Goal: Task Accomplishment & Management: Manage account settings

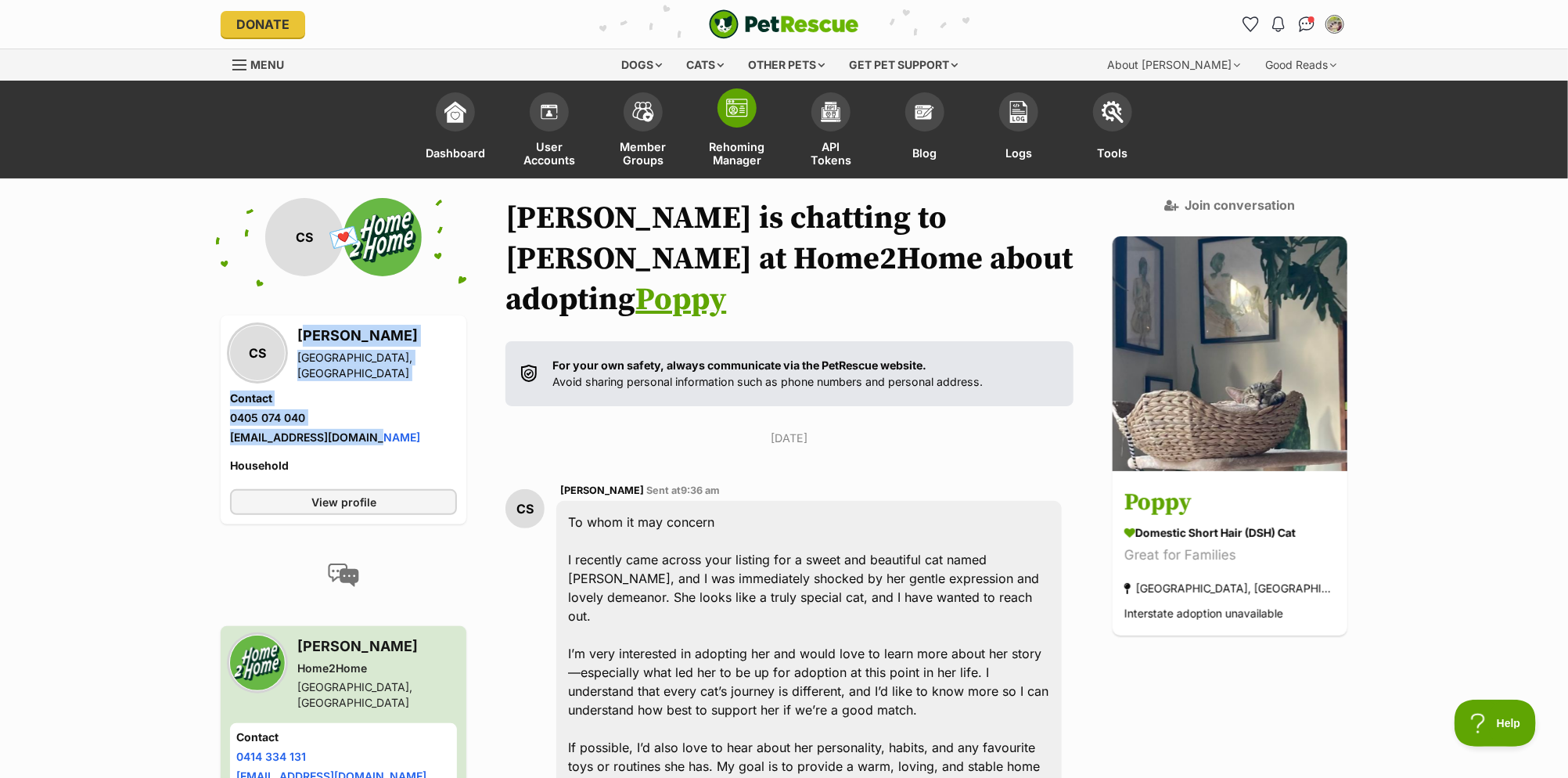
click at [746, 153] on span "Rehoming Manager" at bounding box center [737, 153] width 56 height 27
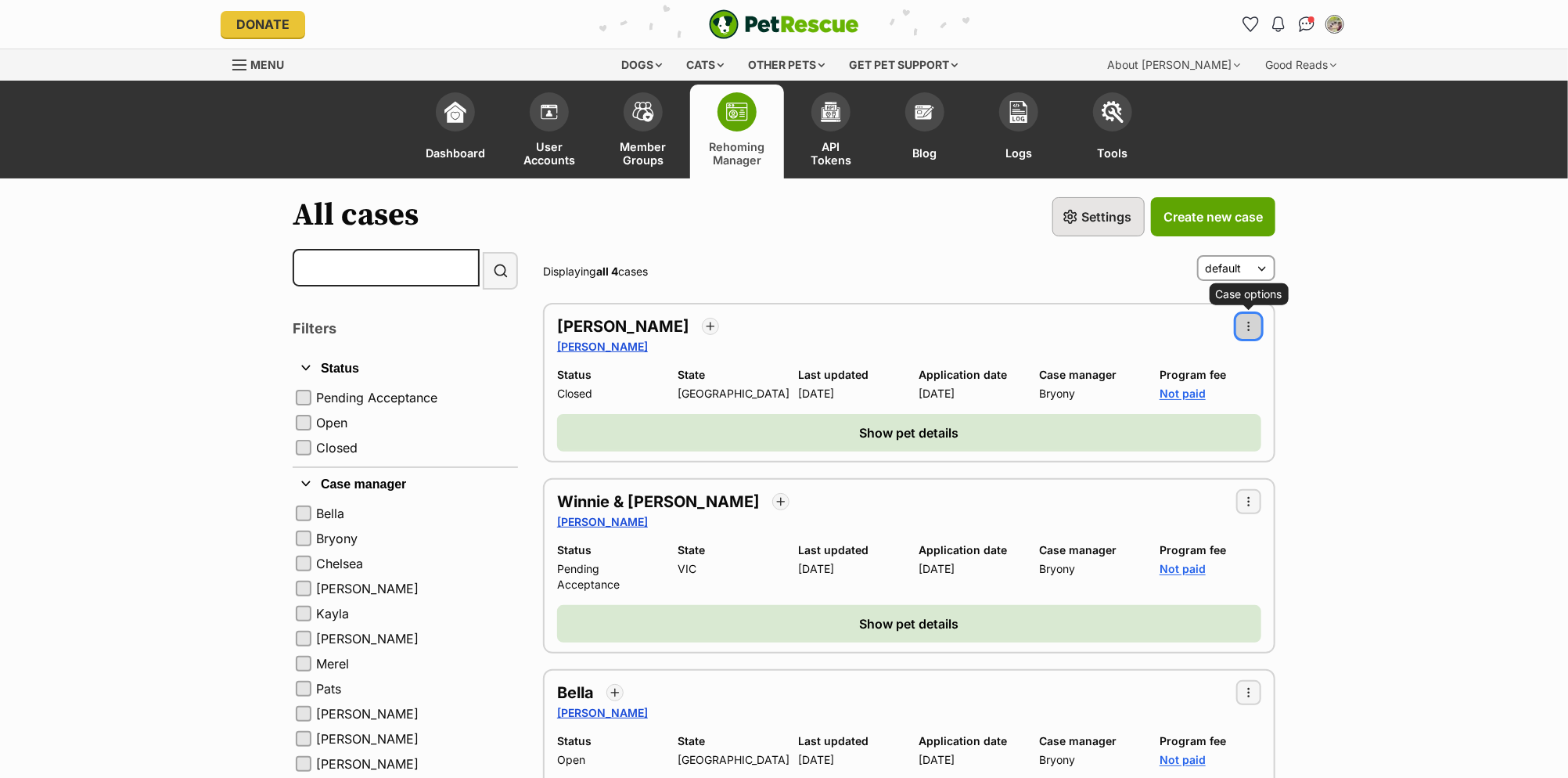
click at [1257, 319] on button "Case options" at bounding box center [1248, 325] width 25 height 25
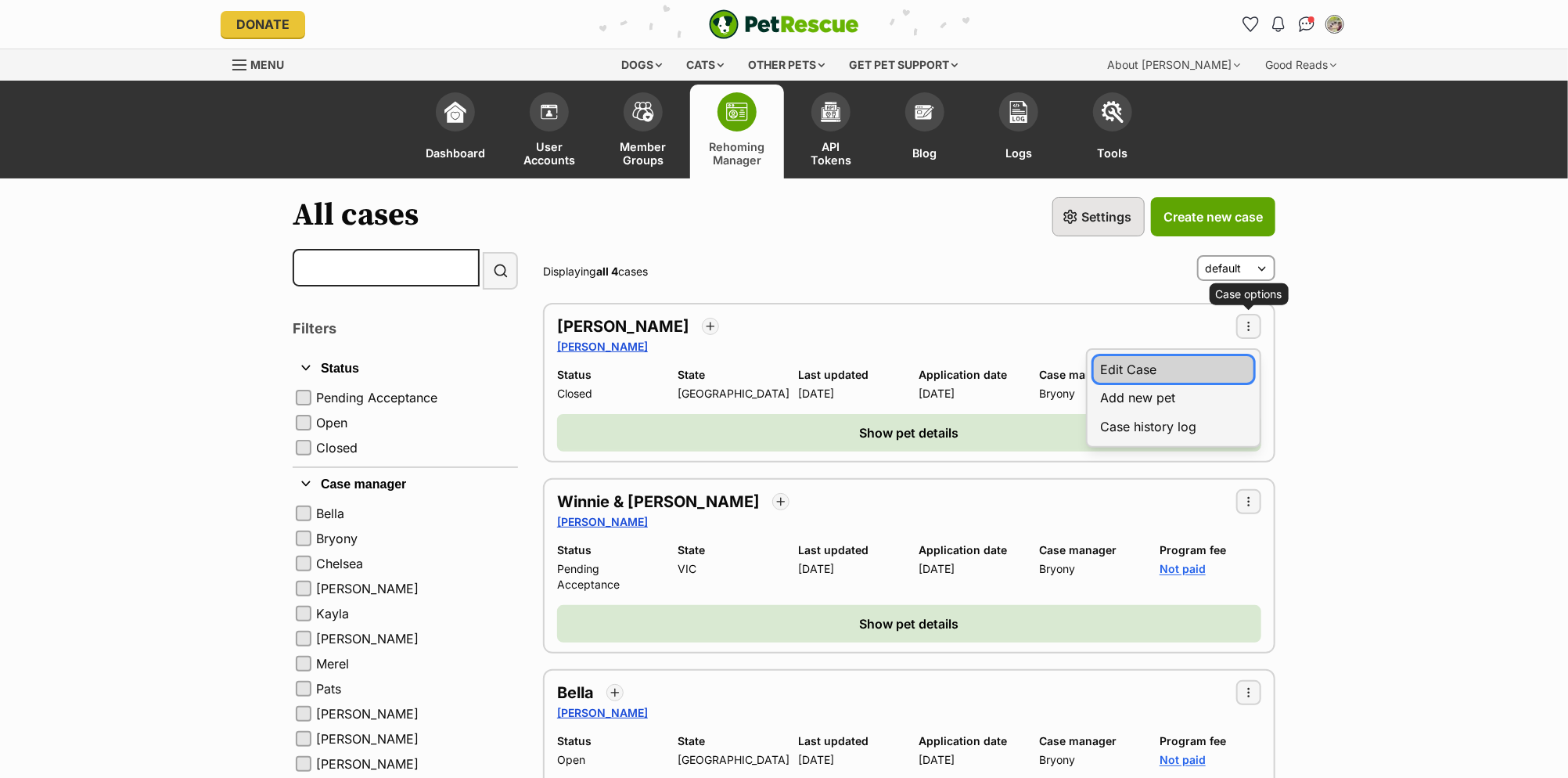
click at [1199, 363] on link "Edit Case" at bounding box center [1173, 369] width 159 height 26
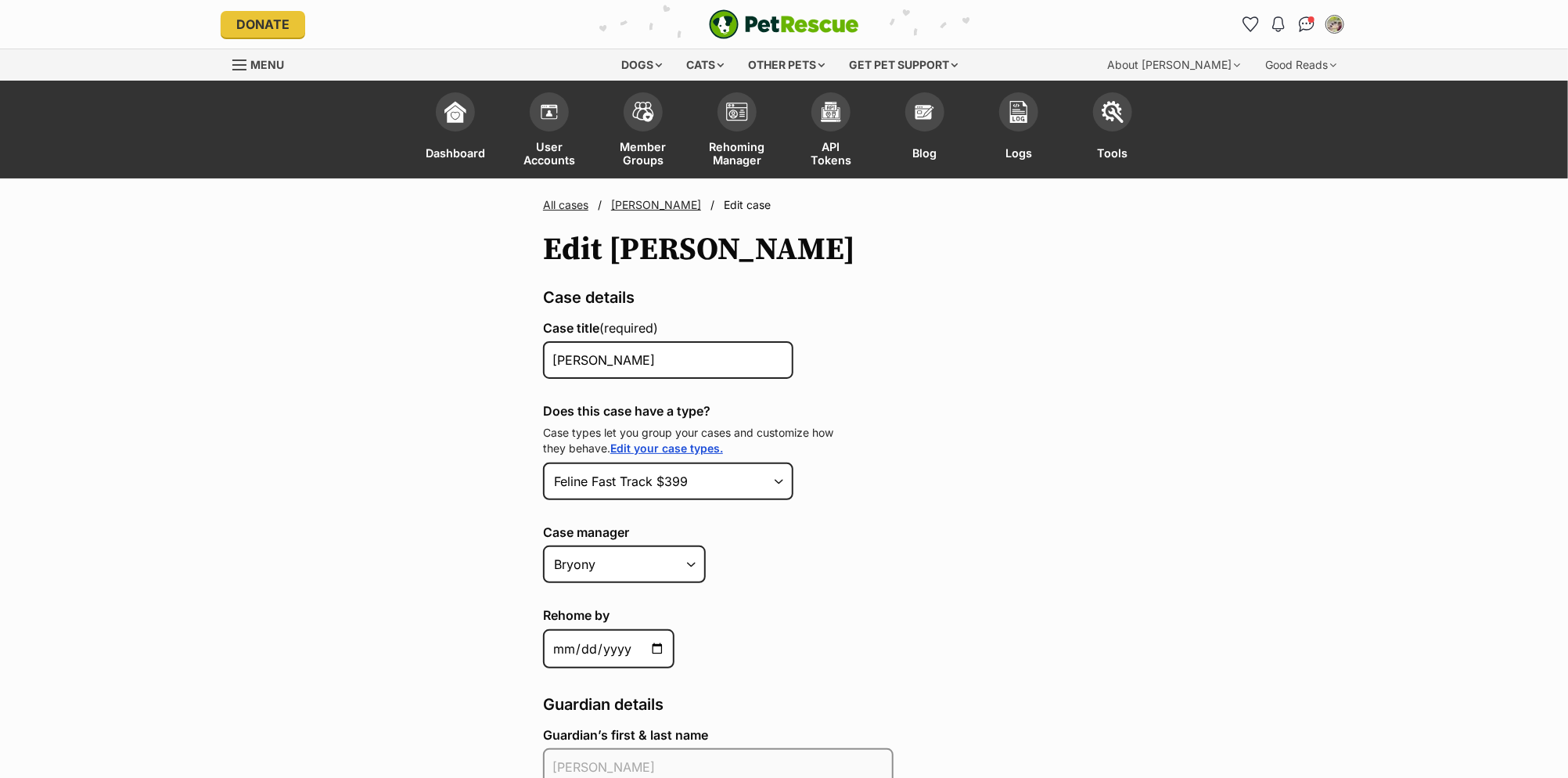
click at [636, 210] on link "[PERSON_NAME]" at bounding box center [656, 204] width 90 height 14
click at [624, 208] on link "[PERSON_NAME]" at bounding box center [656, 204] width 90 height 14
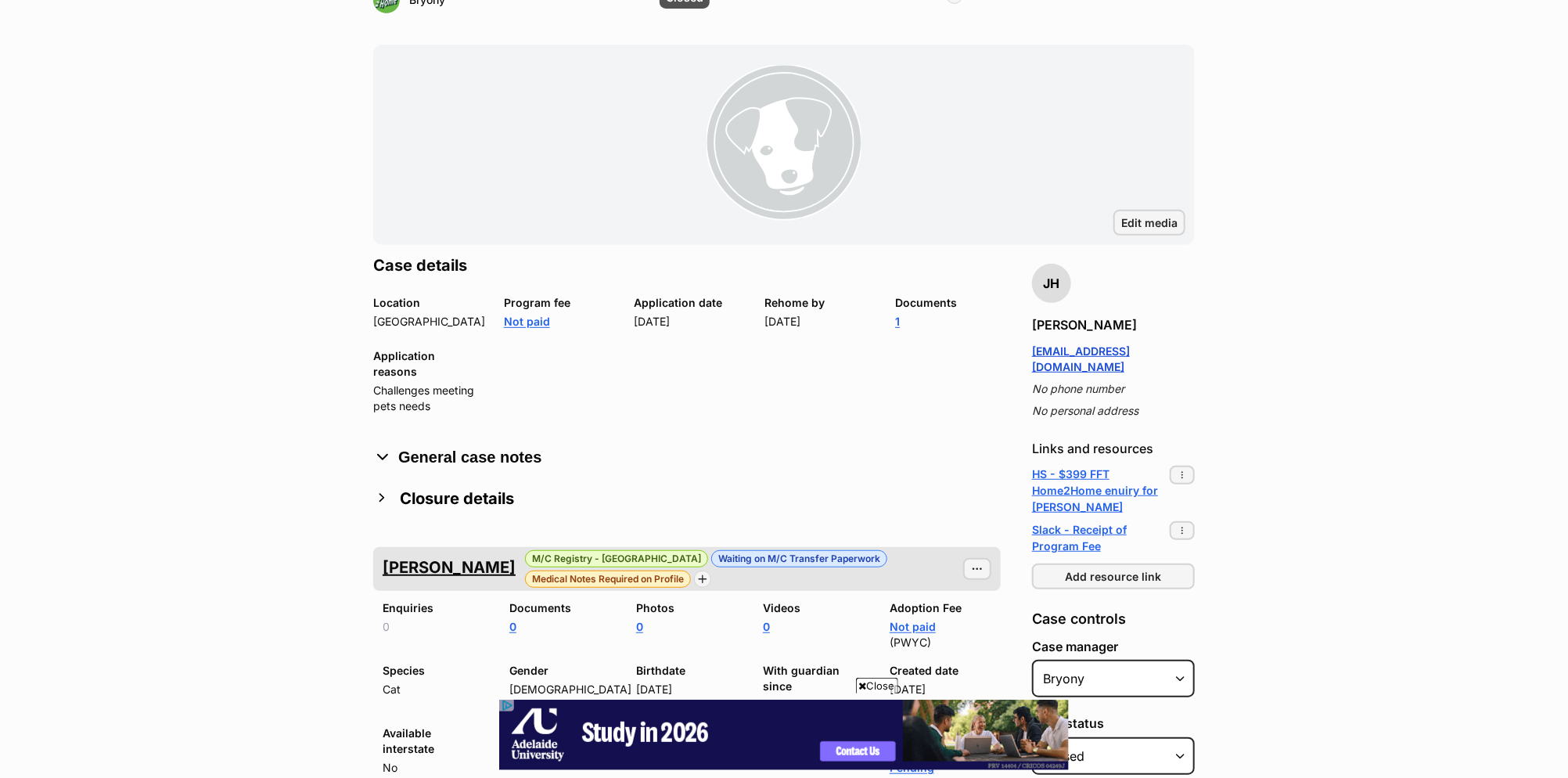
click at [477, 500] on h2 "Closure details" at bounding box center [456, 498] width 114 height 35
click at [384, 494] on img "button" at bounding box center [382, 497] width 17 height 17
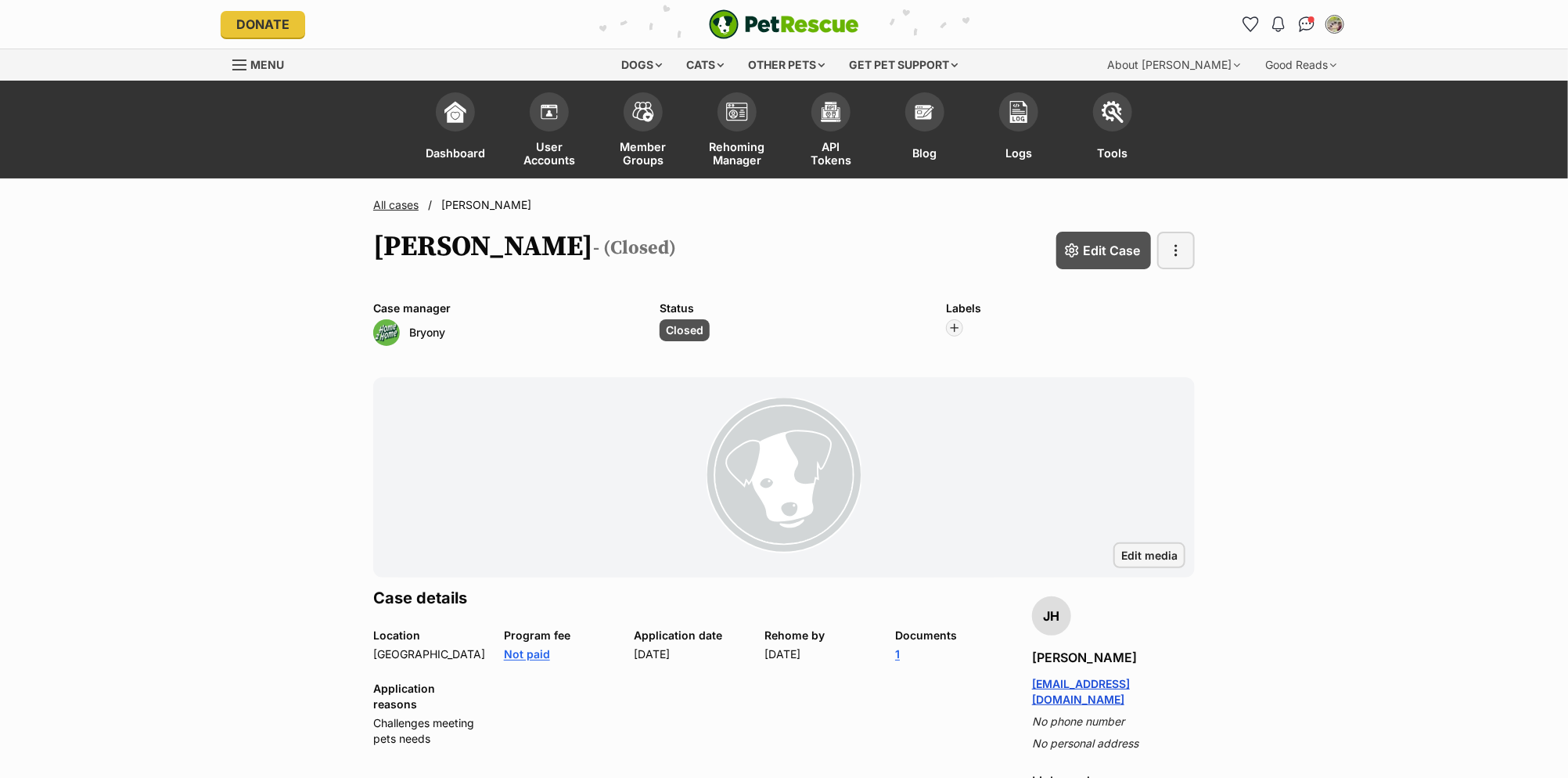
click at [401, 206] on link "All cases" at bounding box center [396, 204] width 46 height 14
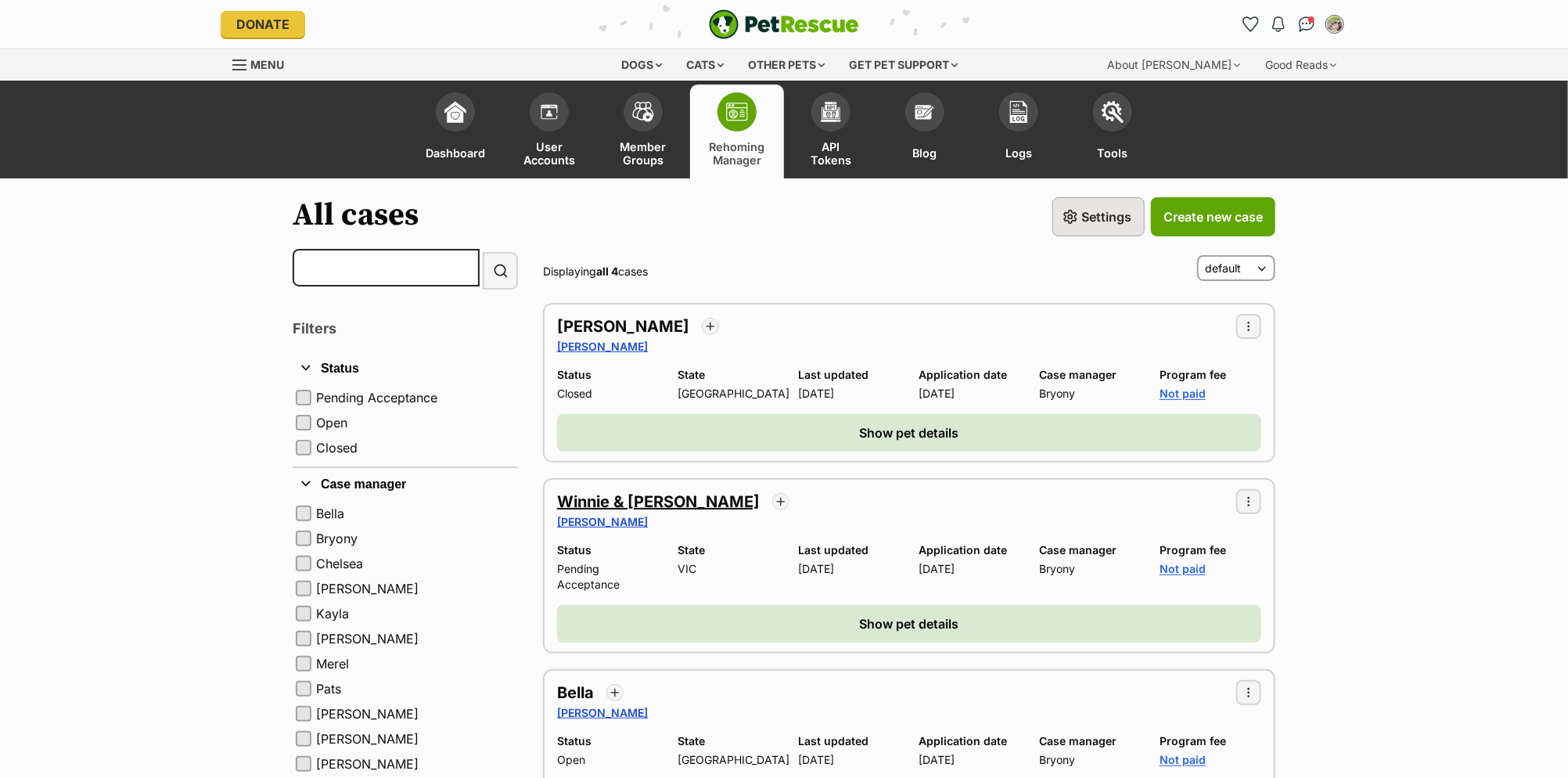
click at [643, 495] on h2 "Winnie & Tallulah" at bounding box center [659, 502] width 202 height 22
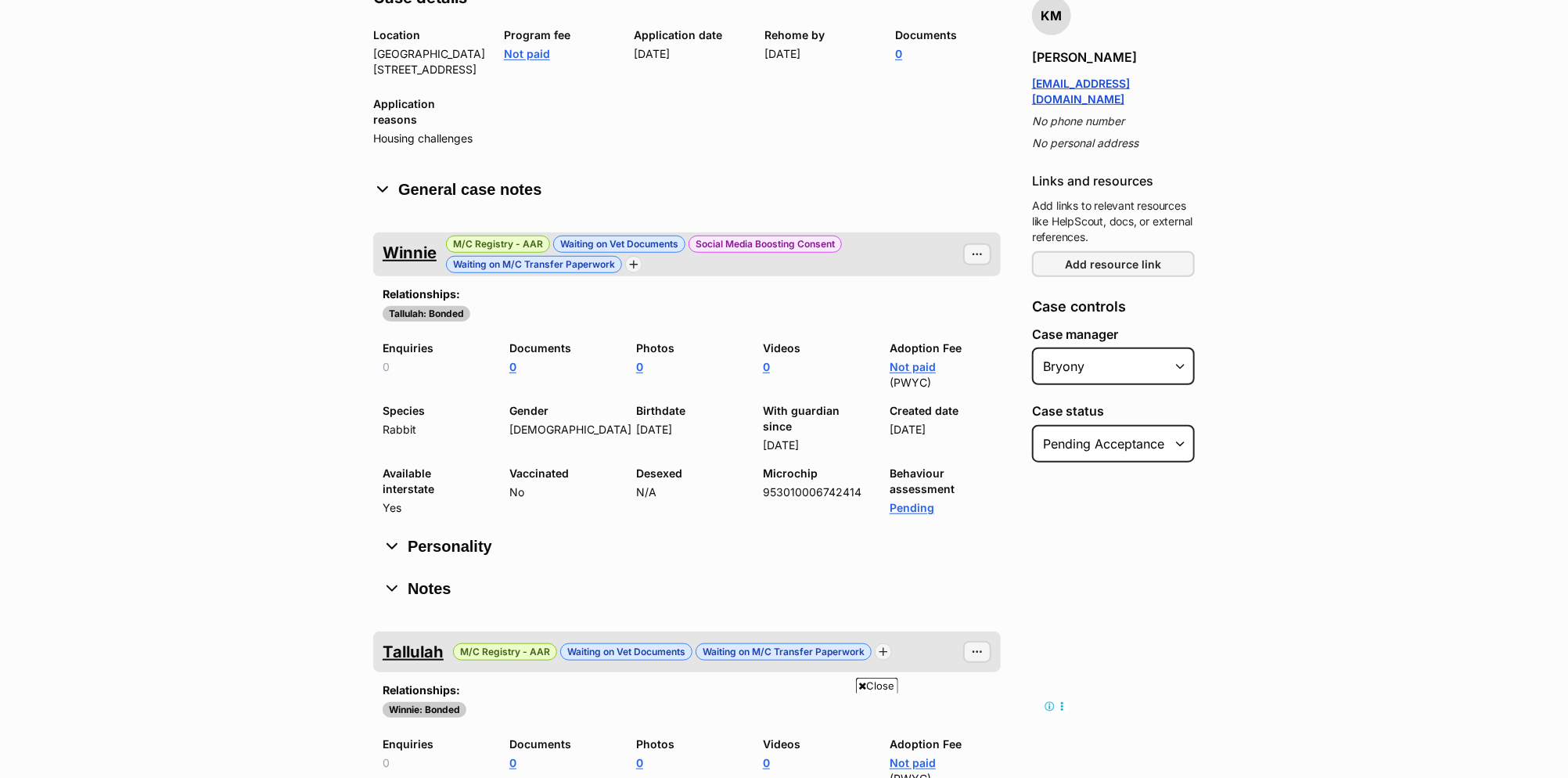
scroll to position [605, 0]
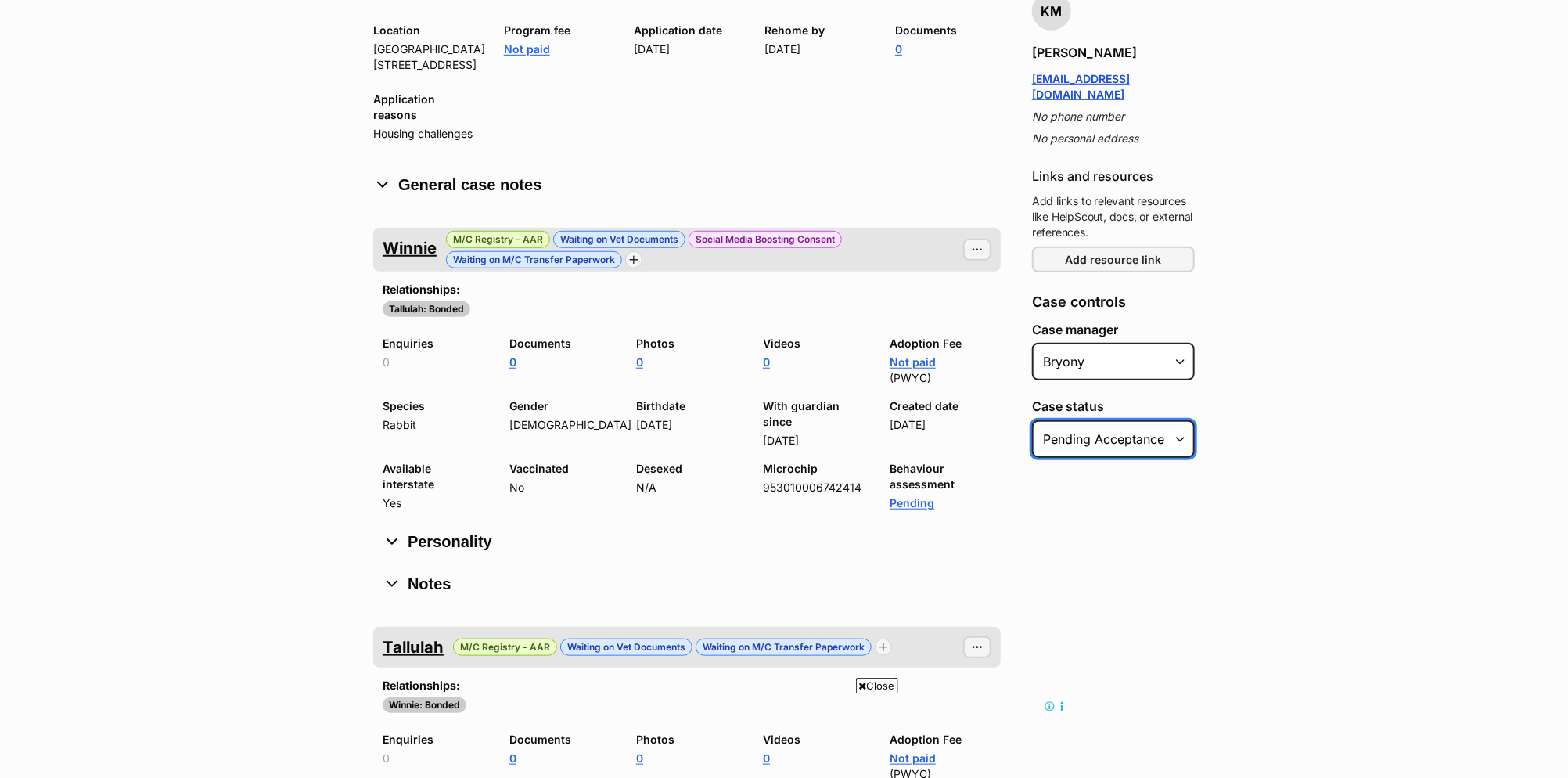
click at [1145, 424] on select "Select Status Pending acceptance Open Closed" at bounding box center [1113, 438] width 163 height 37
select select "closed"
click at [1032, 420] on select "Select Status Pending acceptance Open Closed" at bounding box center [1113, 438] width 163 height 37
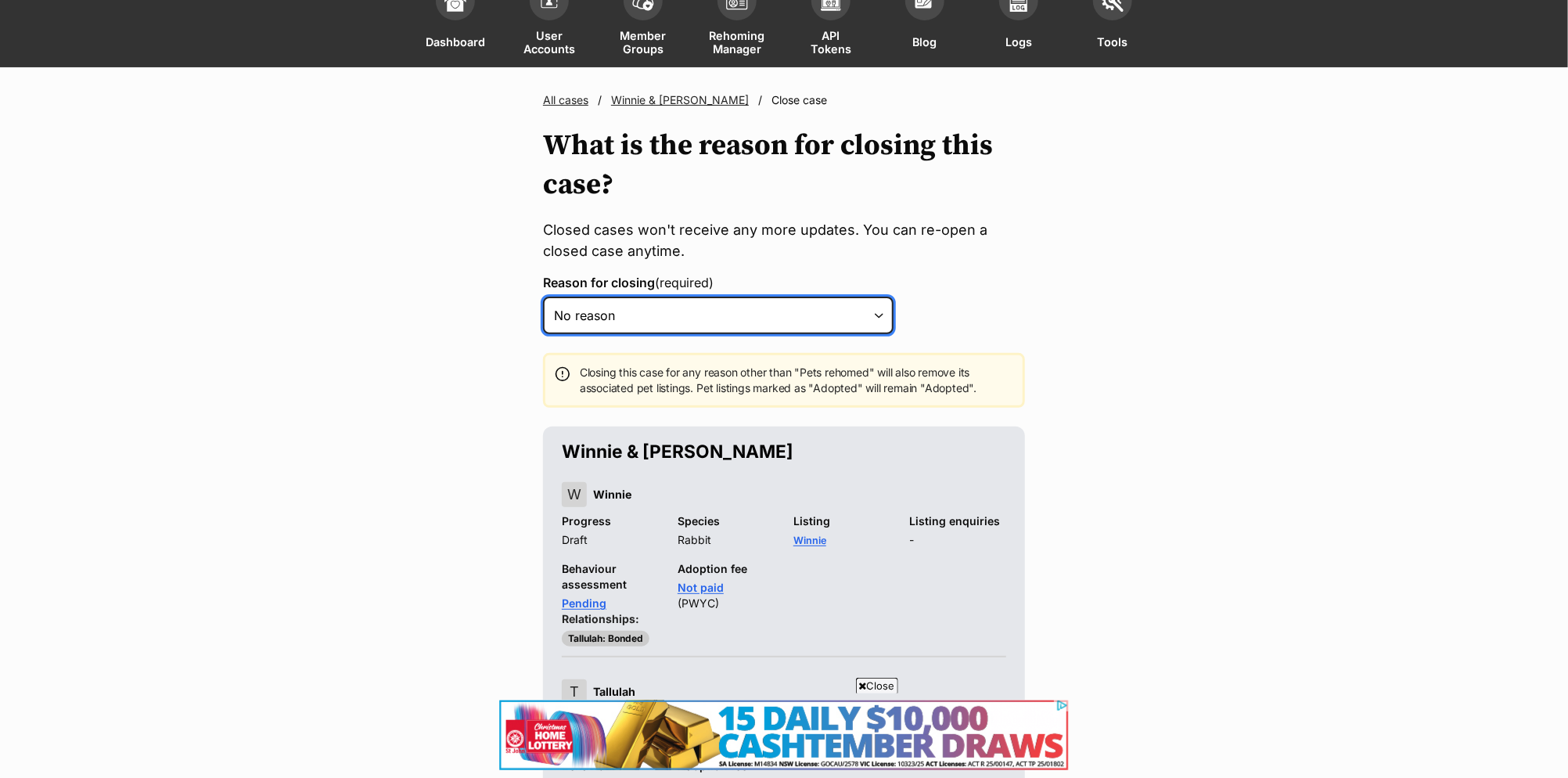
click at [875, 316] on select "Select a reason No reason Pets are rehomed Pets are ineligible Rejected Inactiv…" at bounding box center [718, 315] width 351 height 37
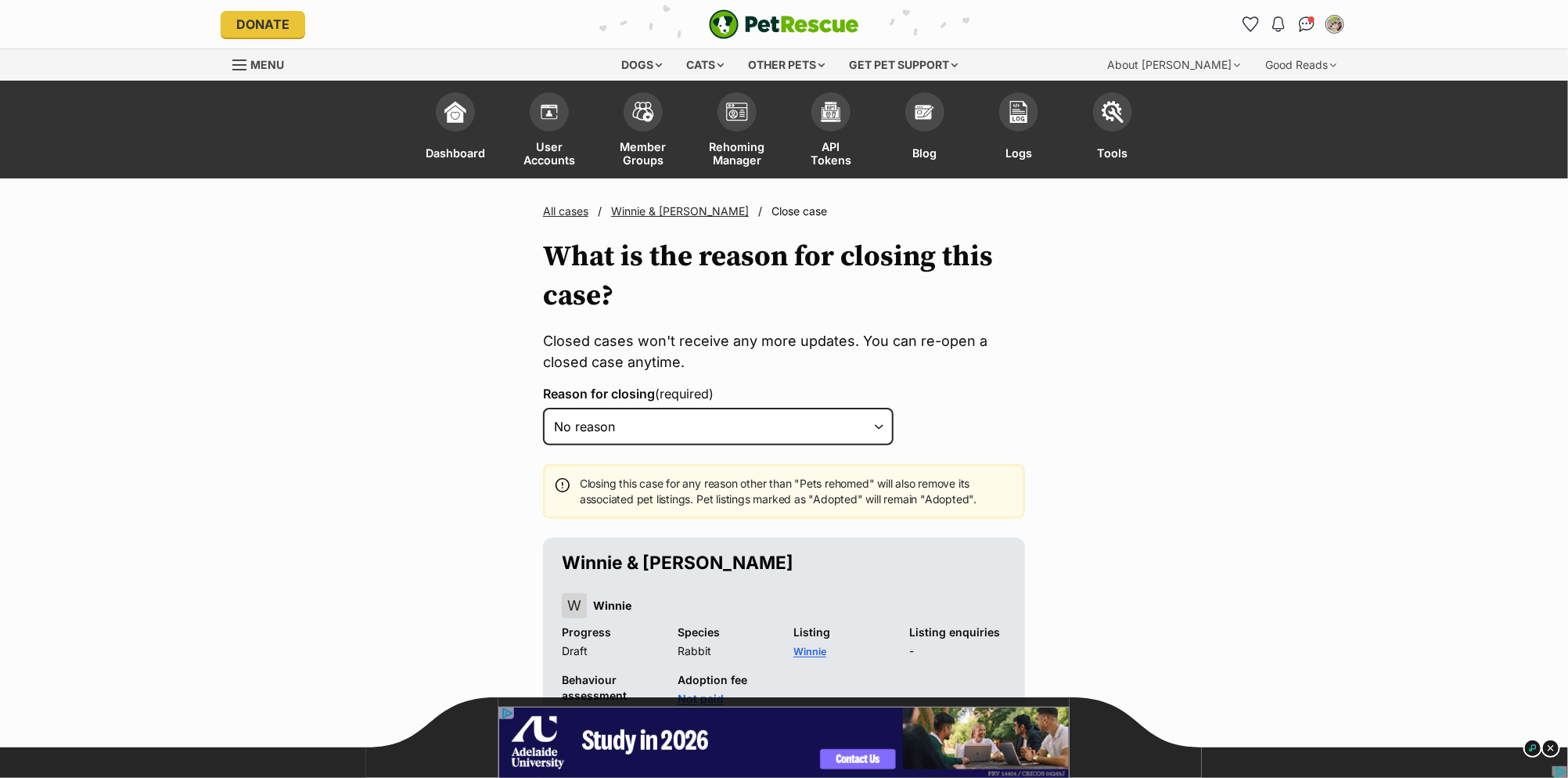
click at [647, 206] on link "Winnie & [PERSON_NAME]" at bounding box center [680, 210] width 138 height 14
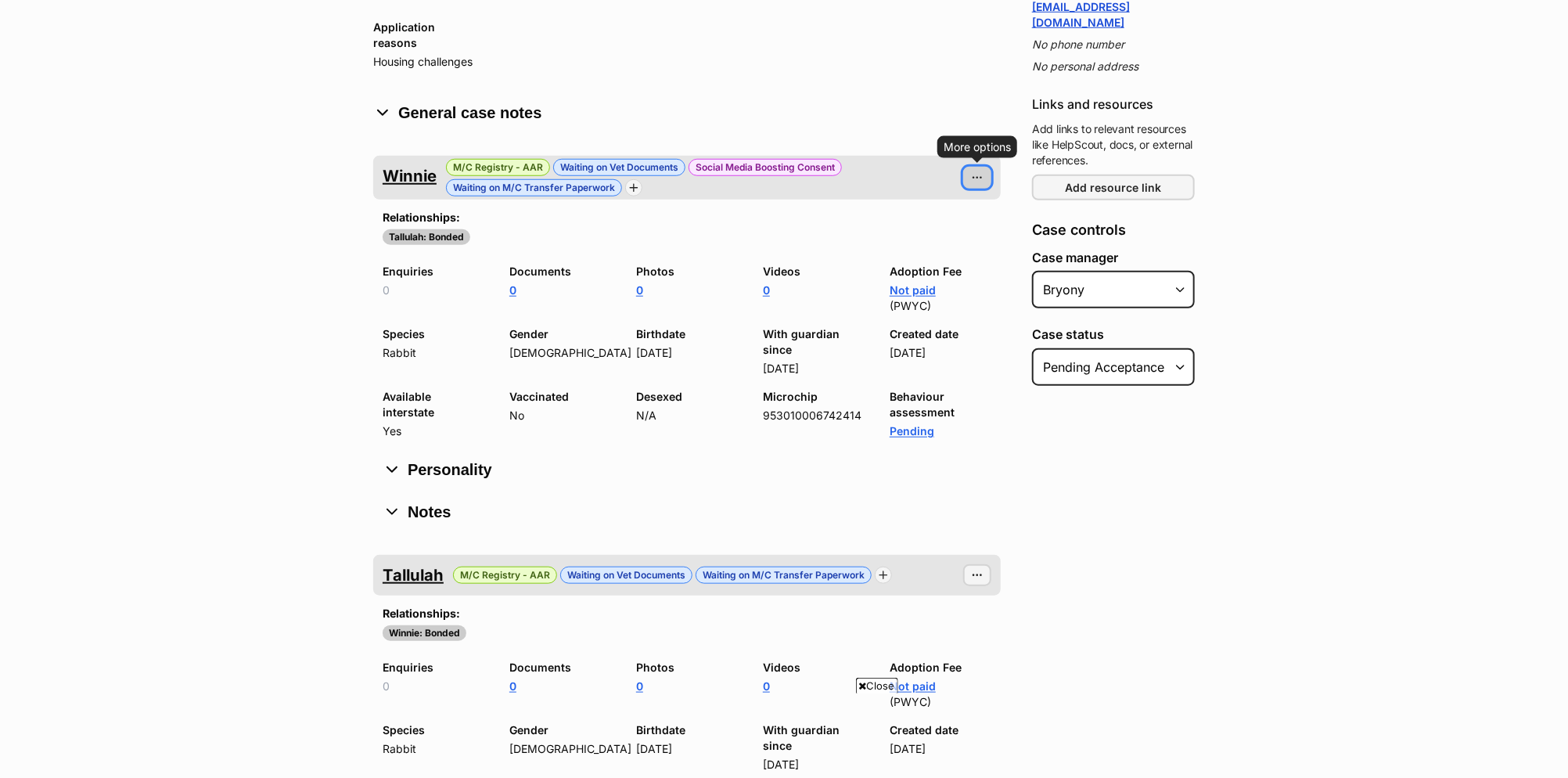
click at [977, 169] on button "More options" at bounding box center [977, 178] width 28 height 22
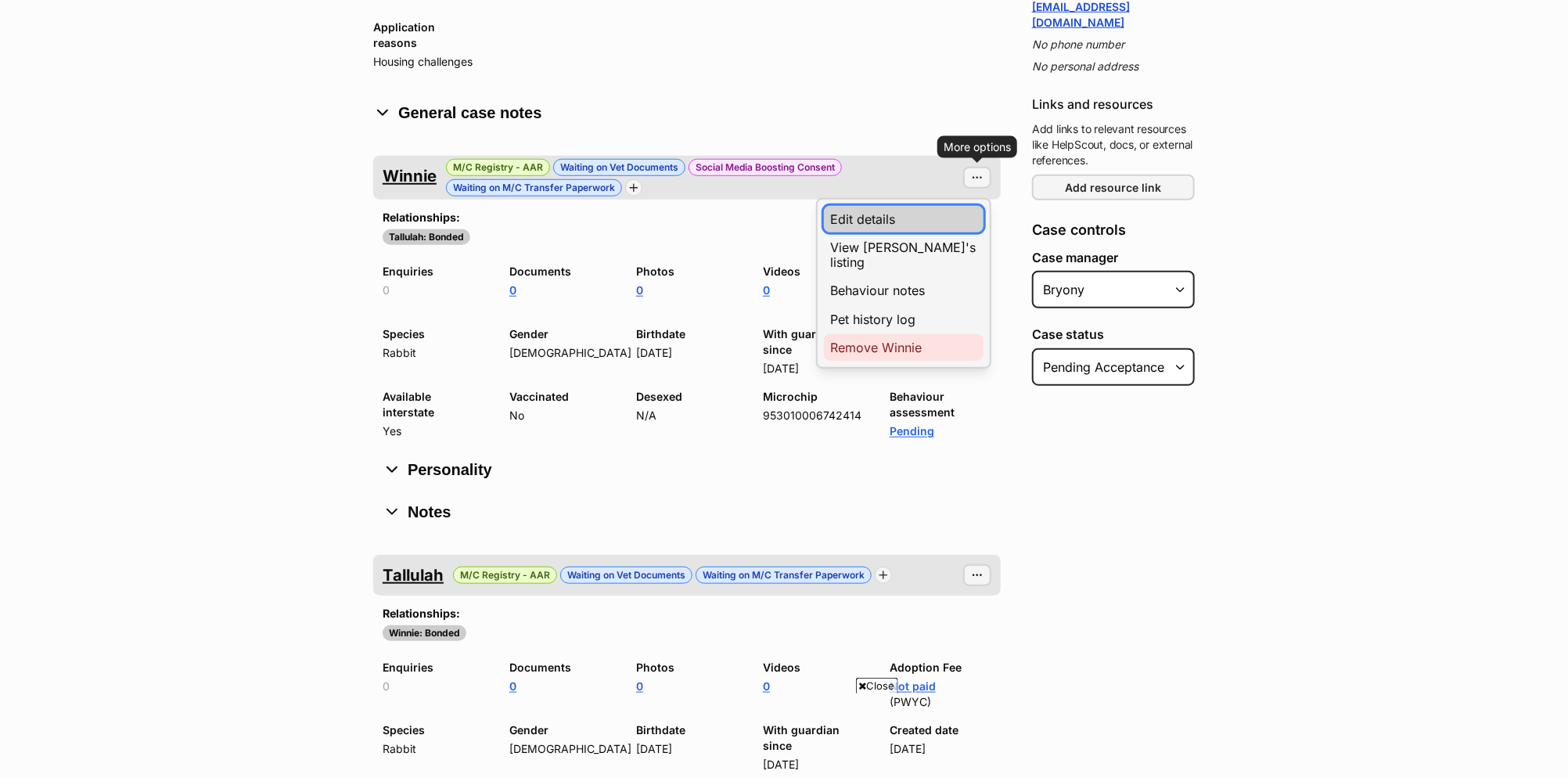
click at [884, 206] on link "Edit details" at bounding box center [903, 219] width 159 height 26
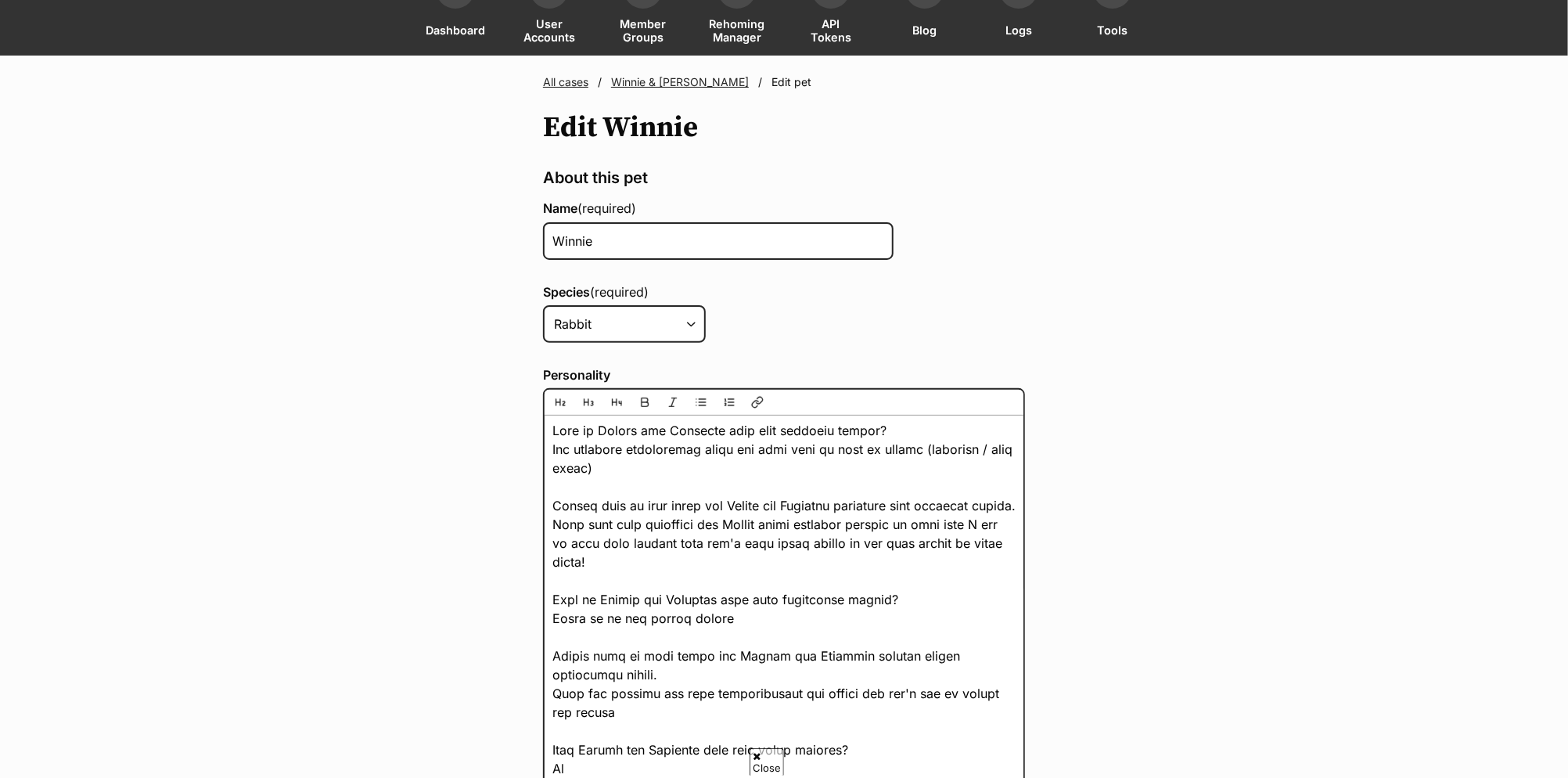
scroll to position [579, 0]
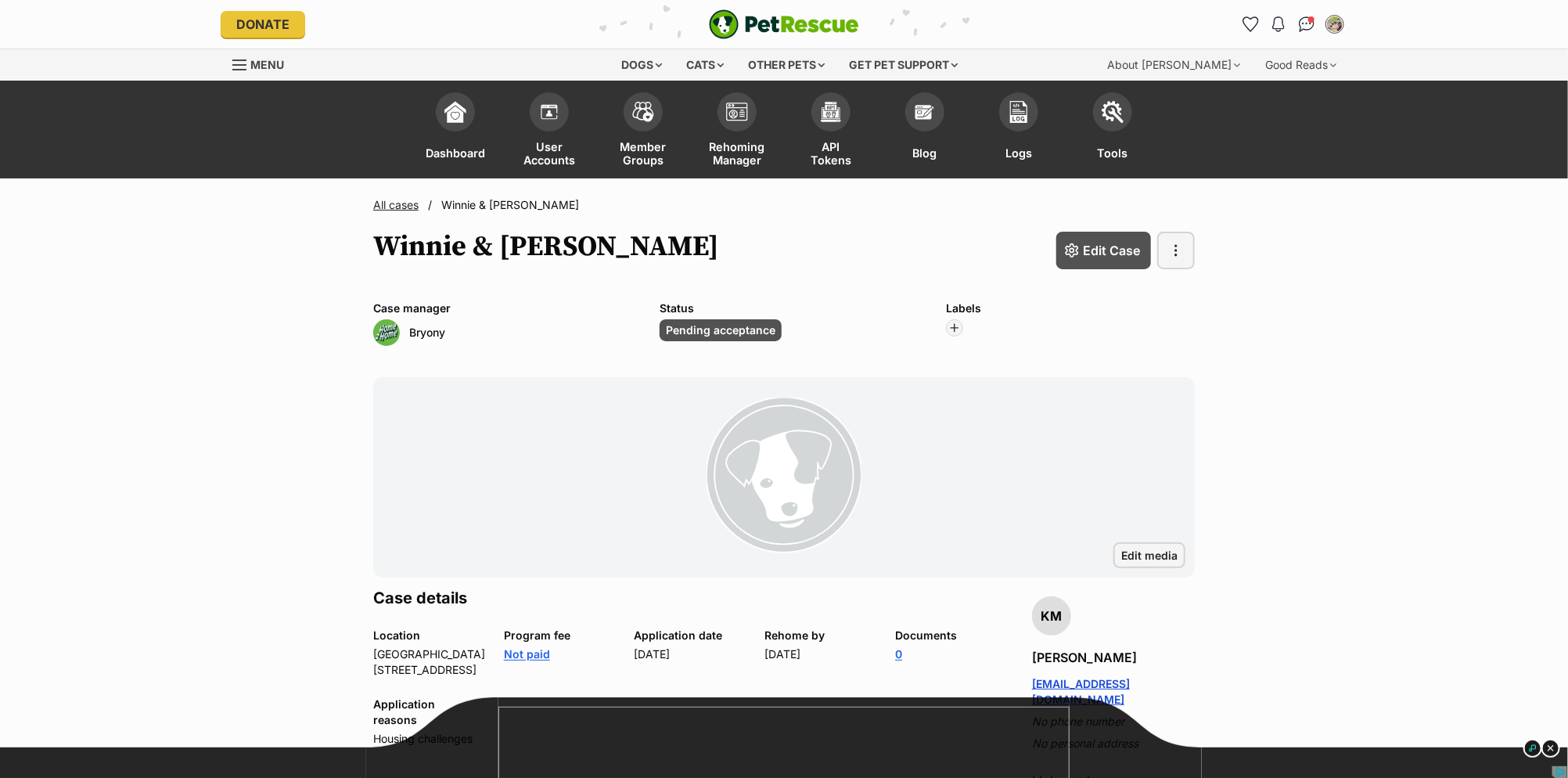
click at [391, 202] on link "All cases" at bounding box center [396, 204] width 46 height 14
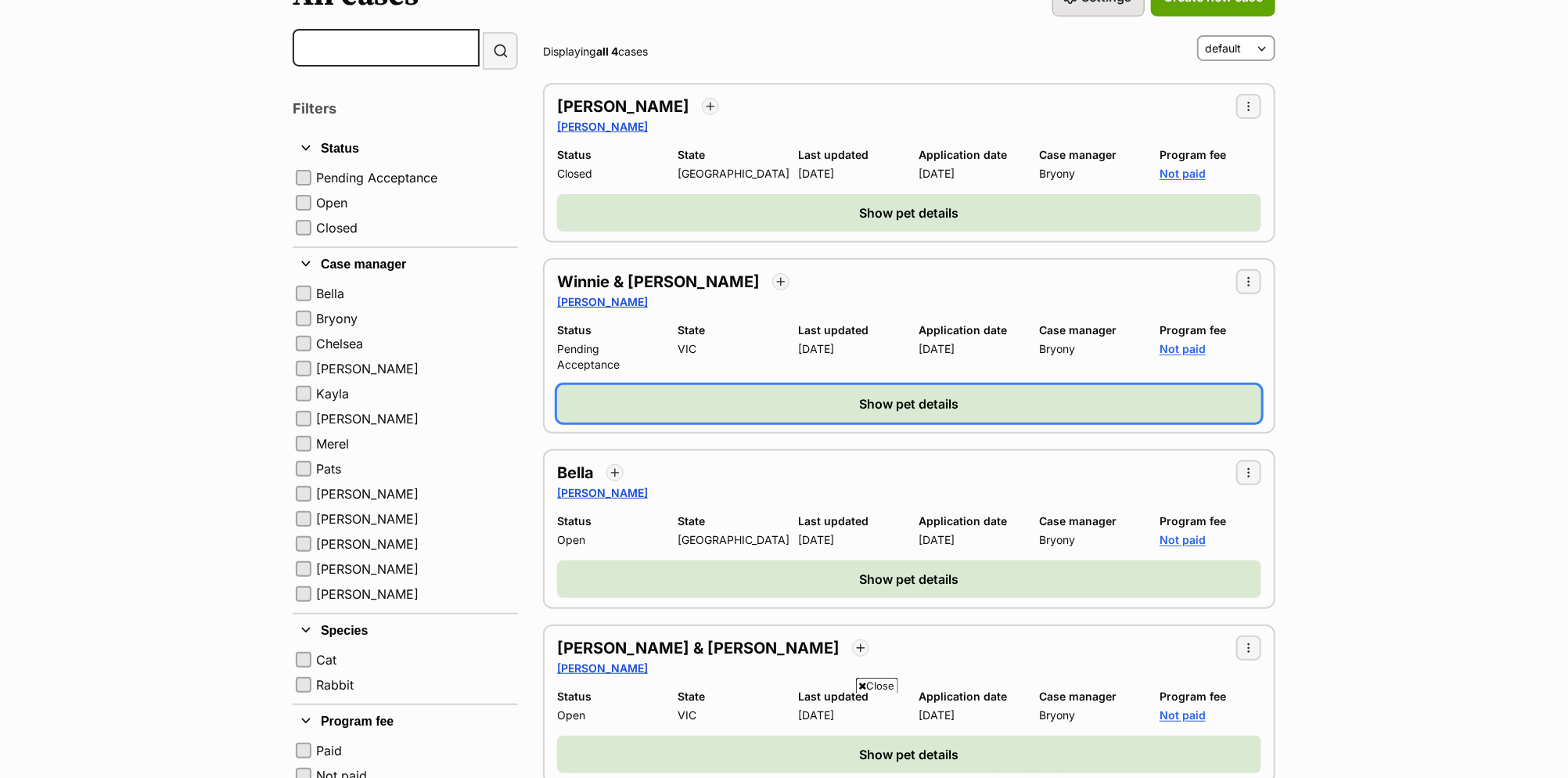
click at [849, 407] on button "Show pet details" at bounding box center [909, 404] width 704 height 37
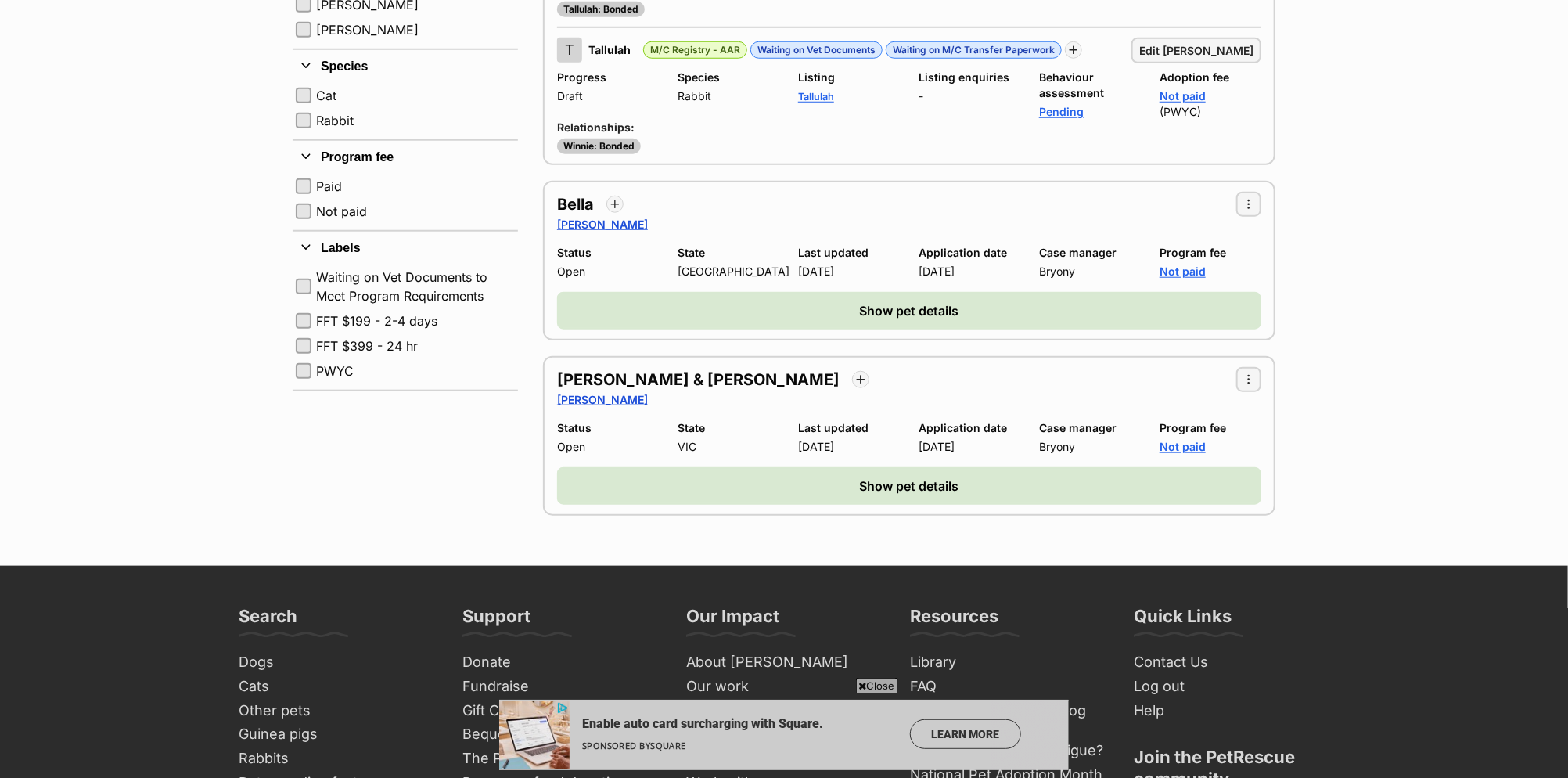
scroll to position [763, 0]
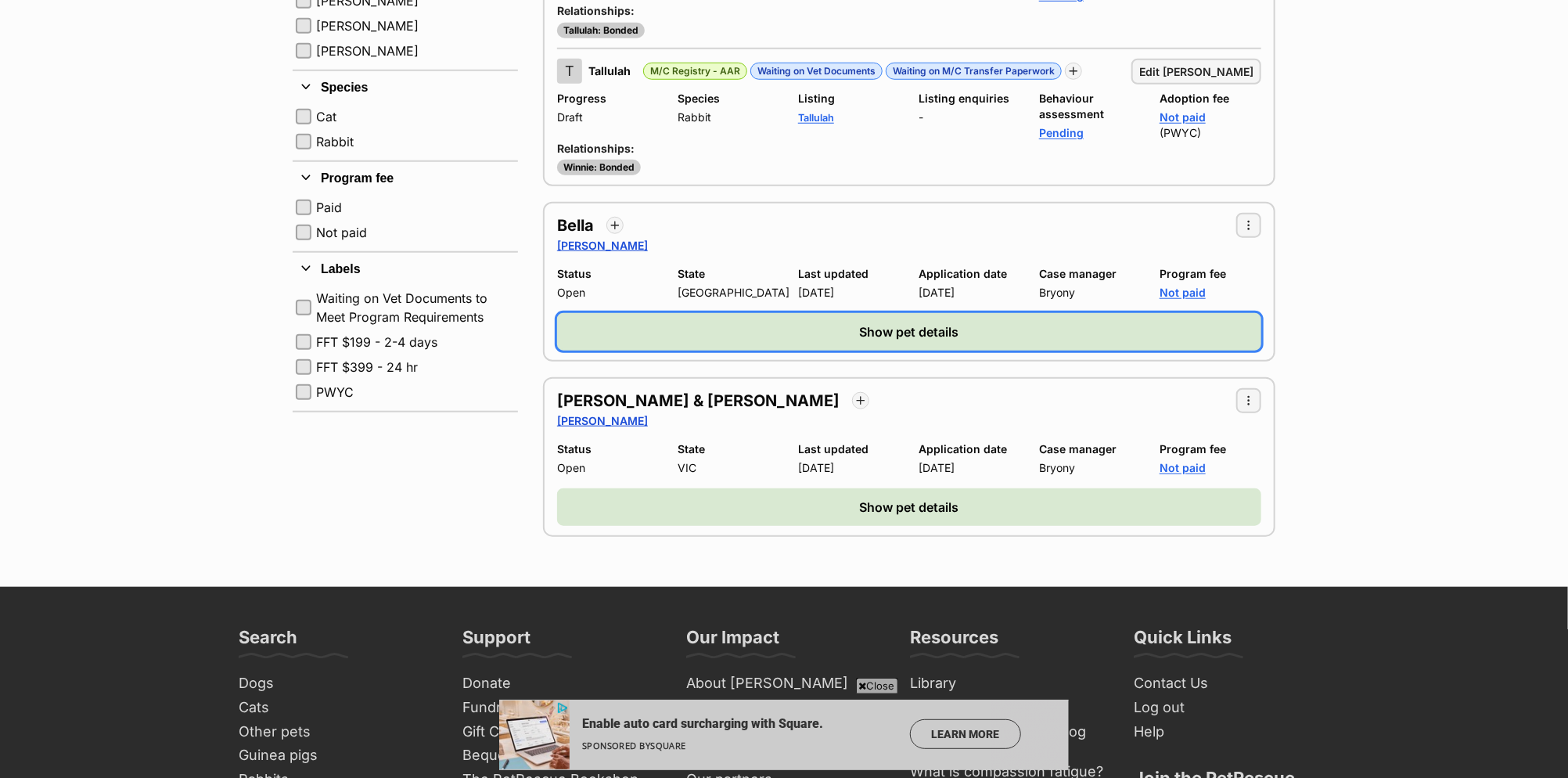
click at [647, 313] on button "Show pet details" at bounding box center [909, 332] width 704 height 37
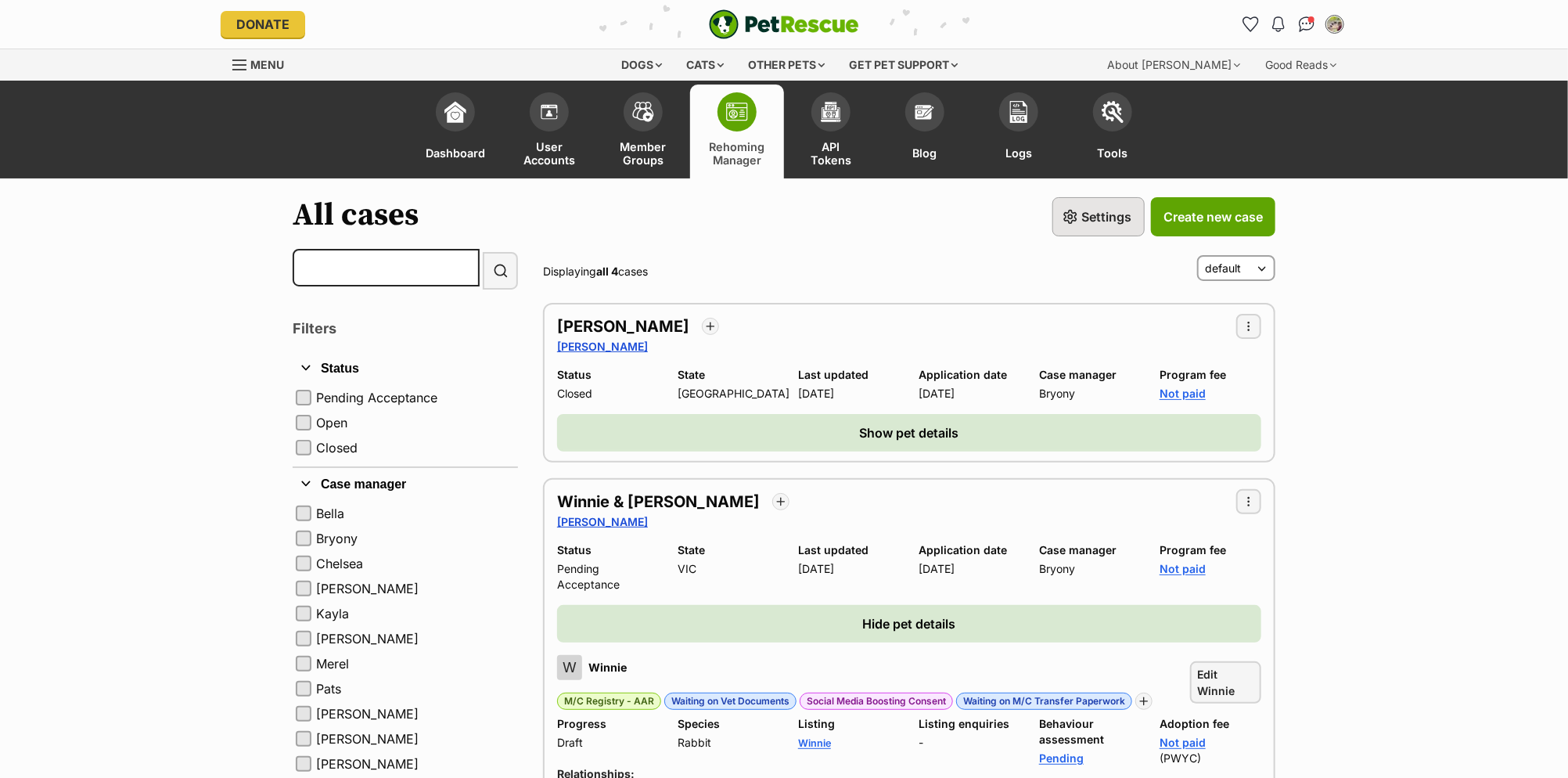
scroll to position [0, 0]
click at [577, 319] on h2 "[PERSON_NAME]" at bounding box center [623, 326] width 132 height 22
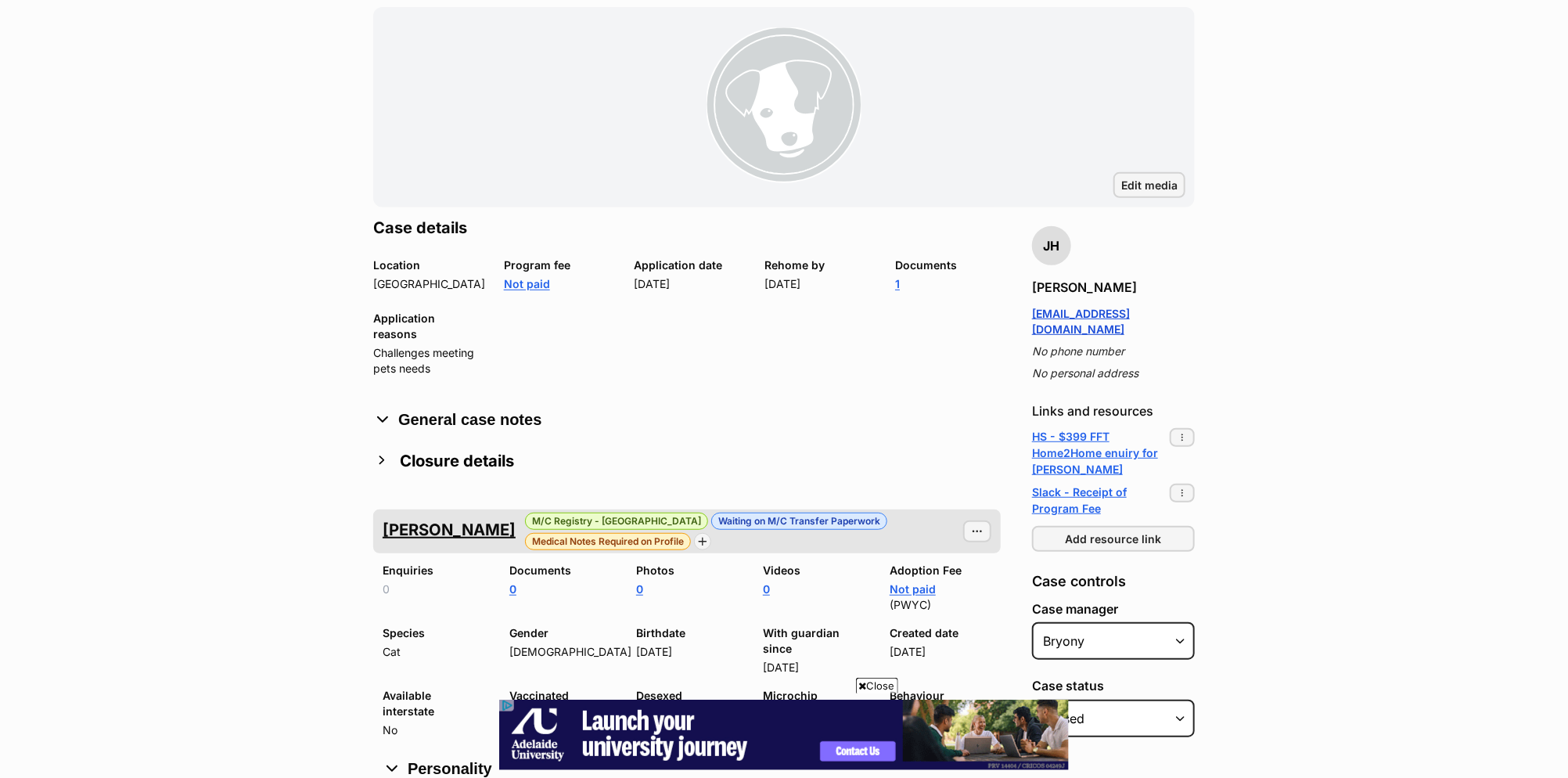
scroll to position [415, 0]
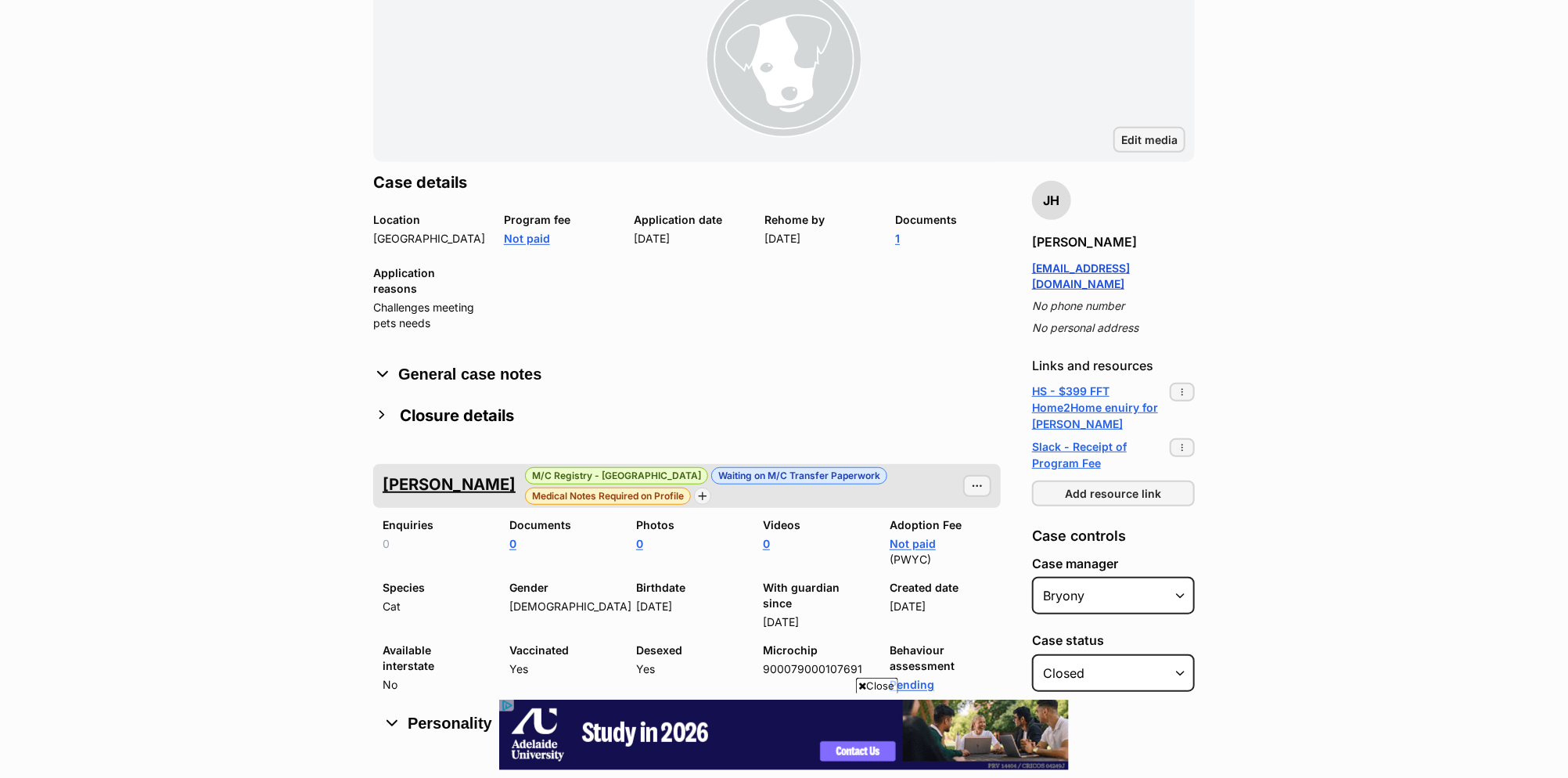
click at [384, 418] on img "button" at bounding box center [382, 415] width 17 height 17
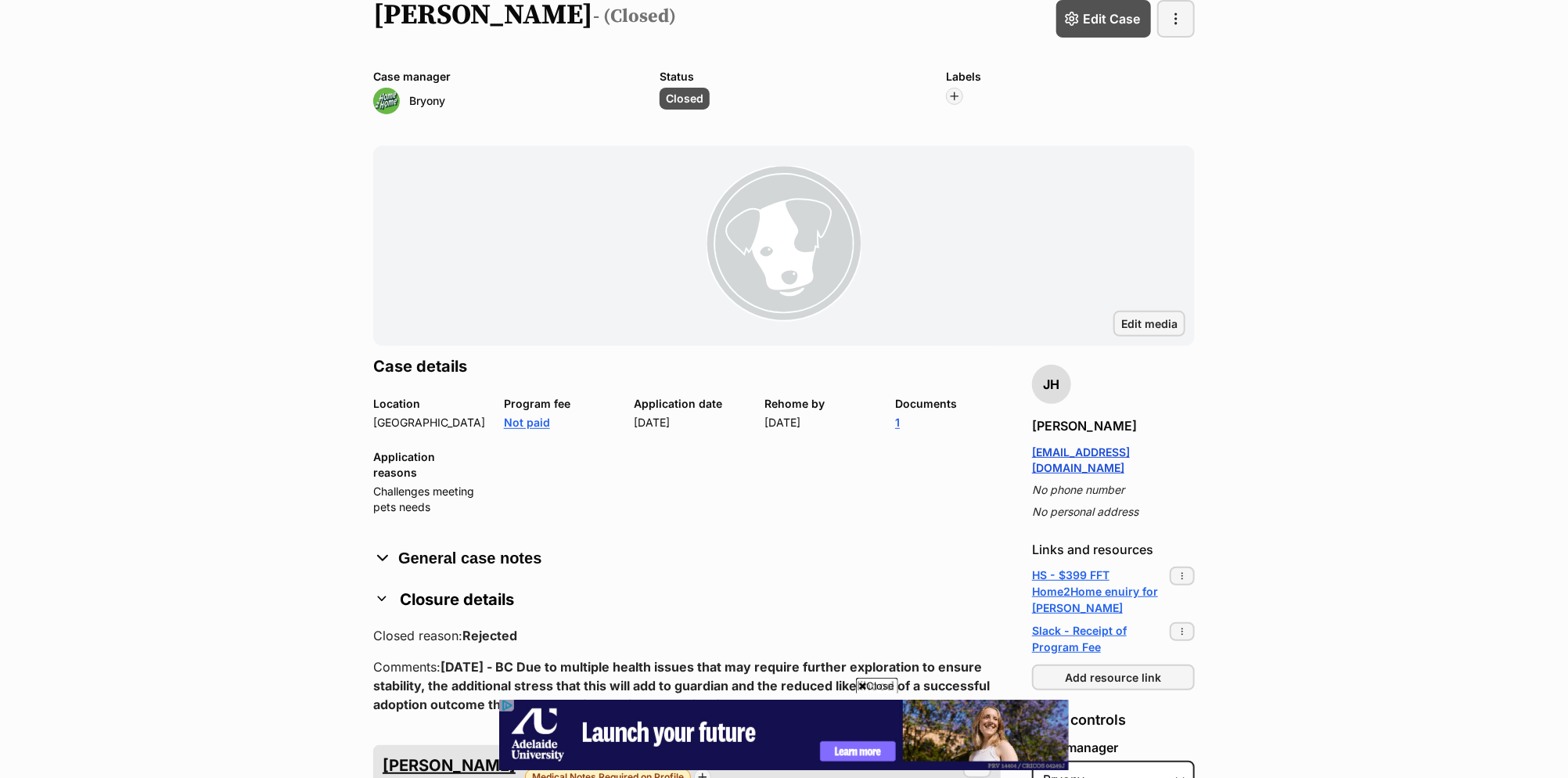
scroll to position [131, 0]
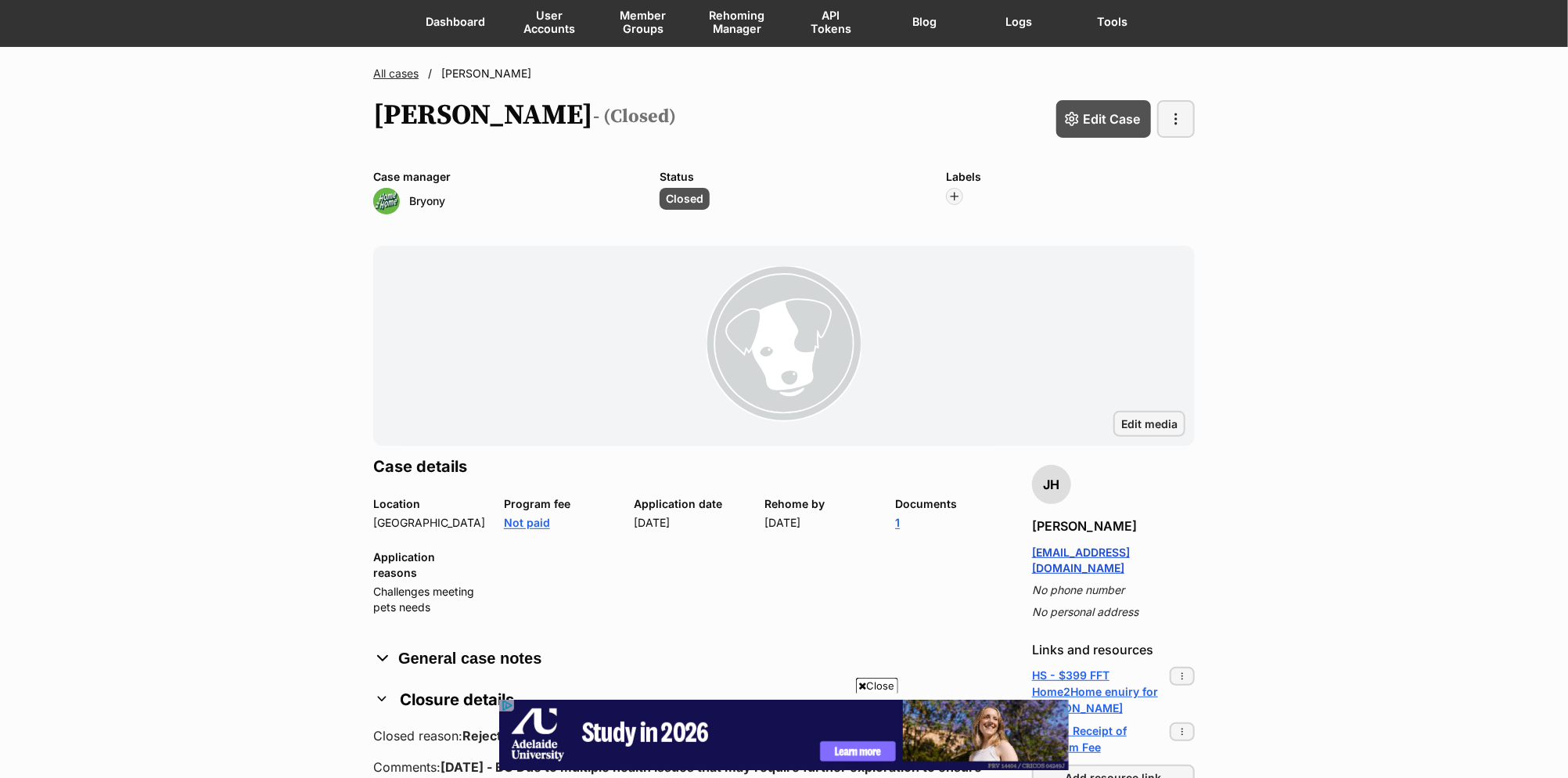
click at [402, 73] on link "All cases" at bounding box center [396, 73] width 46 height 14
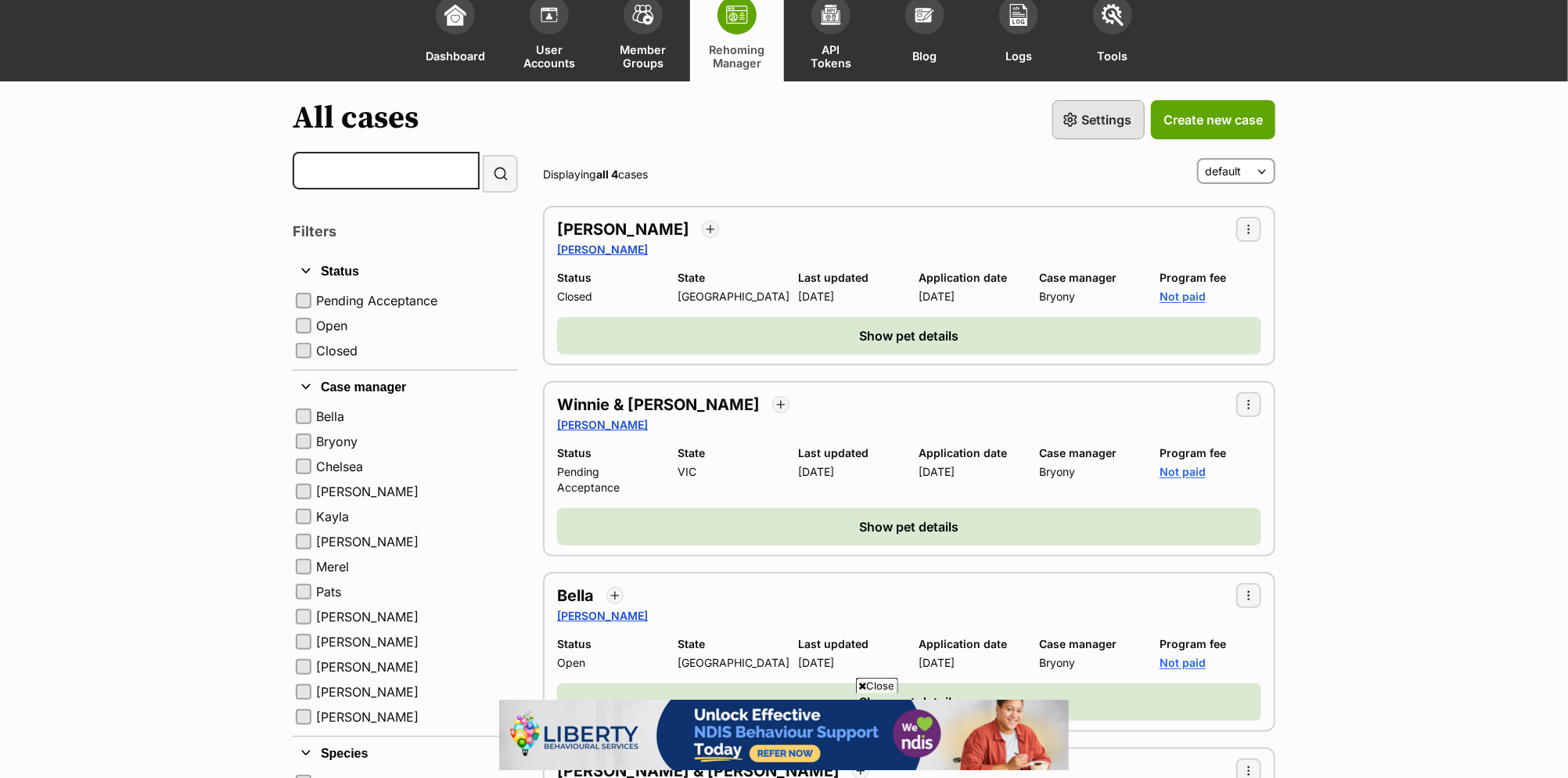
scroll to position [283, 0]
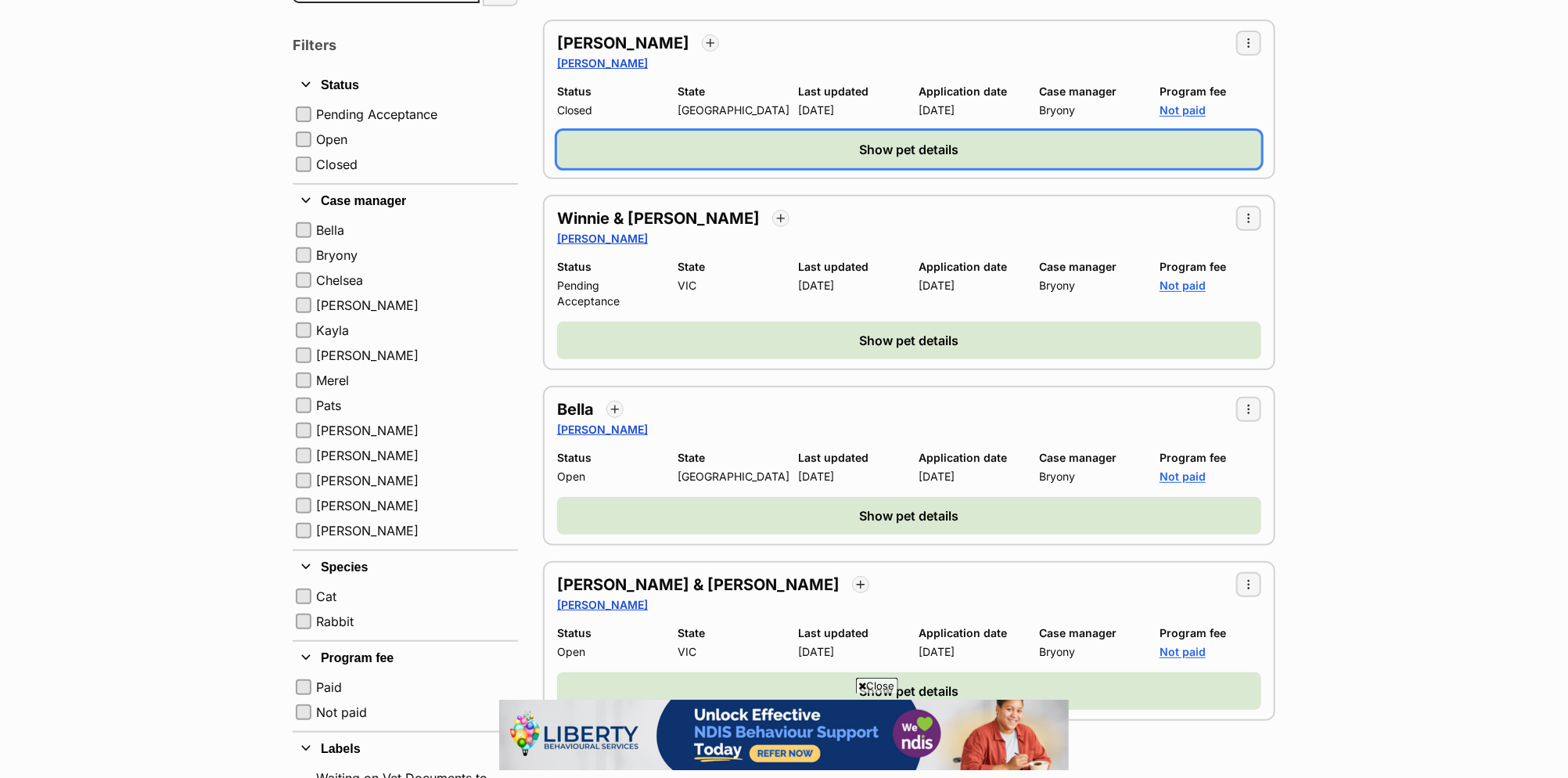
click at [785, 140] on button "Show pet details" at bounding box center [909, 148] width 704 height 37
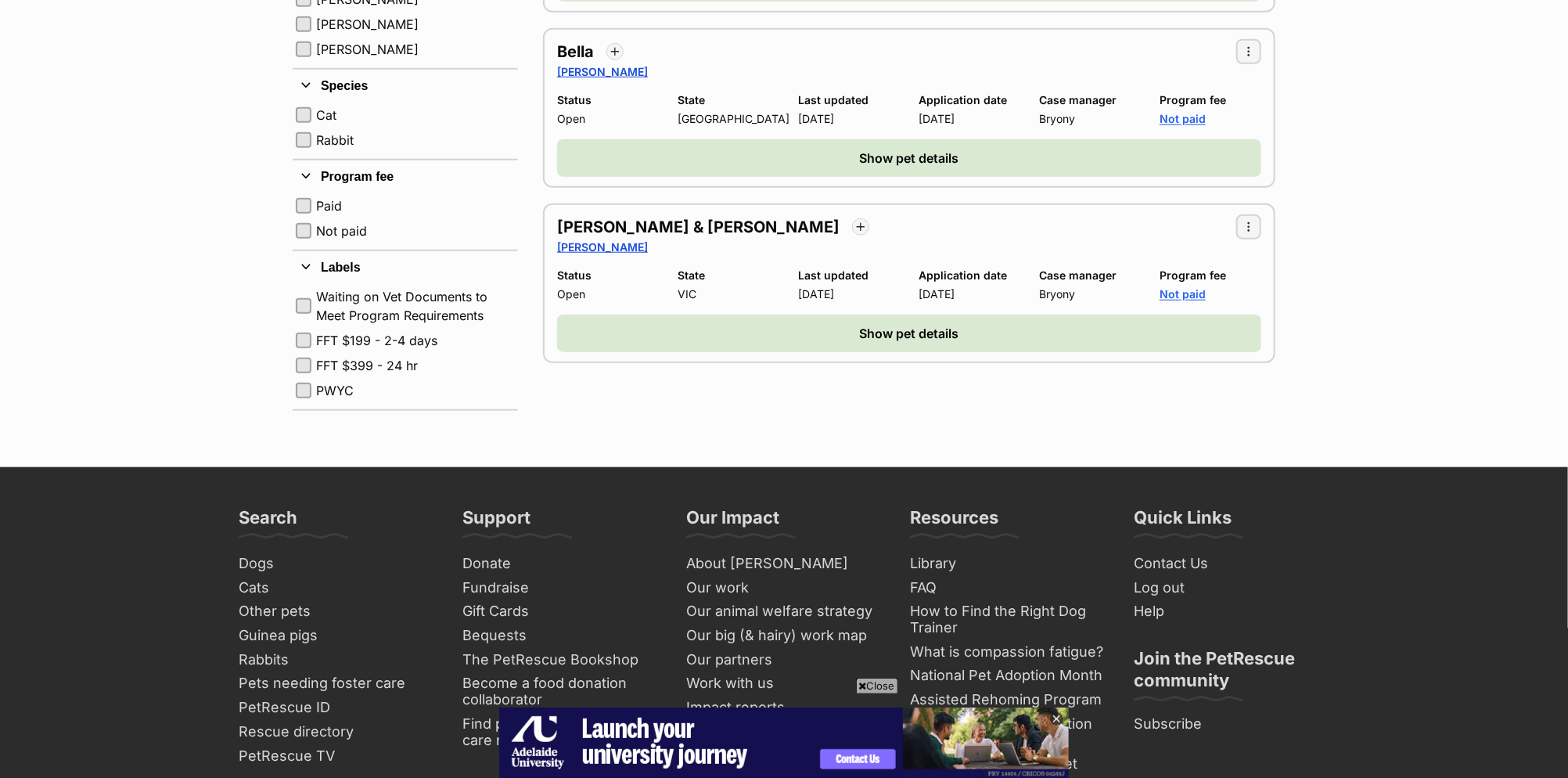
scroll to position [0, 0]
click at [303, 301] on button "Waiting on Vet Documents to Meet Program Requirements" at bounding box center [303, 305] width 15 height 15
checkbox input "true"
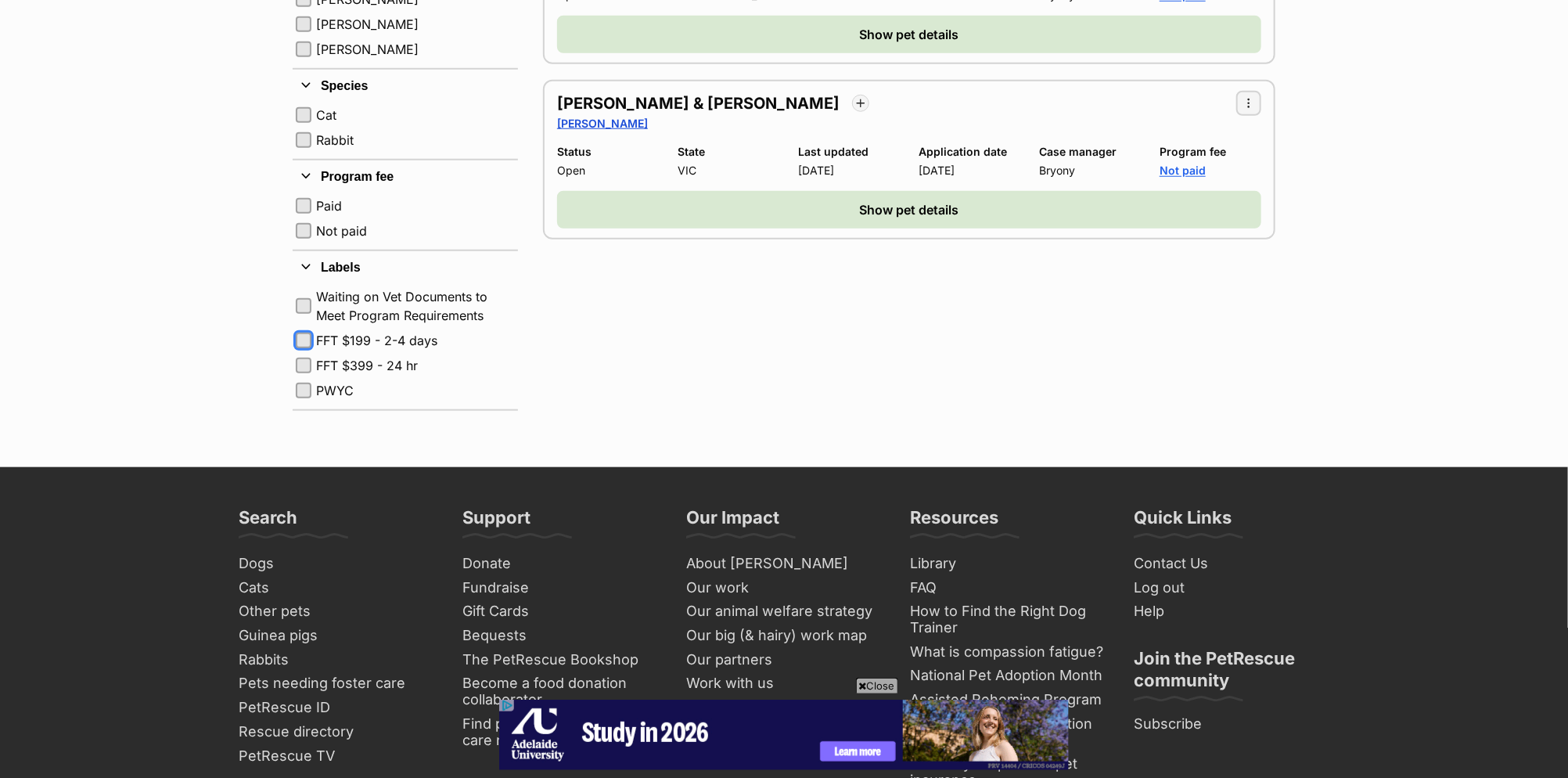
click at [303, 335] on button "FFT $199 - 2-4 days" at bounding box center [303, 340] width 15 height 15
checkbox input "true"
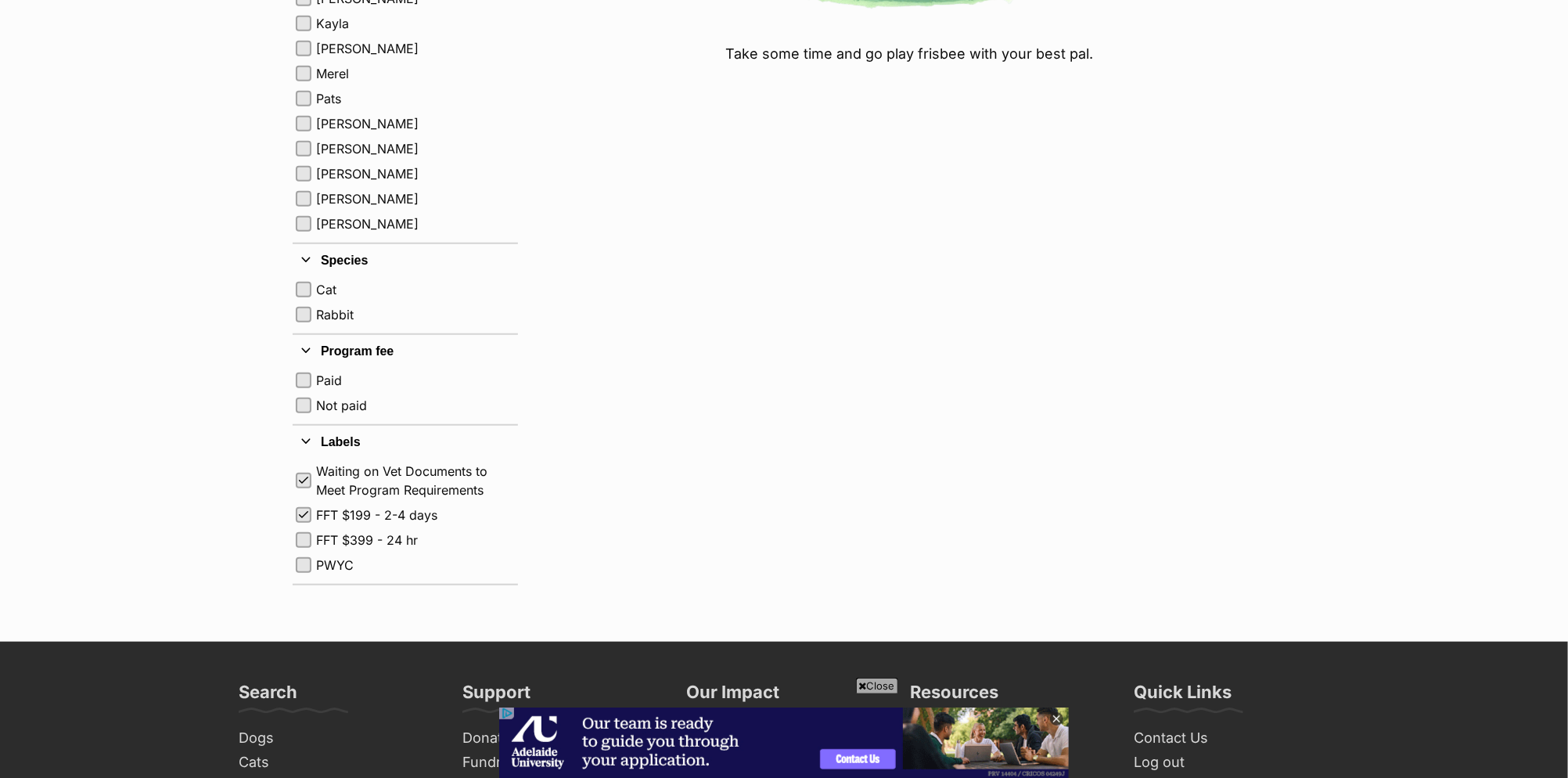
scroll to position [635, 0]
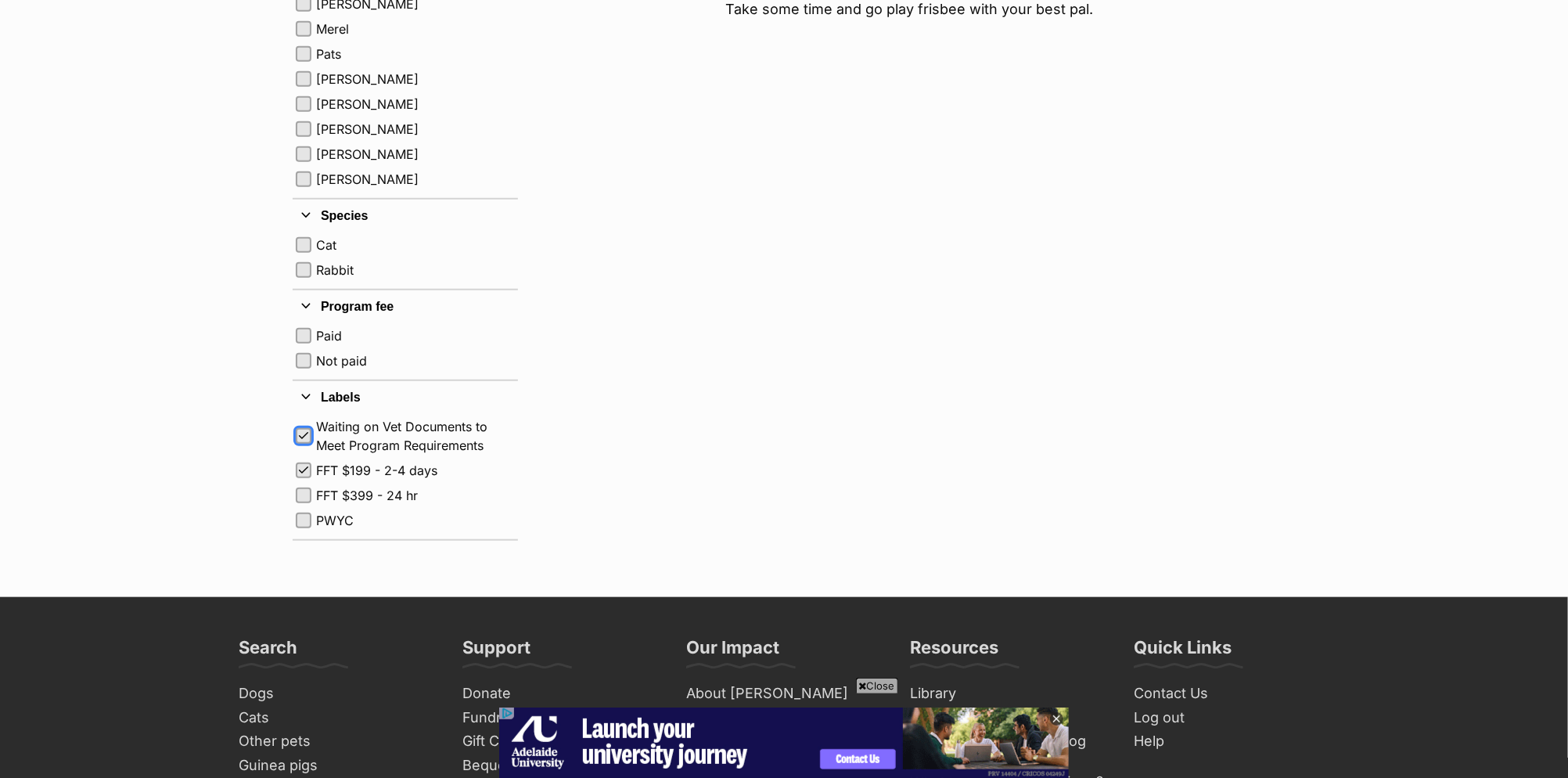
click at [303, 432] on span "button" at bounding box center [303, 436] width 13 height 13
checkbox input "false"
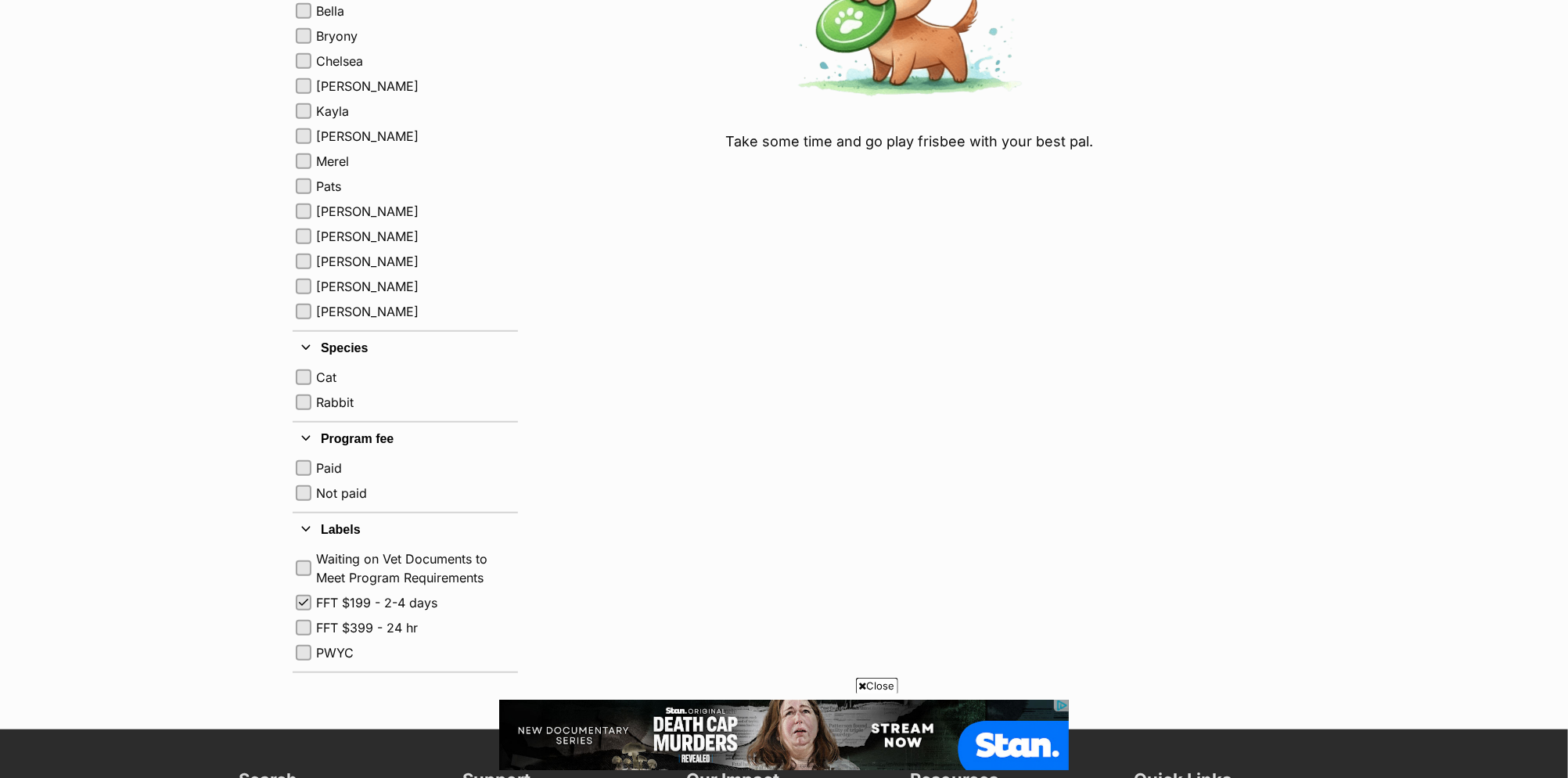
scroll to position [194, 0]
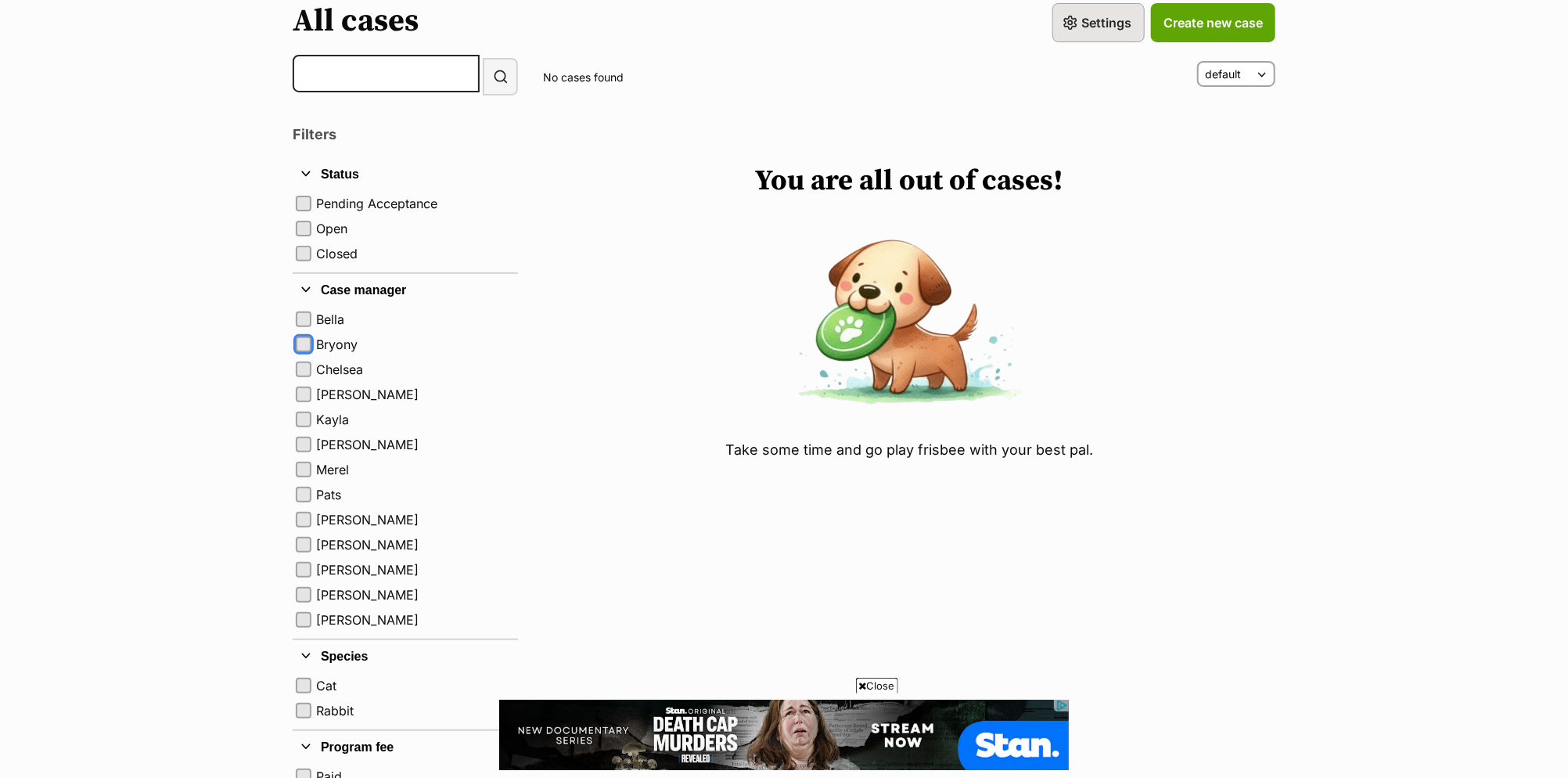
click at [302, 336] on button "Bryony" at bounding box center [303, 343] width 15 height 15
checkbox input "true"
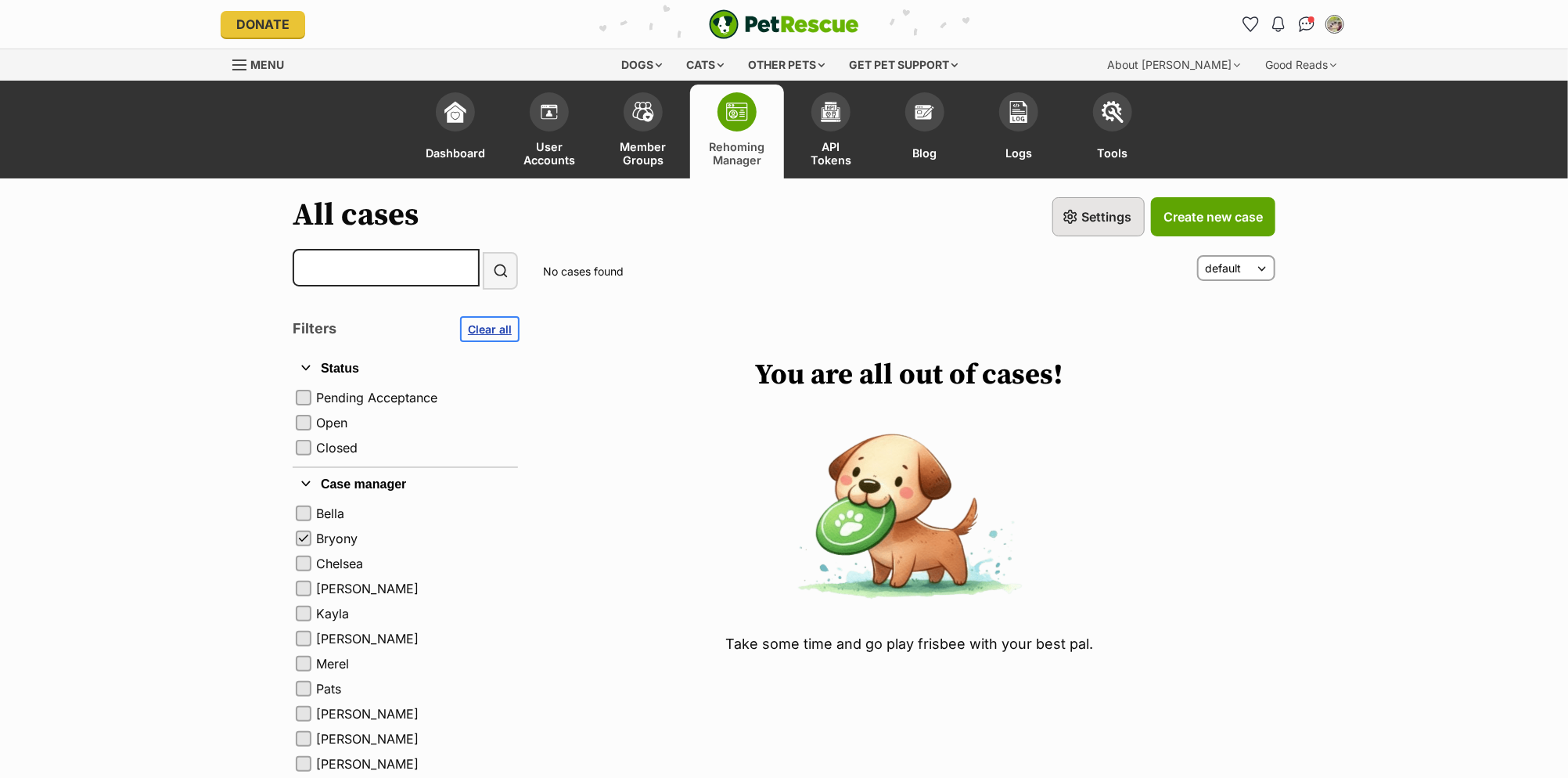
click at [497, 330] on span "Clear all" at bounding box center [490, 329] width 44 height 16
checkbox input "false"
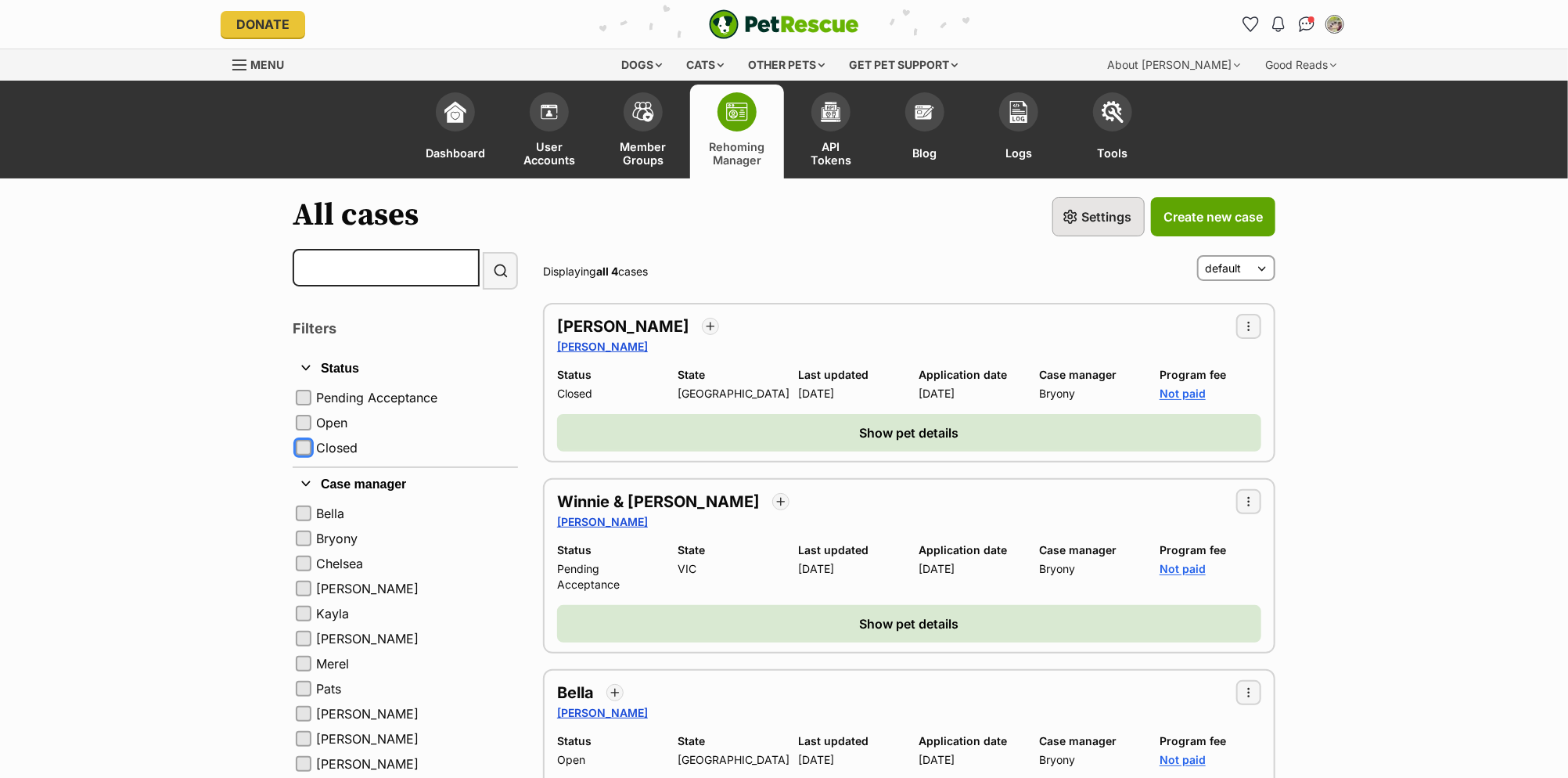
click at [307, 446] on button "Closed" at bounding box center [303, 447] width 15 height 15
checkbox input "true"
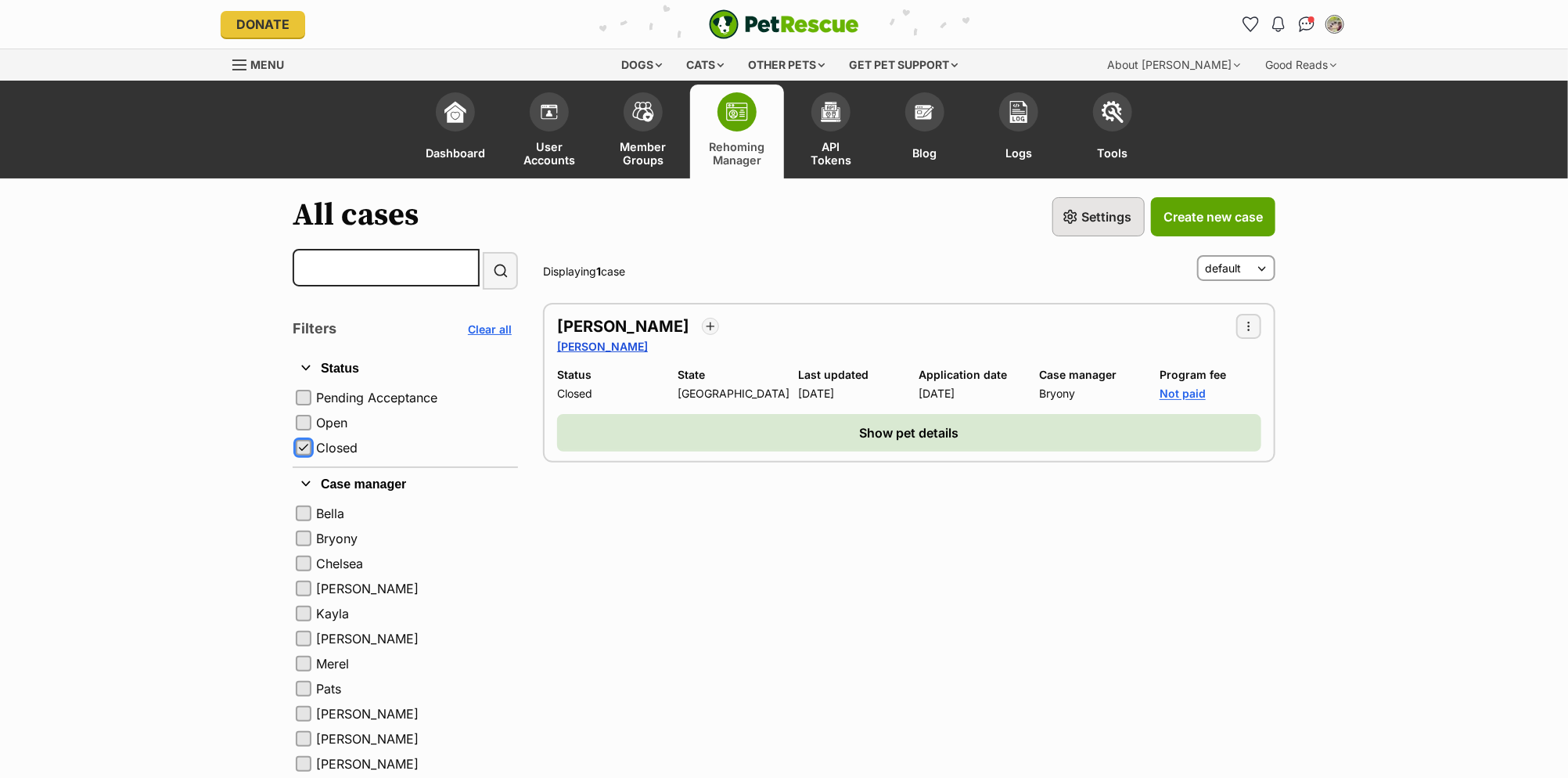
click at [307, 446] on span "button" at bounding box center [303, 447] width 13 height 13
checkbox input "false"
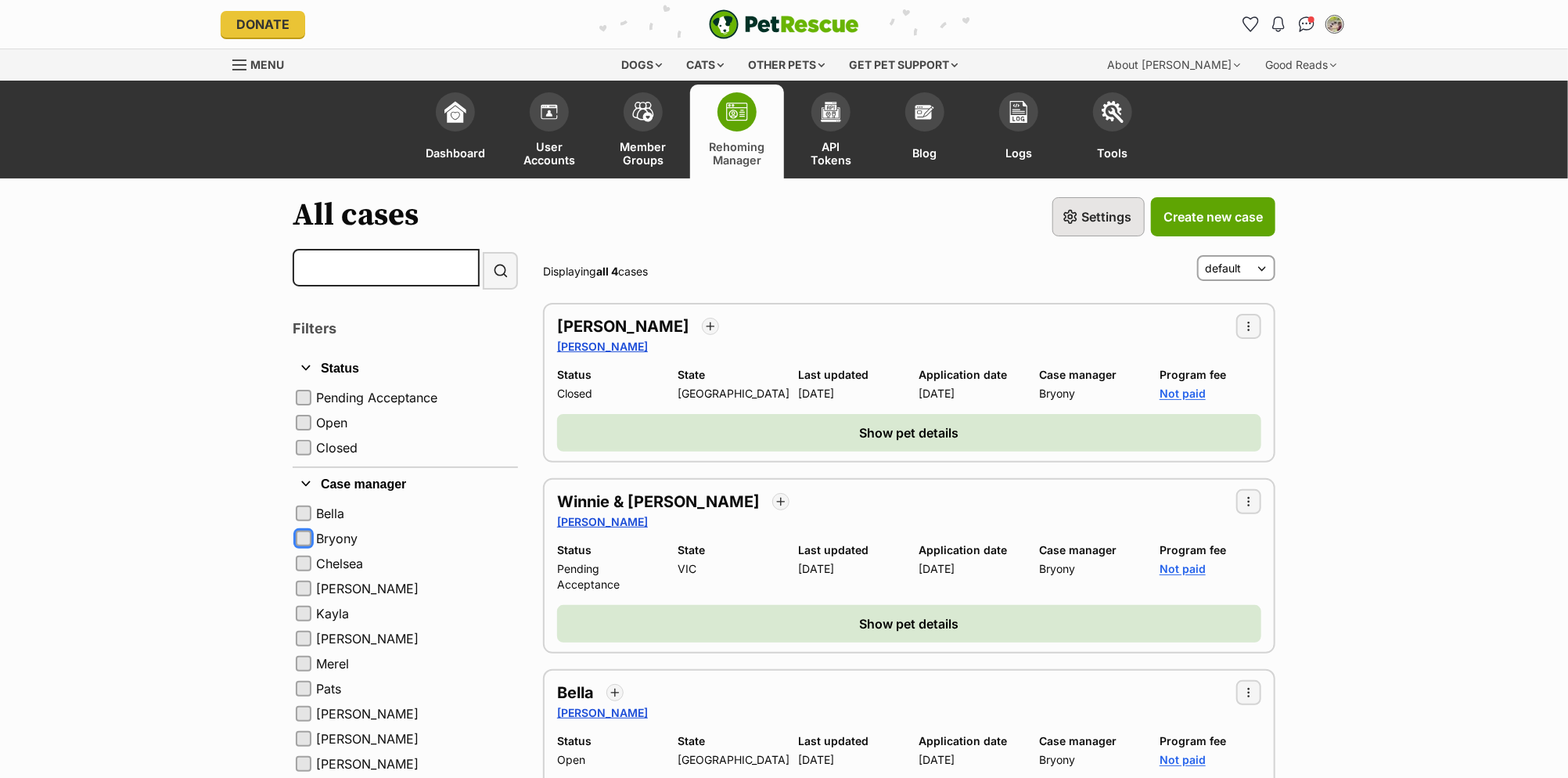
click at [305, 536] on button "Bryony" at bounding box center [303, 537] width 15 height 15
checkbox input "true"
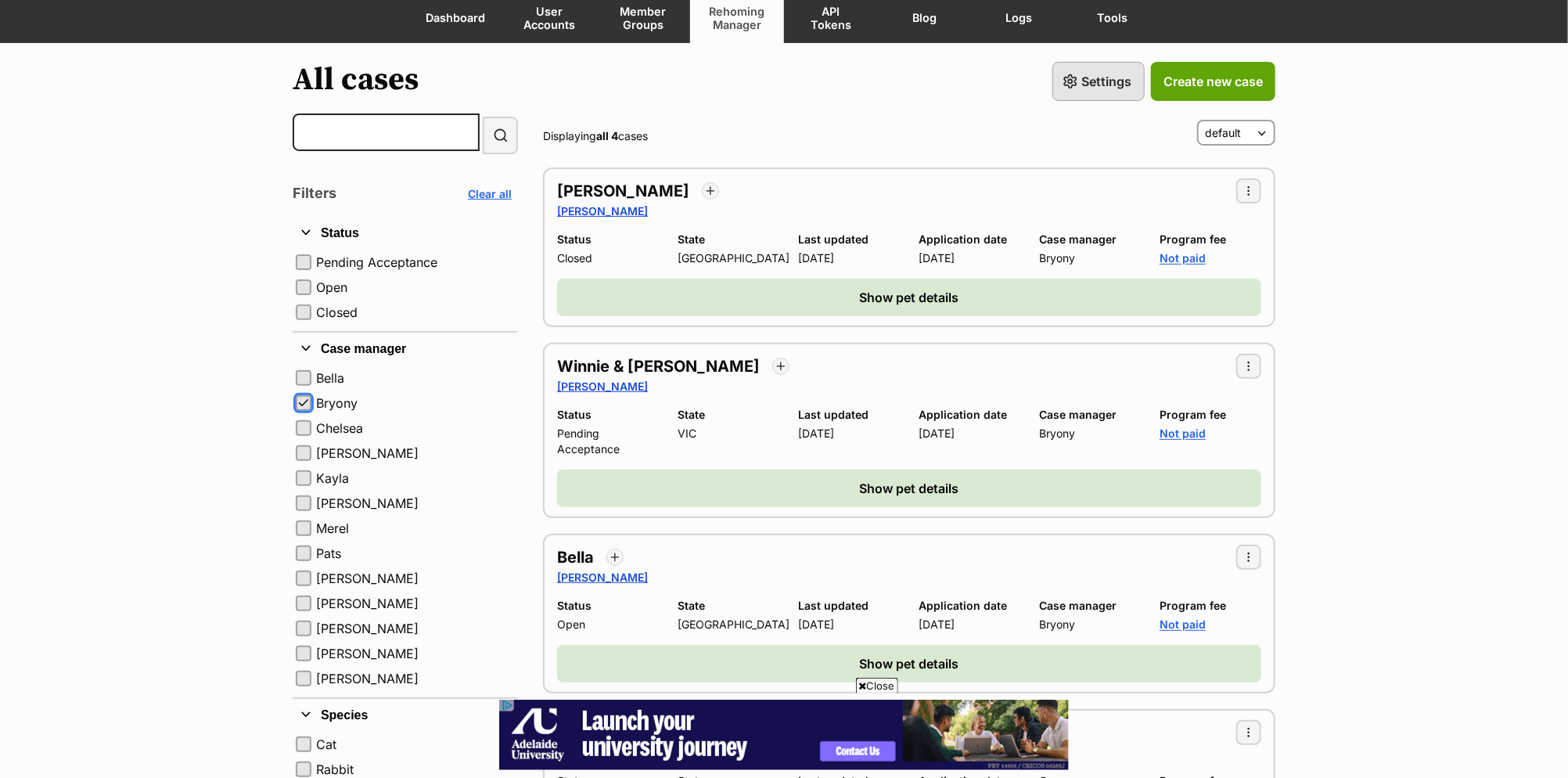
click at [301, 403] on span "button" at bounding box center [303, 403] width 13 height 13
checkbox input "false"
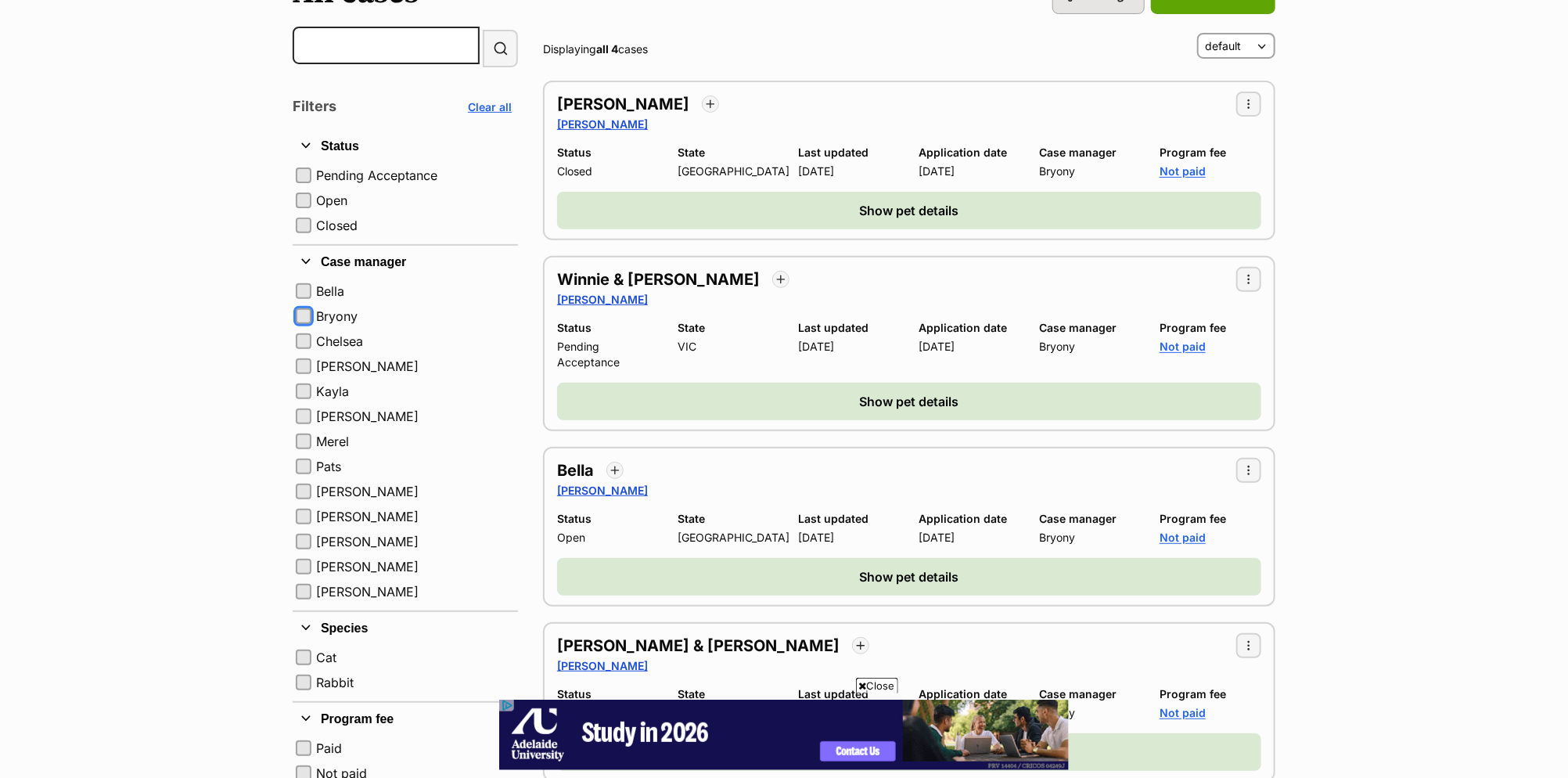
scroll to position [283, 0]
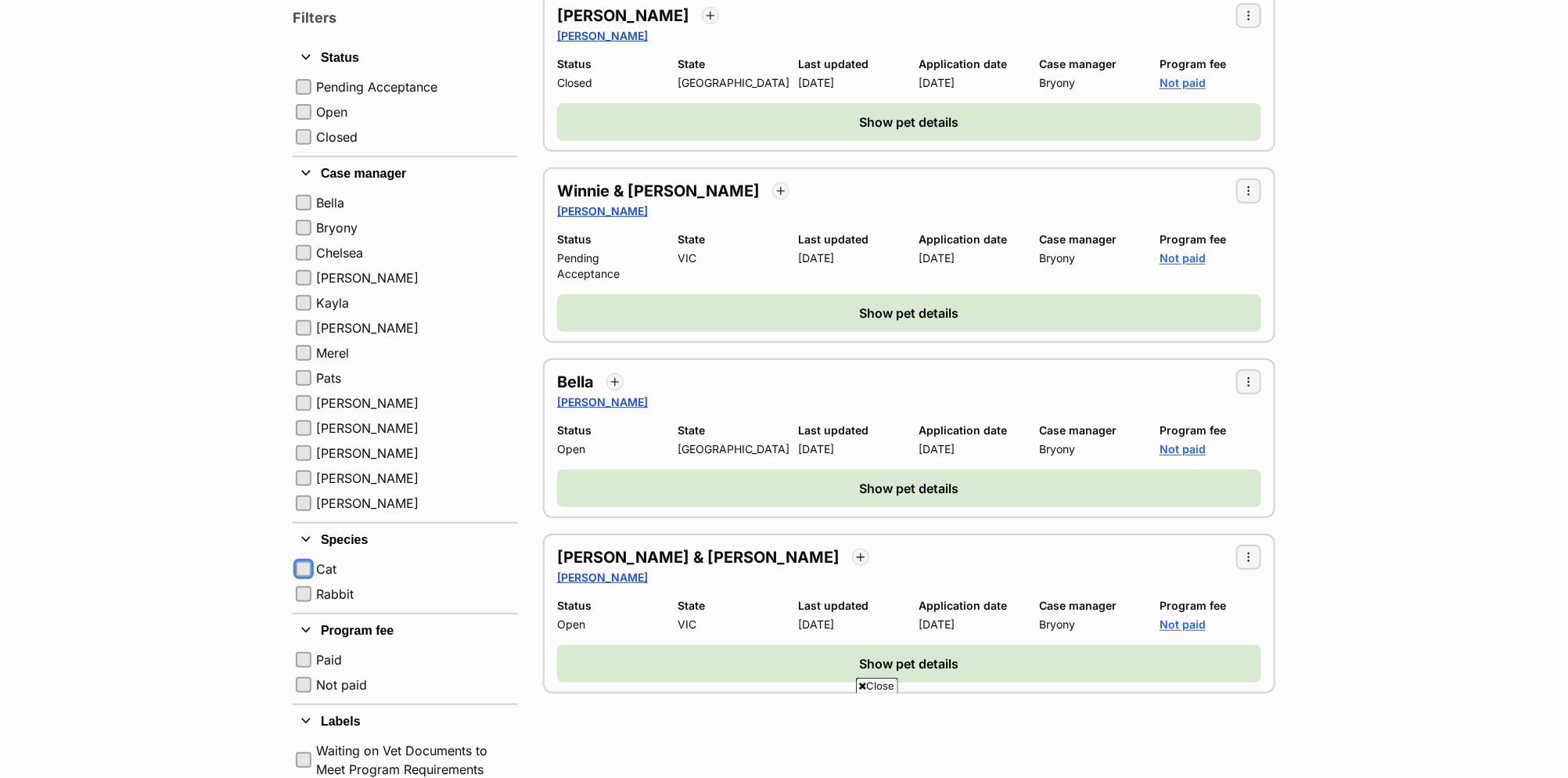
click at [302, 564] on button "Cat" at bounding box center [303, 568] width 15 height 15
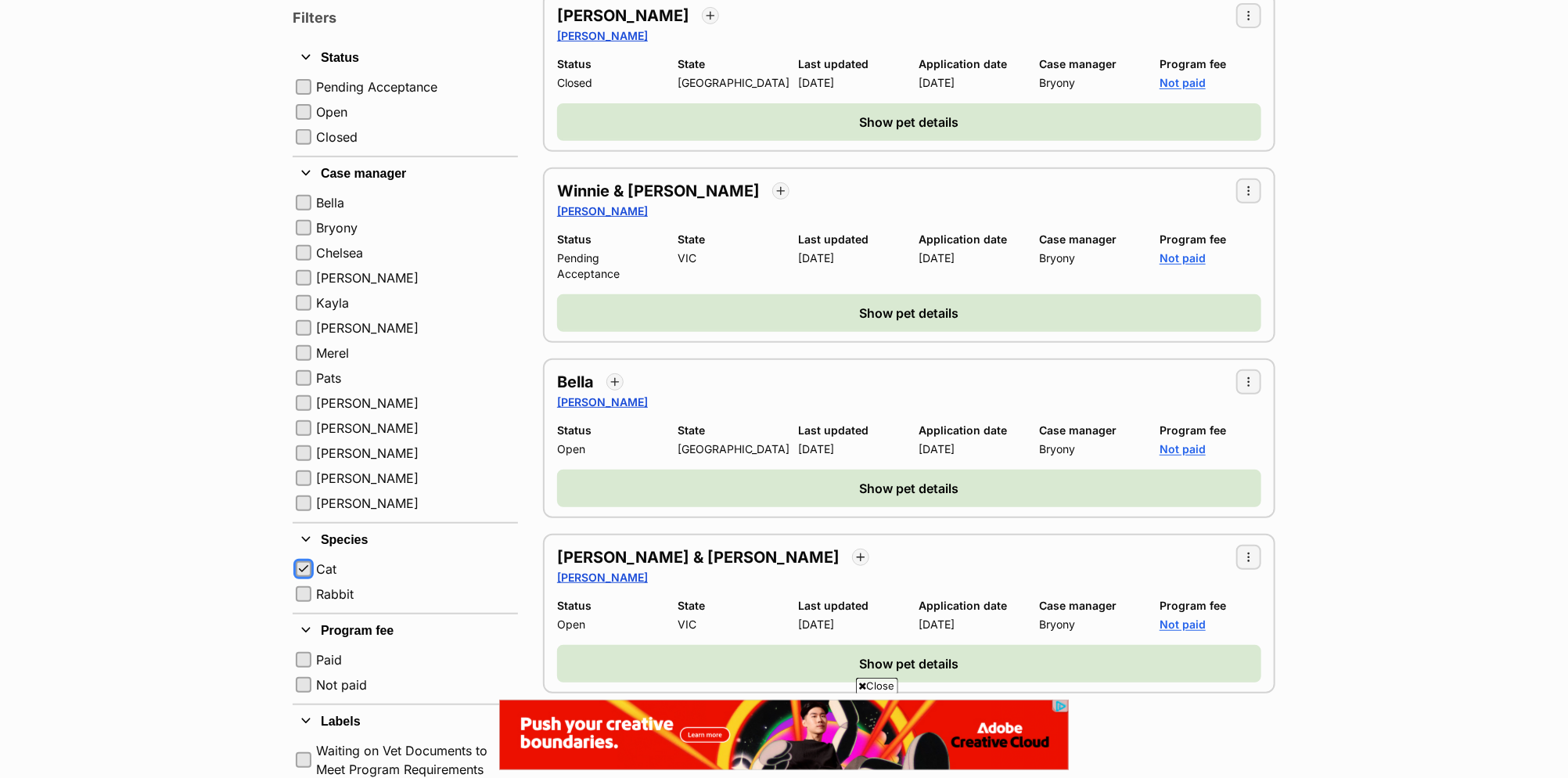
checkbox input "true"
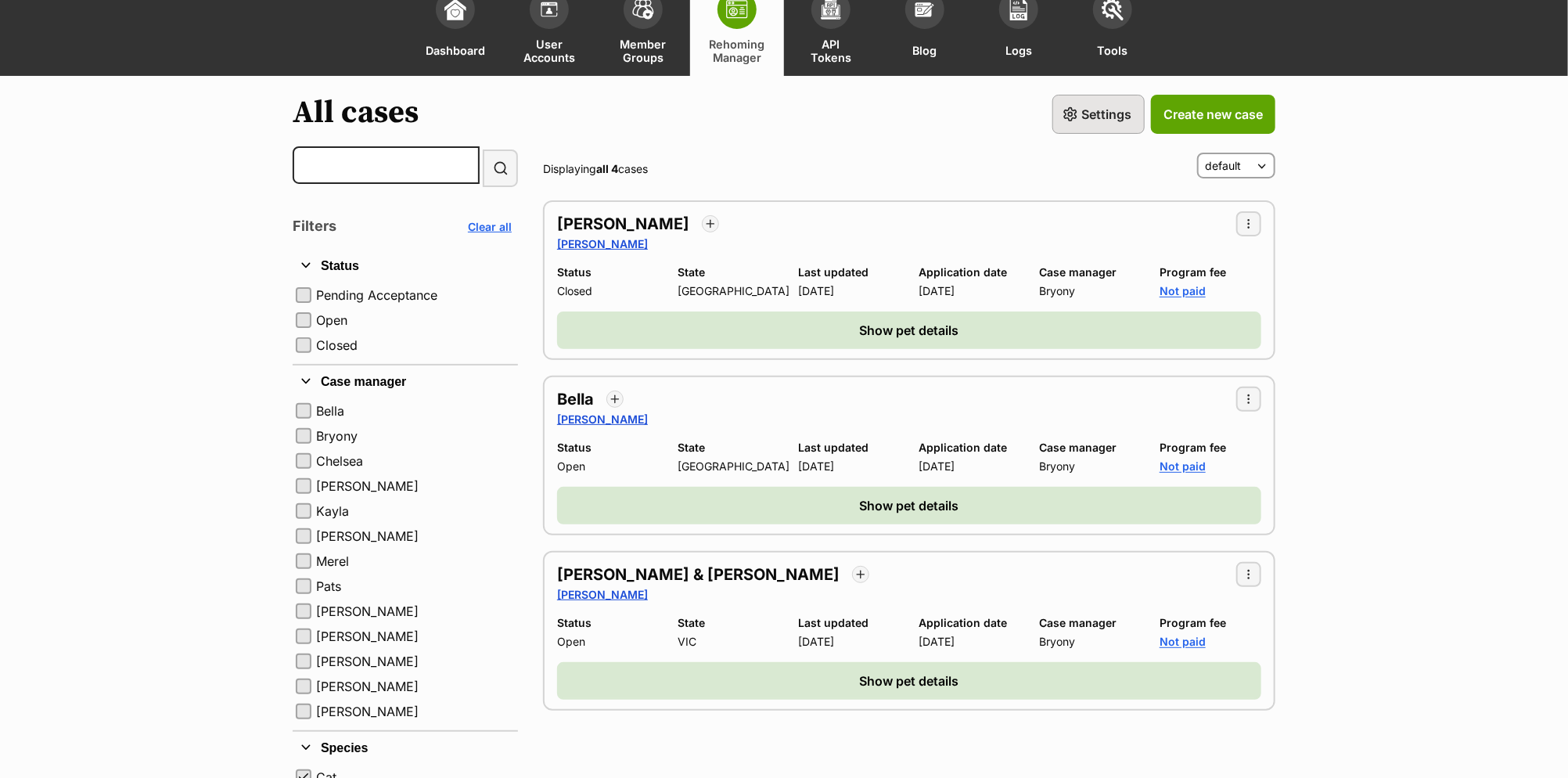
scroll to position [287, 0]
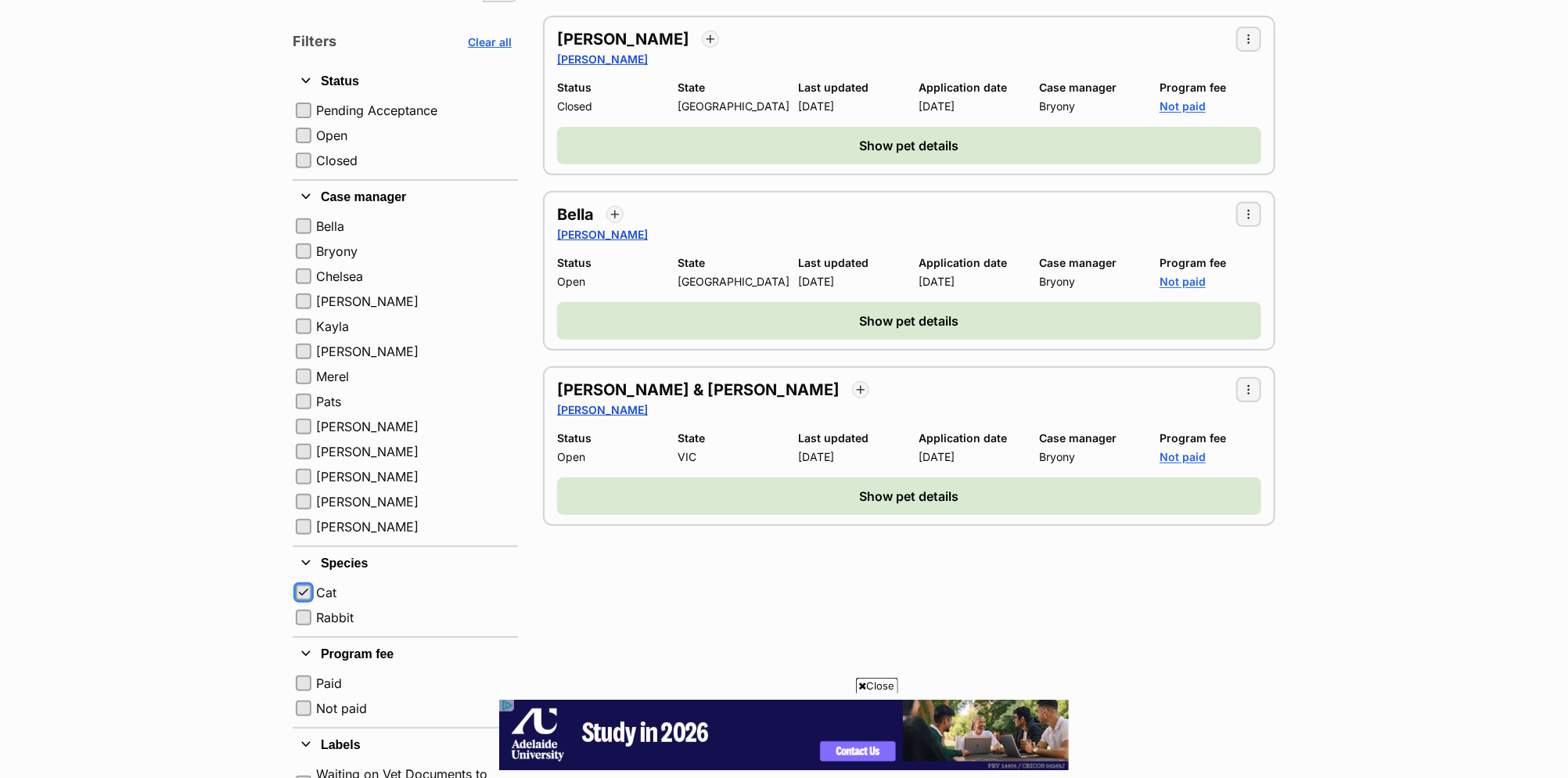
click at [304, 586] on span "button" at bounding box center [303, 592] width 13 height 13
checkbox input "false"
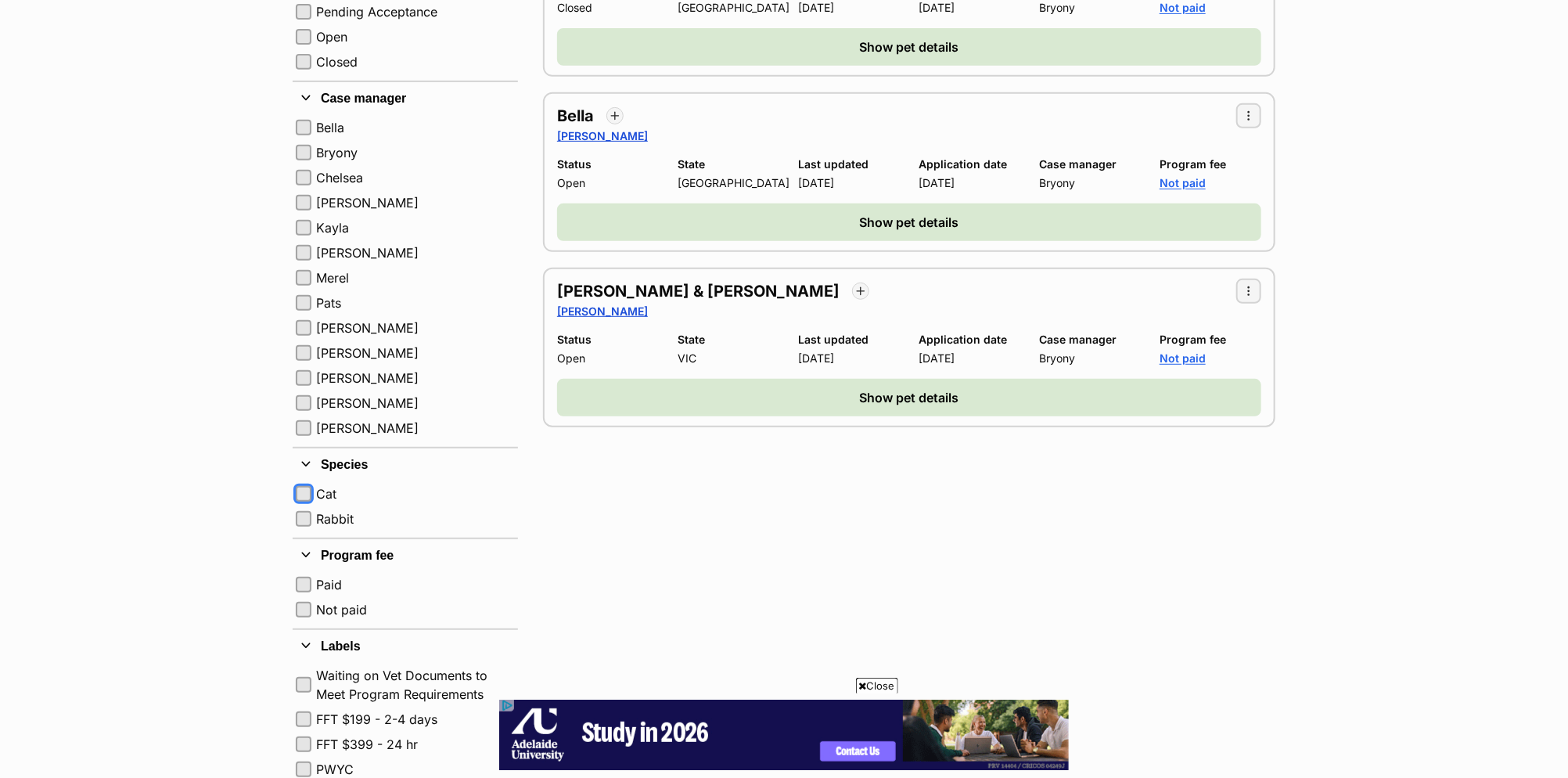
scroll to position [396, 0]
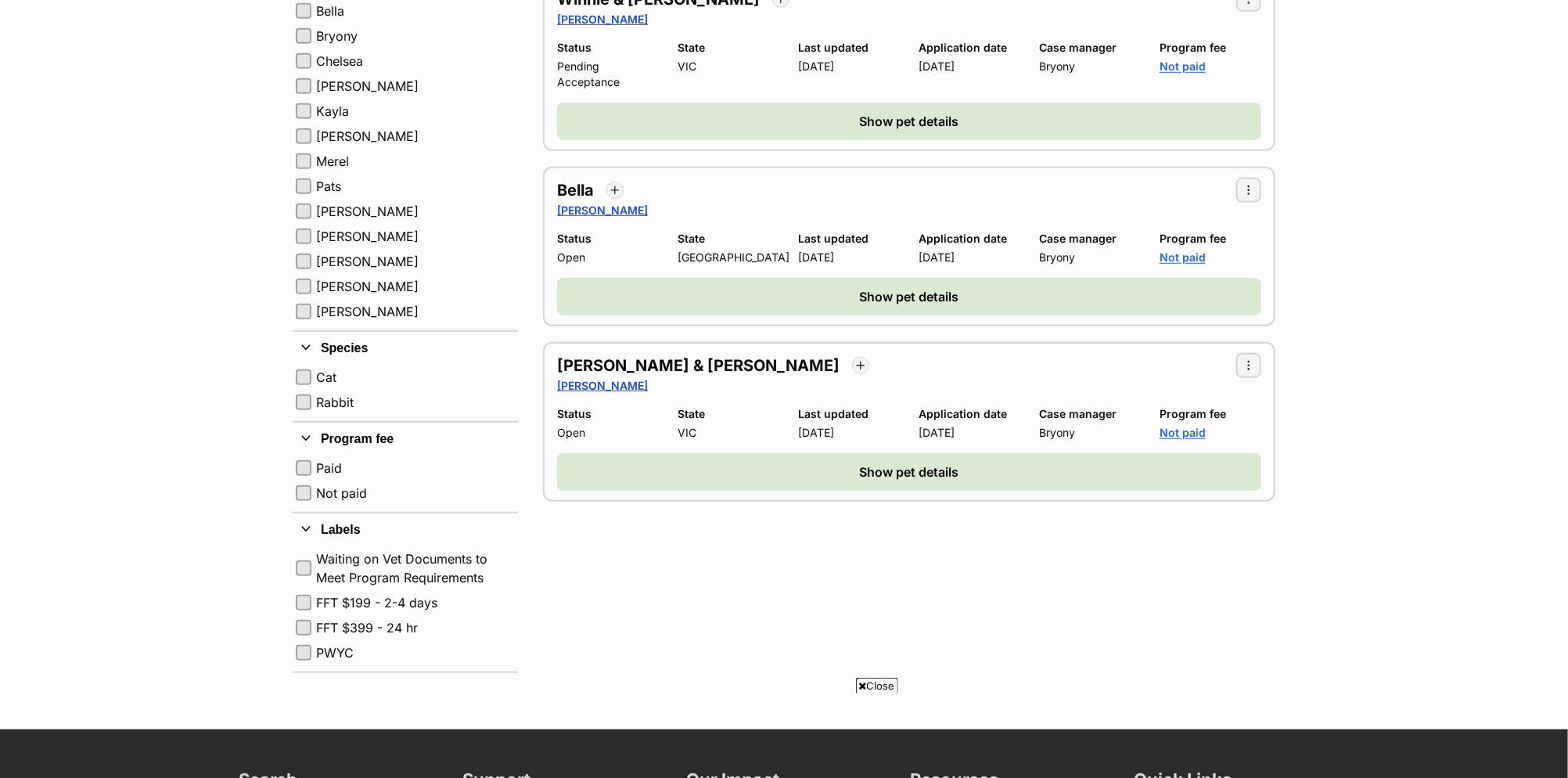
scroll to position [486, 0]
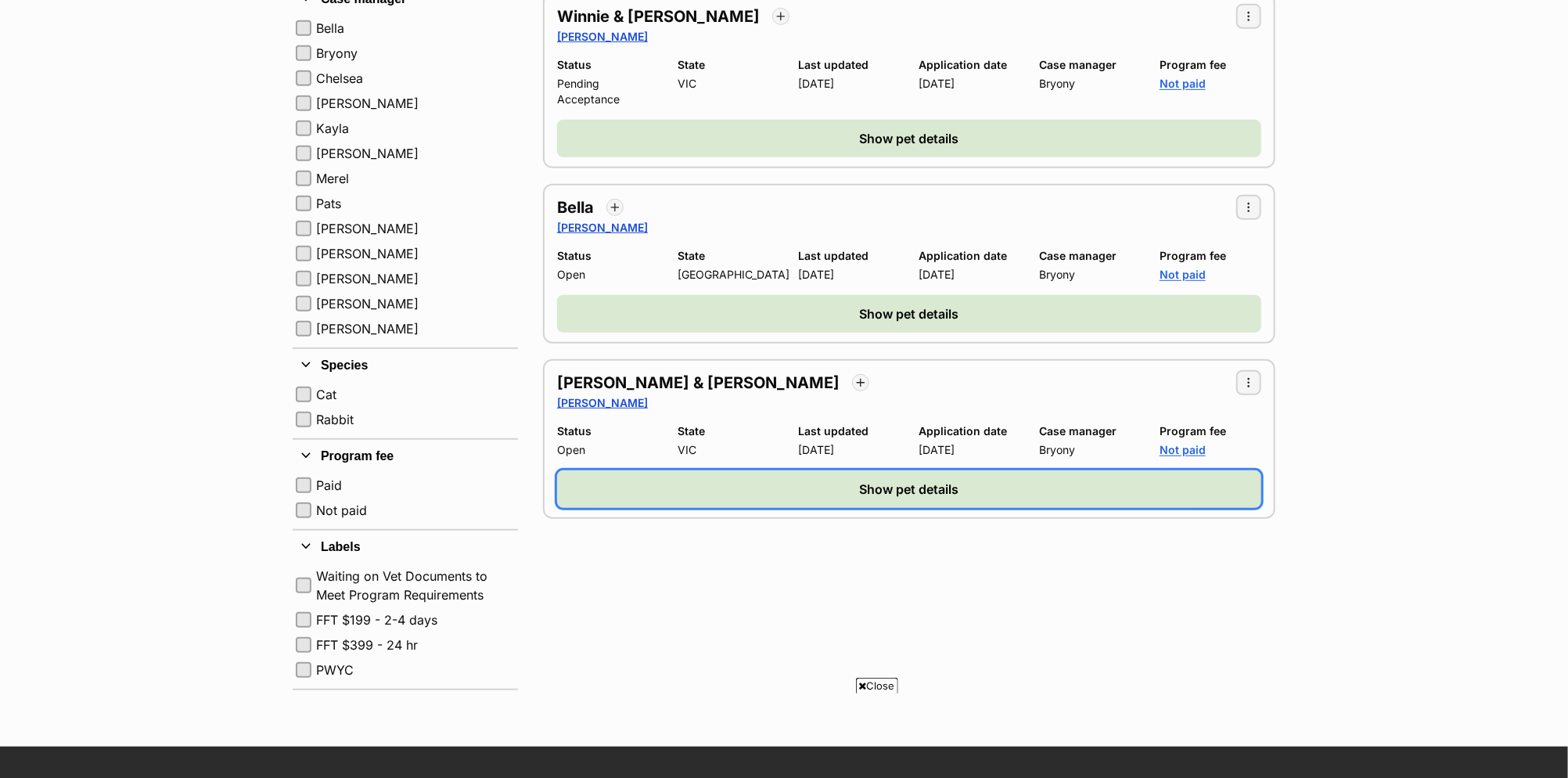
click at [783, 473] on button "Show pet details" at bounding box center [909, 488] width 704 height 37
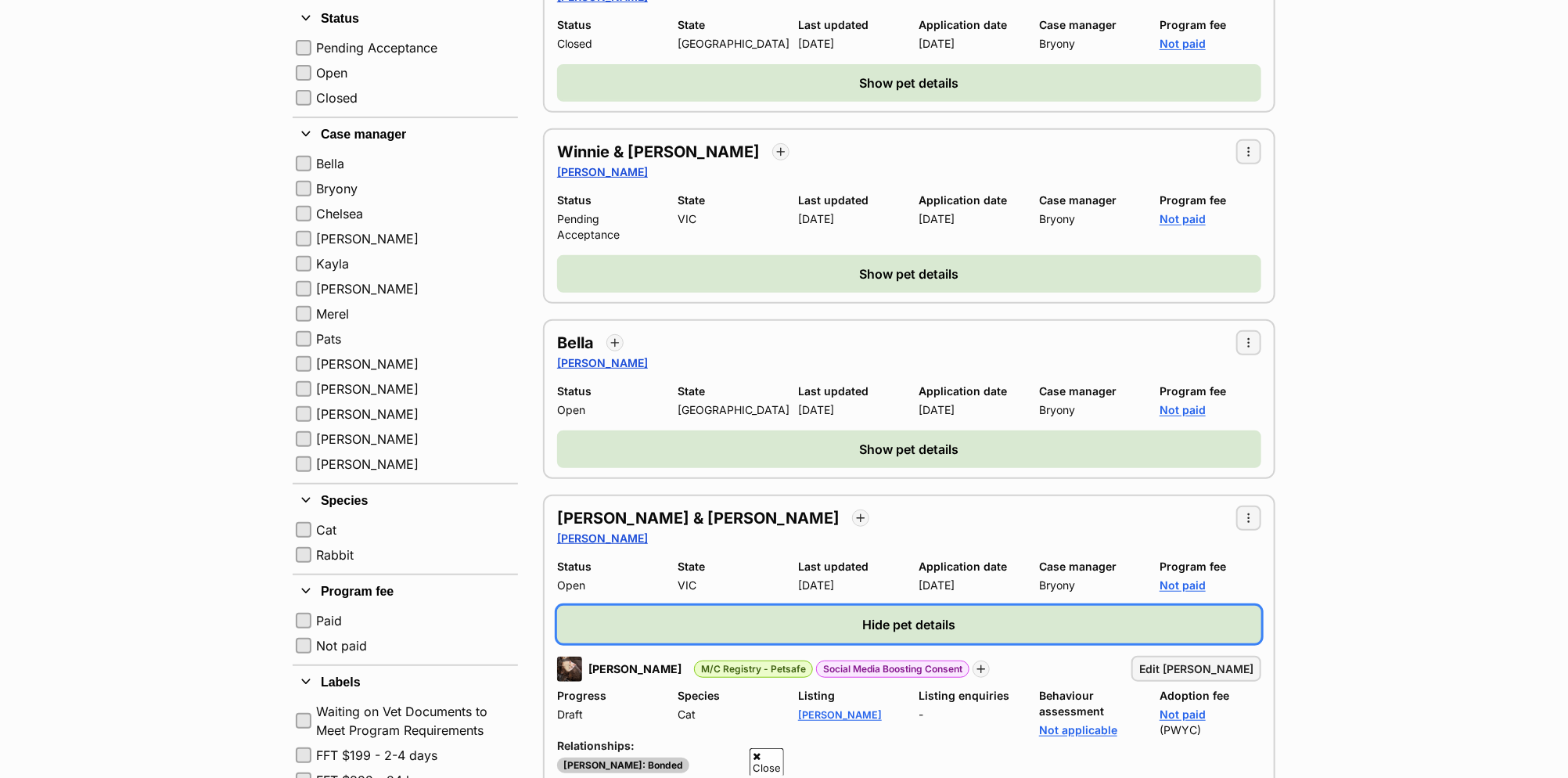
scroll to position [0, 0]
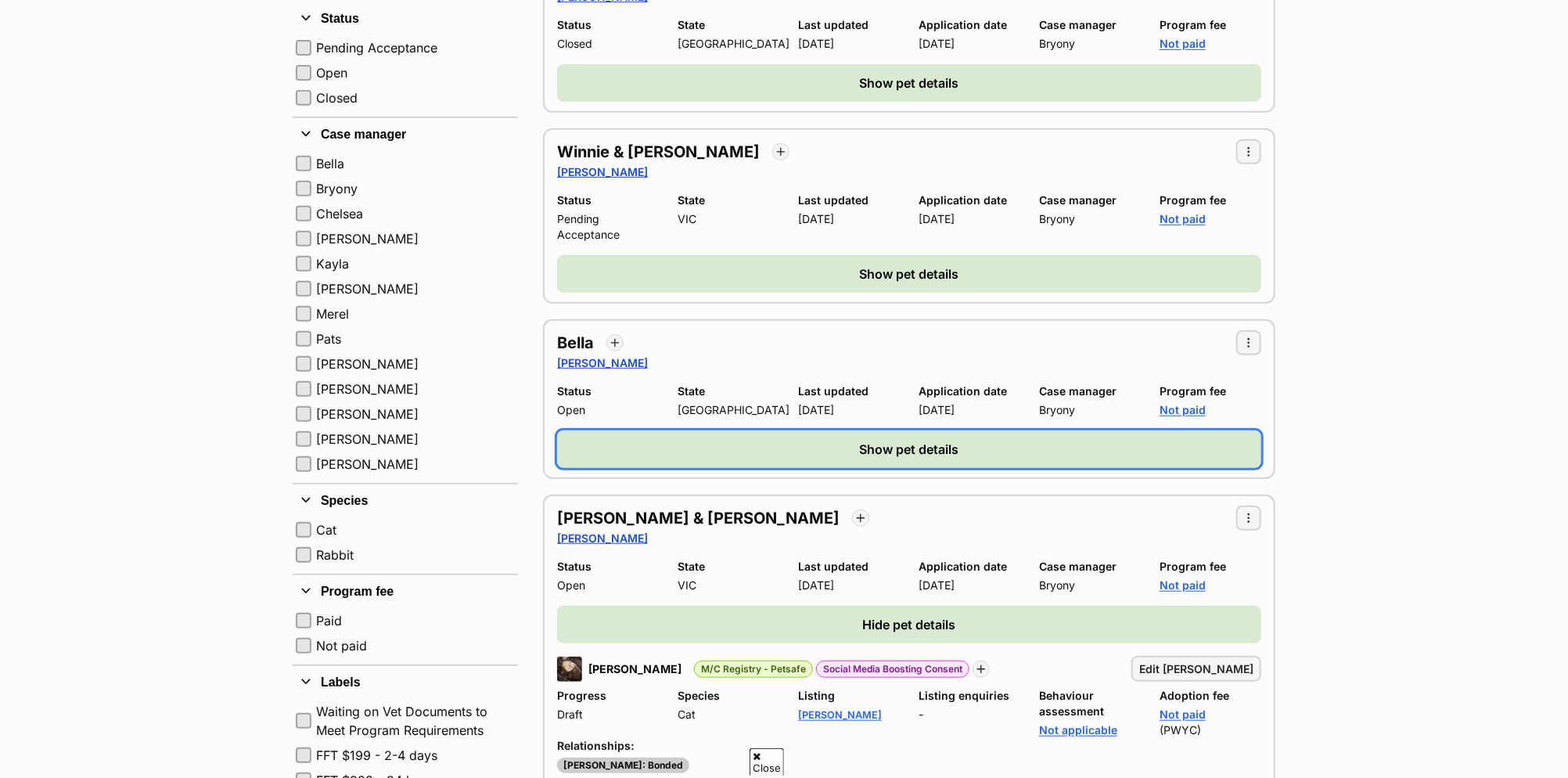
click at [729, 435] on button "Show pet details" at bounding box center [909, 448] width 704 height 37
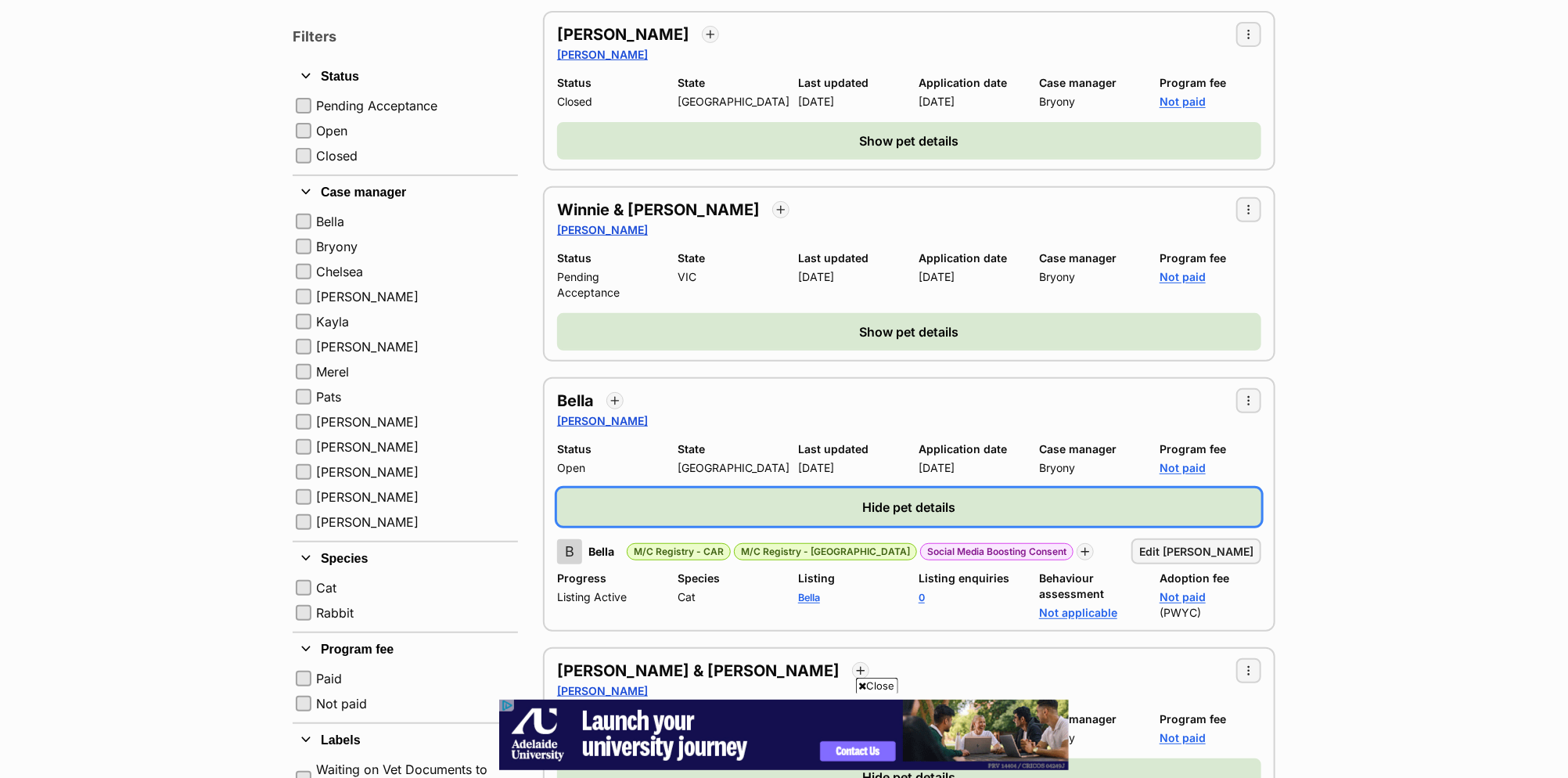
scroll to position [51, 0]
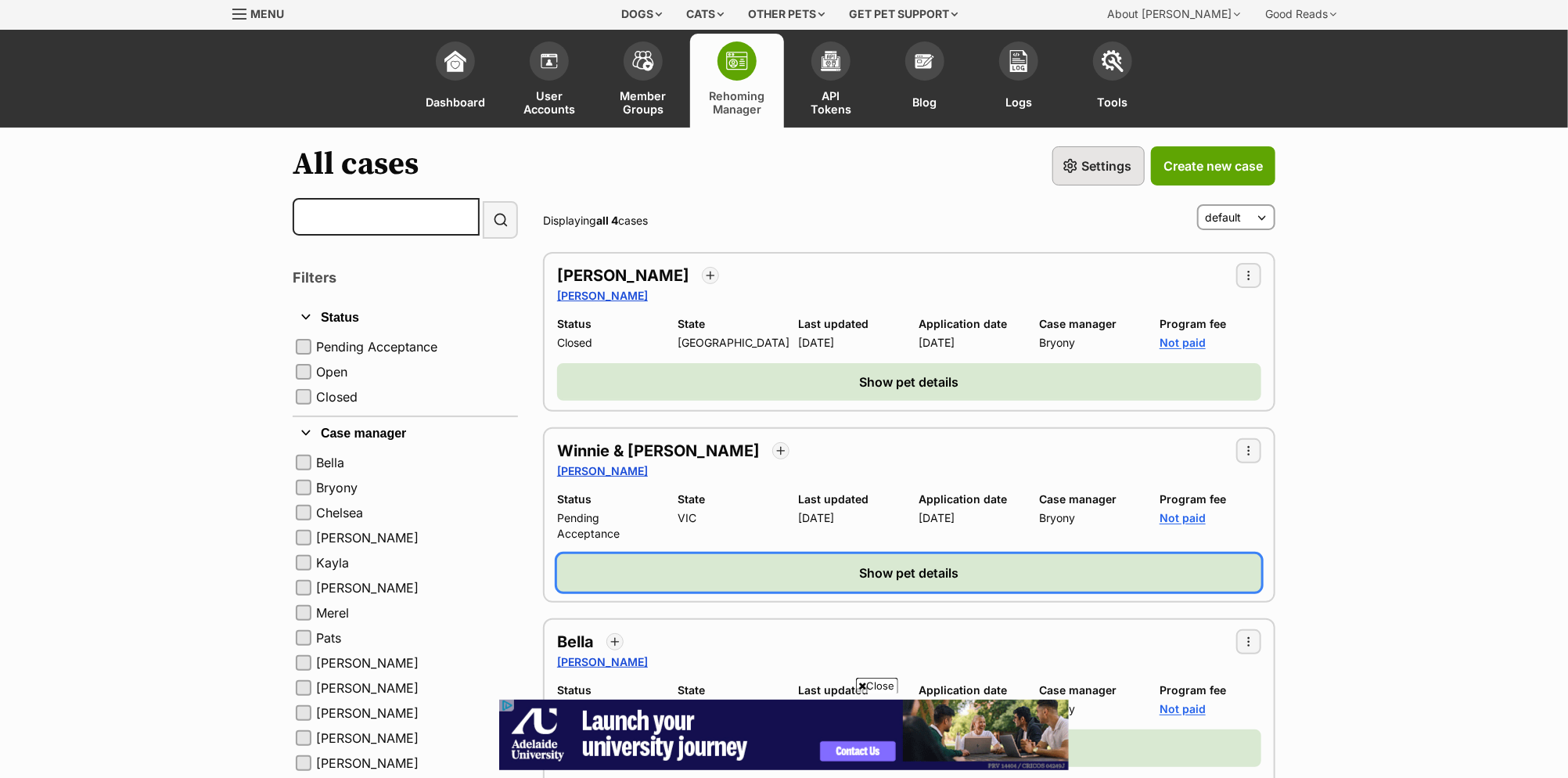
click at [764, 561] on button "Show pet details" at bounding box center [909, 572] width 704 height 37
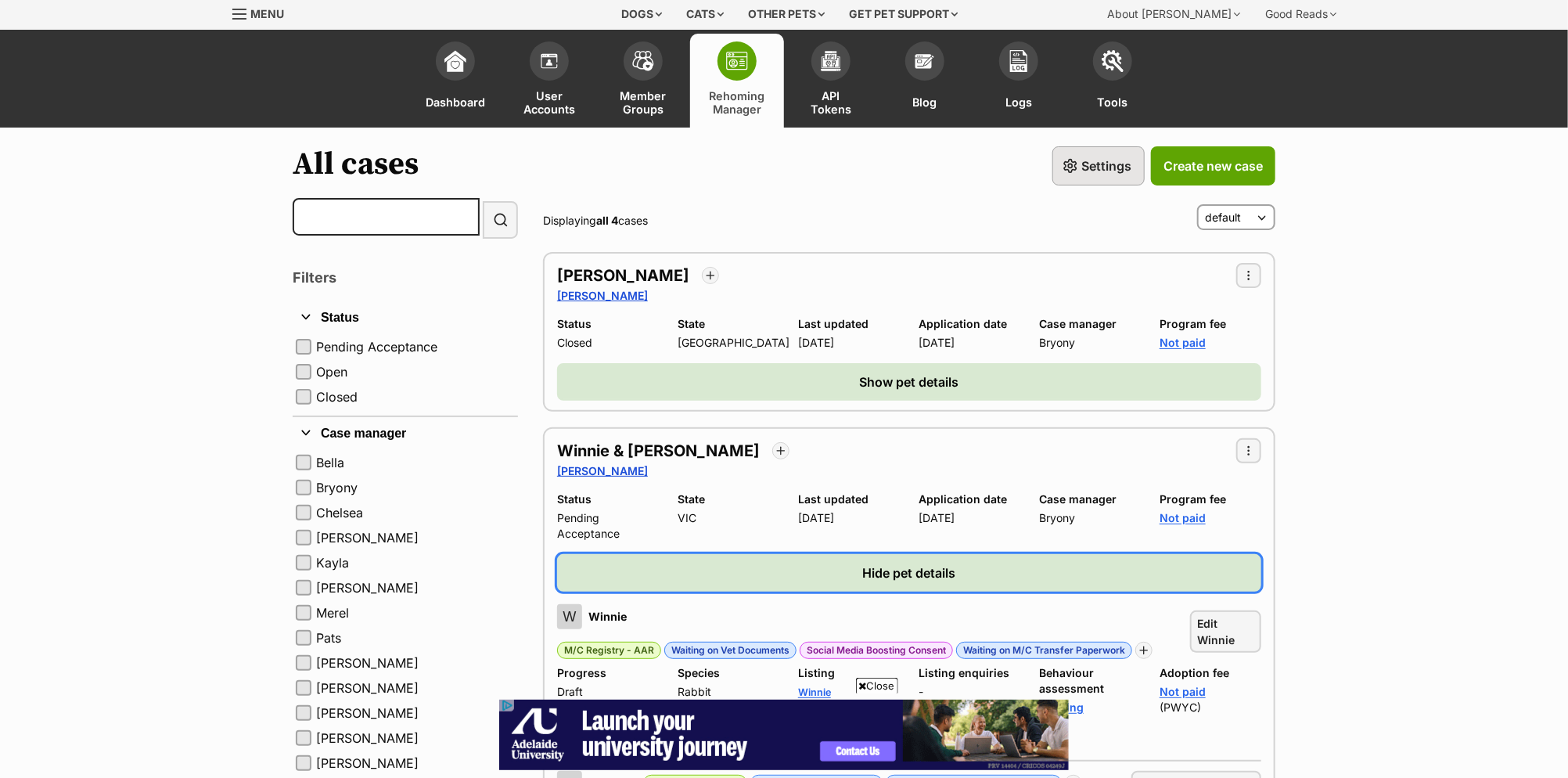
scroll to position [55, 0]
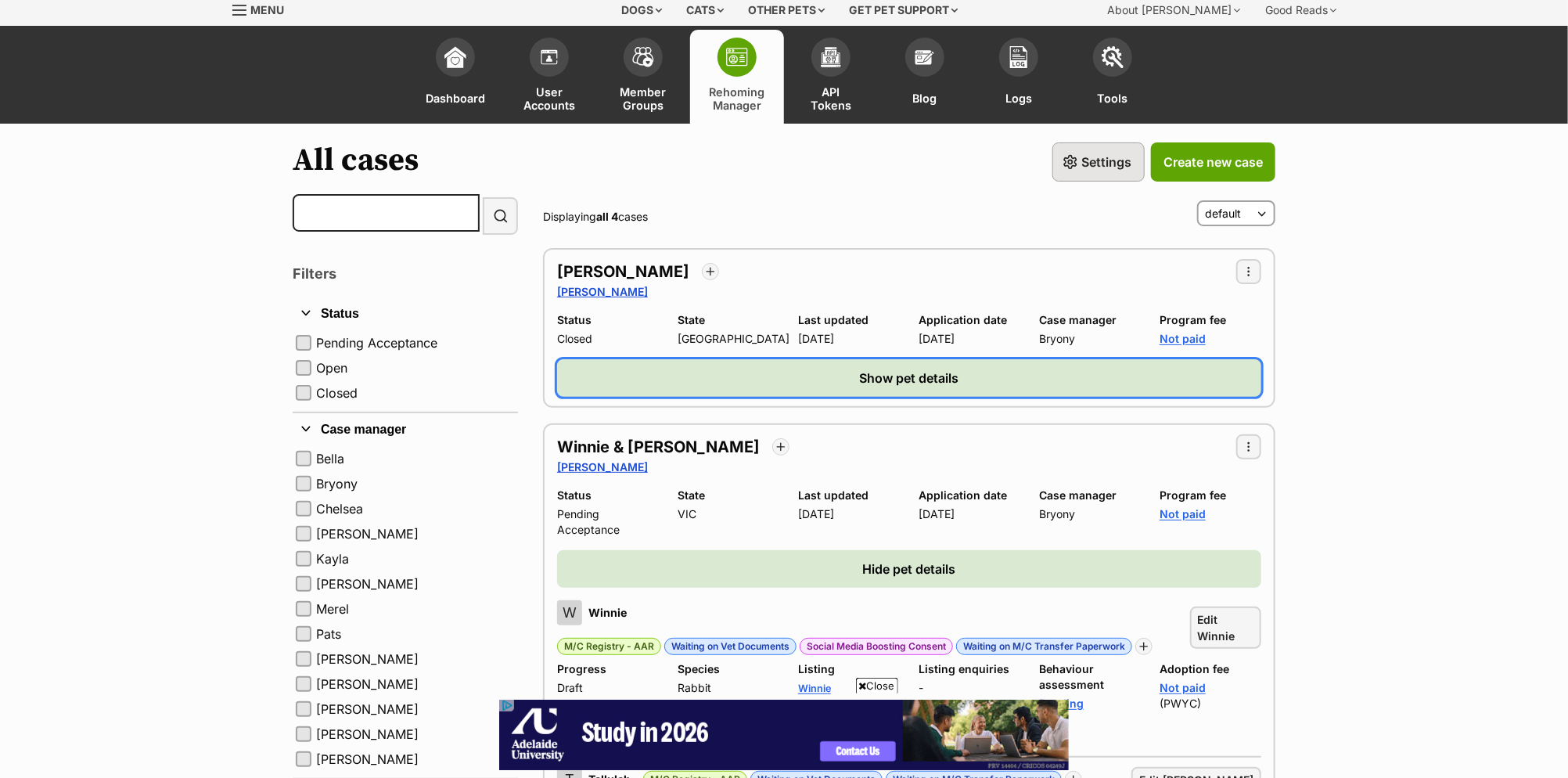
click at [721, 380] on button "Show pet details" at bounding box center [909, 377] width 704 height 37
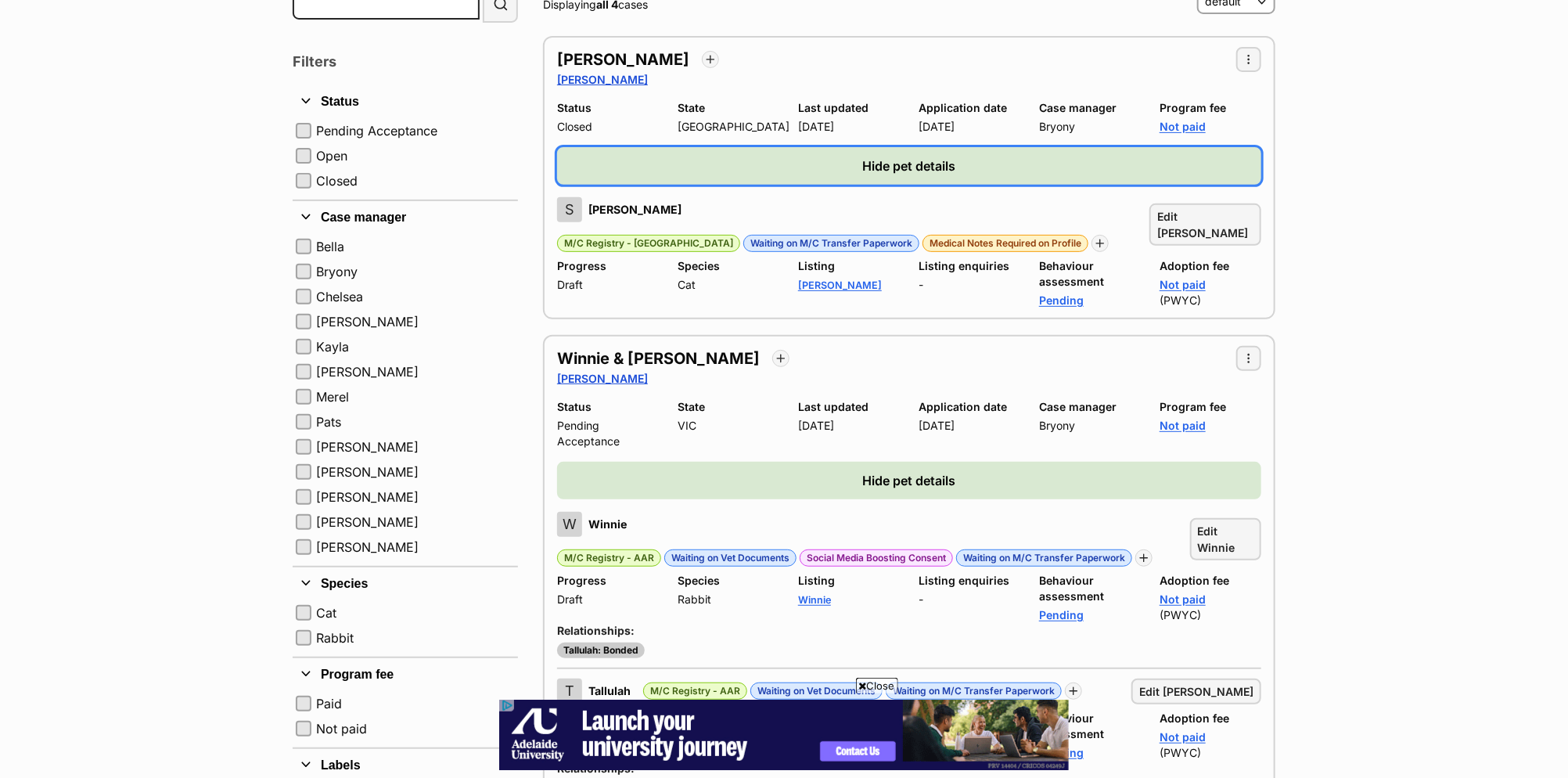
scroll to position [0, 0]
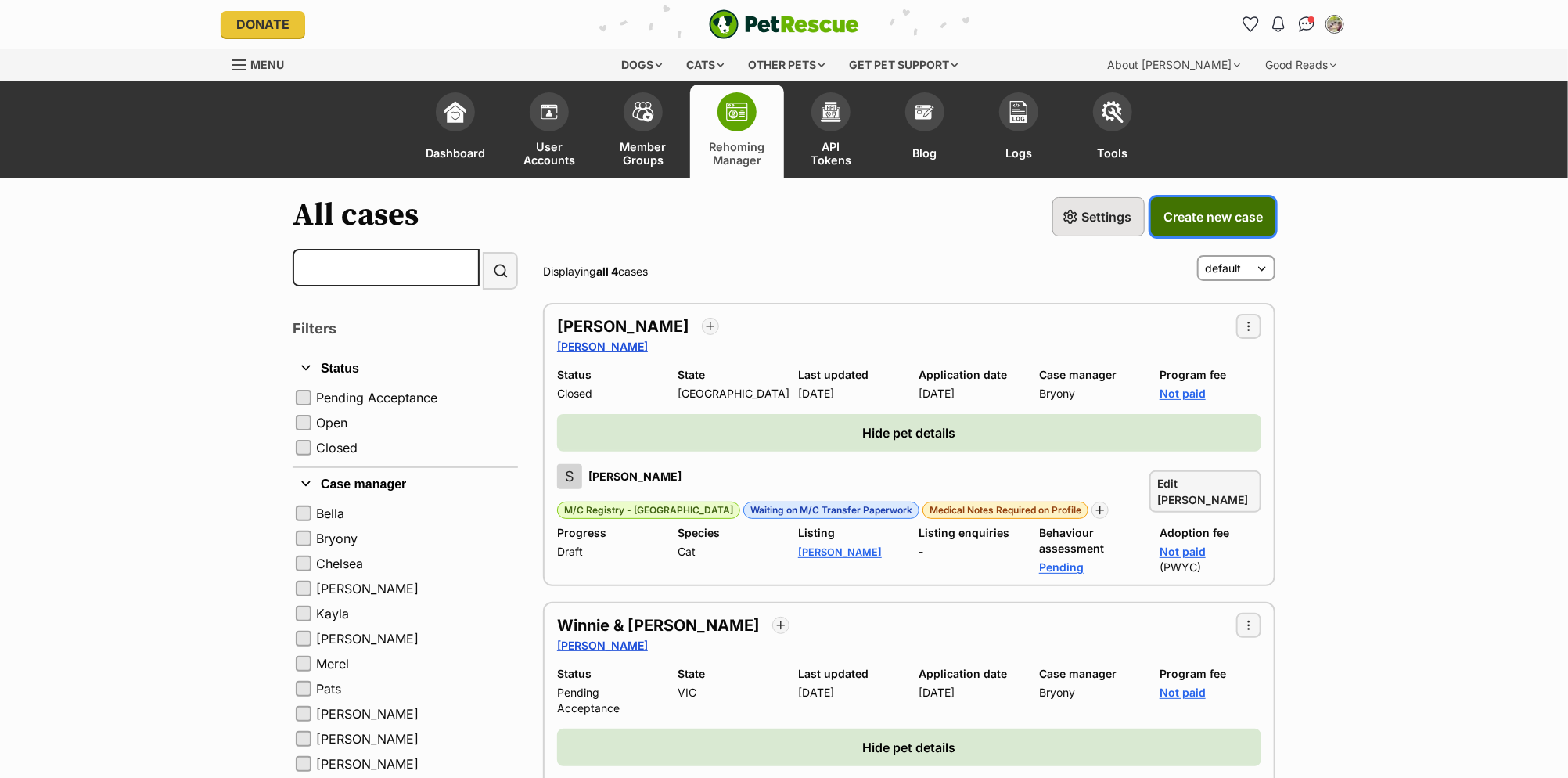
click at [1222, 213] on span "Create new case" at bounding box center [1213, 217] width 99 height 19
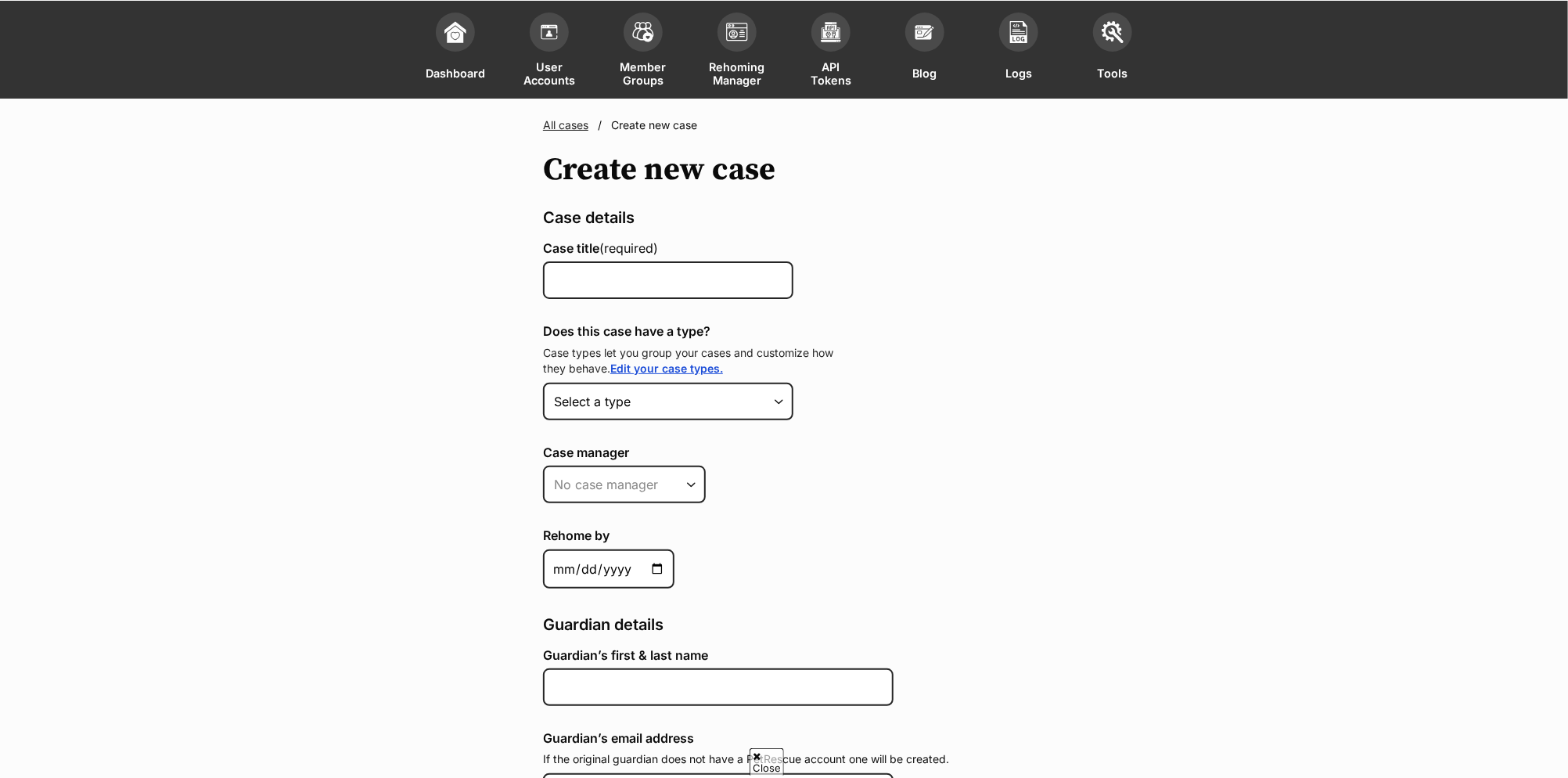
scroll to position [115, 0]
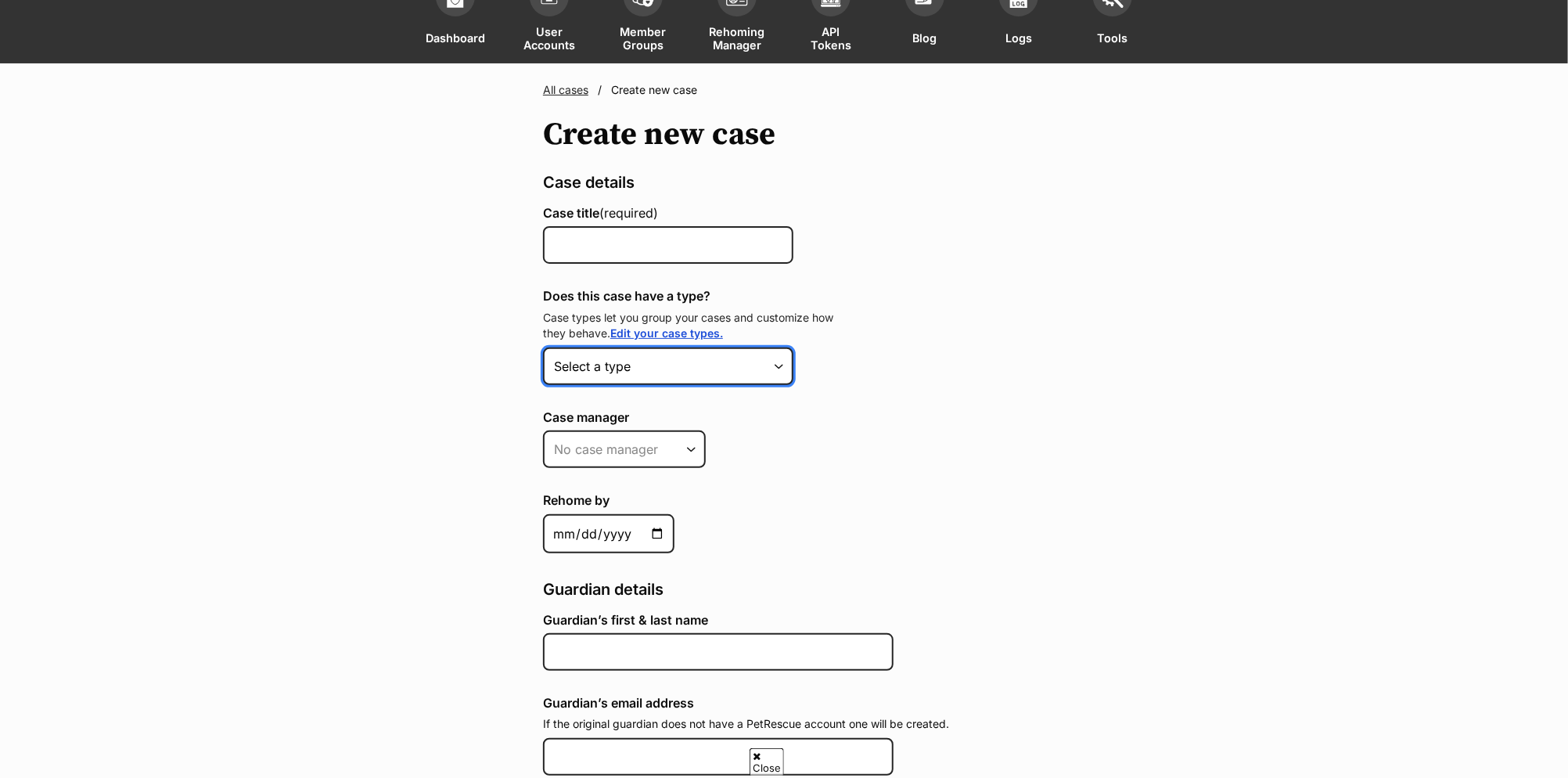
click at [743, 371] on select "Select a type PWYC Feline Fast Track $199 Feline Fast Track $399" at bounding box center [668, 365] width 251 height 37
click at [567, 87] on link "All cases" at bounding box center [566, 89] width 46 height 14
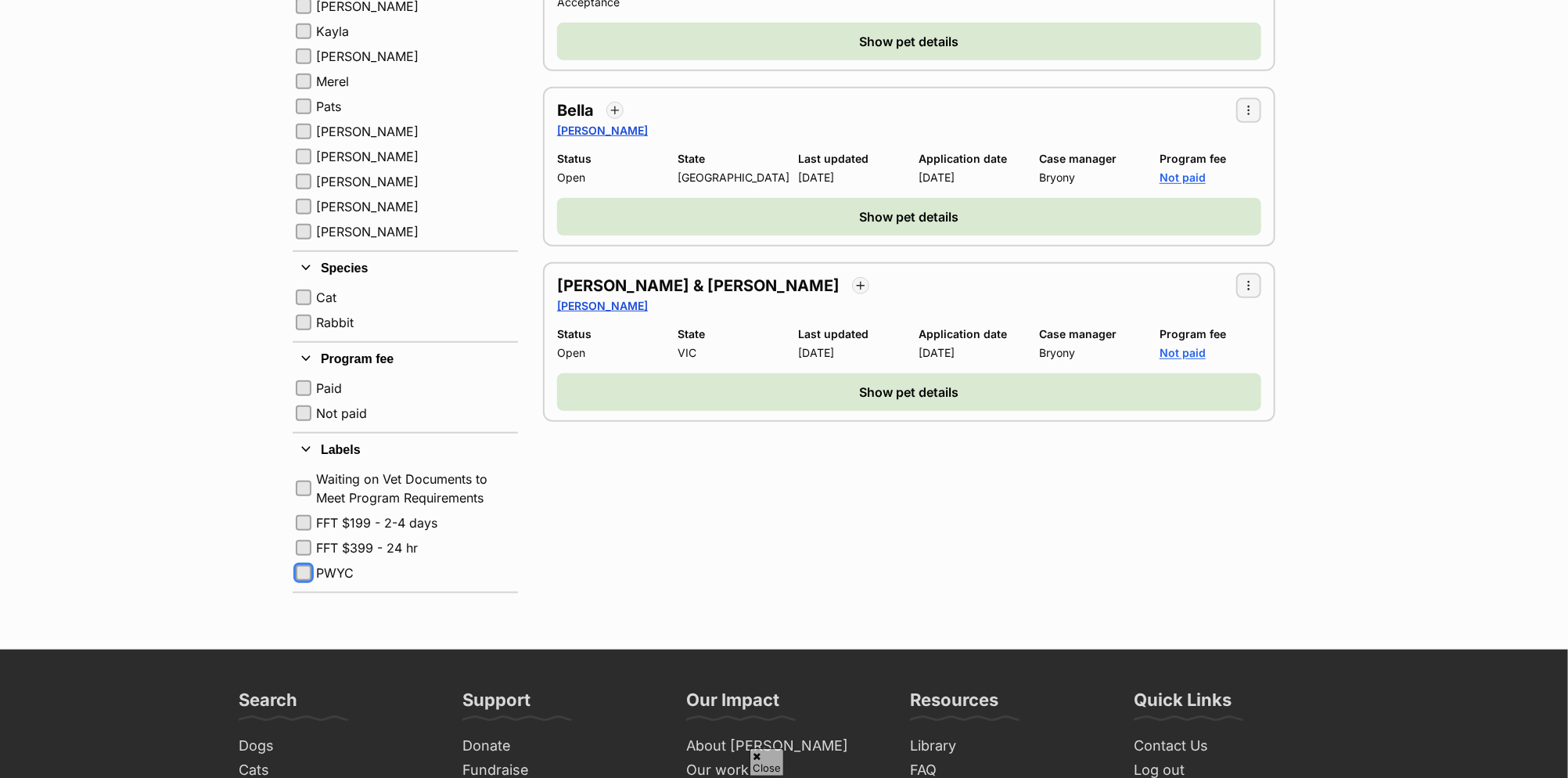
click at [303, 569] on button "PWYC" at bounding box center [303, 572] width 15 height 15
checkbox input "true"
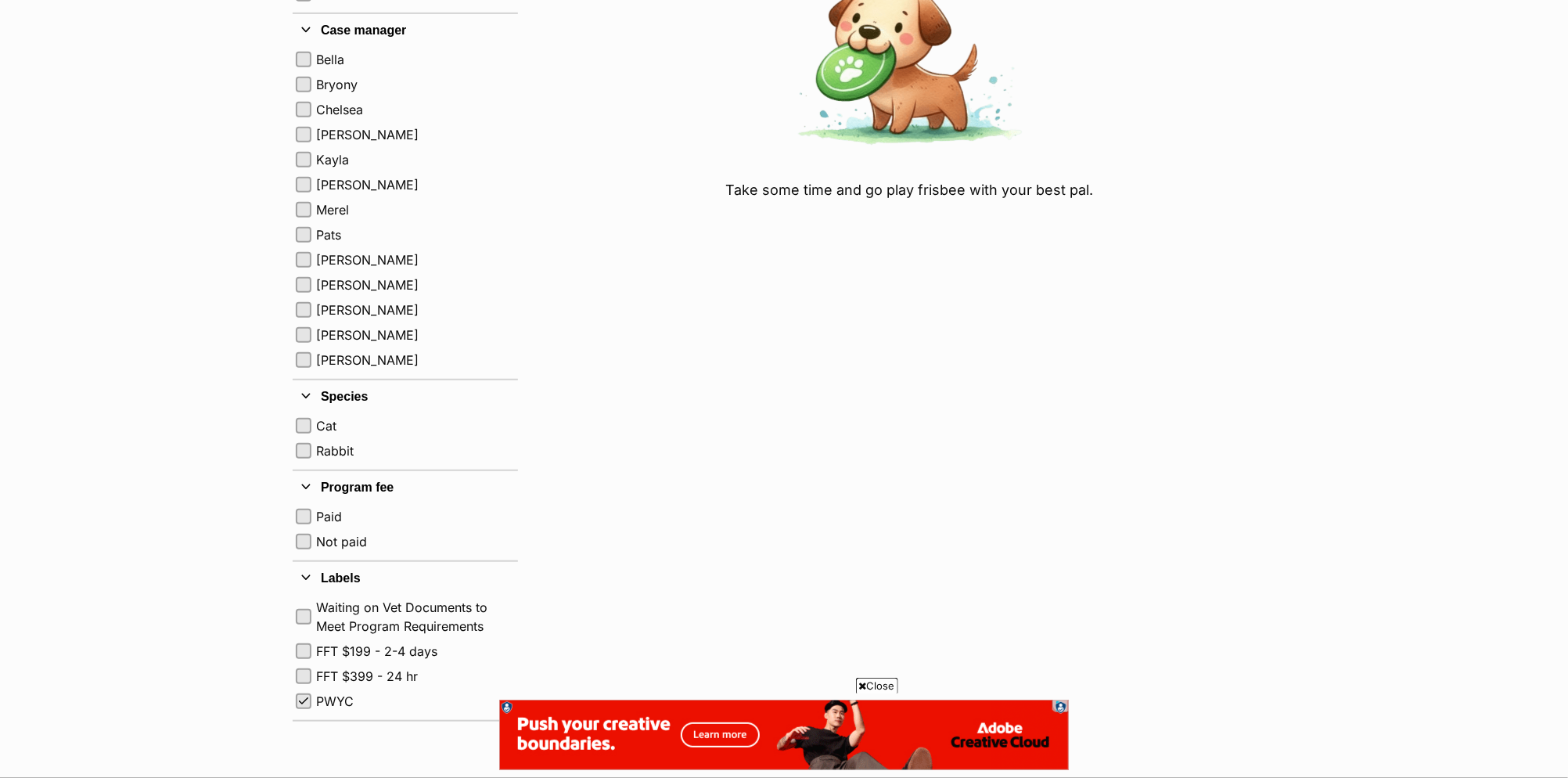
scroll to position [457, 0]
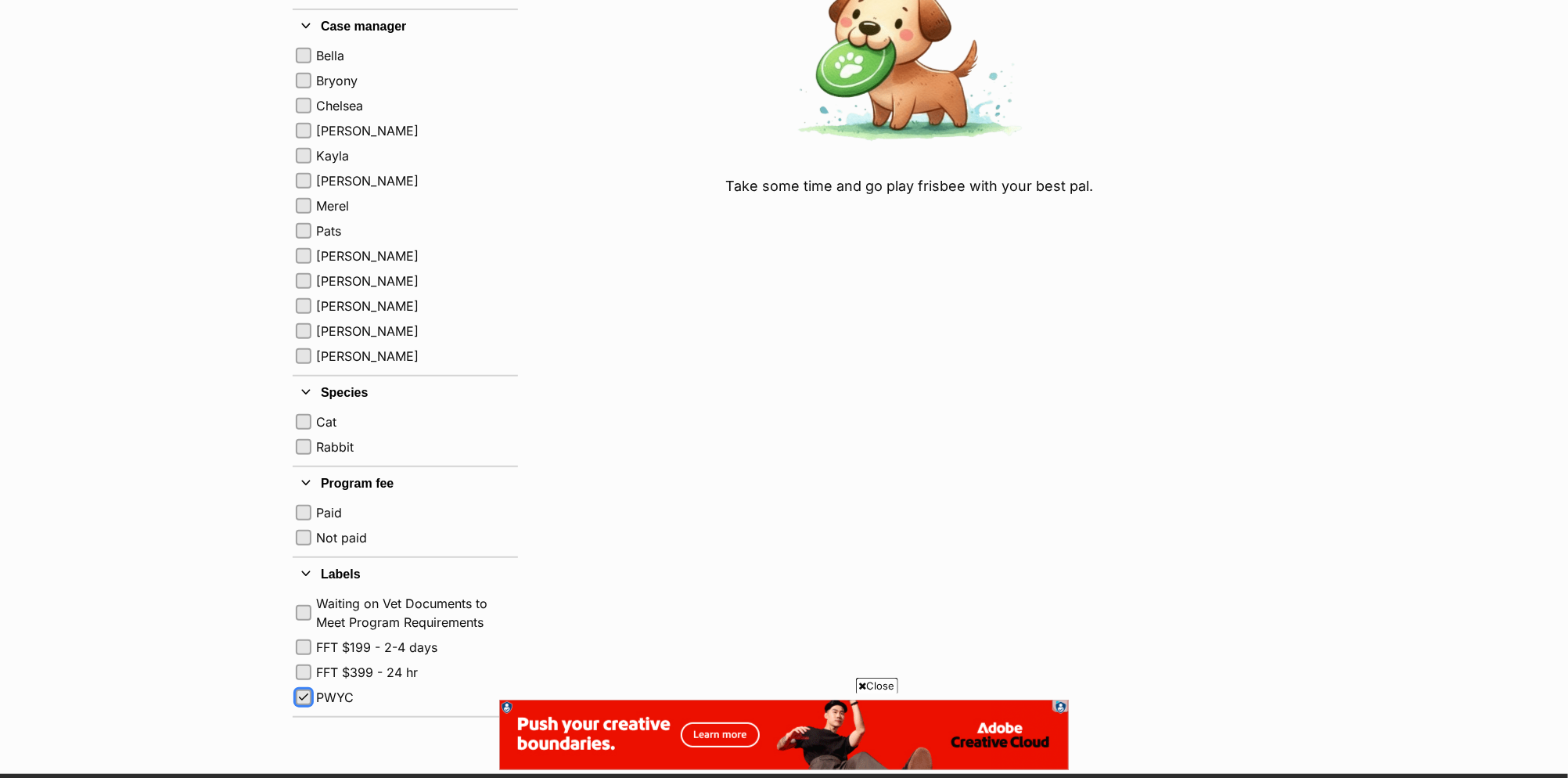
click at [301, 693] on span "button" at bounding box center [303, 697] width 13 height 13
checkbox input "false"
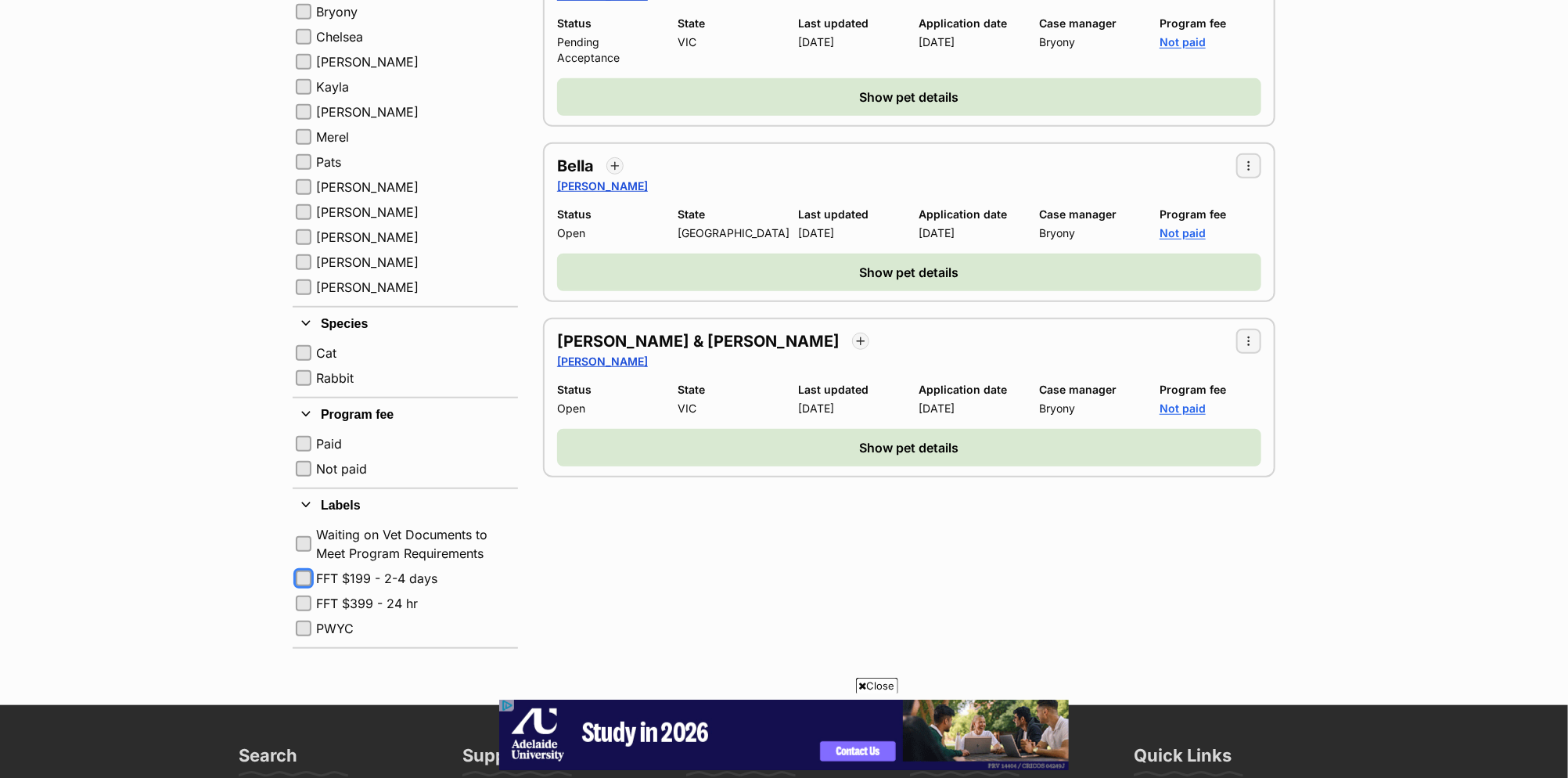
click at [305, 573] on button "FFT $199 - 2-4 days" at bounding box center [303, 578] width 15 height 15
checkbox input "true"
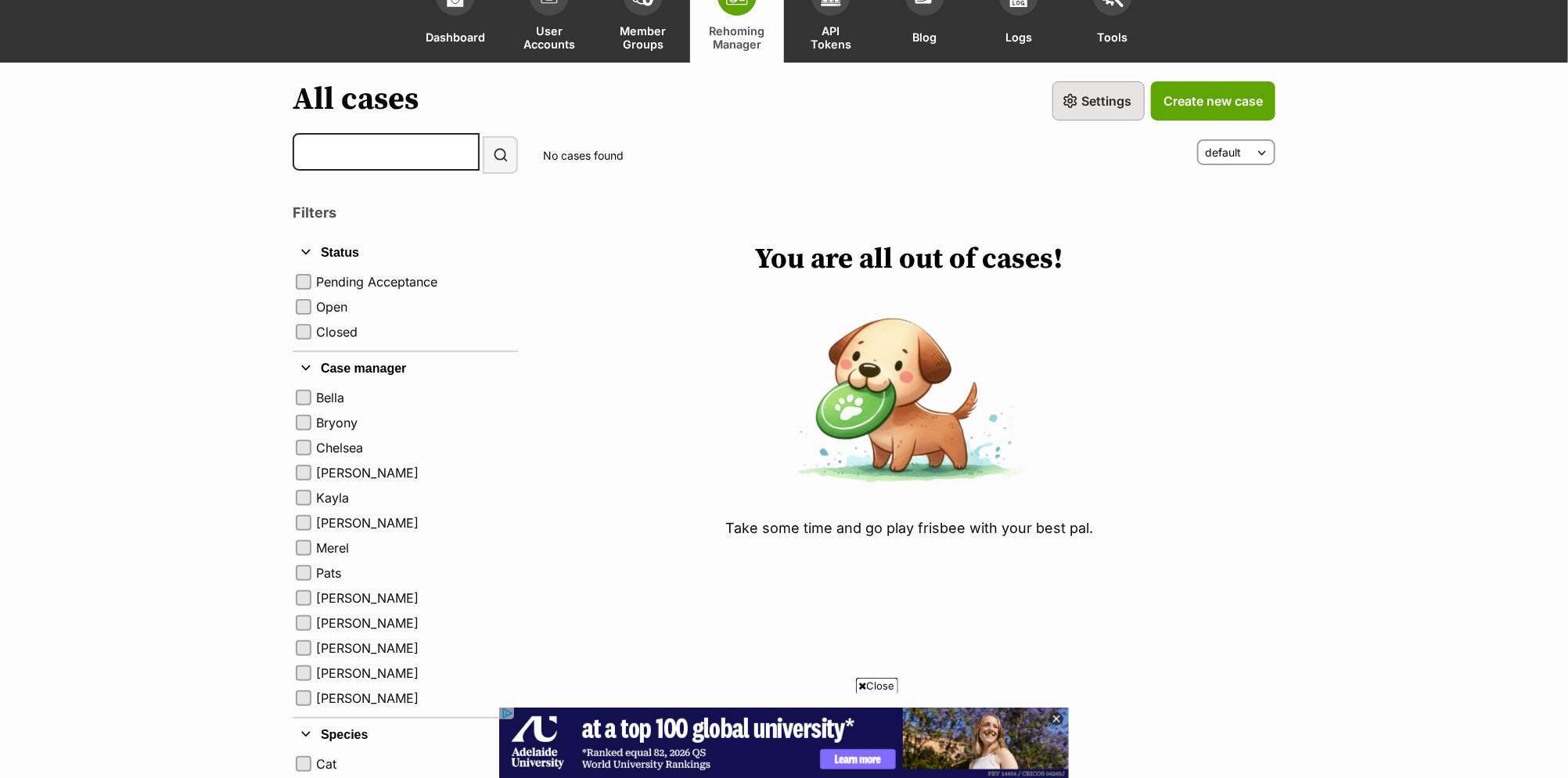
click at [380, 276] on label "Pending Acceptance" at bounding box center [415, 282] width 199 height 19
click at [312, 276] on button "Pending Acceptance" at bounding box center [303, 282] width 15 height 15
checkbox input "true"
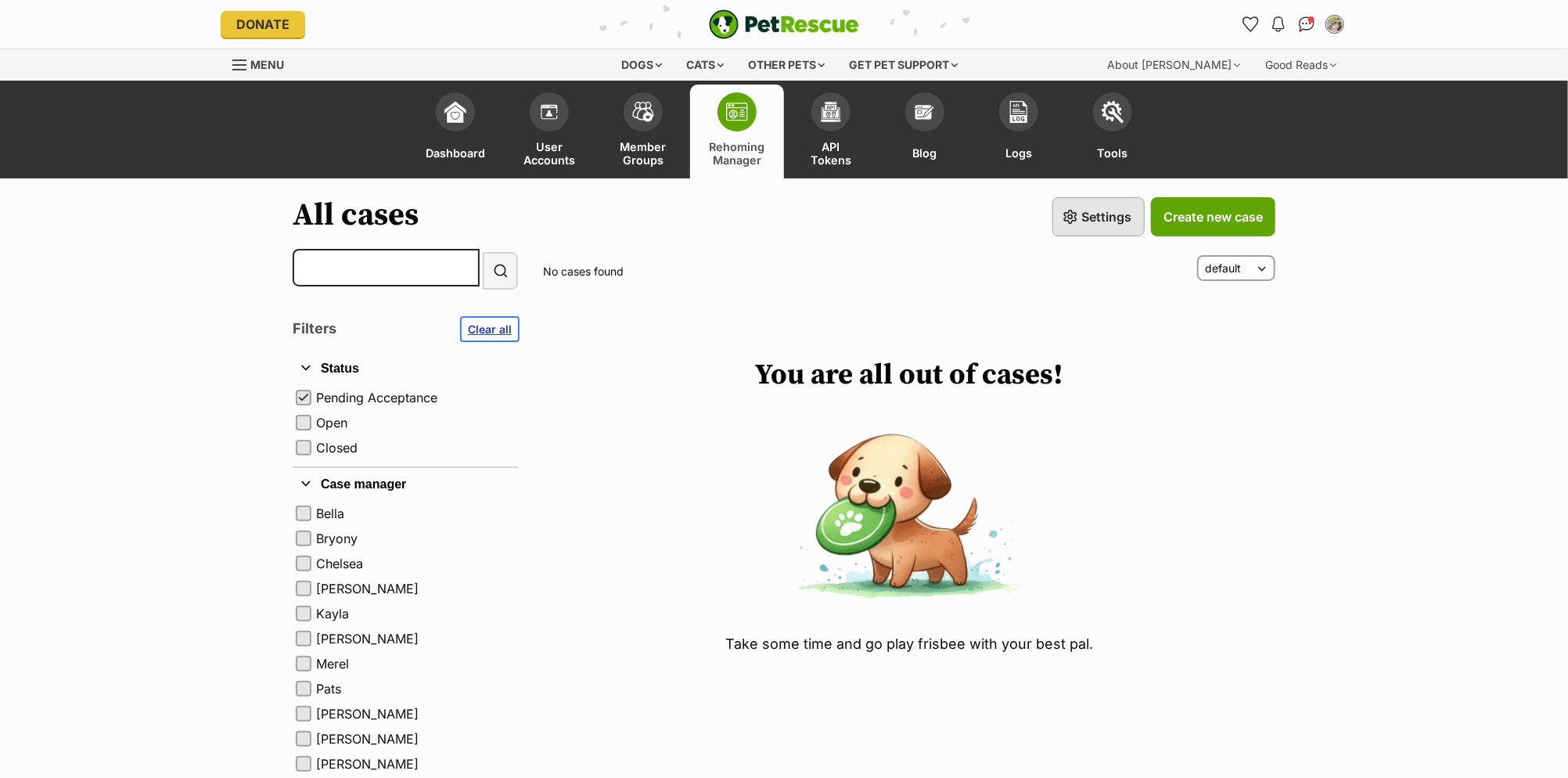
click at [489, 330] on span "Clear all" at bounding box center [490, 329] width 44 height 16
checkbox input "false"
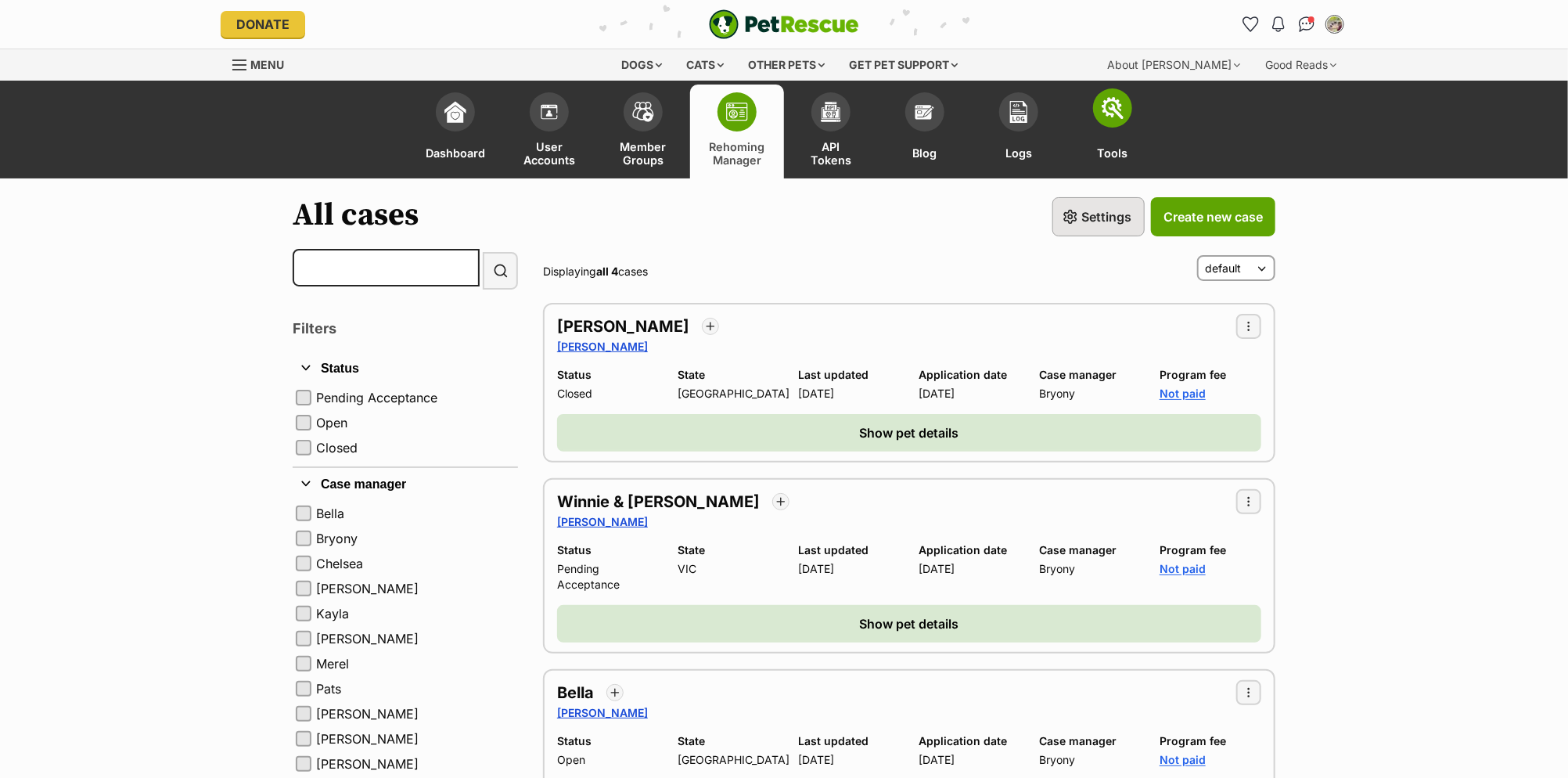
click at [1122, 147] on span "Tools" at bounding box center [1112, 153] width 30 height 27
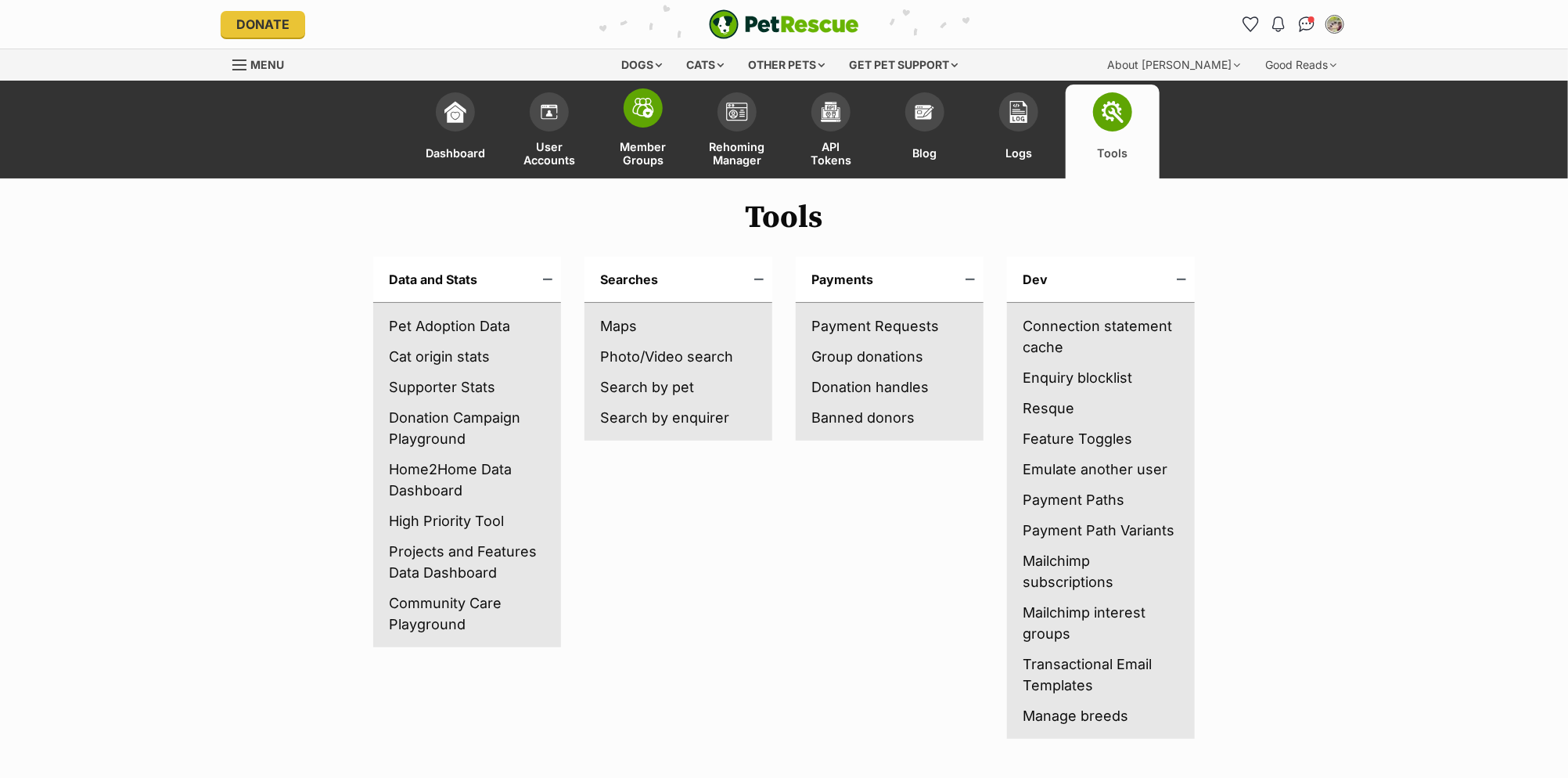
click at [619, 152] on span "Member Groups" at bounding box center [643, 153] width 55 height 27
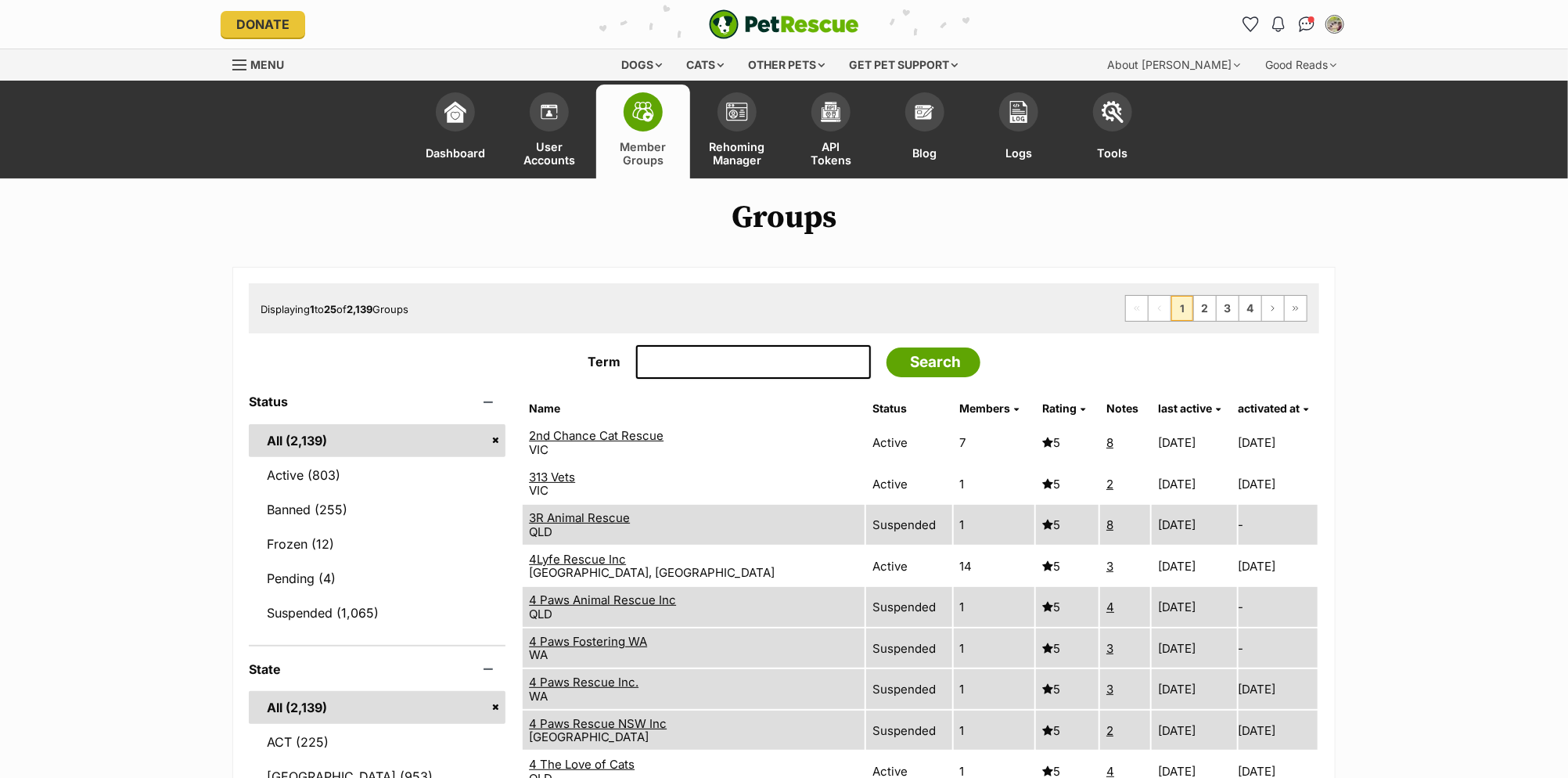
click at [708, 368] on input "Term" at bounding box center [753, 363] width 235 height 35
type input "Home2Home"
click at [938, 362] on input "Search" at bounding box center [933, 362] width 94 height 30
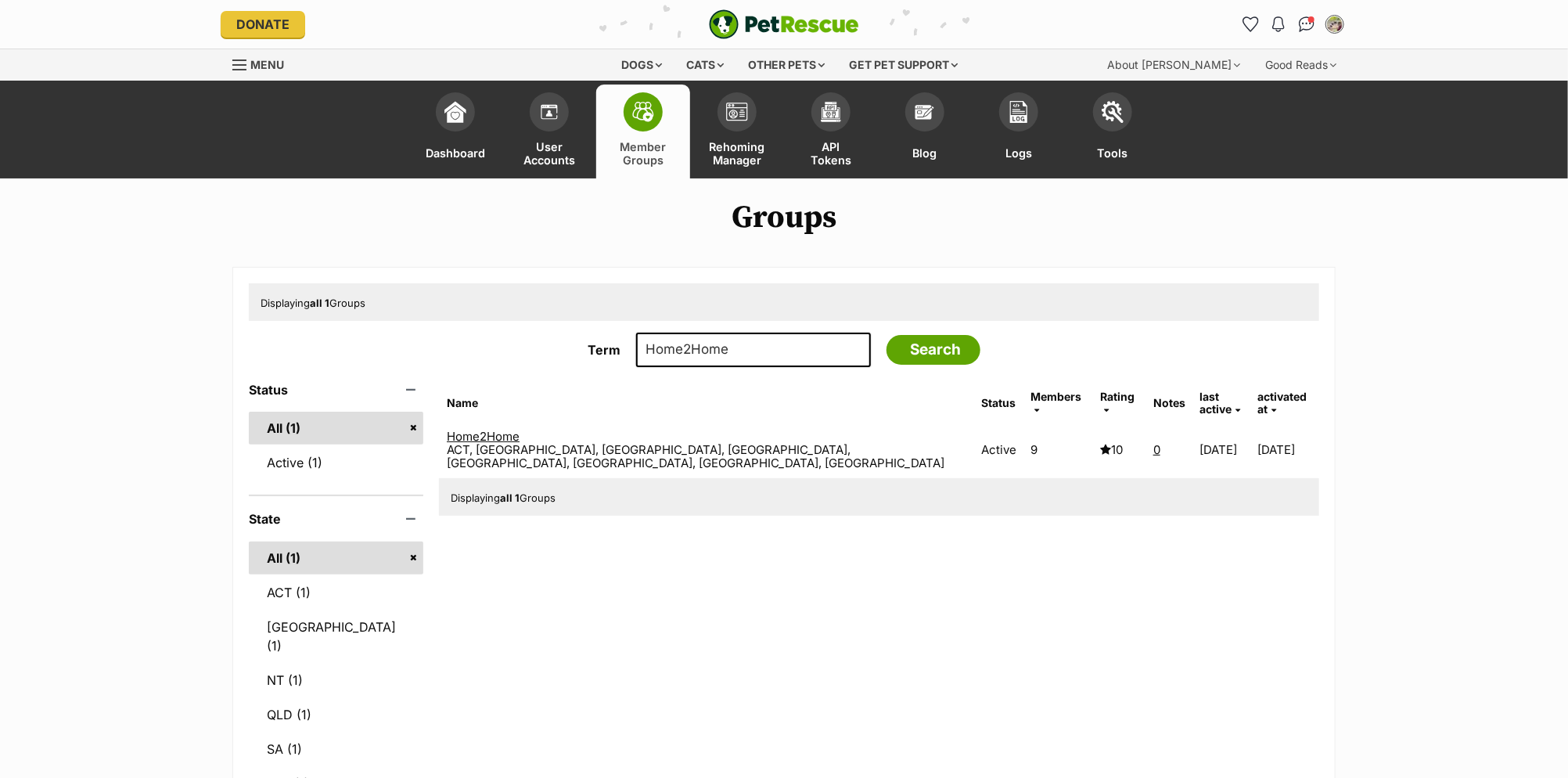
click at [519, 429] on link "Home2Home" at bounding box center [483, 436] width 73 height 15
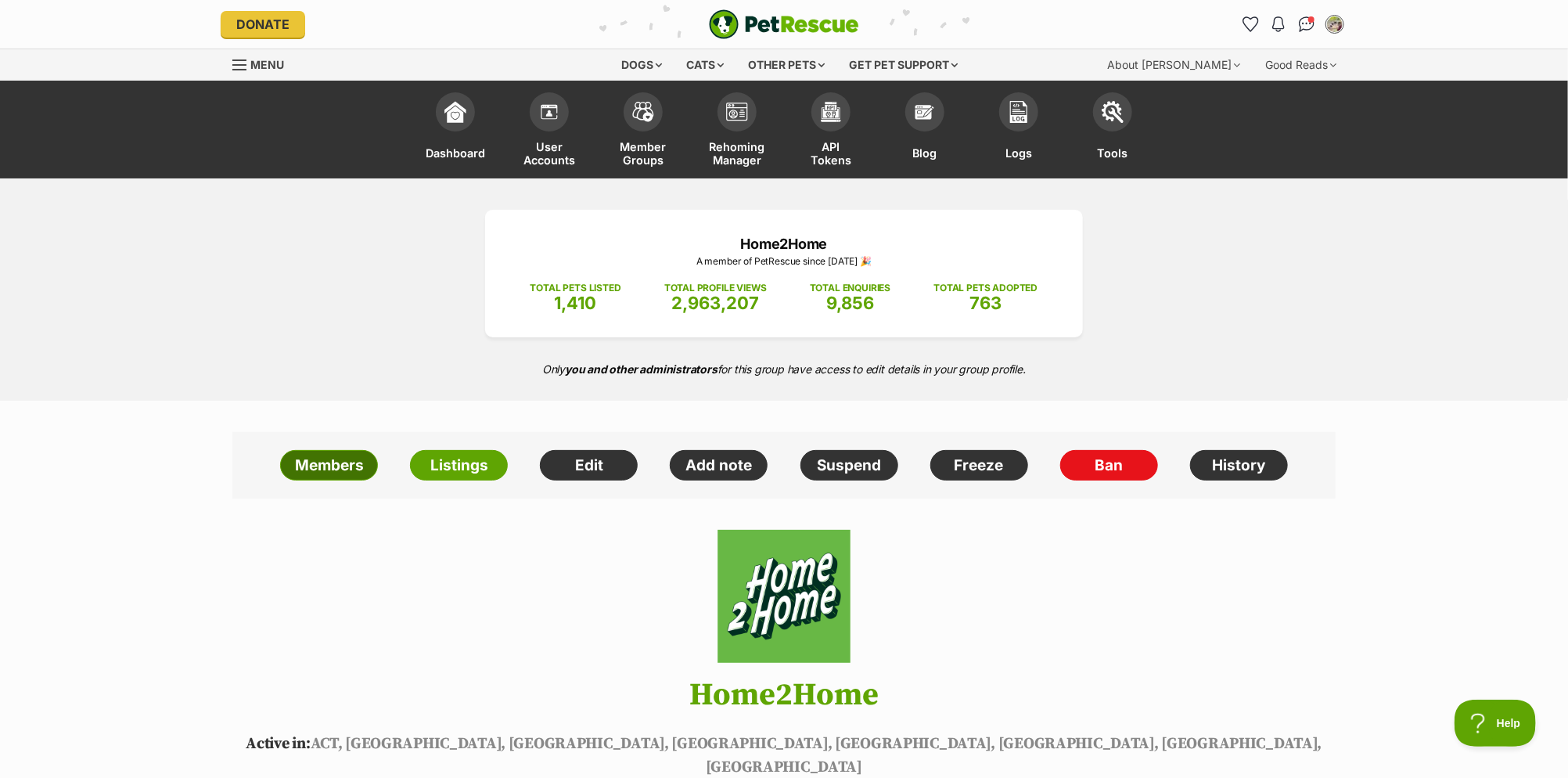
click at [293, 467] on link "Members" at bounding box center [329, 466] width 97 height 31
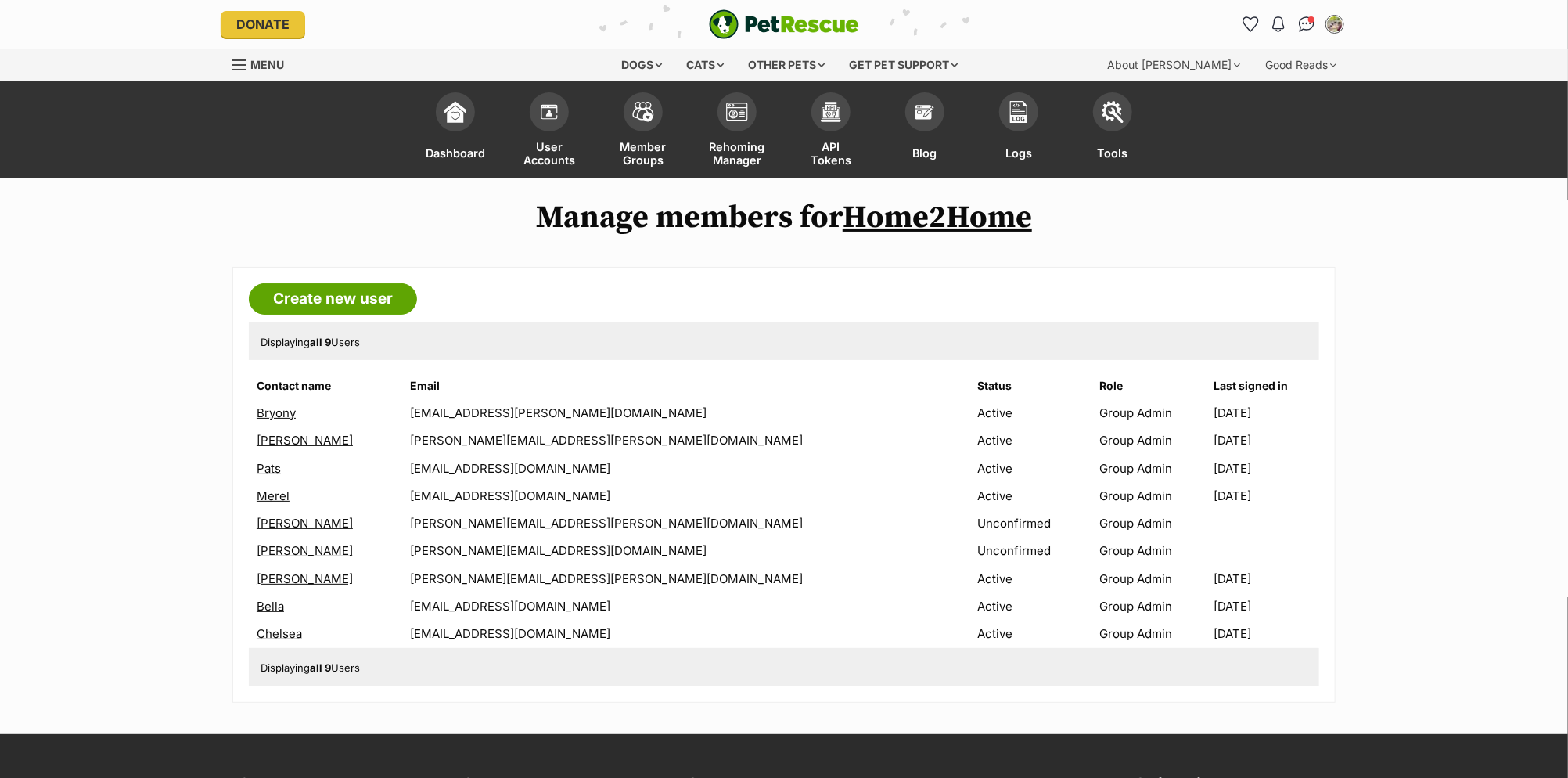
click at [279, 626] on link "Chelsea" at bounding box center [280, 633] width 46 height 15
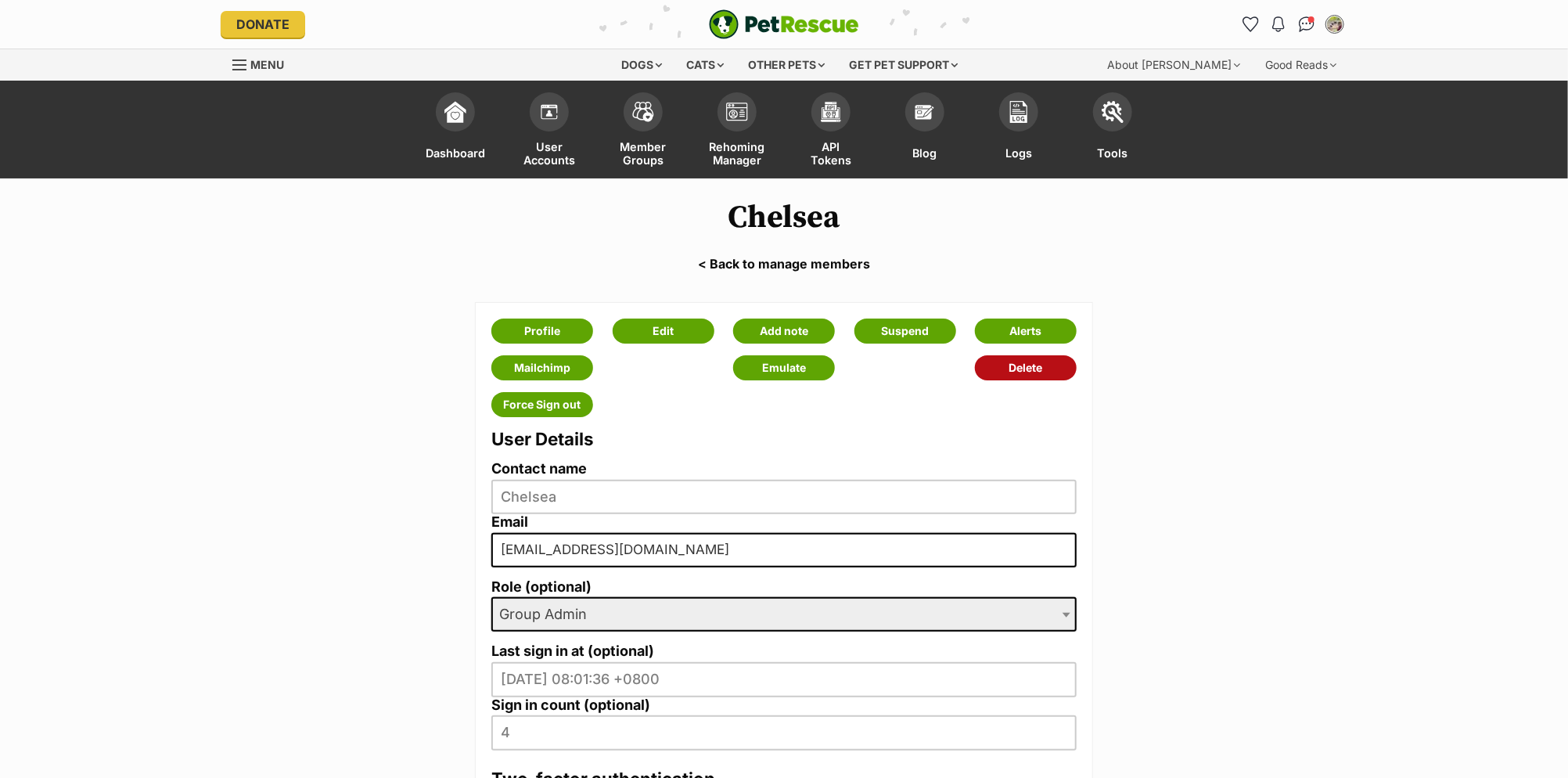
click at [1033, 364] on link "Delete" at bounding box center [1026, 367] width 102 height 25
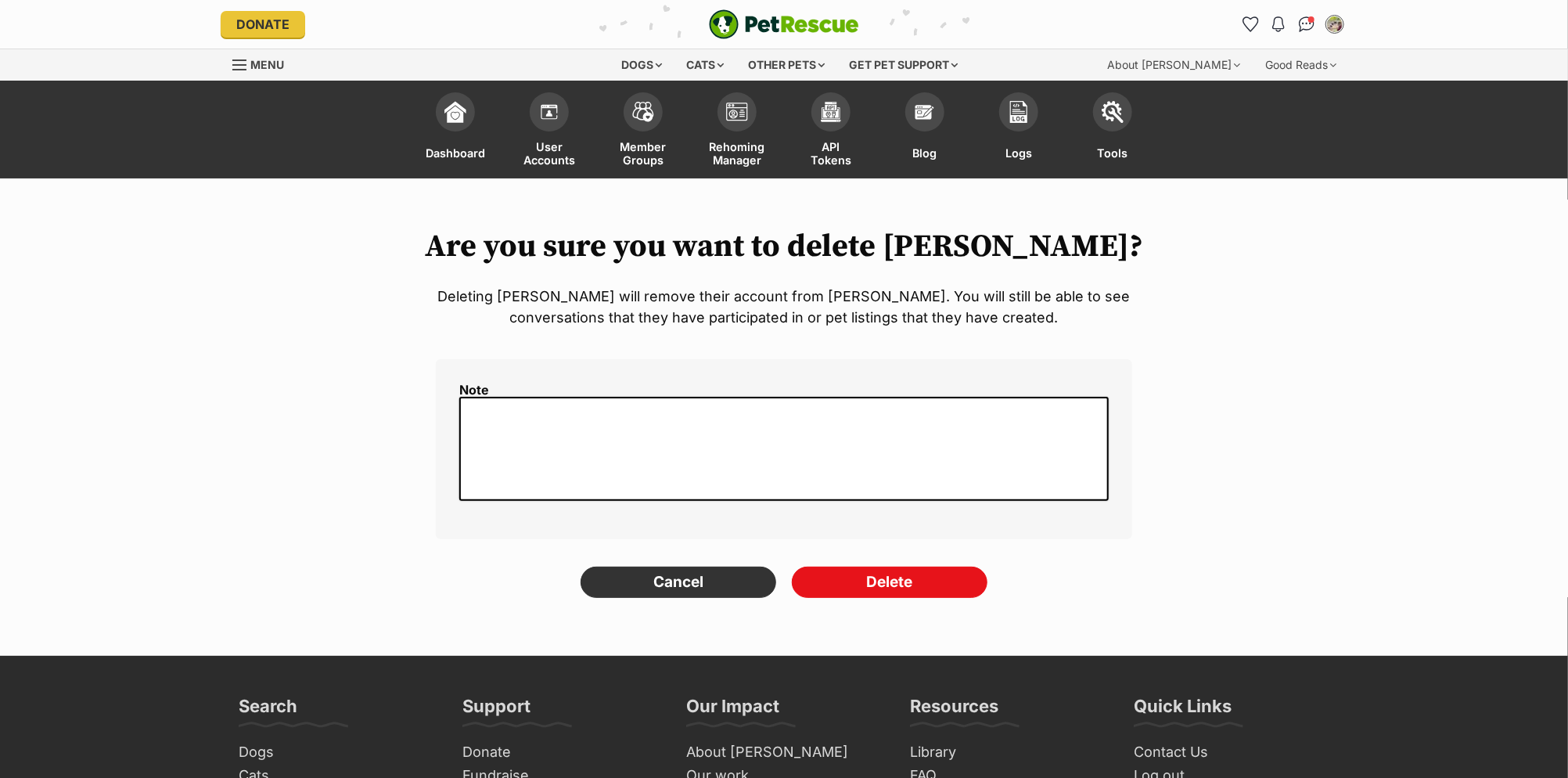
click at [670, 460] on textarea at bounding box center [784, 448] width 650 height 104
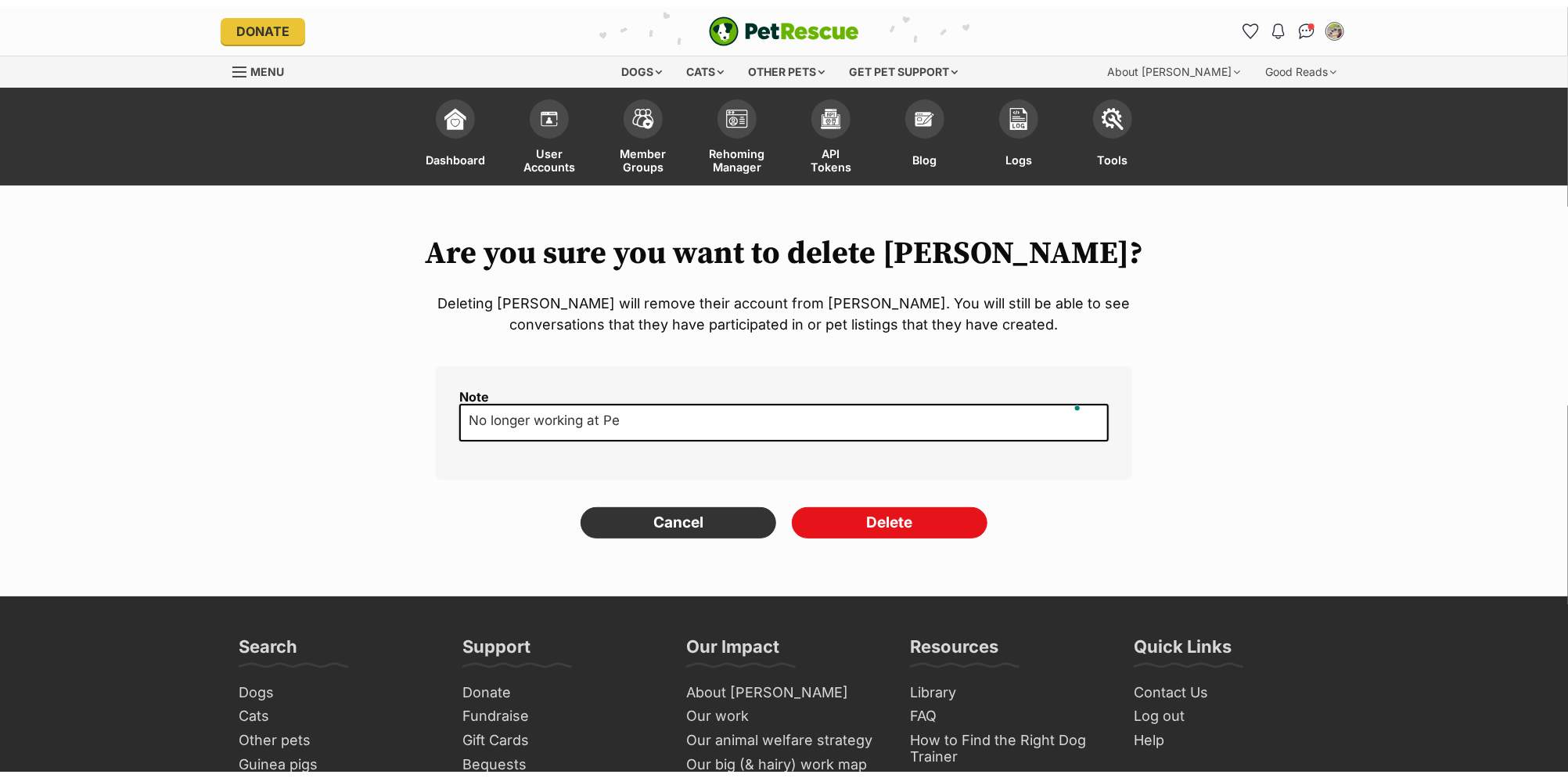
scroll to position [5, 0]
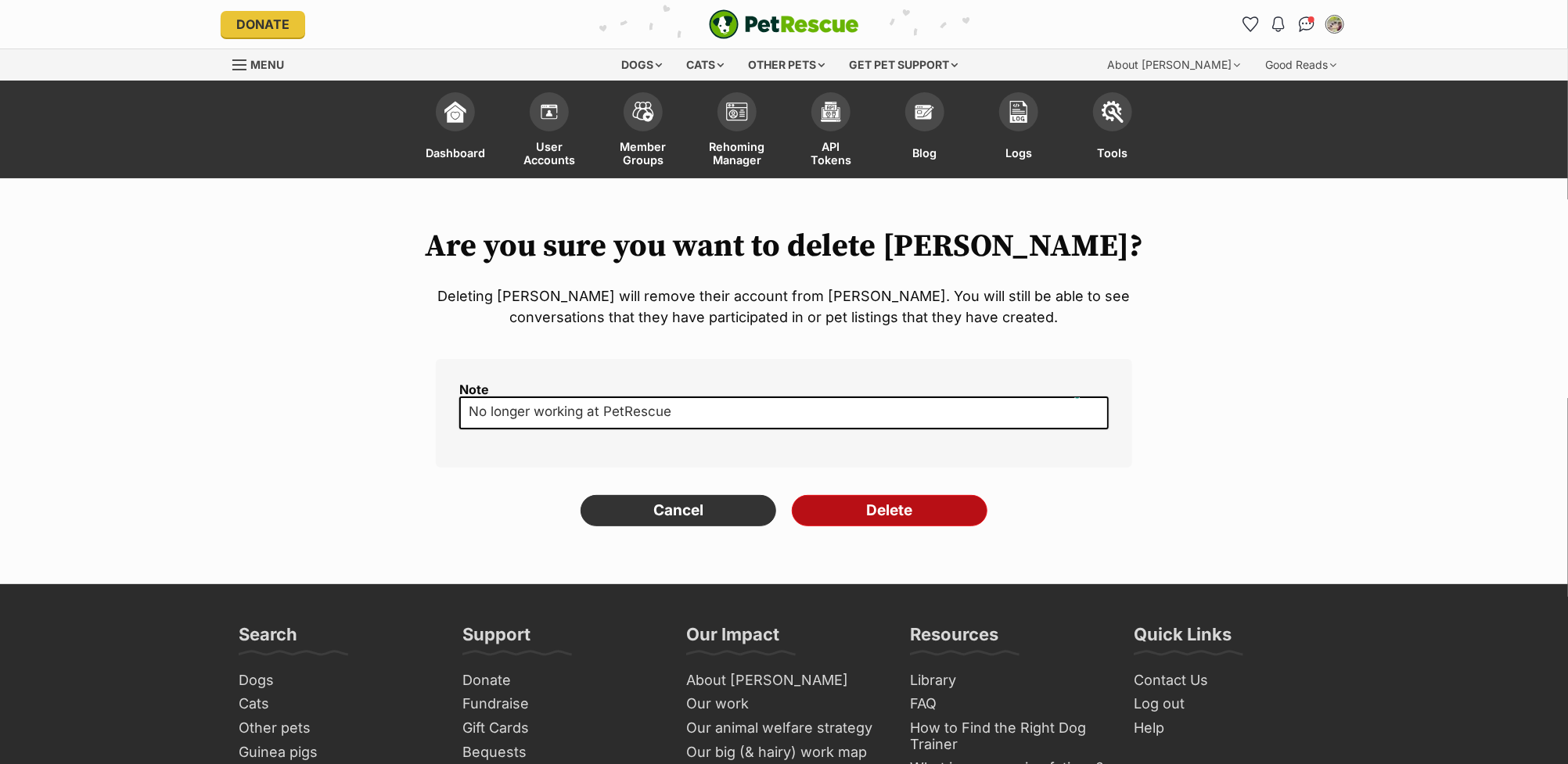
type textarea "No longer working at PetRescue"
click at [873, 507] on input "Delete" at bounding box center [889, 511] width 196 height 31
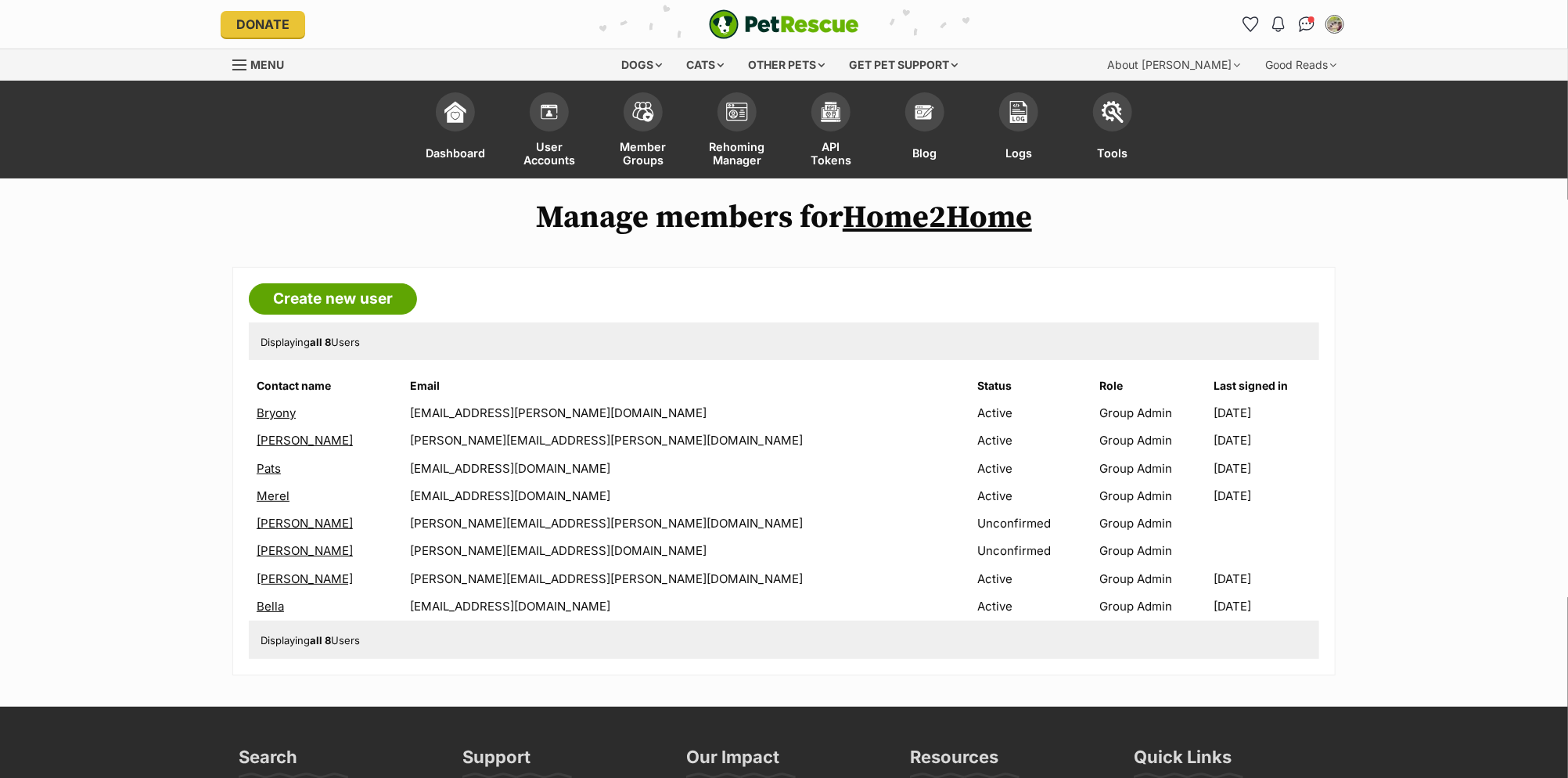
click at [276, 547] on link "Laura" at bounding box center [305, 550] width 97 height 15
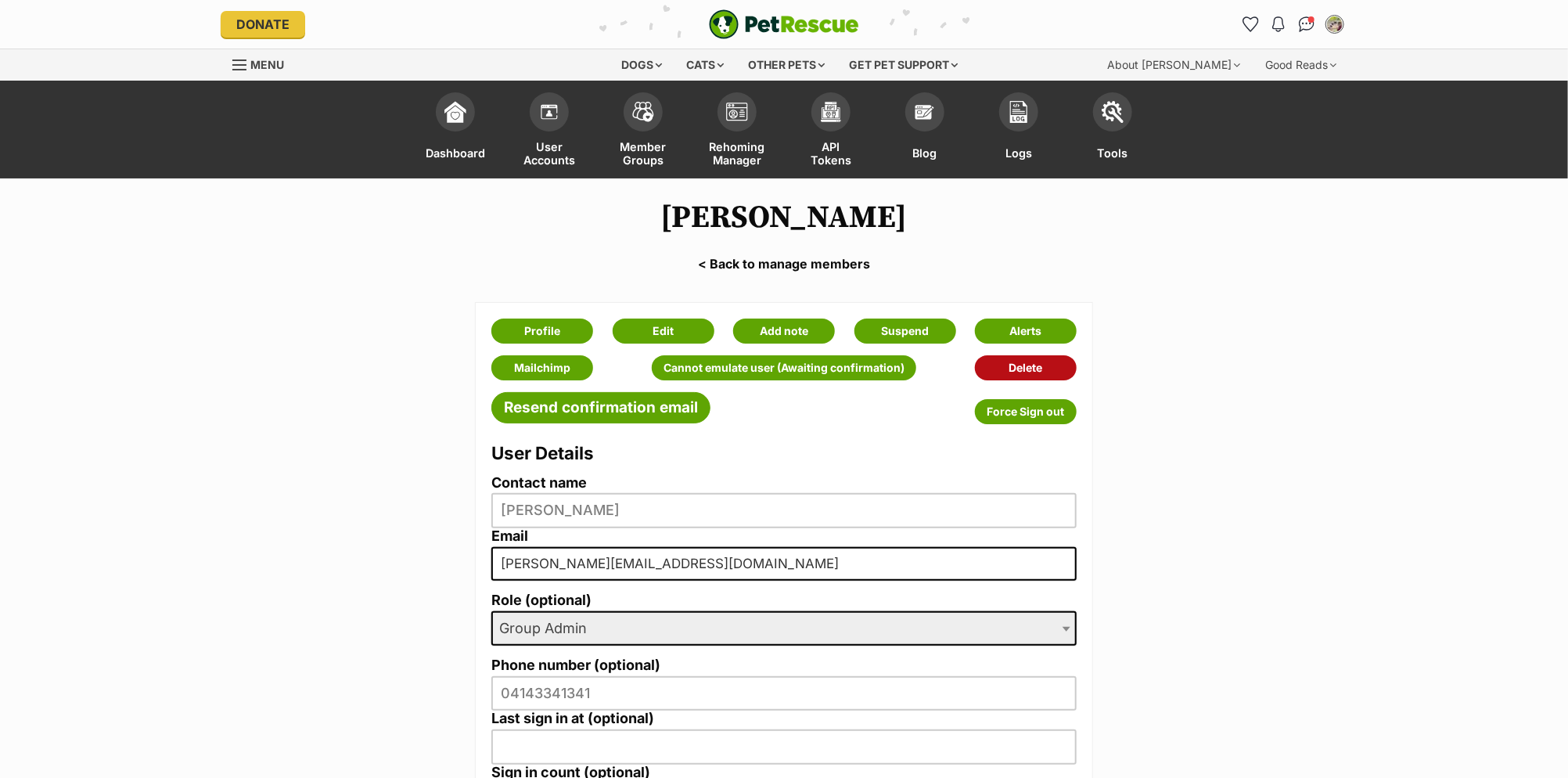
click at [1029, 363] on link "Delete" at bounding box center [1026, 367] width 102 height 25
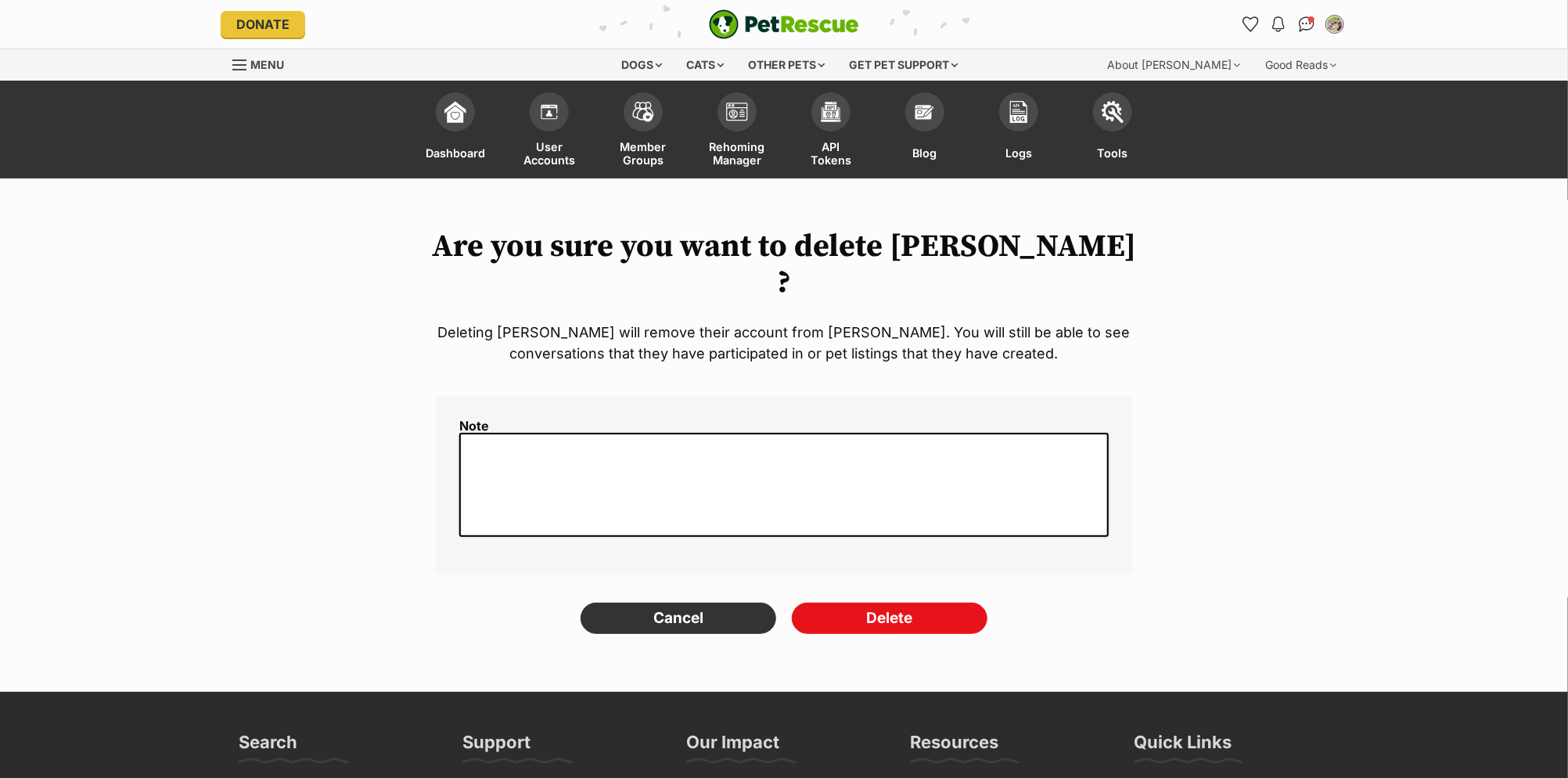
click at [568, 433] on textarea at bounding box center [784, 485] width 650 height 104
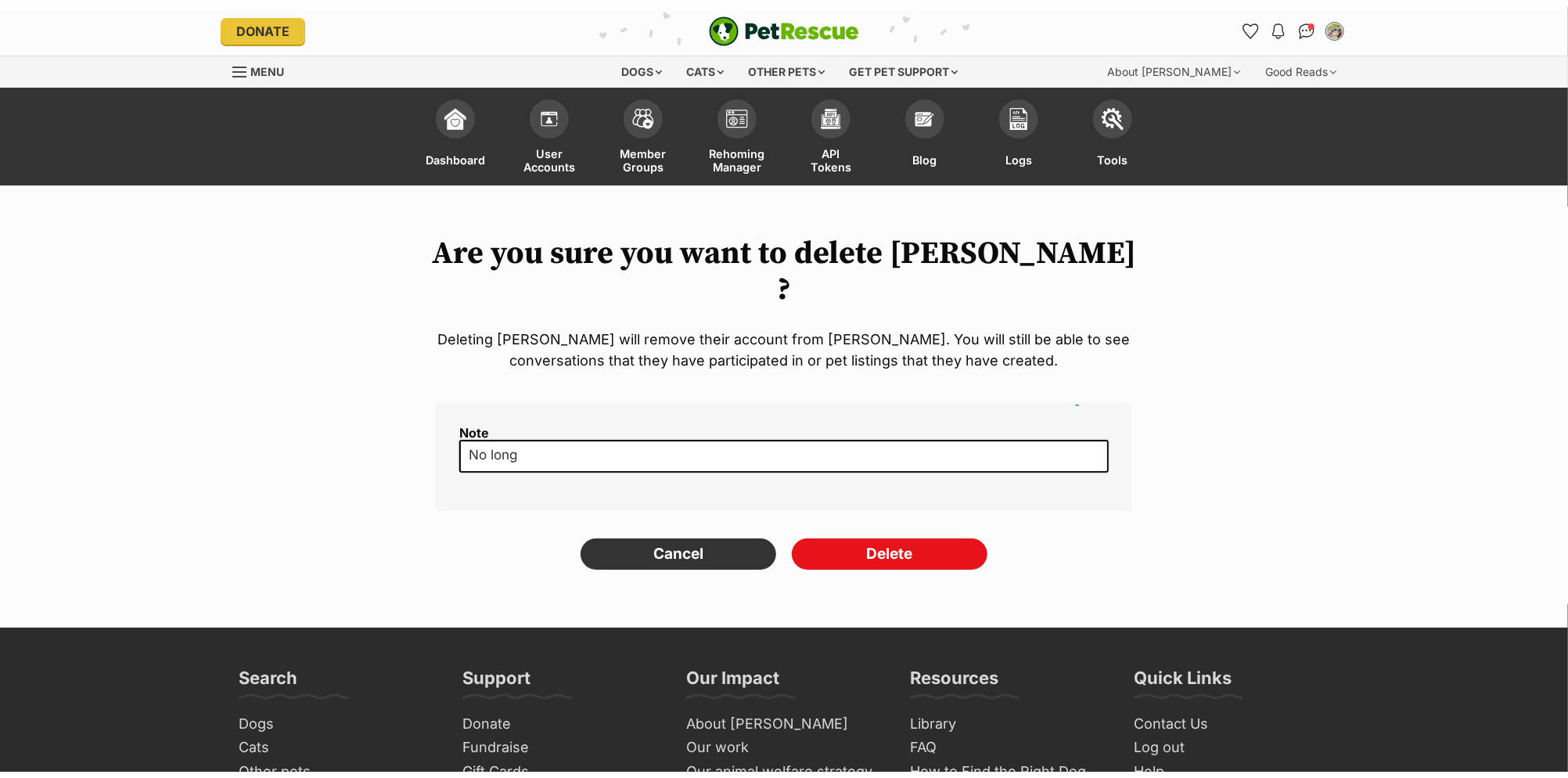
scroll to position [5, 0]
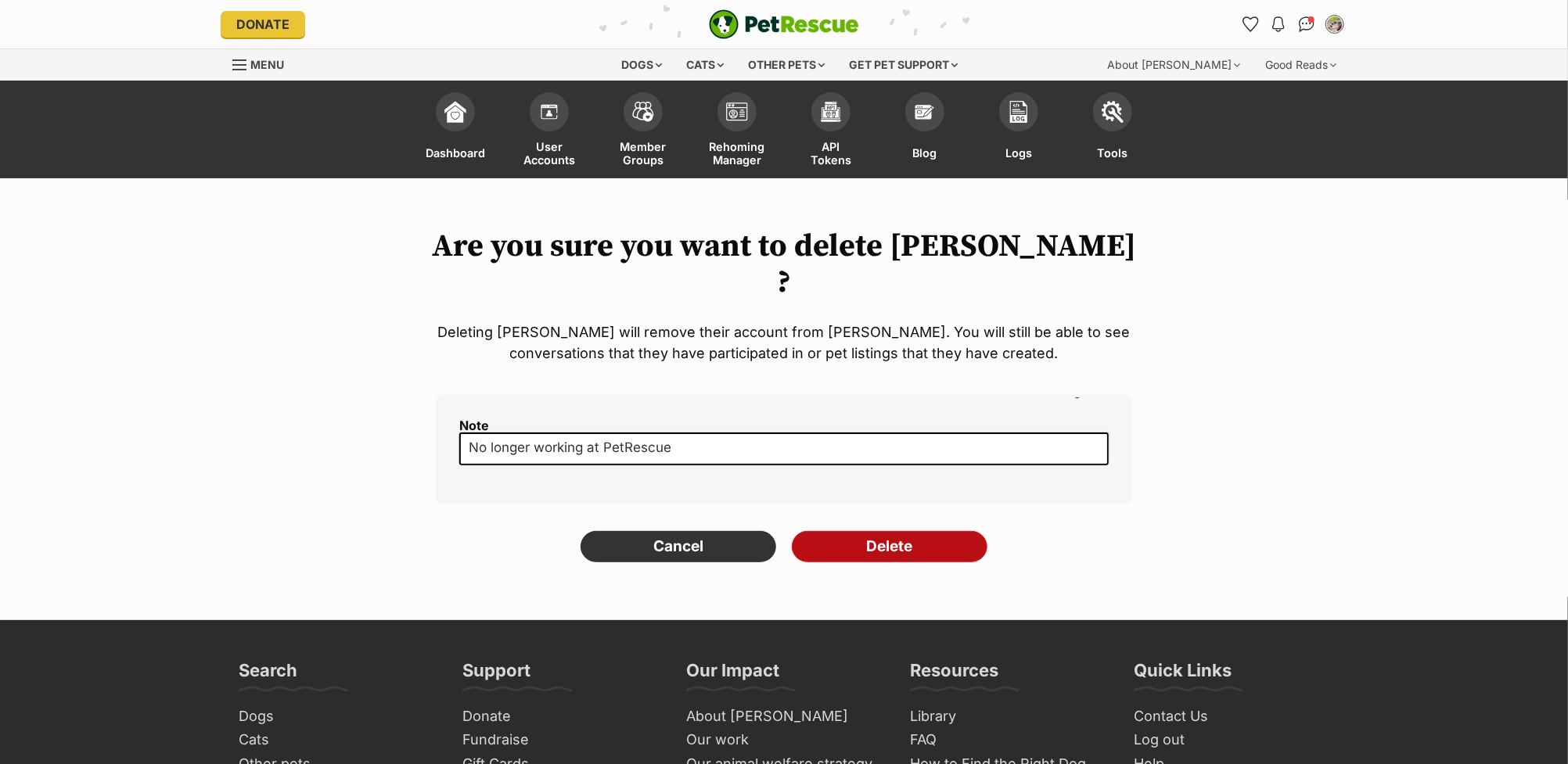
type textarea "No longer working at PetRescue"
click at [874, 531] on input "Delete" at bounding box center [889, 546] width 196 height 31
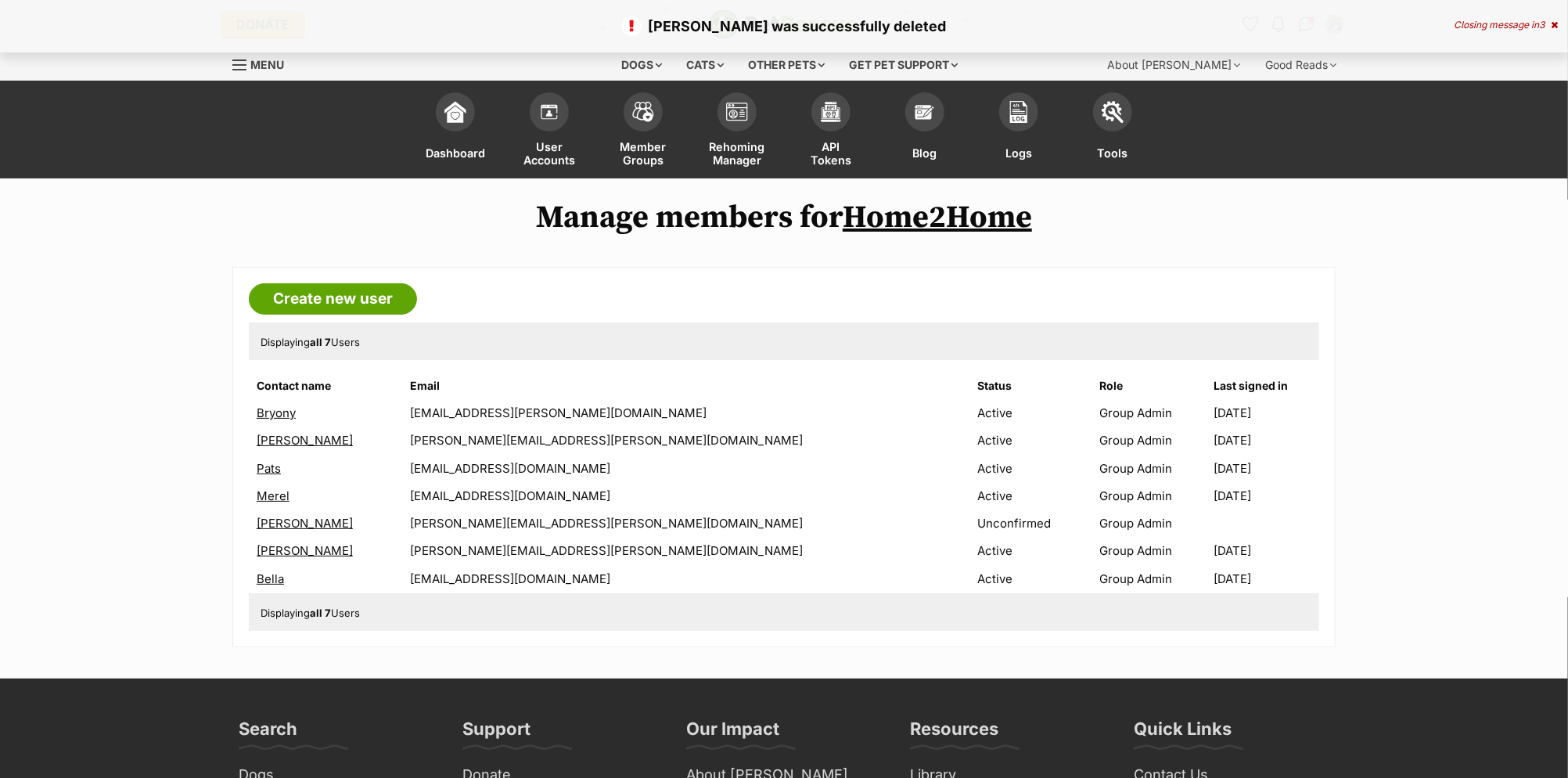
click at [284, 516] on link "[PERSON_NAME]" at bounding box center [305, 523] width 97 height 15
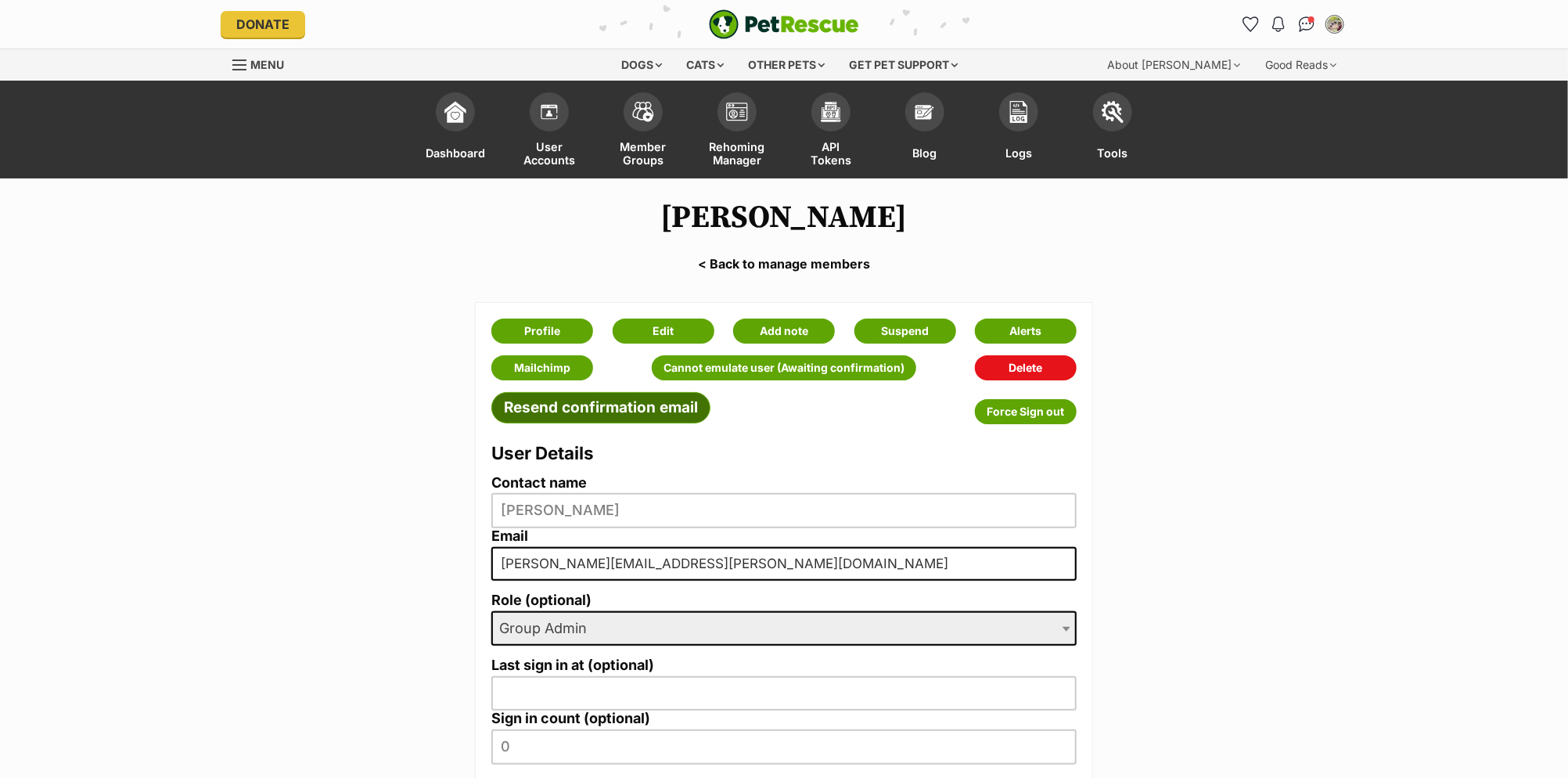
click at [561, 410] on link "Resend confirmation email" at bounding box center [600, 407] width 220 height 31
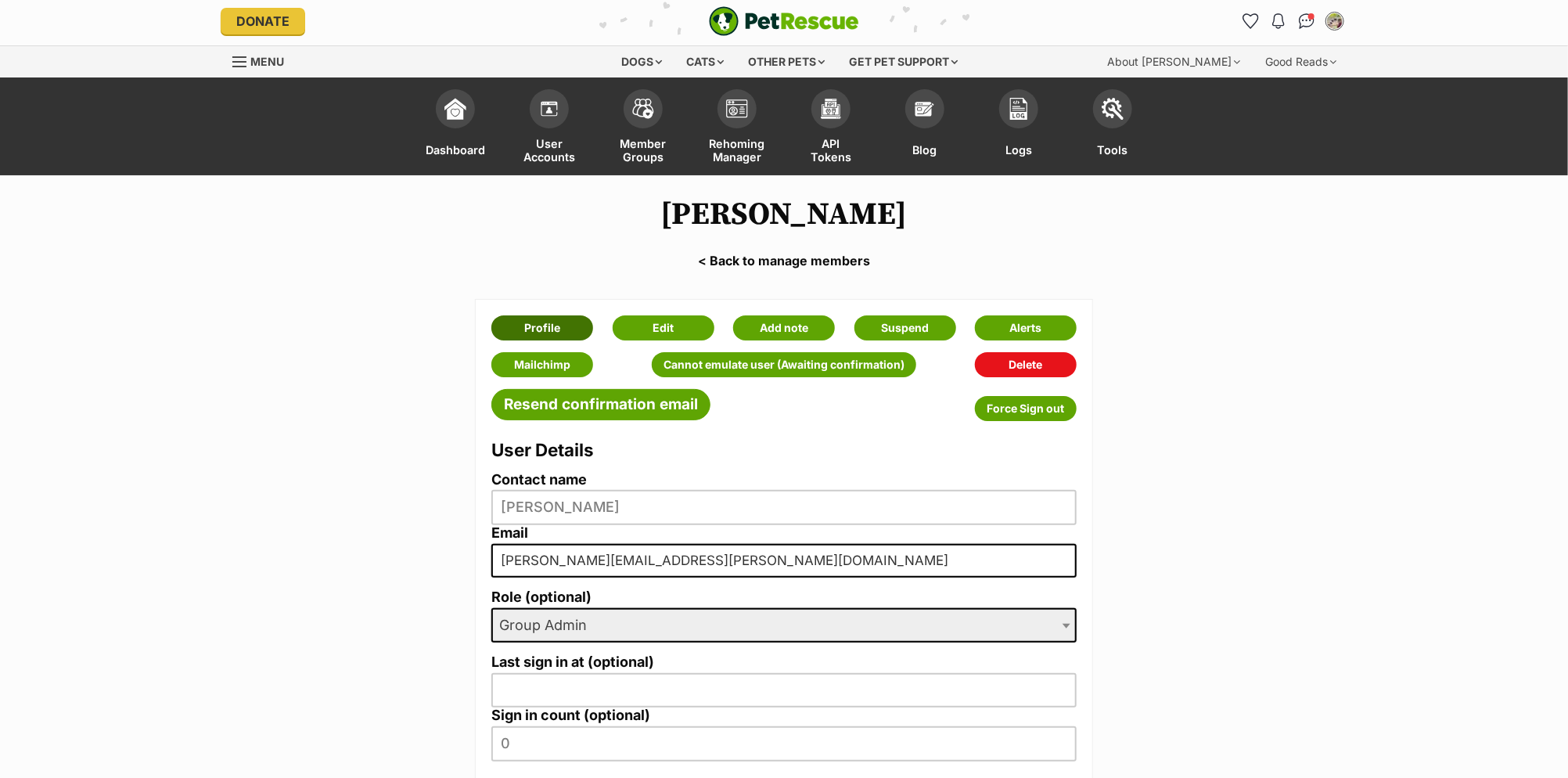
click at [538, 320] on link "Profile" at bounding box center [542, 327] width 102 height 25
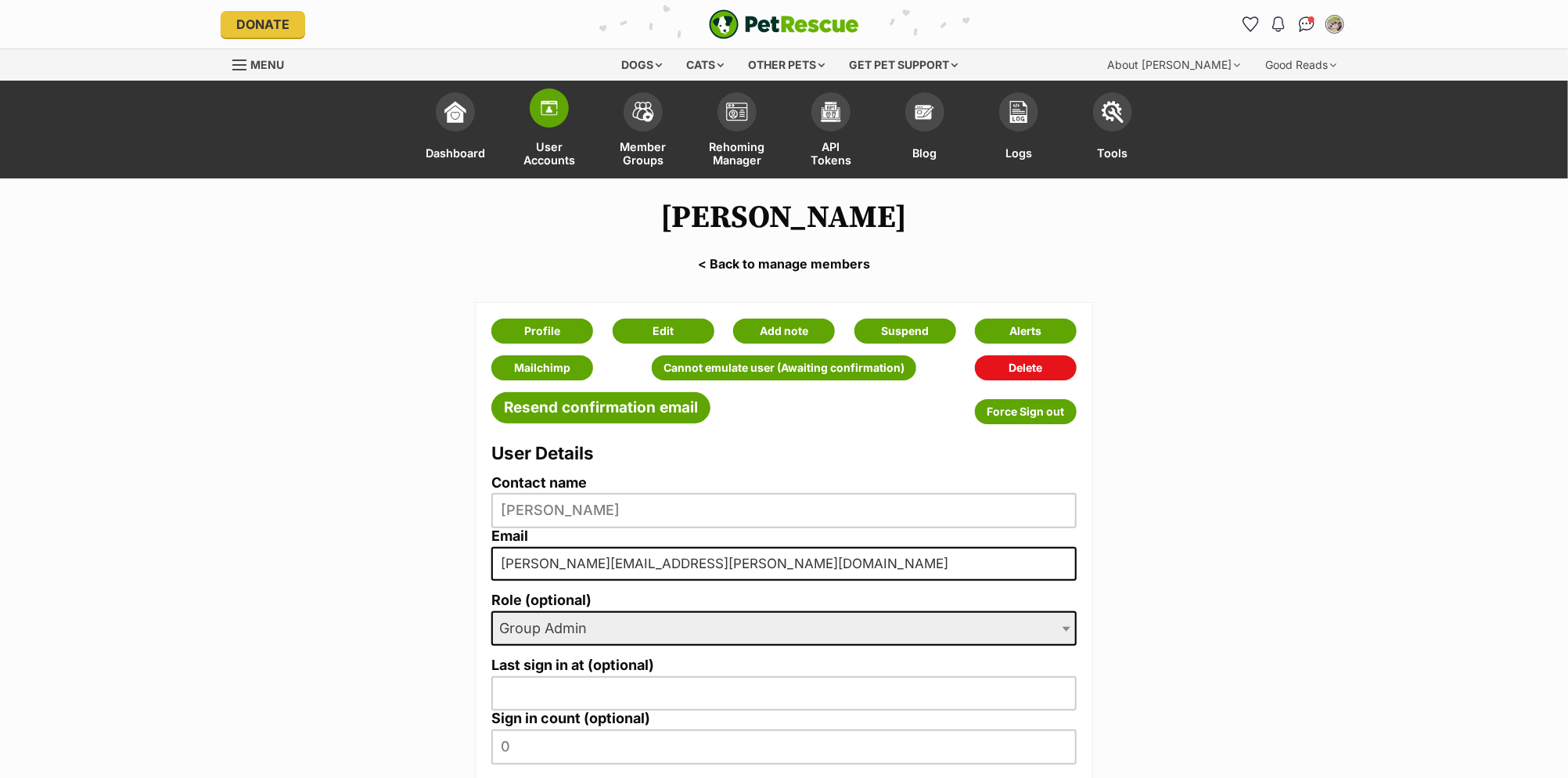
click at [534, 147] on span "User Accounts" at bounding box center [549, 153] width 55 height 27
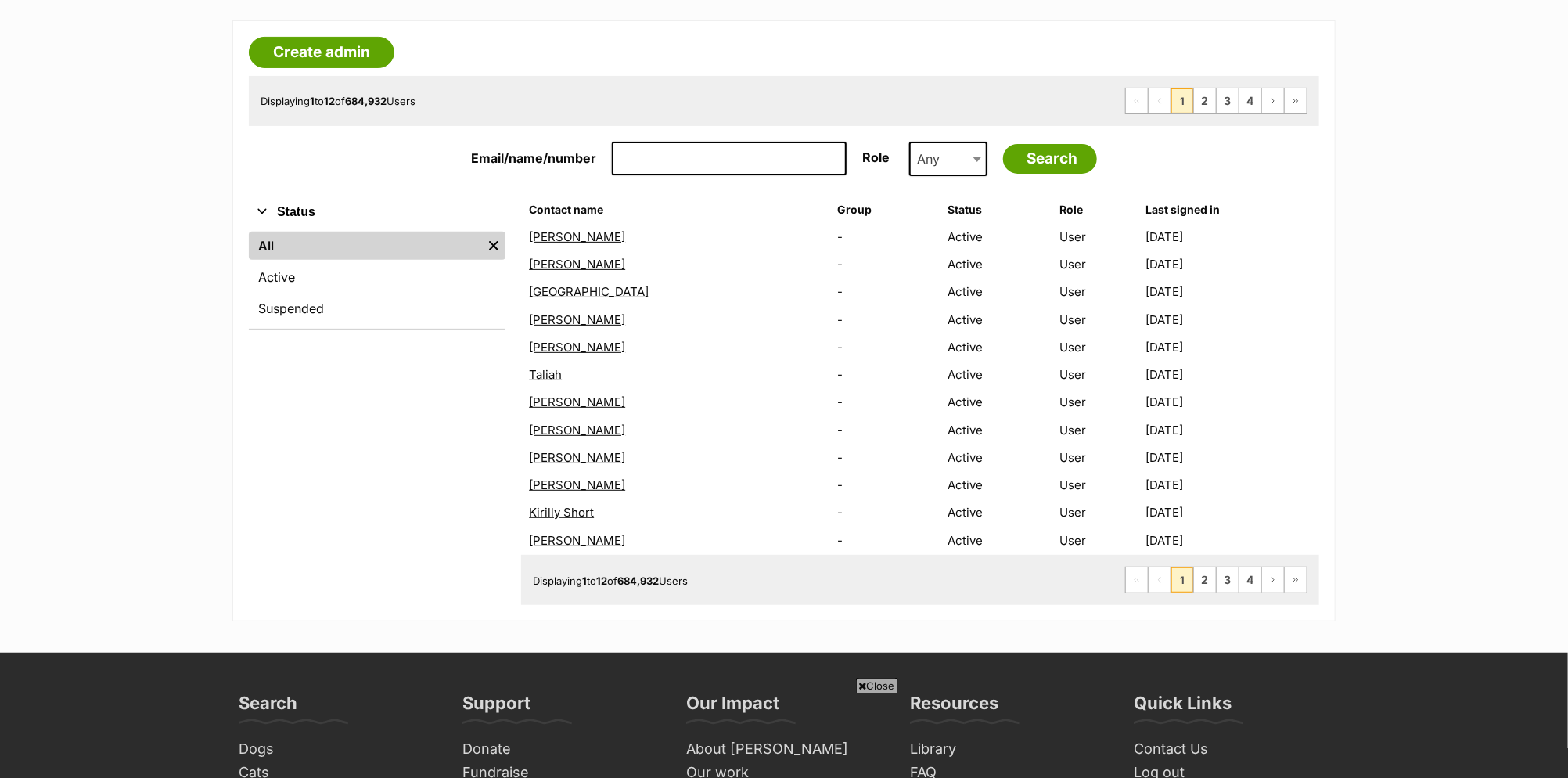
scroll to position [319, 0]
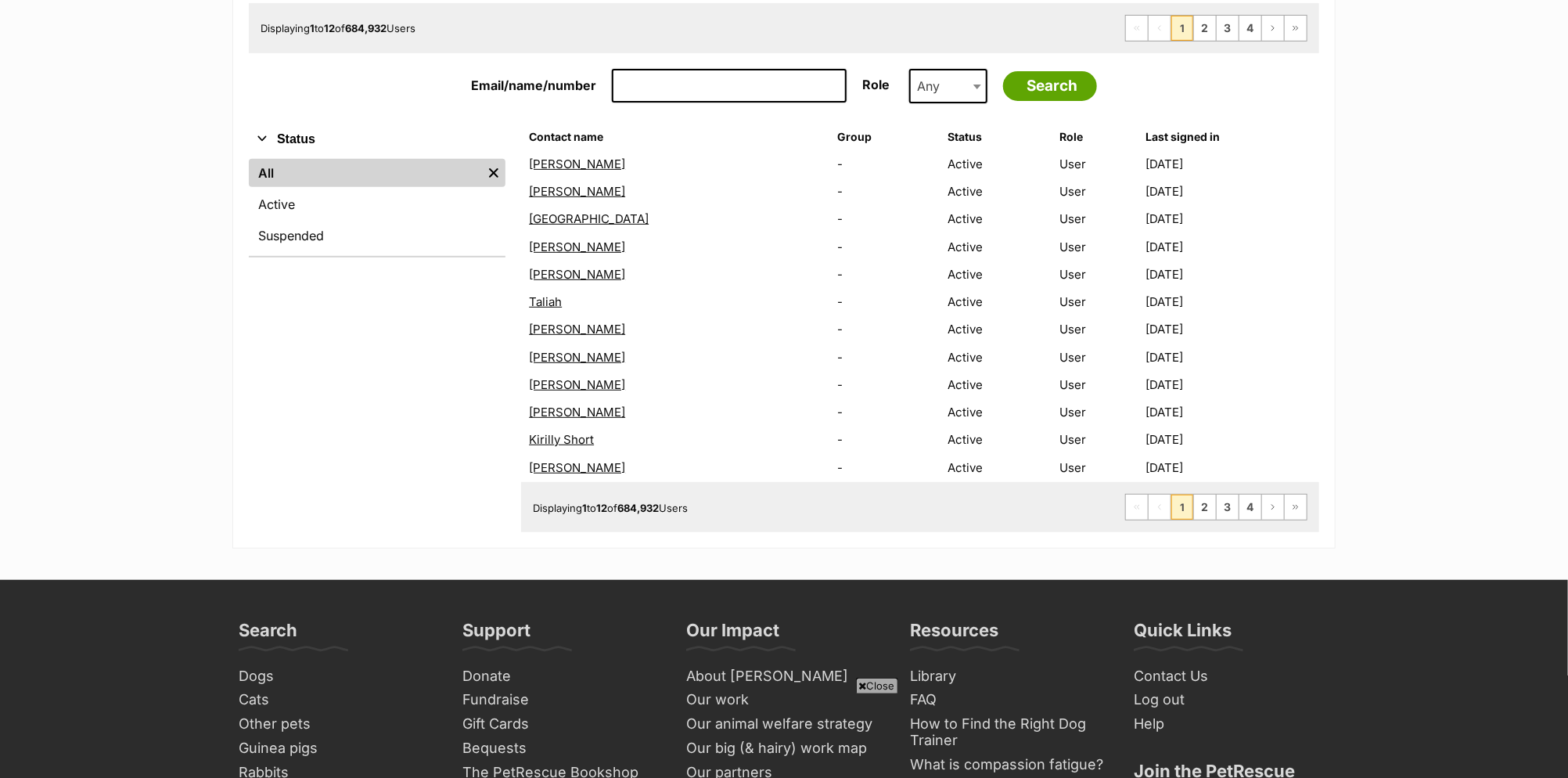
click at [662, 94] on input "Email/name/number" at bounding box center [730, 87] width 235 height 35
type input "Sarah Jones"
click at [1003, 71] on input "Search" at bounding box center [1050, 86] width 94 height 30
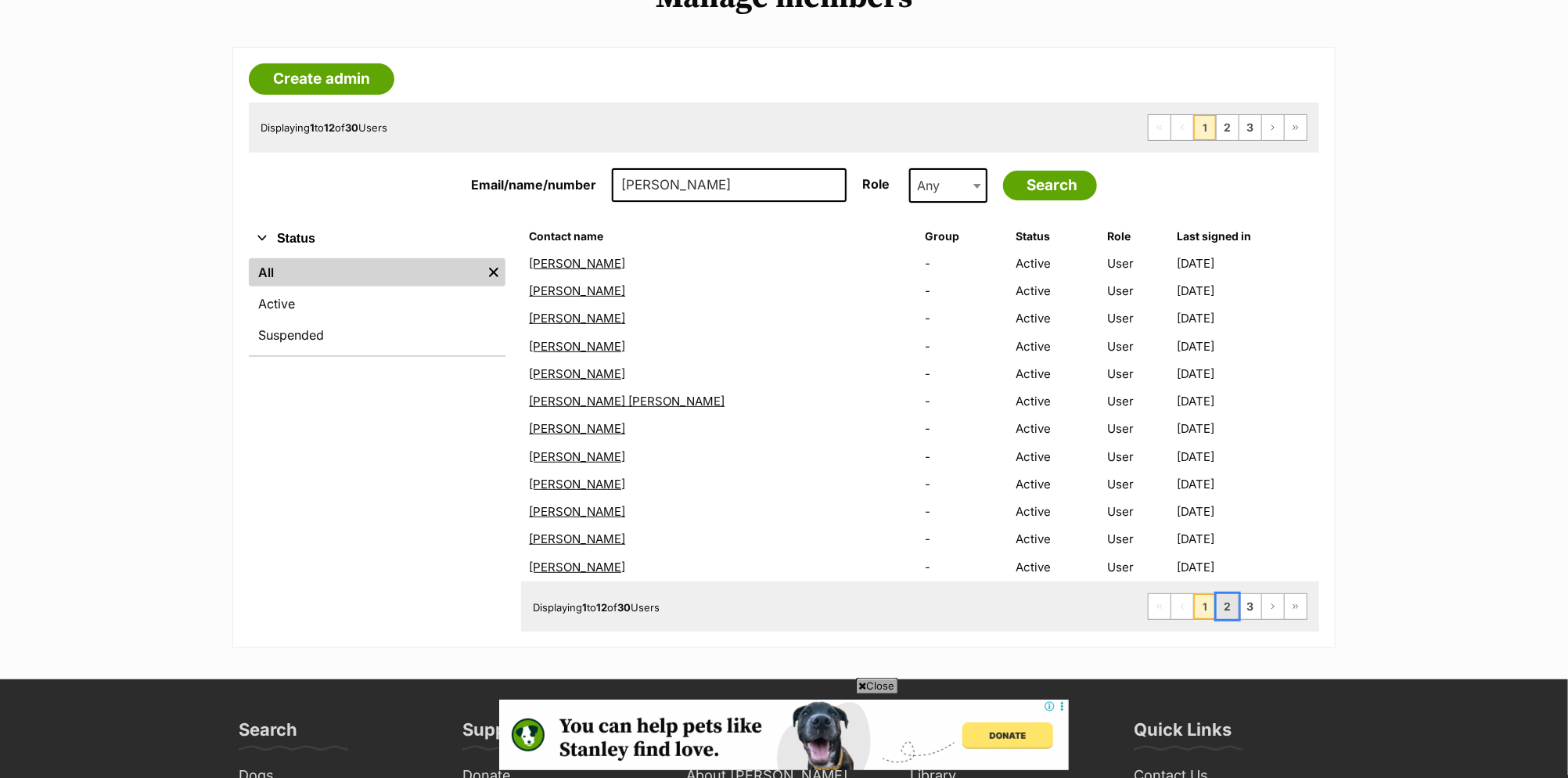
click at [1229, 599] on link "2" at bounding box center [1228, 606] width 22 height 25
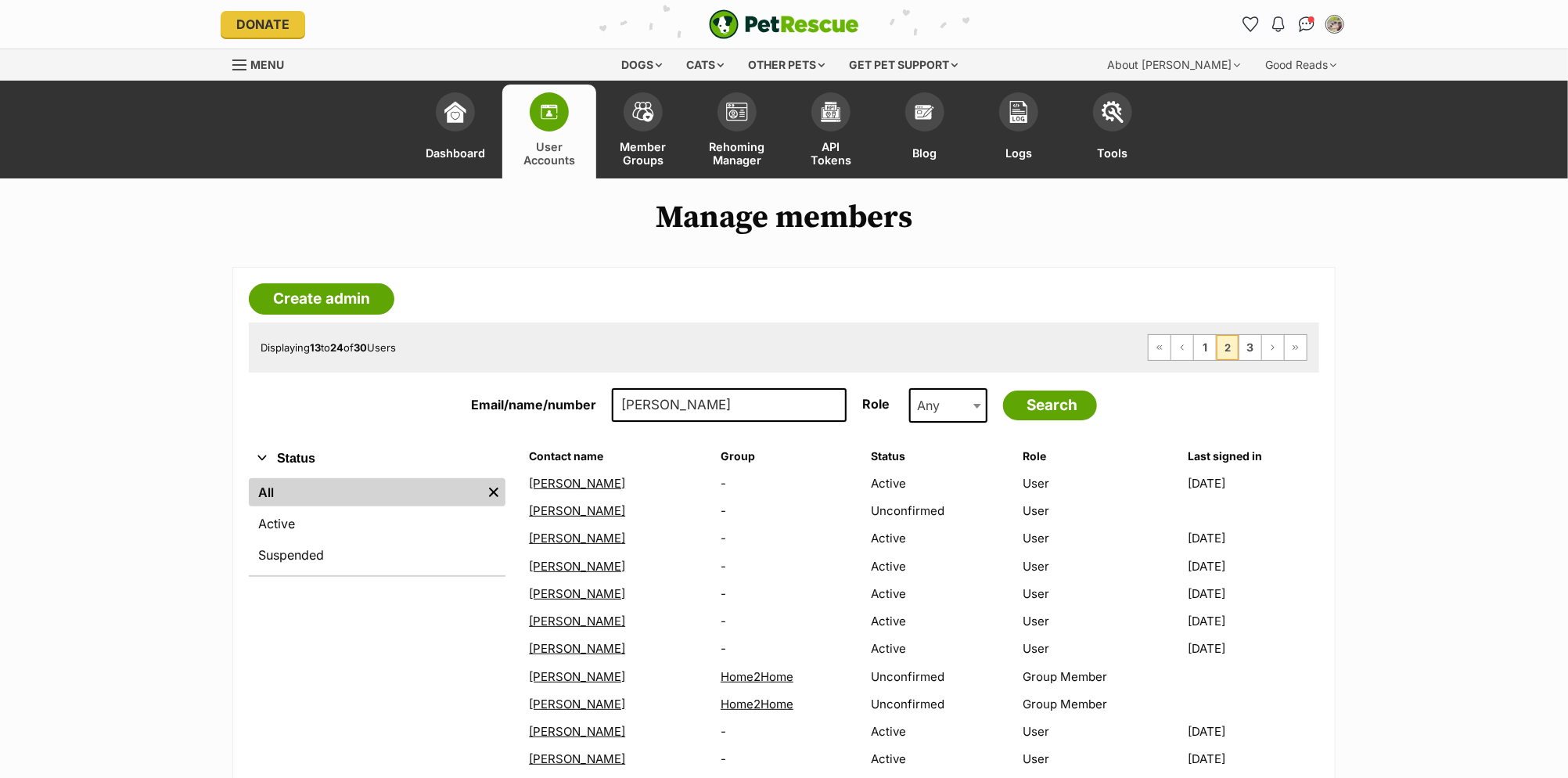
click at [949, 412] on span "Any" at bounding box center [933, 405] width 45 height 22
click at [1368, 518] on main "Manage members Create admin Displaying 13 to 24 of 30 Users First Page Previous…" at bounding box center [784, 538] width 1568 height 721
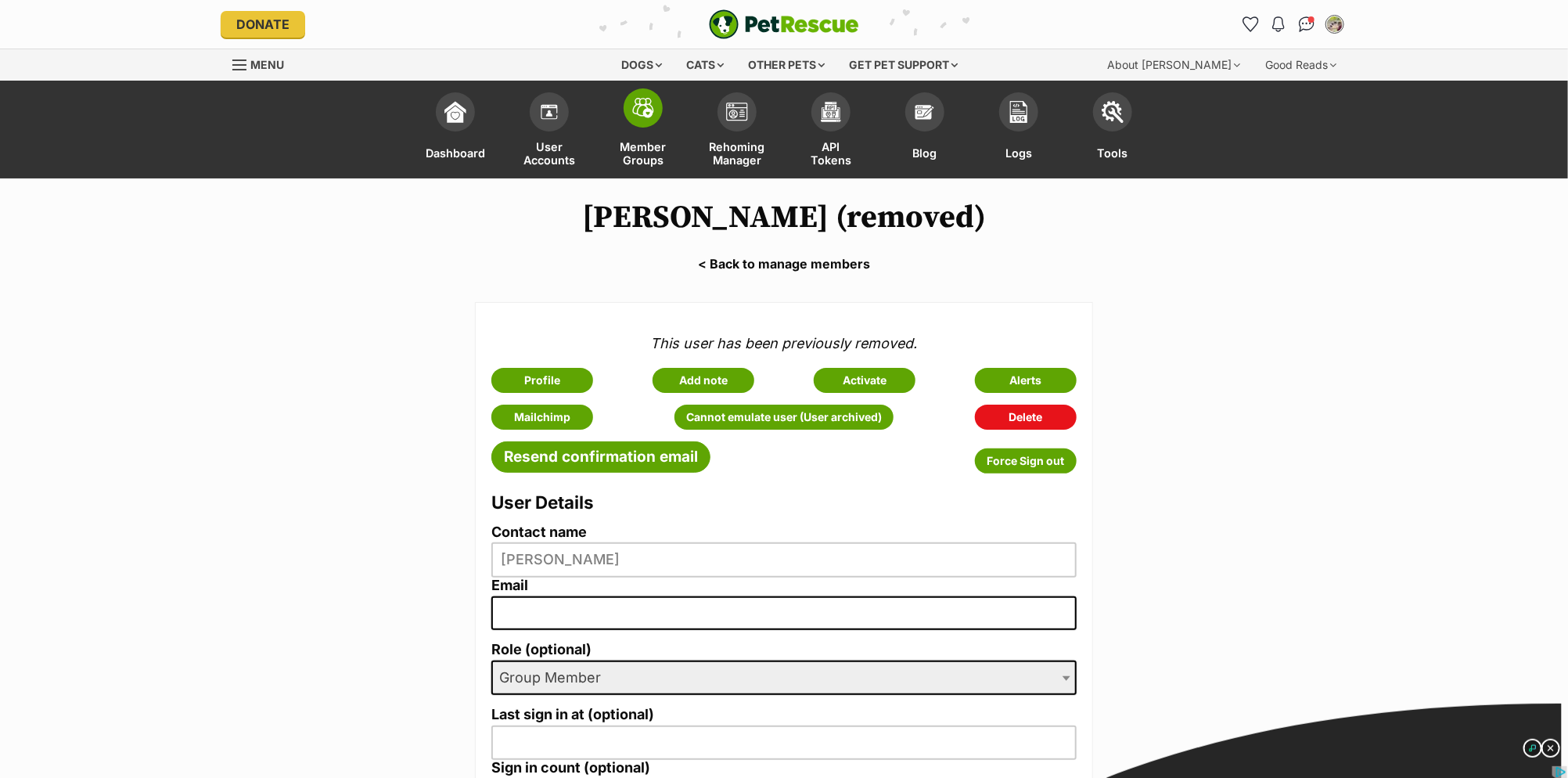
click at [614, 149] on link "Member Groups" at bounding box center [643, 131] width 94 height 94
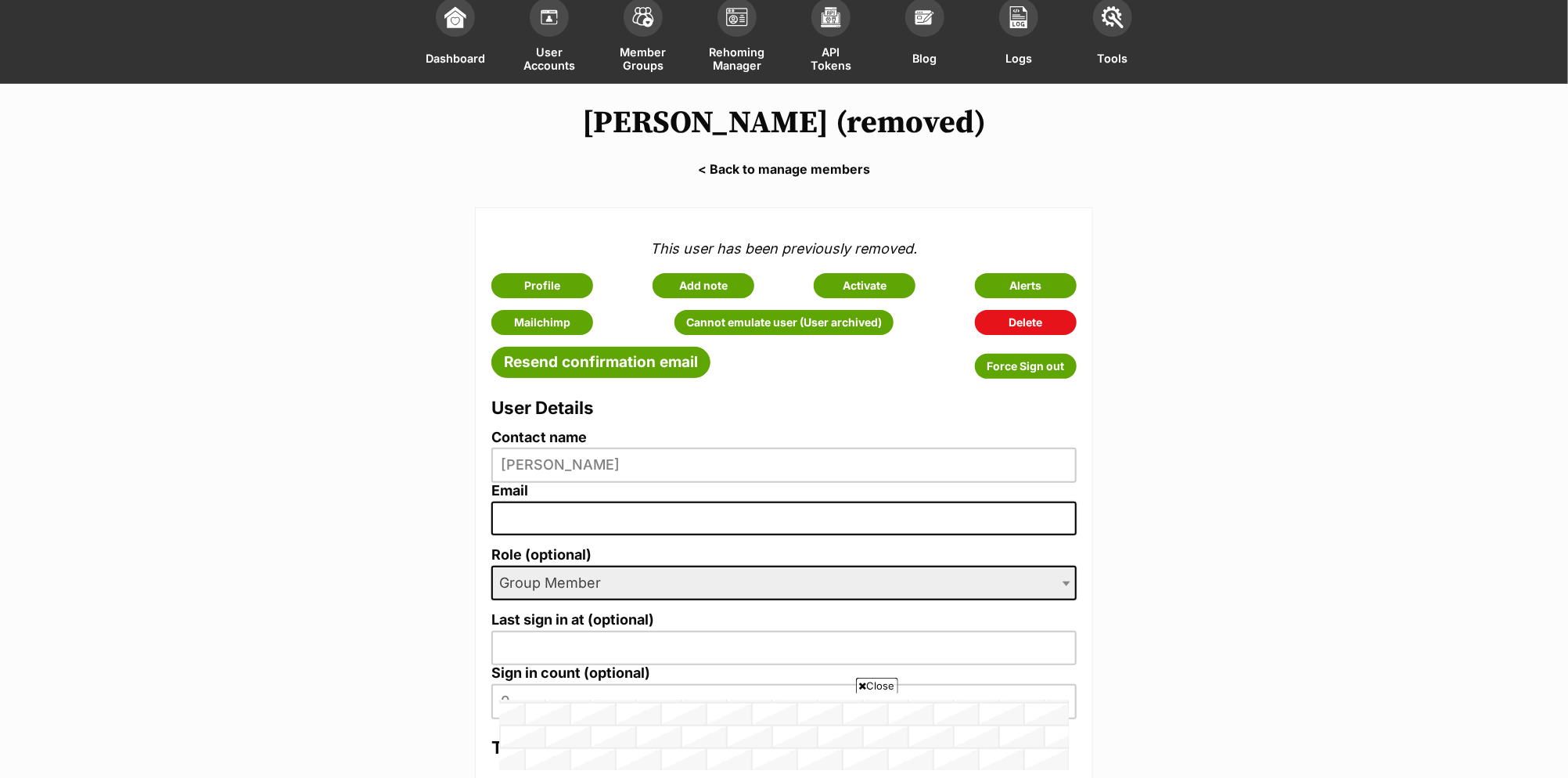
click at [789, 170] on link "< Back to manage members" at bounding box center [784, 169] width 1568 height 14
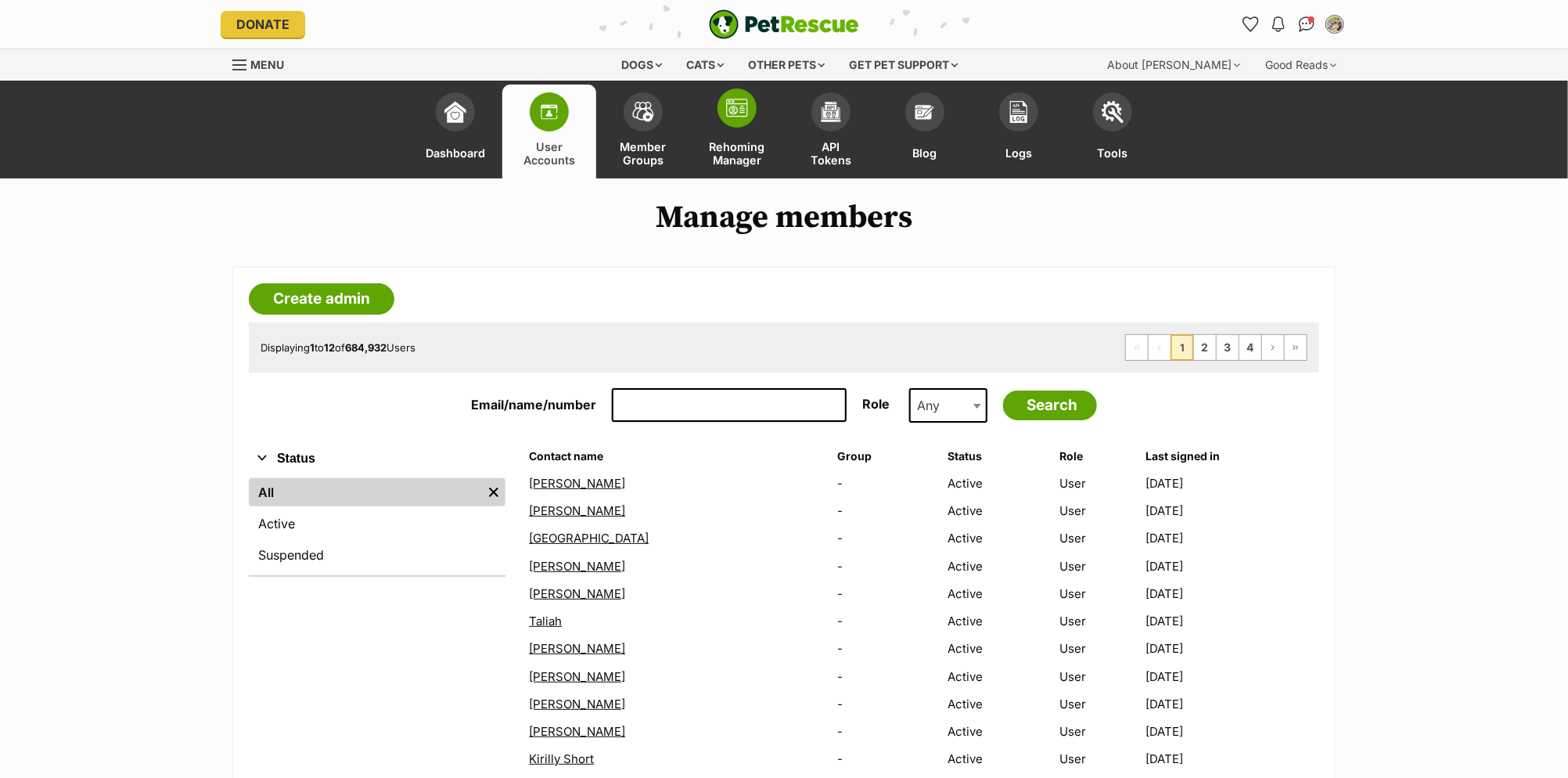
click at [751, 152] on span "Rehoming Manager" at bounding box center [737, 153] width 56 height 27
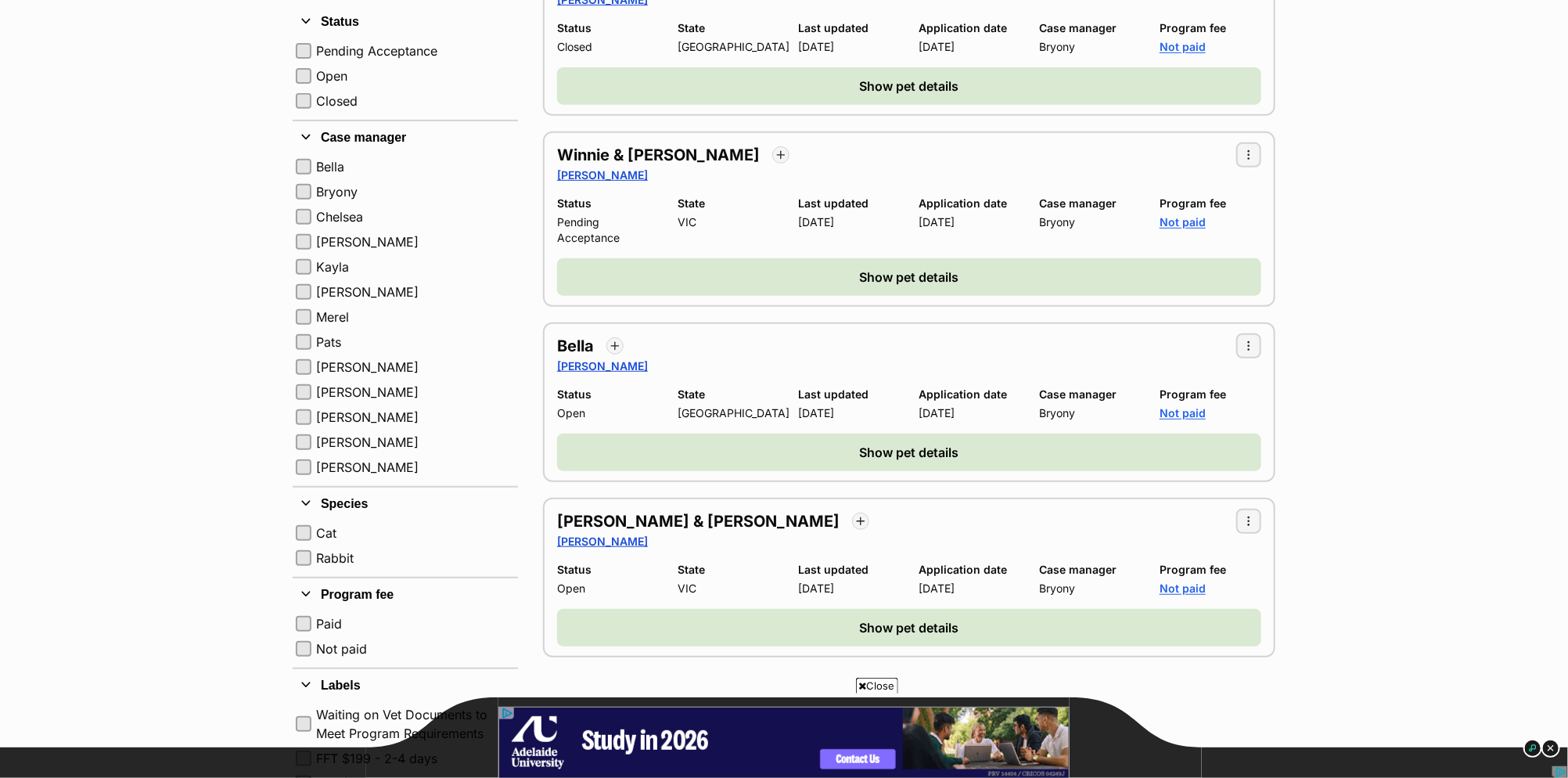
scroll to position [396, 0]
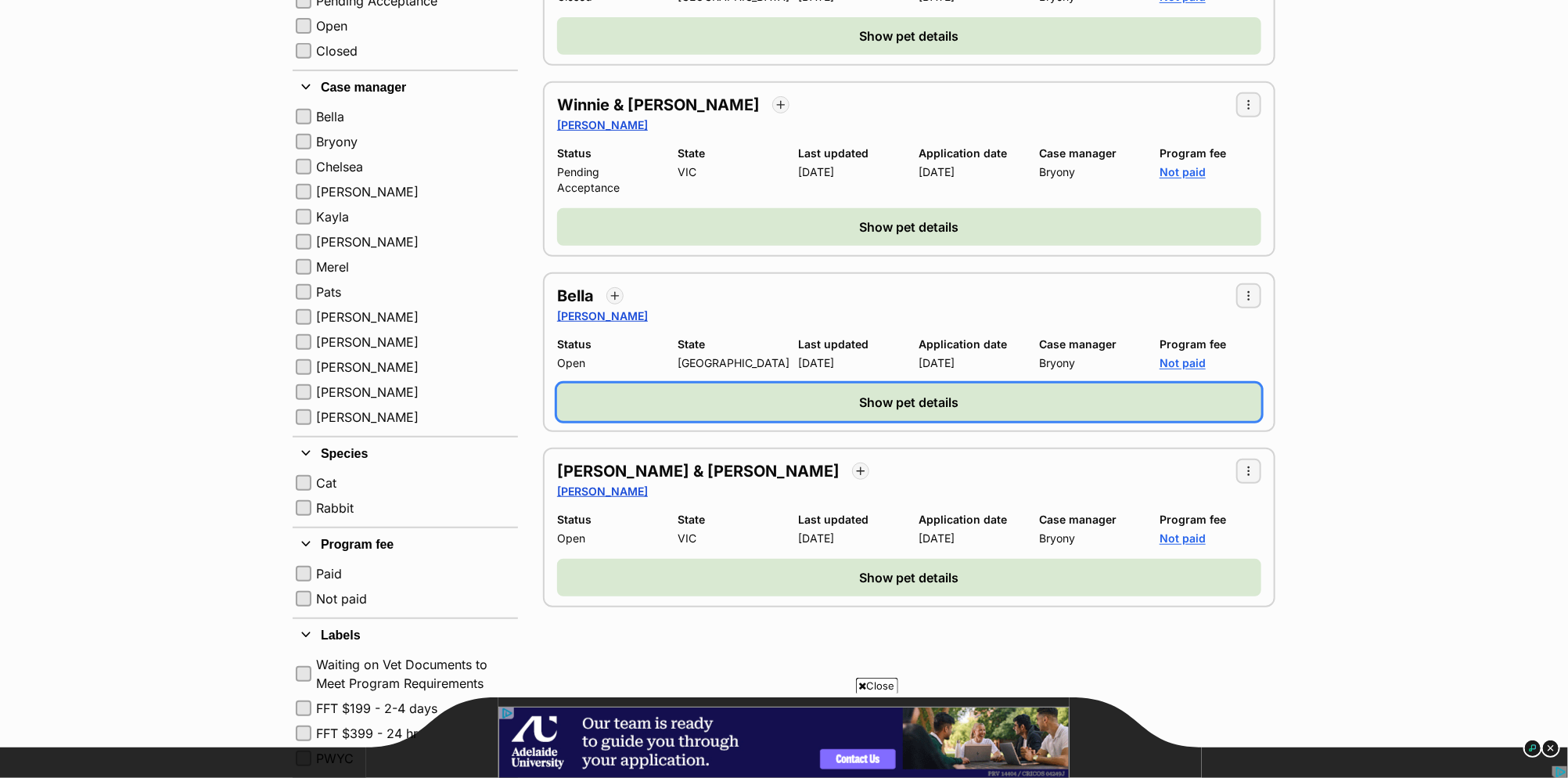
click at [876, 393] on span "Show pet details" at bounding box center [909, 402] width 99 height 19
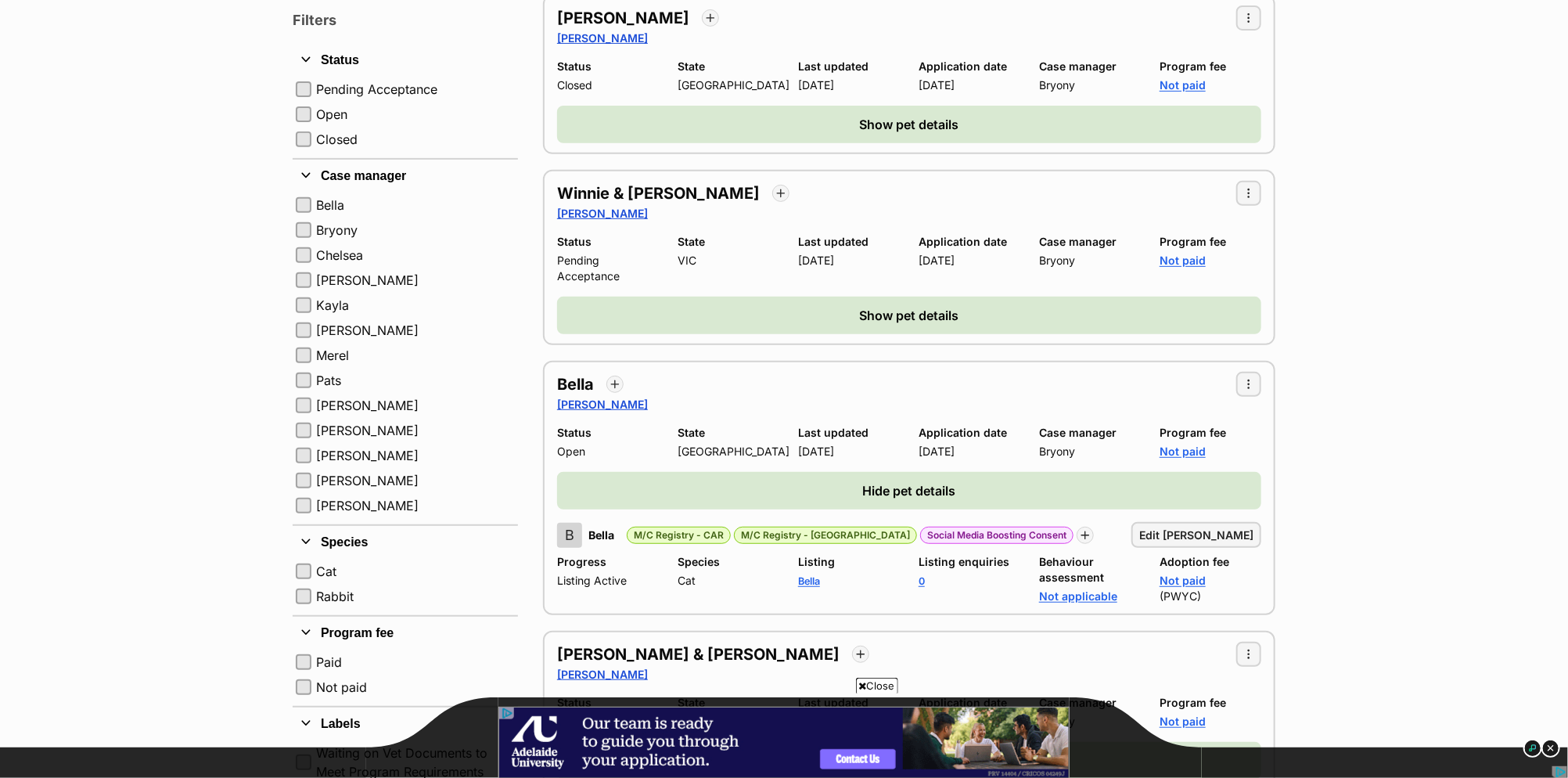
scroll to position [275, 0]
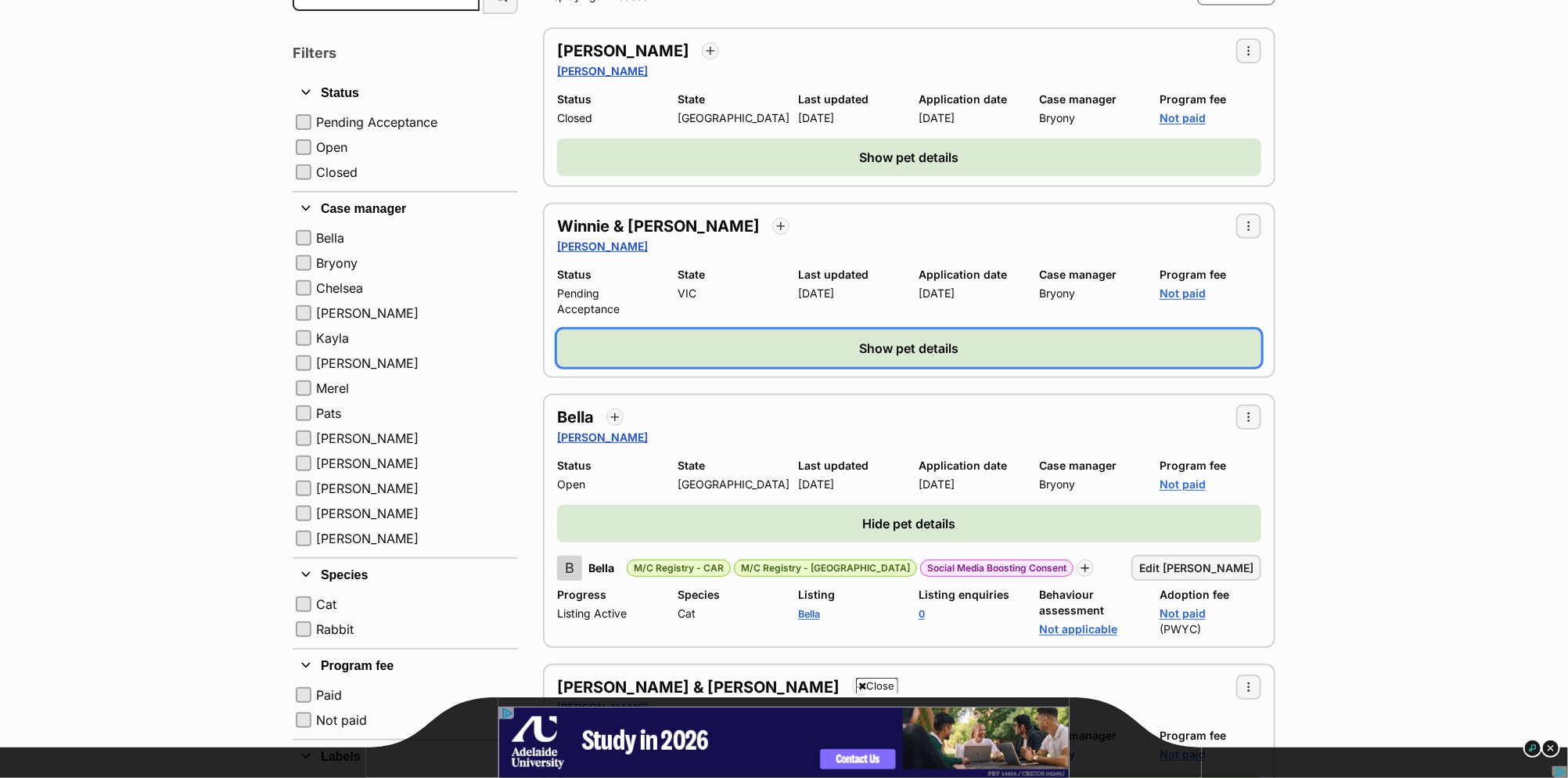
click at [758, 348] on button "Show pet details" at bounding box center [909, 348] width 704 height 37
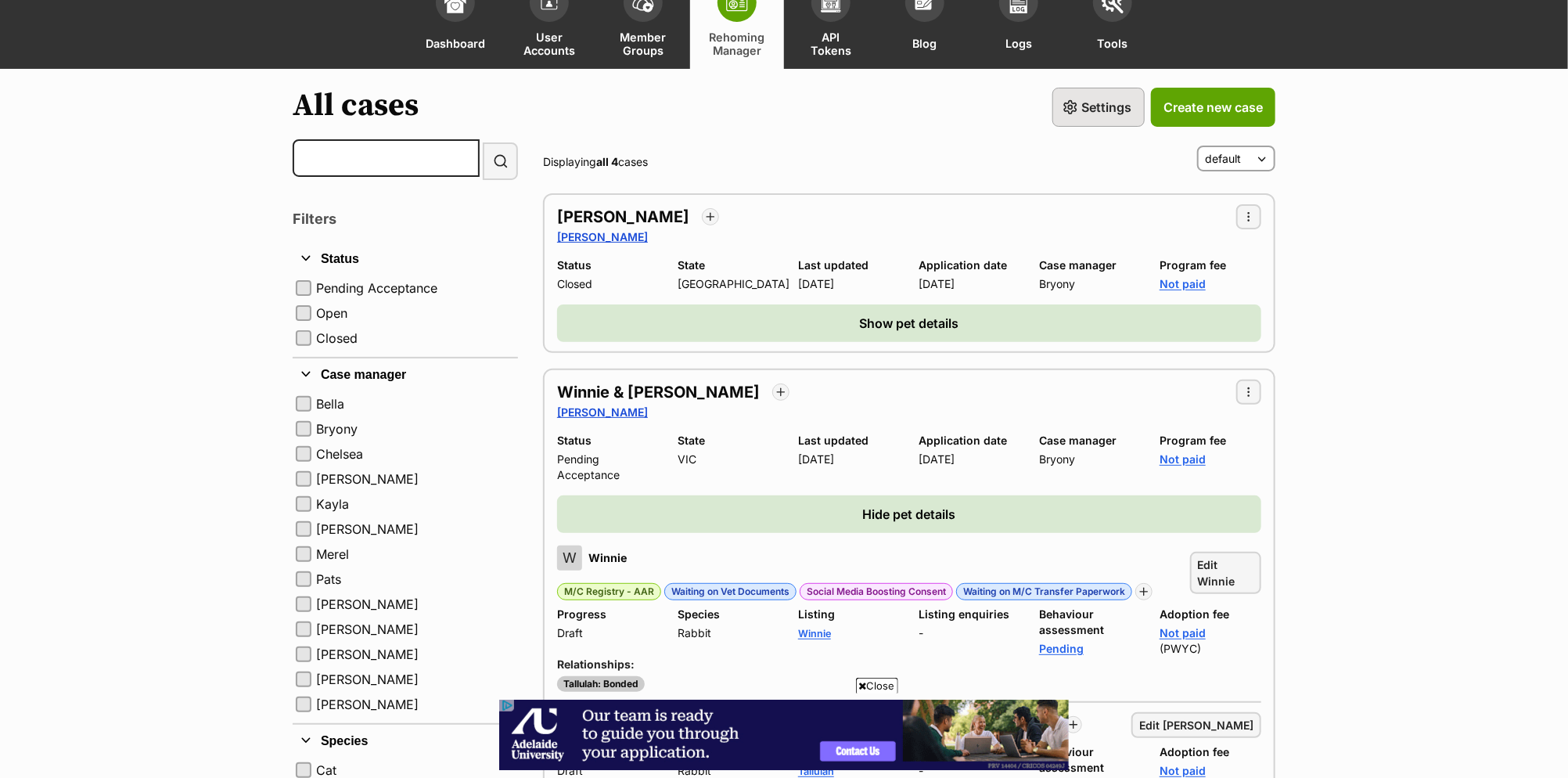
scroll to position [113, 0]
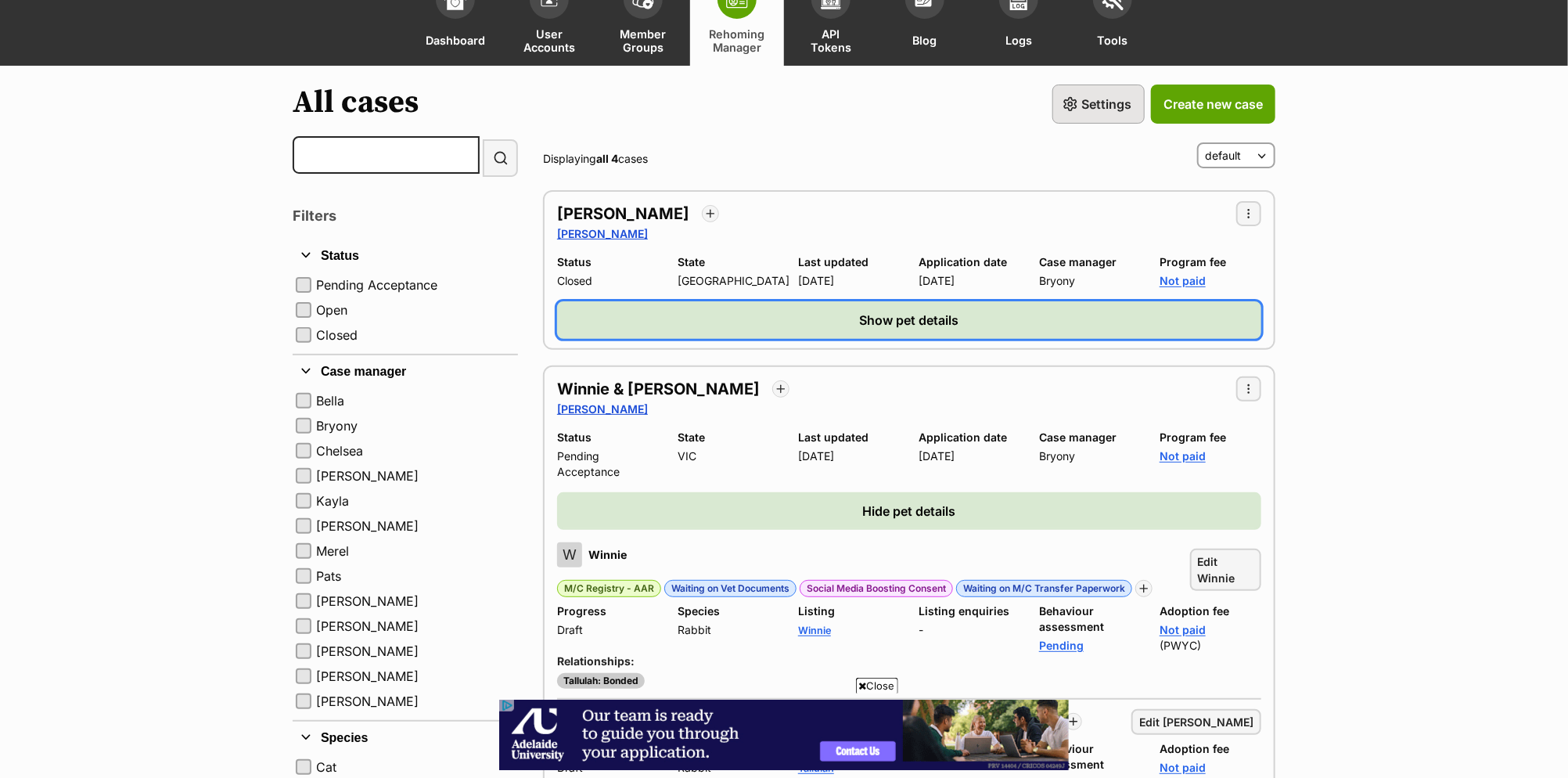
click at [872, 311] on span "Show pet details" at bounding box center [909, 320] width 99 height 19
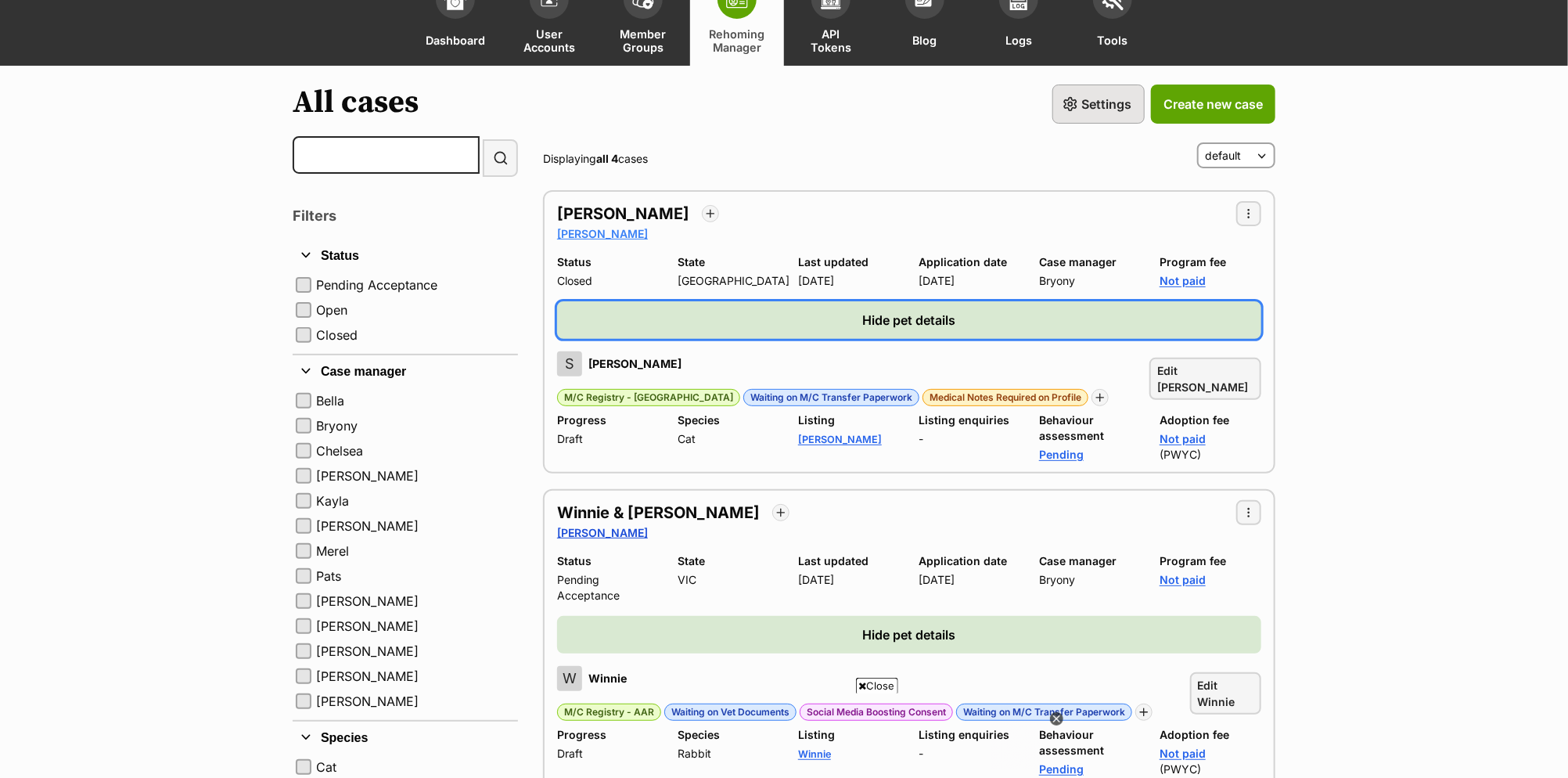
scroll to position [0, 0]
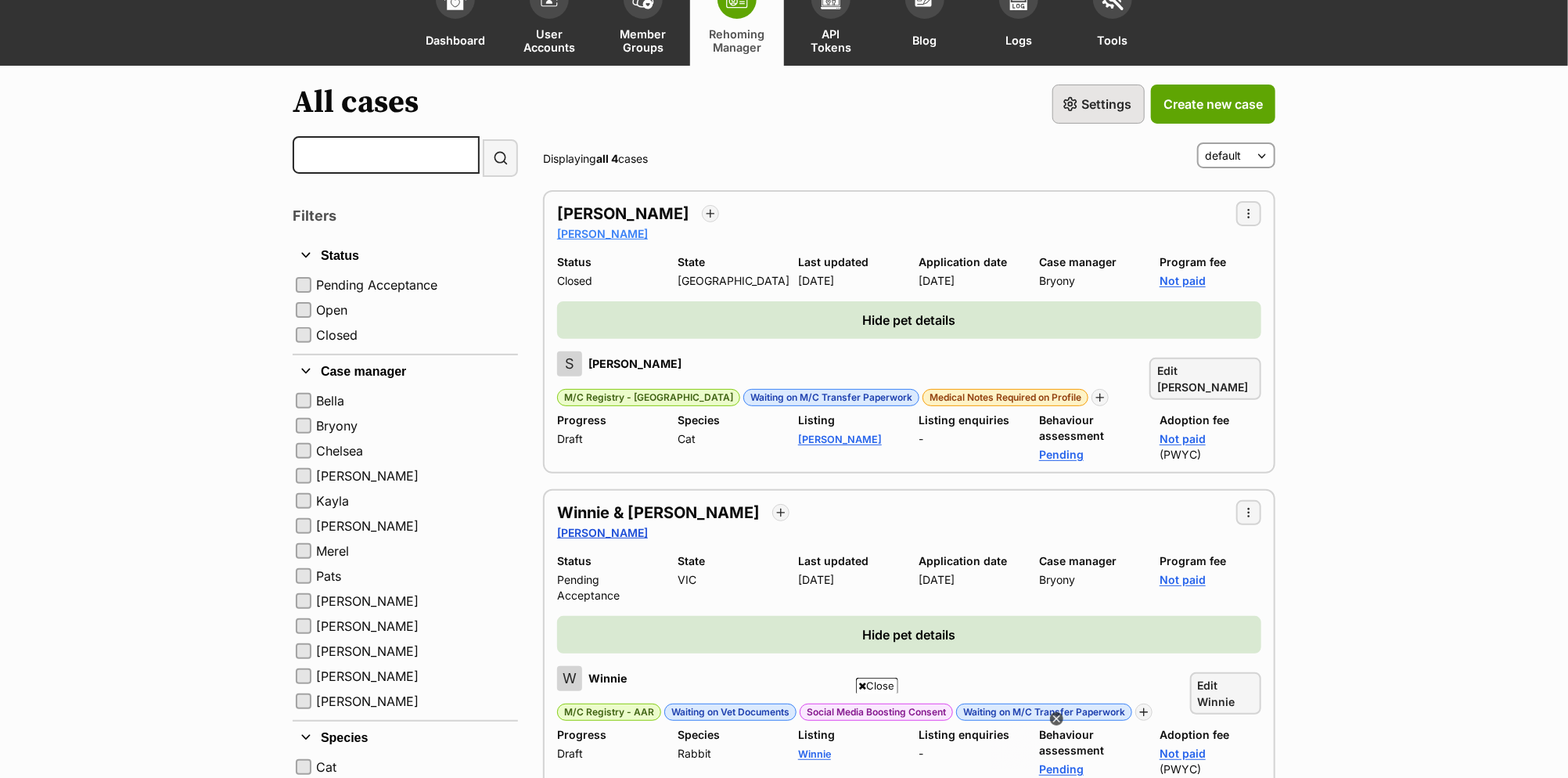
click at [597, 230] on link "Jennifer Harris" at bounding box center [603, 233] width 91 height 14
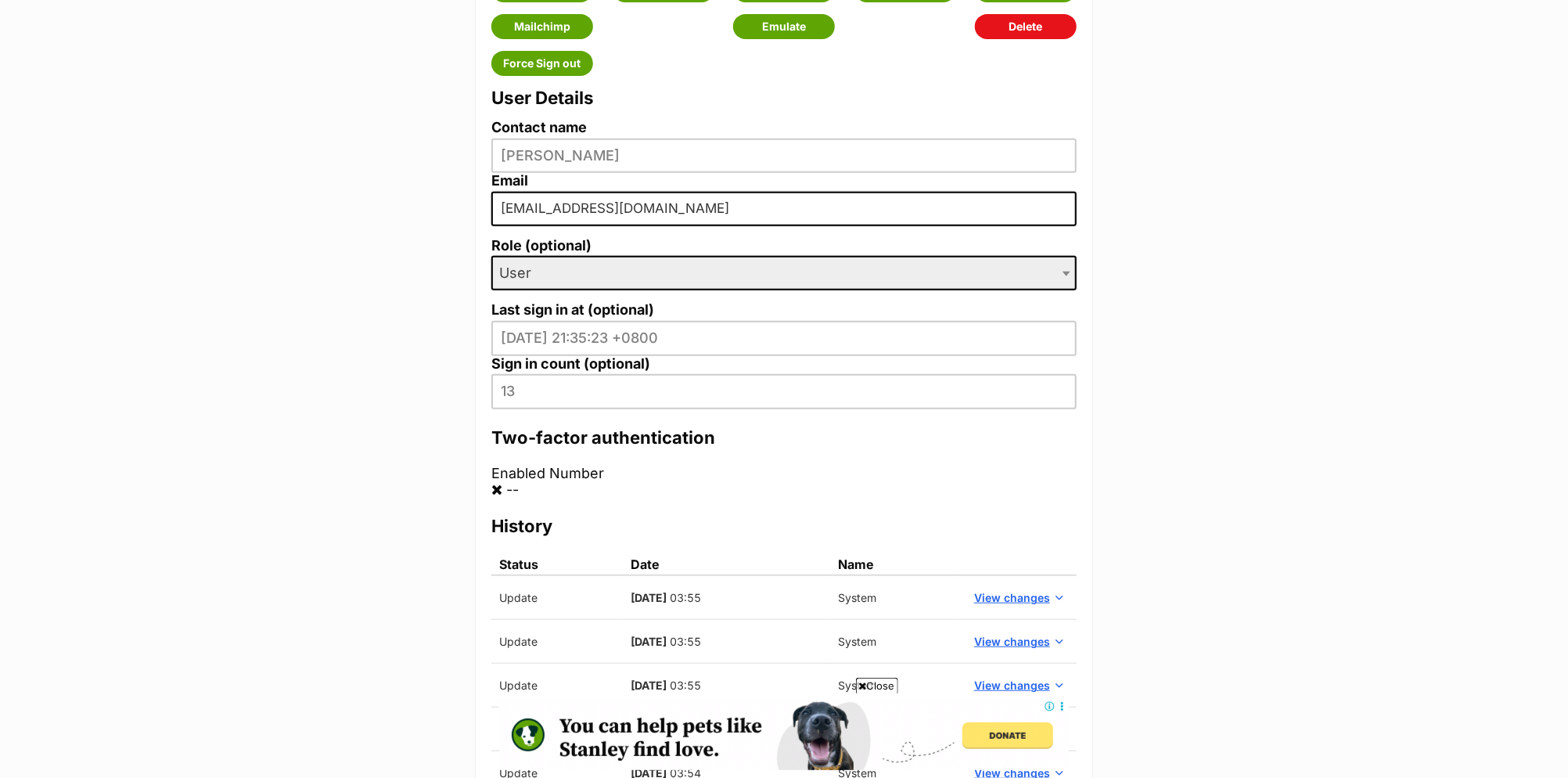
scroll to position [34, 0]
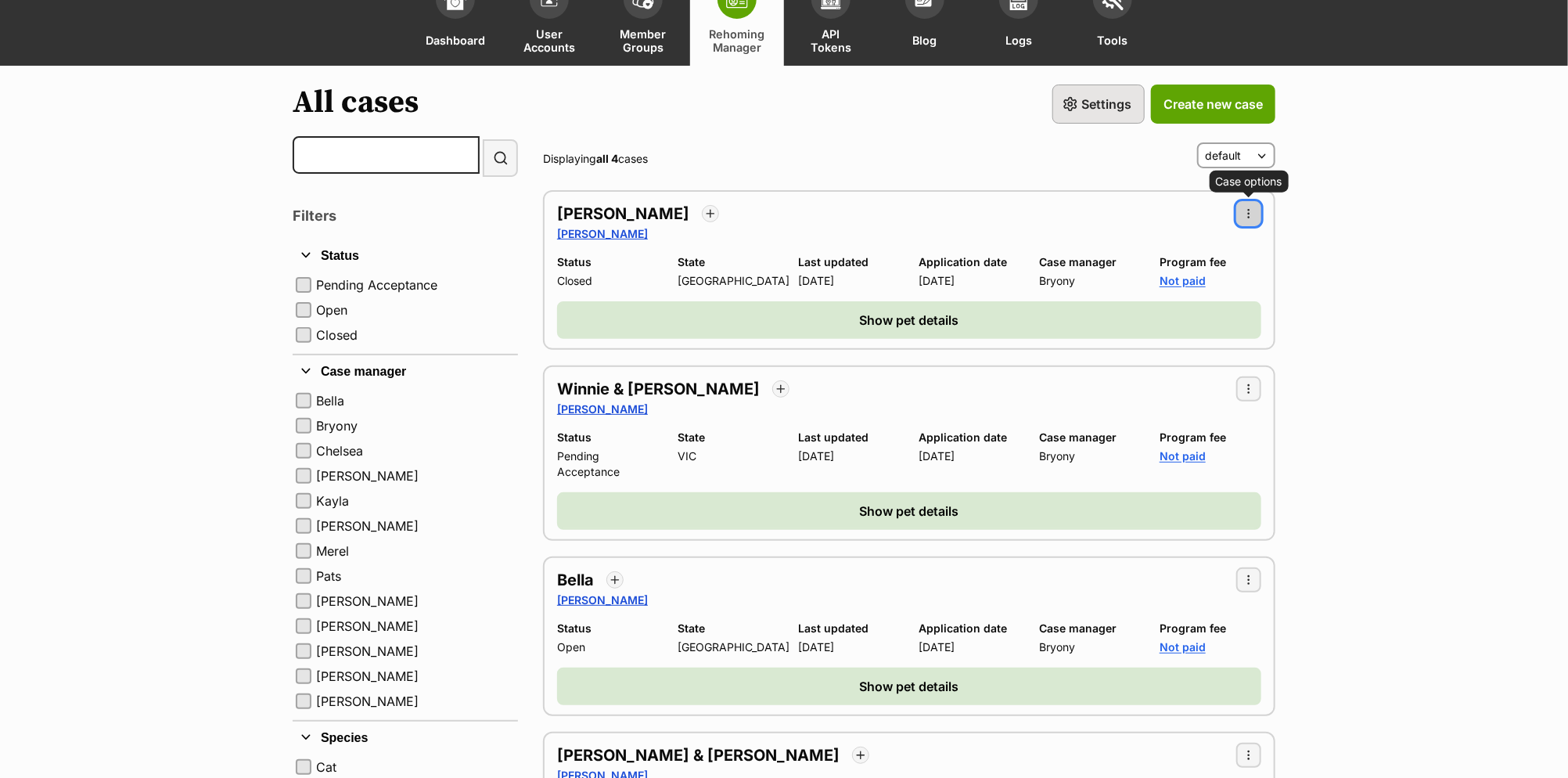
click at [1254, 213] on span "button" at bounding box center [1249, 214] width 13 height 13
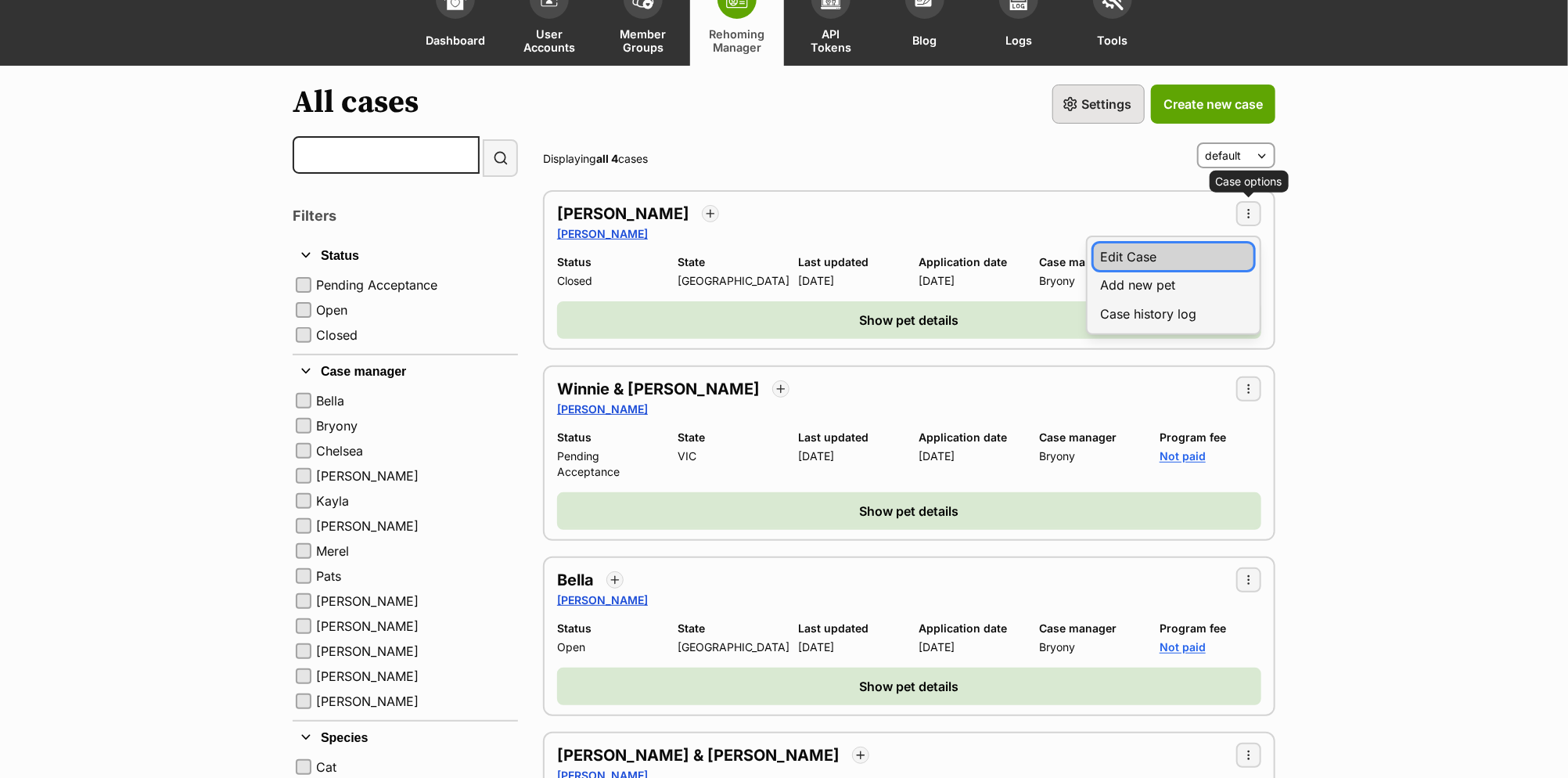
click at [1150, 264] on link "Edit Case" at bounding box center [1173, 256] width 159 height 26
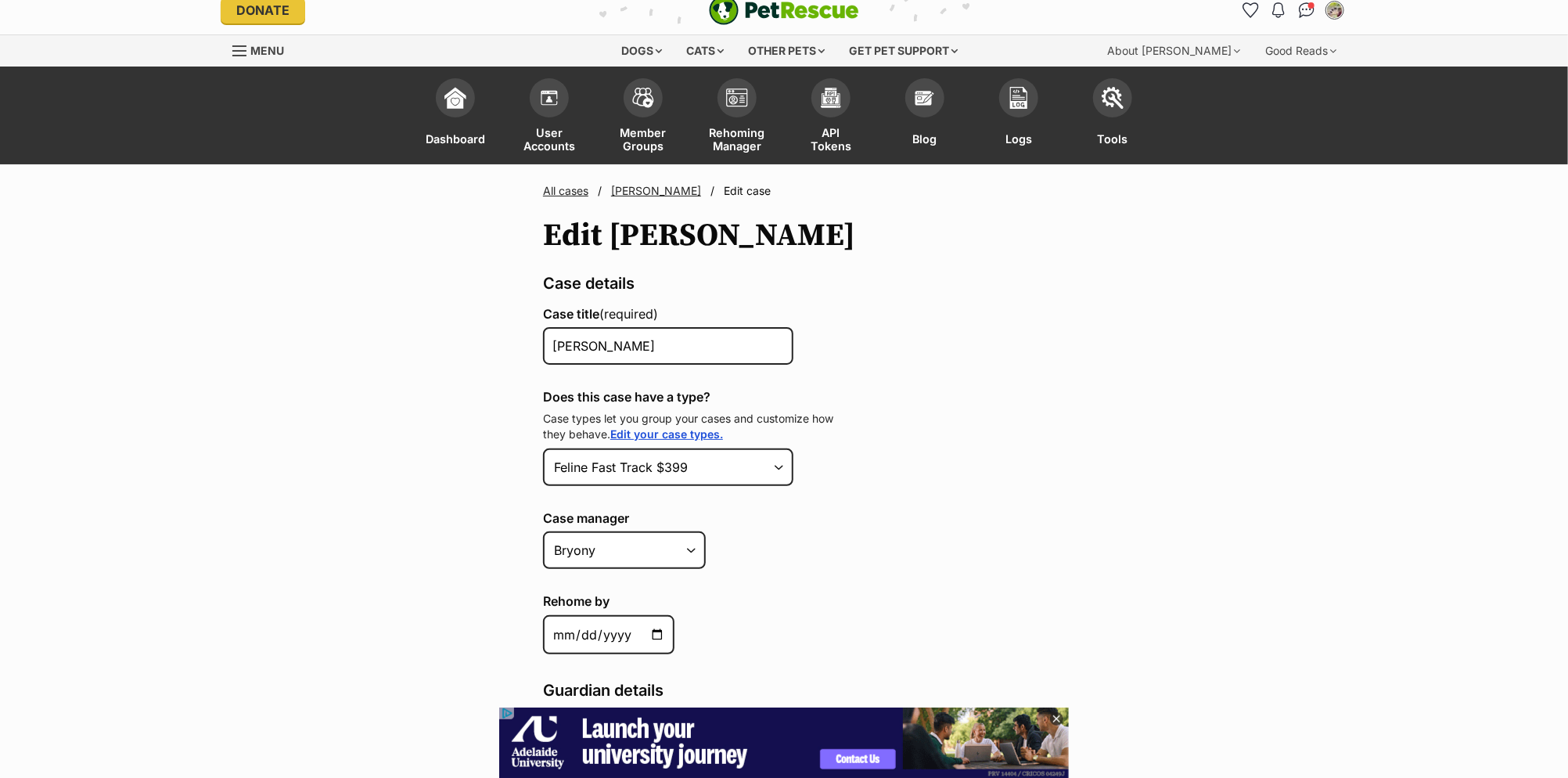
scroll to position [13, 0]
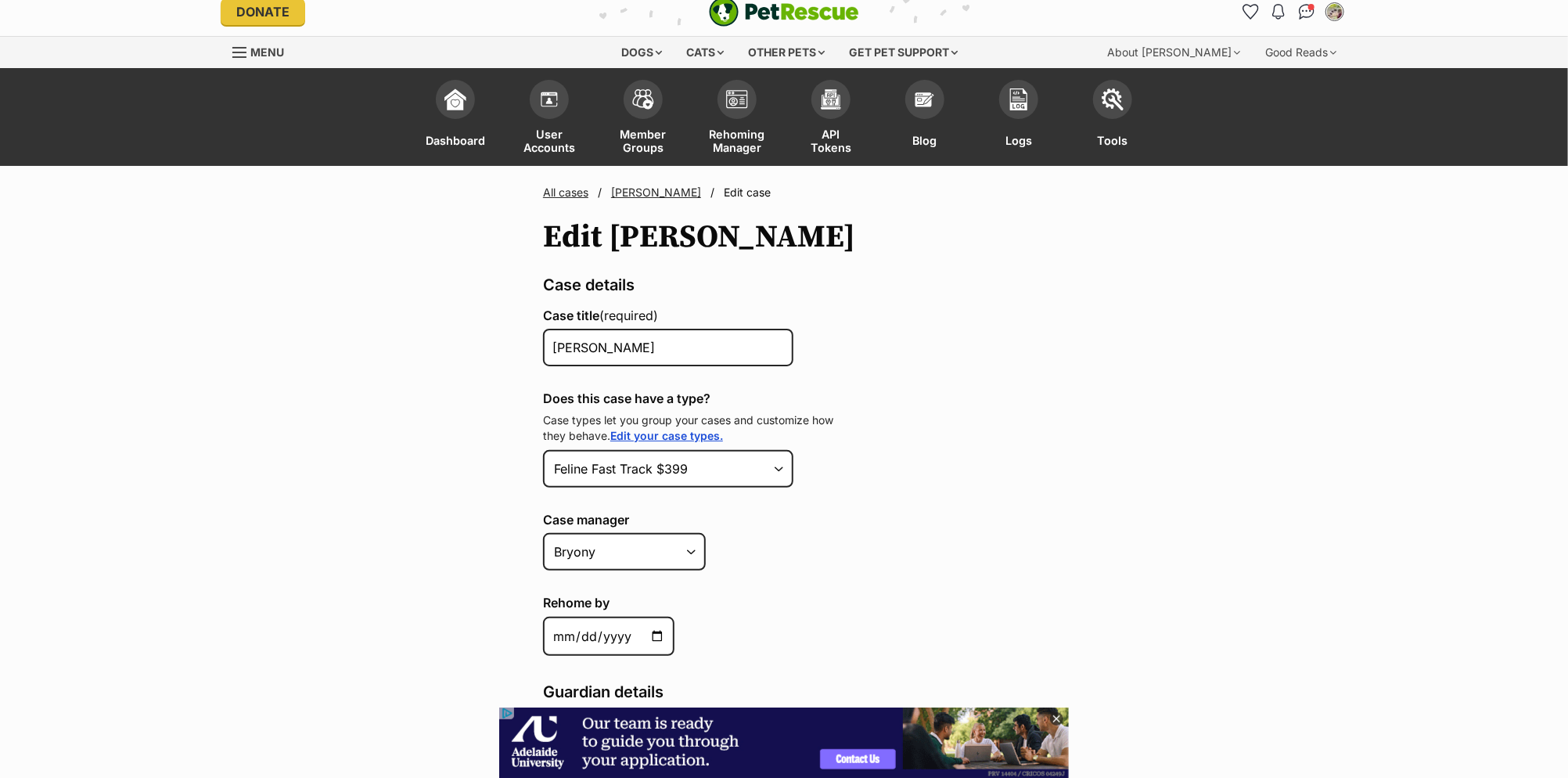
click at [628, 194] on link "[PERSON_NAME]" at bounding box center [656, 192] width 90 height 14
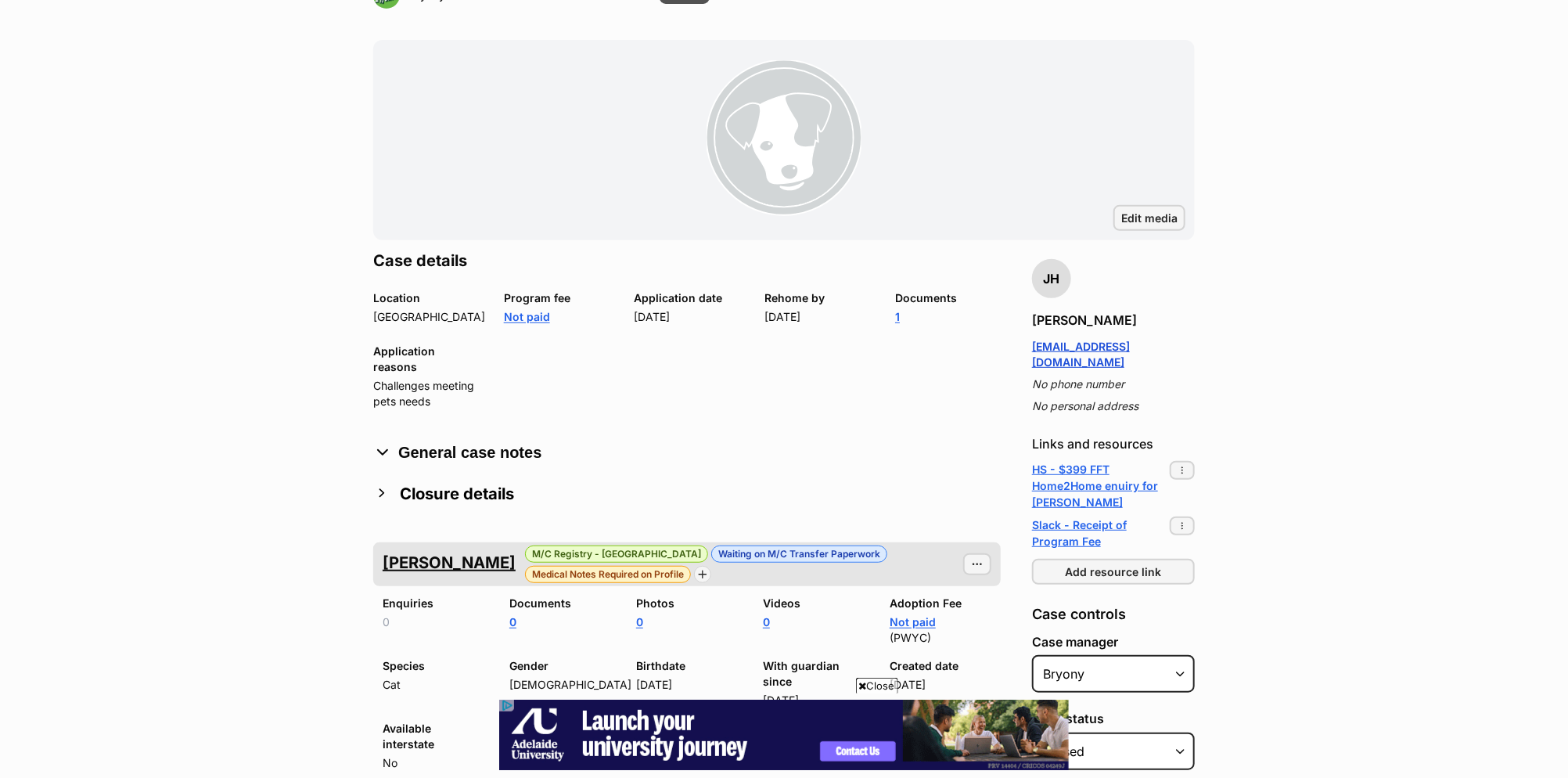
scroll to position [424, 0]
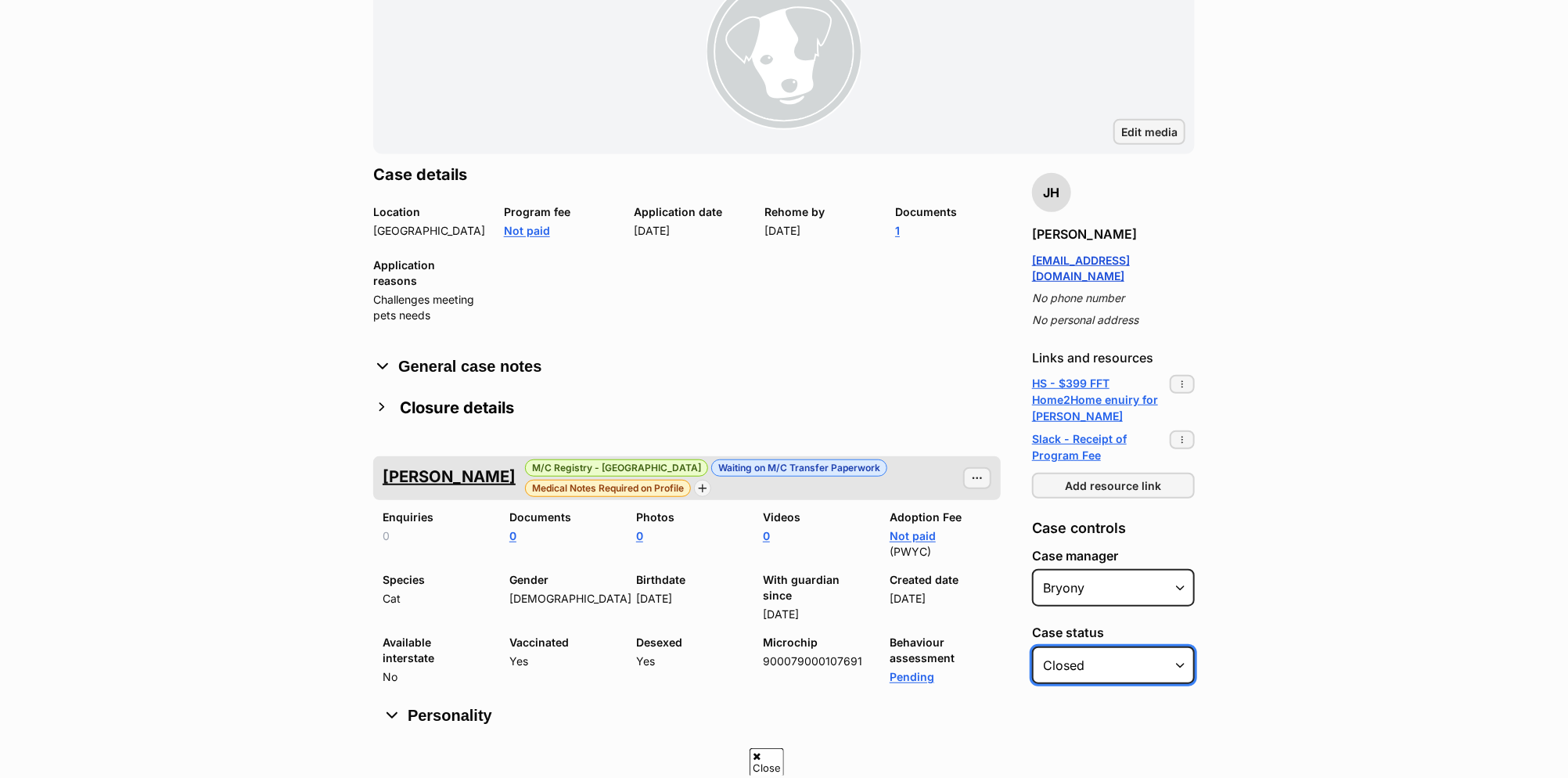
click at [1183, 651] on select "Select Status Pending acceptance Open Closed" at bounding box center [1113, 665] width 163 height 37
click at [1032, 647] on select "Select Status Pending acceptance Open Closed" at bounding box center [1113, 665] width 163 height 37
click at [1257, 630] on main "All cases / Stevie Stevie - (Closed) Edit Case Case options Case options Add ne…" at bounding box center [784, 272] width 1568 height 1035
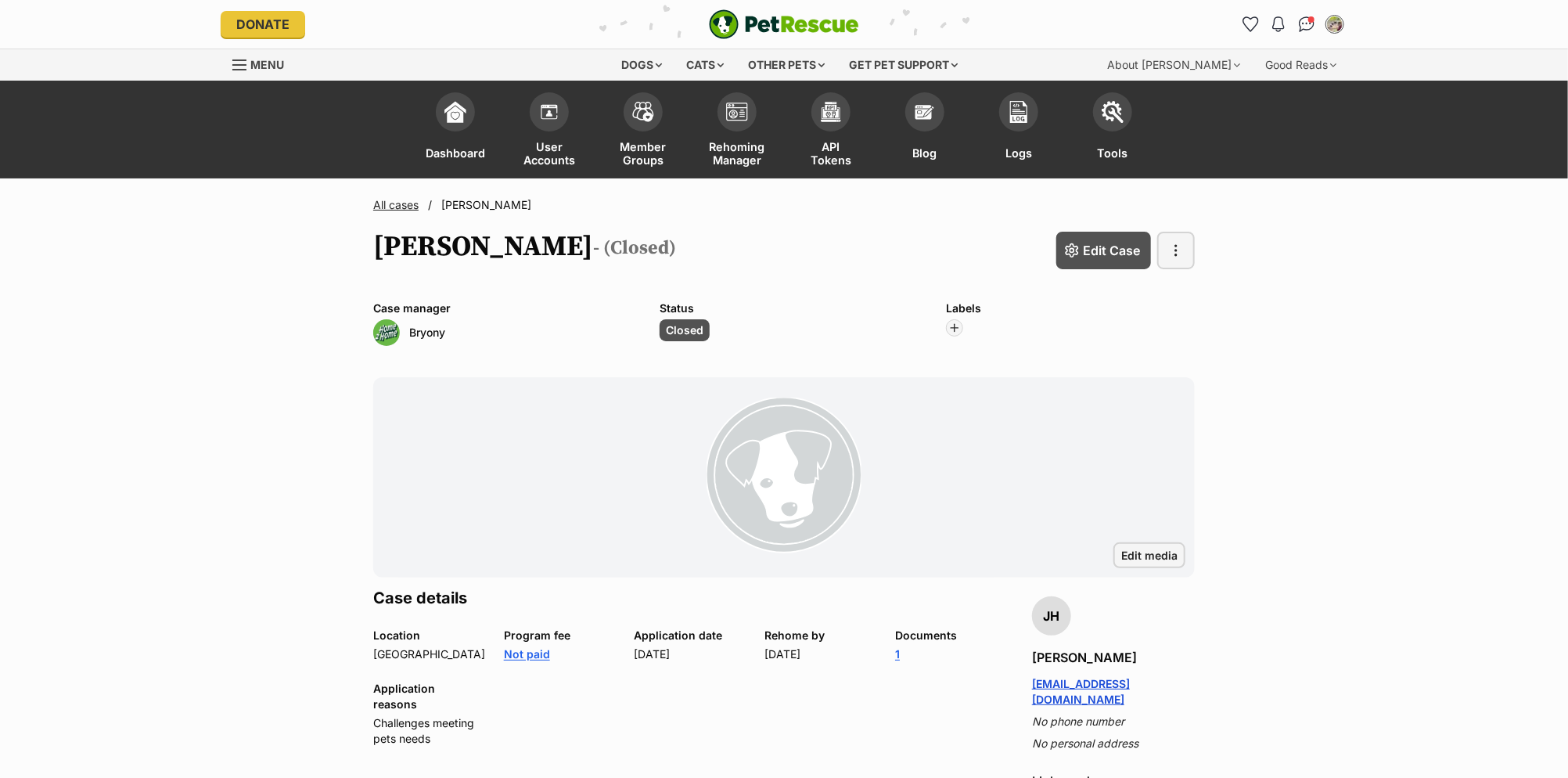
click at [378, 206] on link "All cases" at bounding box center [396, 204] width 46 height 14
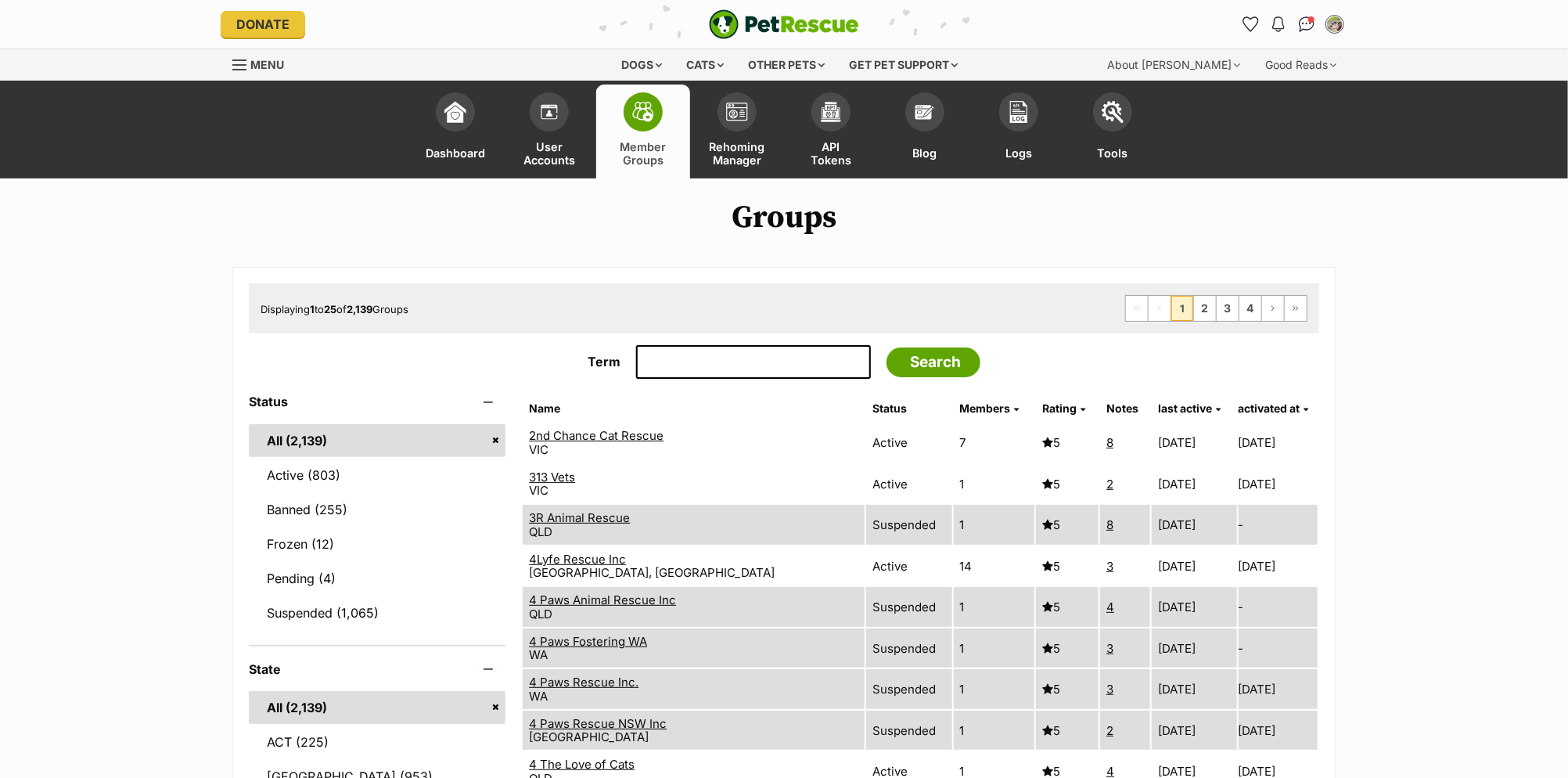
click at [682, 360] on input "Term" at bounding box center [753, 363] width 235 height 35
type input "Home"
click at [886, 347] on input "Search" at bounding box center [933, 362] width 94 height 30
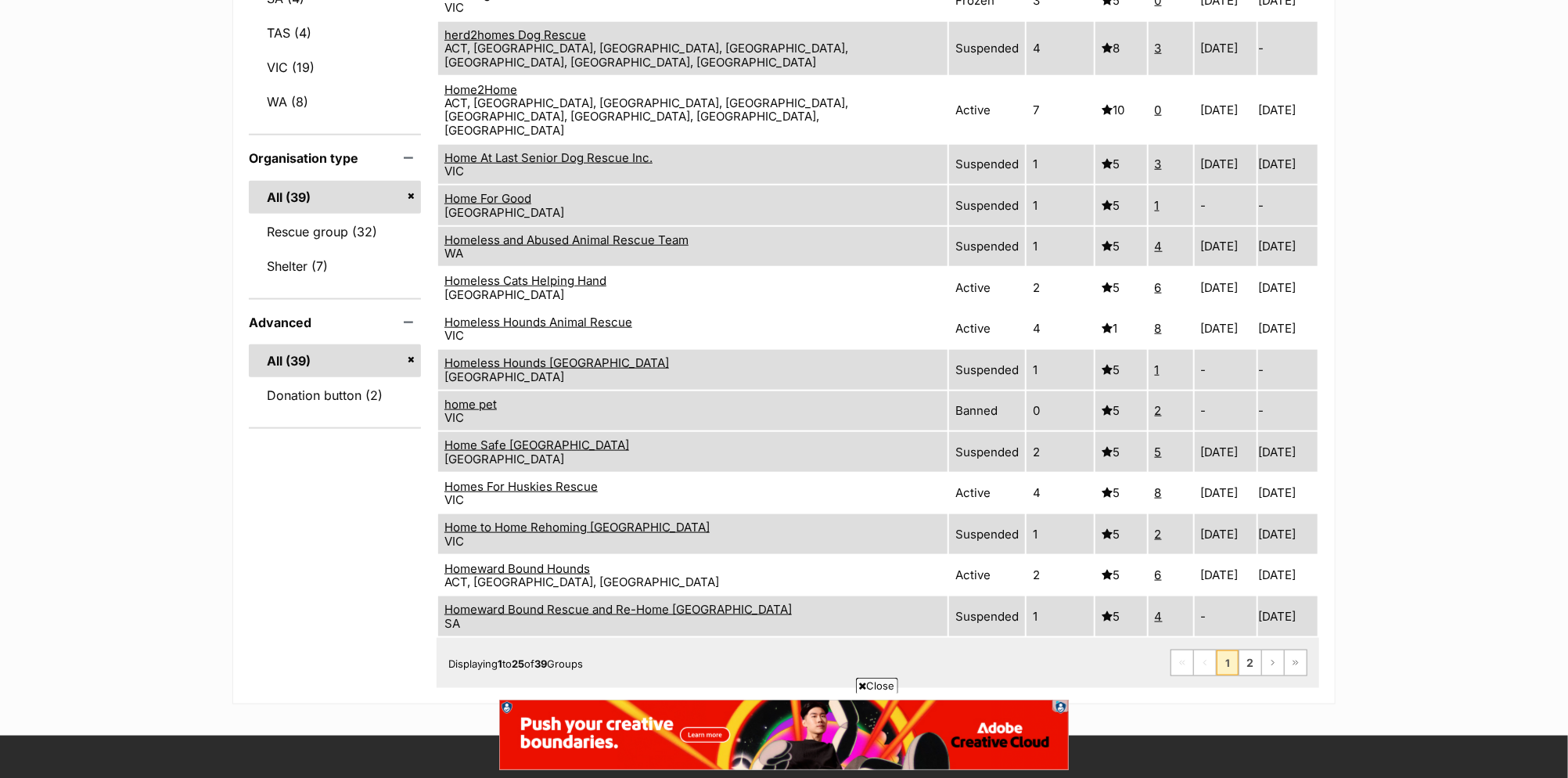
scroll to position [963, 0]
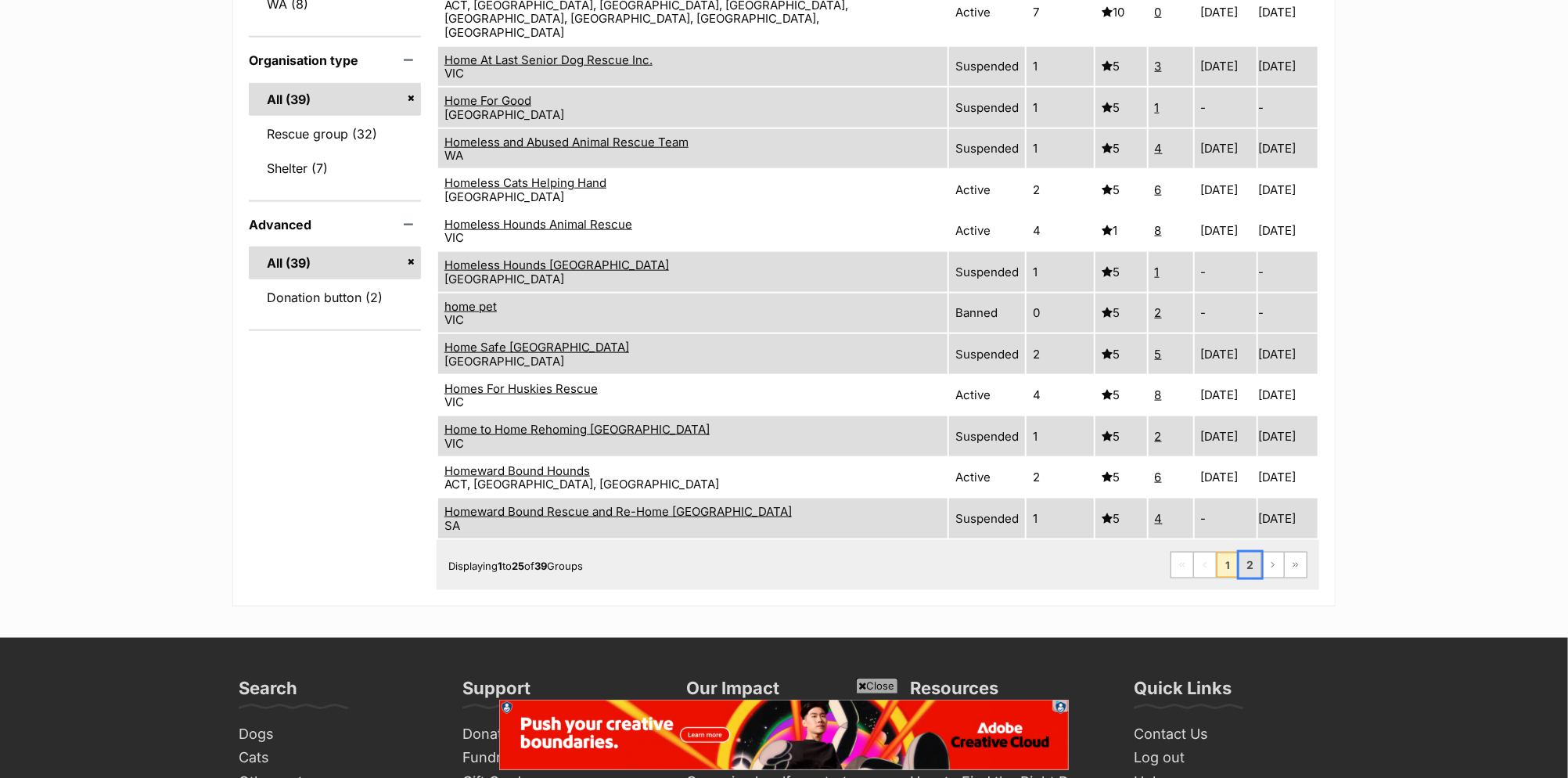
click at [1248, 552] on link "2" at bounding box center [1251, 564] width 22 height 25
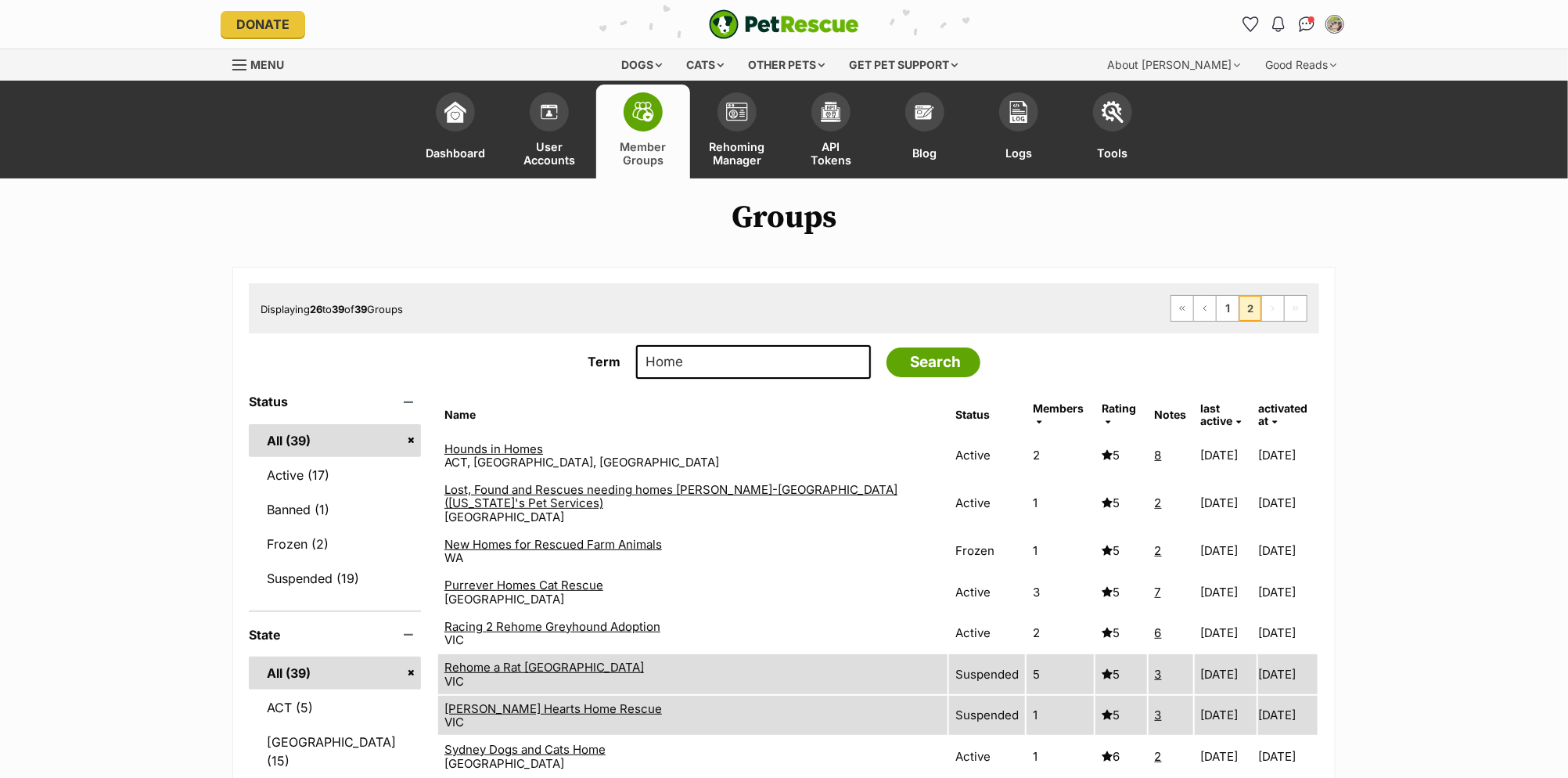
click at [691, 363] on input "Home" at bounding box center [753, 363] width 235 height 35
type input "Home2Home"
click at [886, 347] on input "Search" at bounding box center [933, 362] width 94 height 30
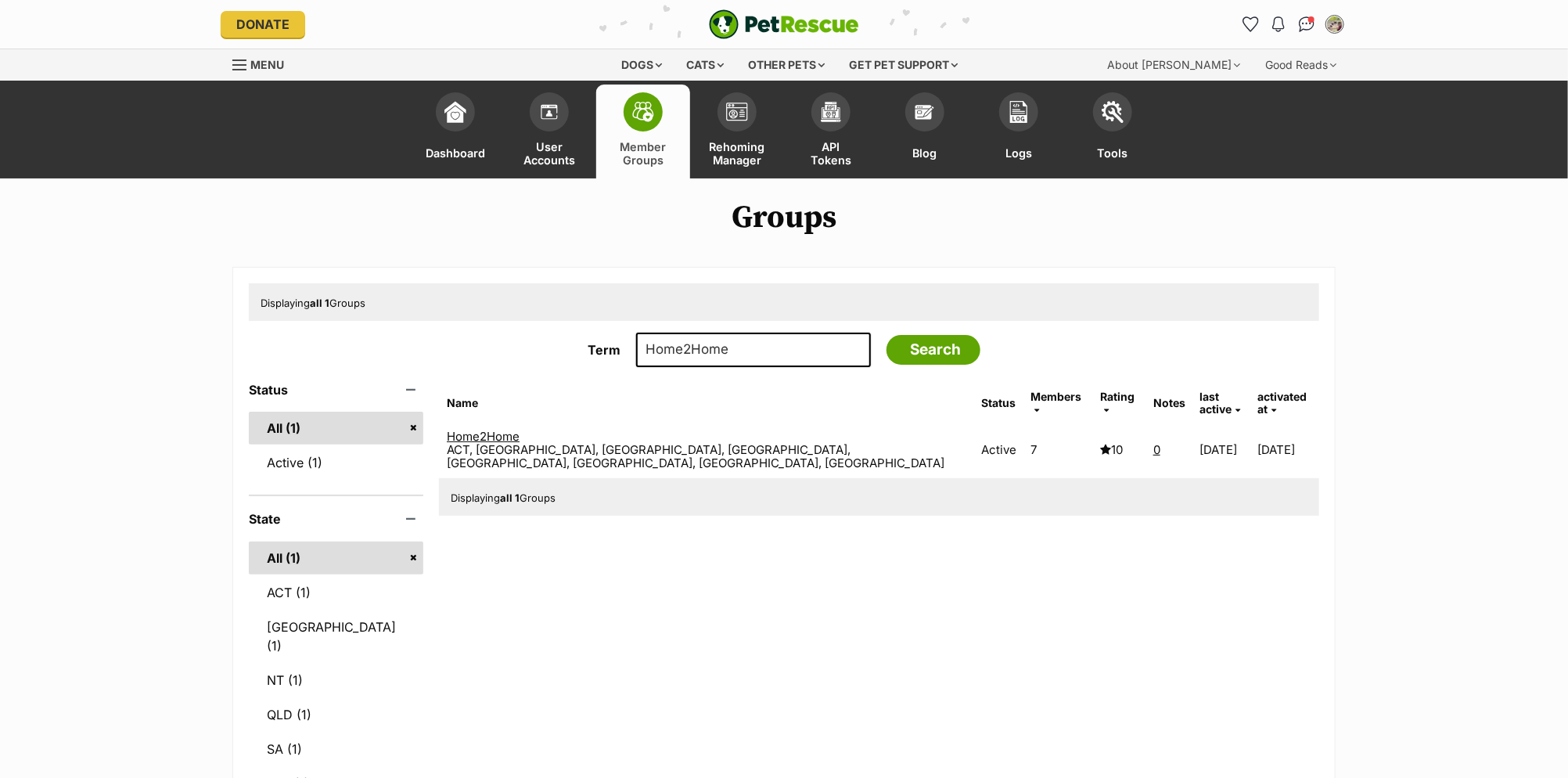
click at [519, 429] on link "Home2Home" at bounding box center [483, 436] width 73 height 15
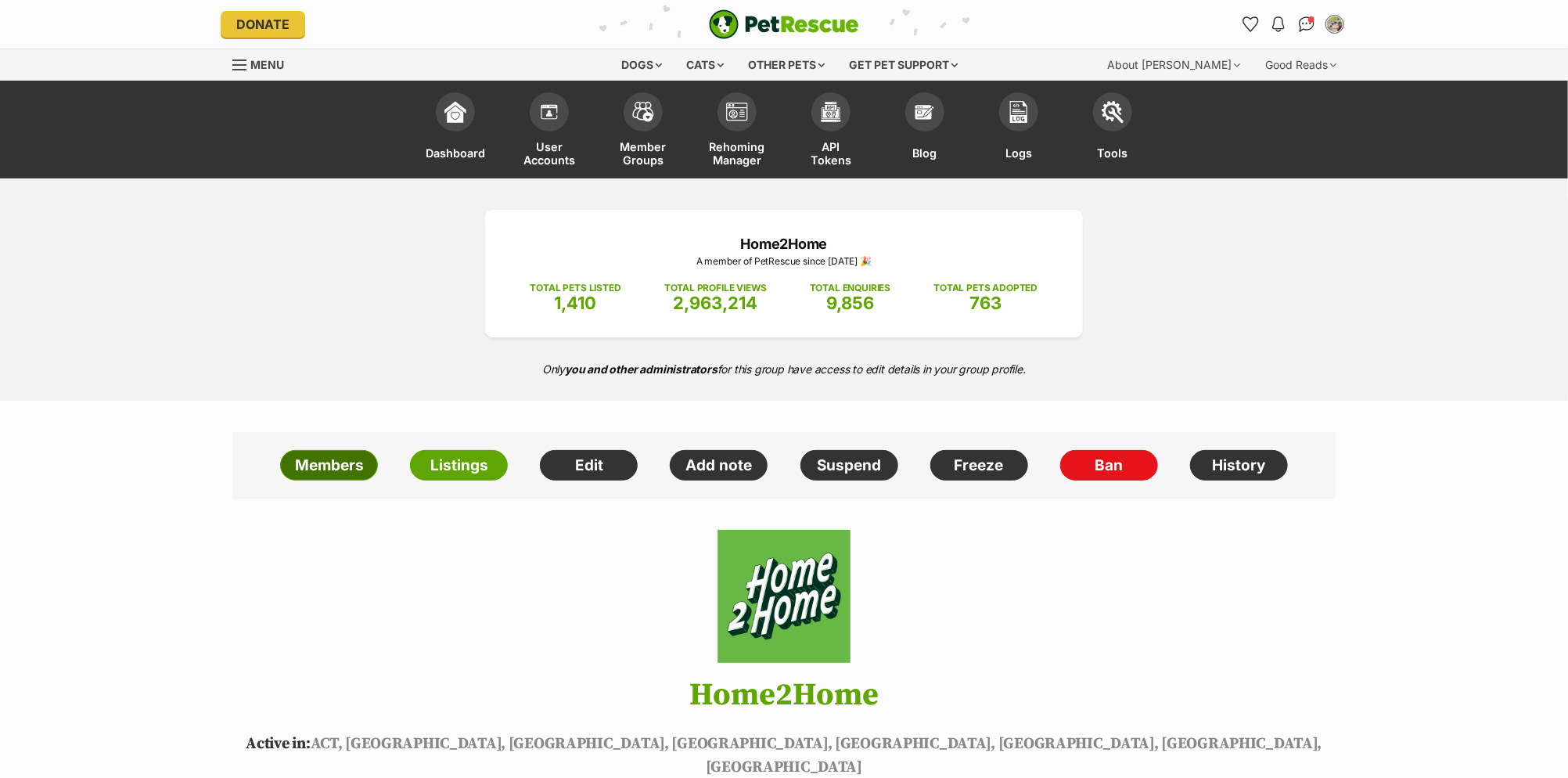
click at [312, 462] on link "Members" at bounding box center [329, 466] width 97 height 31
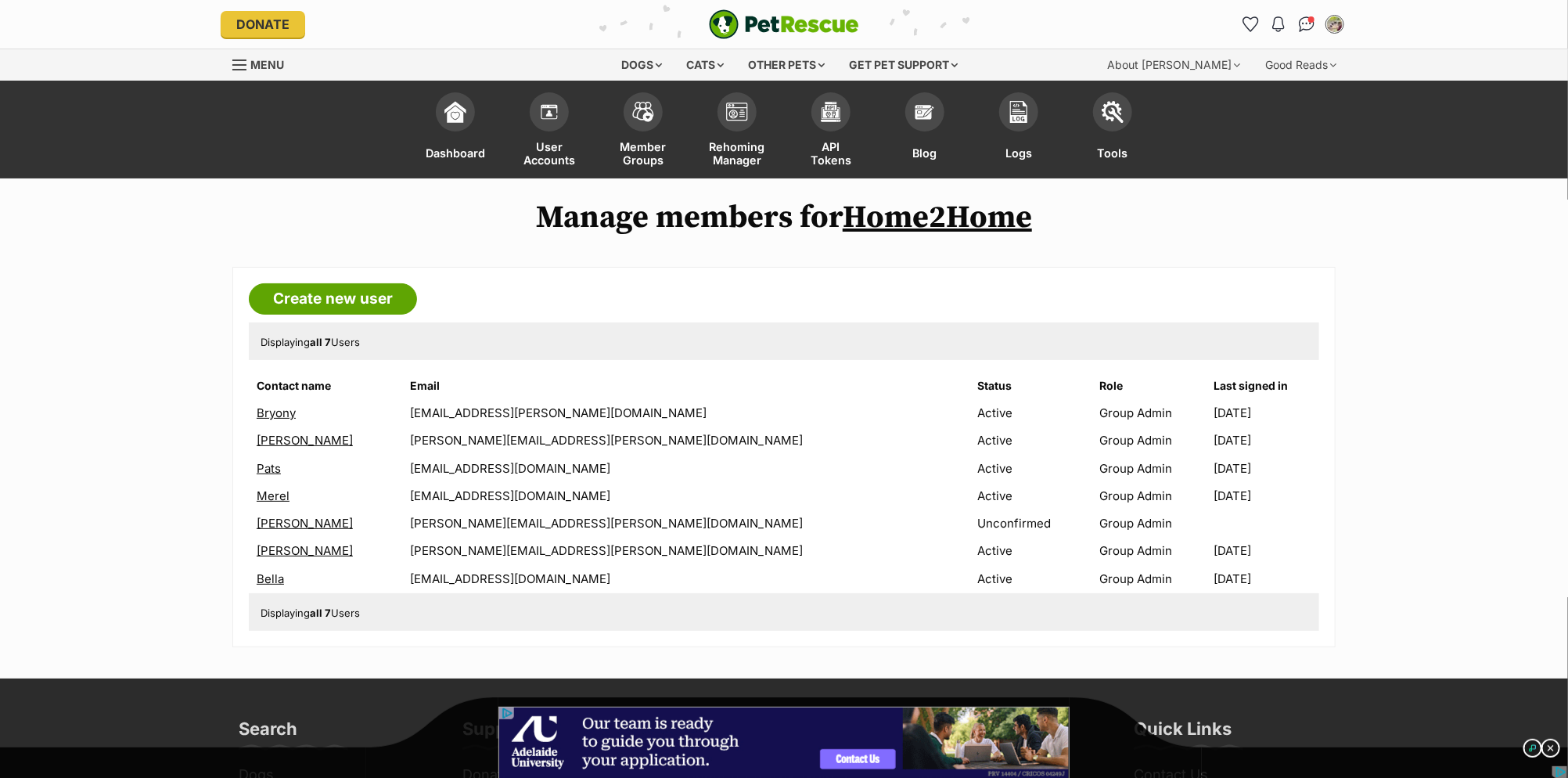
click at [272, 439] on link "[PERSON_NAME]" at bounding box center [305, 440] width 97 height 15
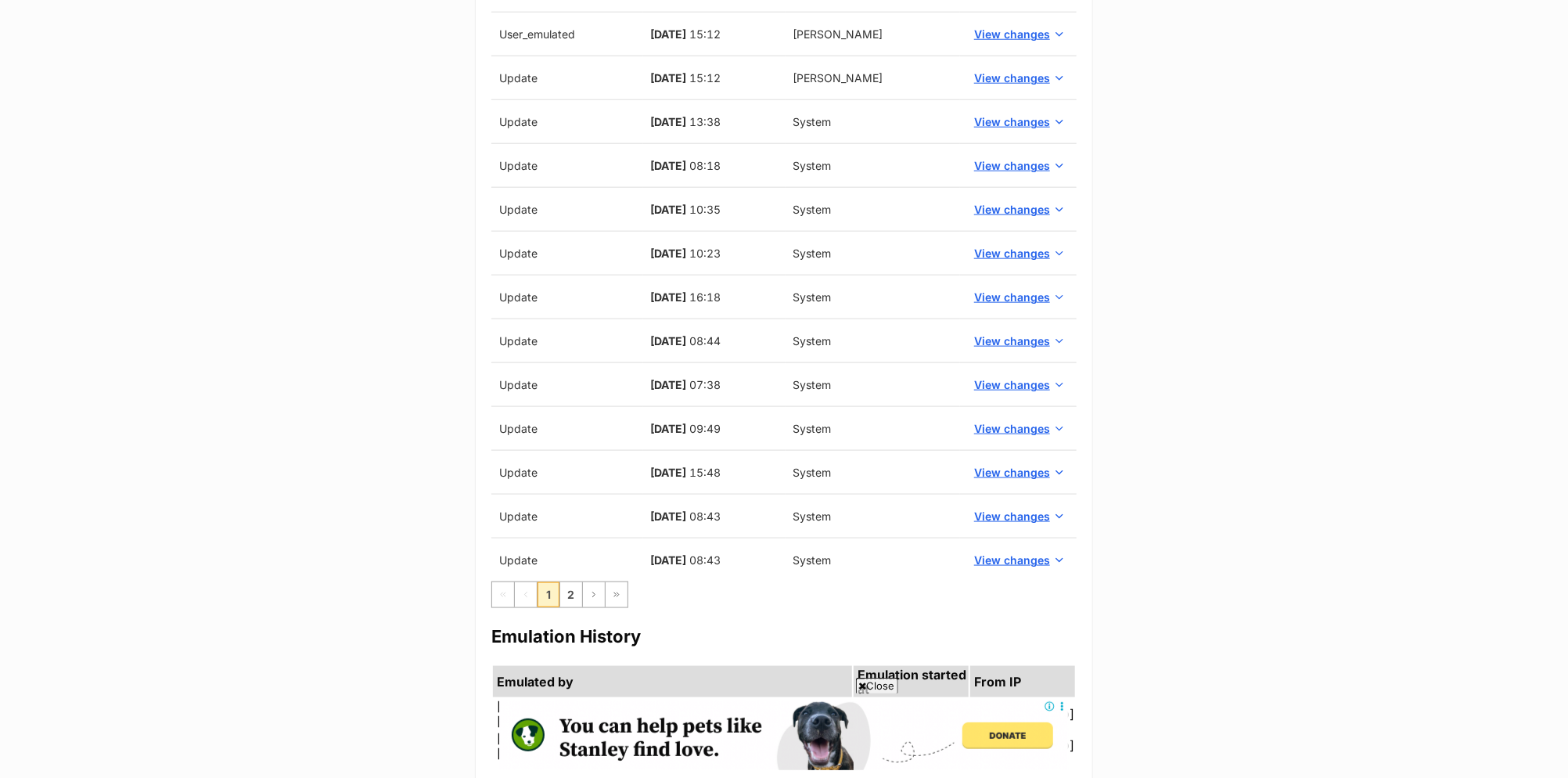
scroll to position [1119, 0]
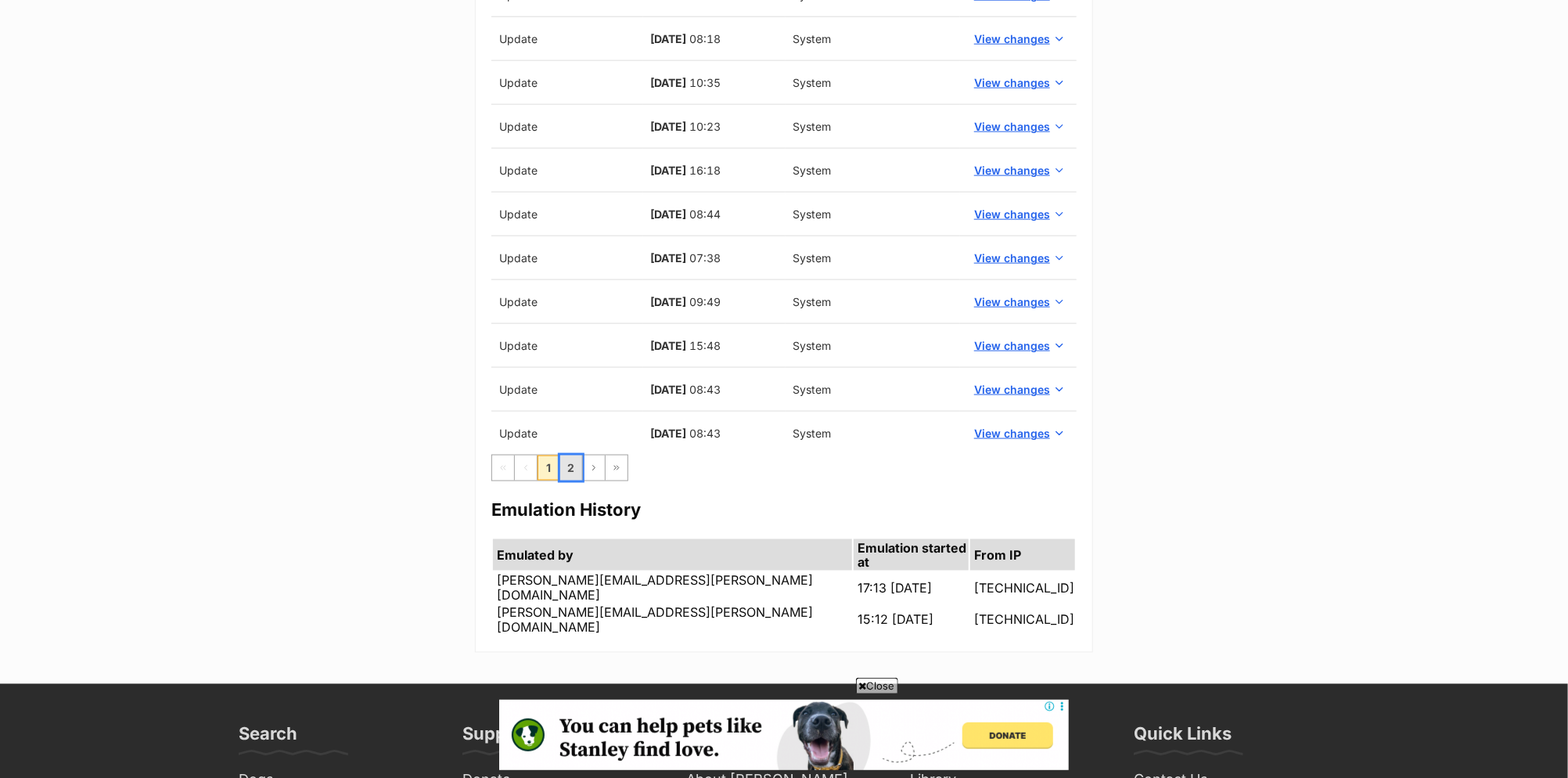
click at [571, 469] on link "2" at bounding box center [571, 467] width 22 height 25
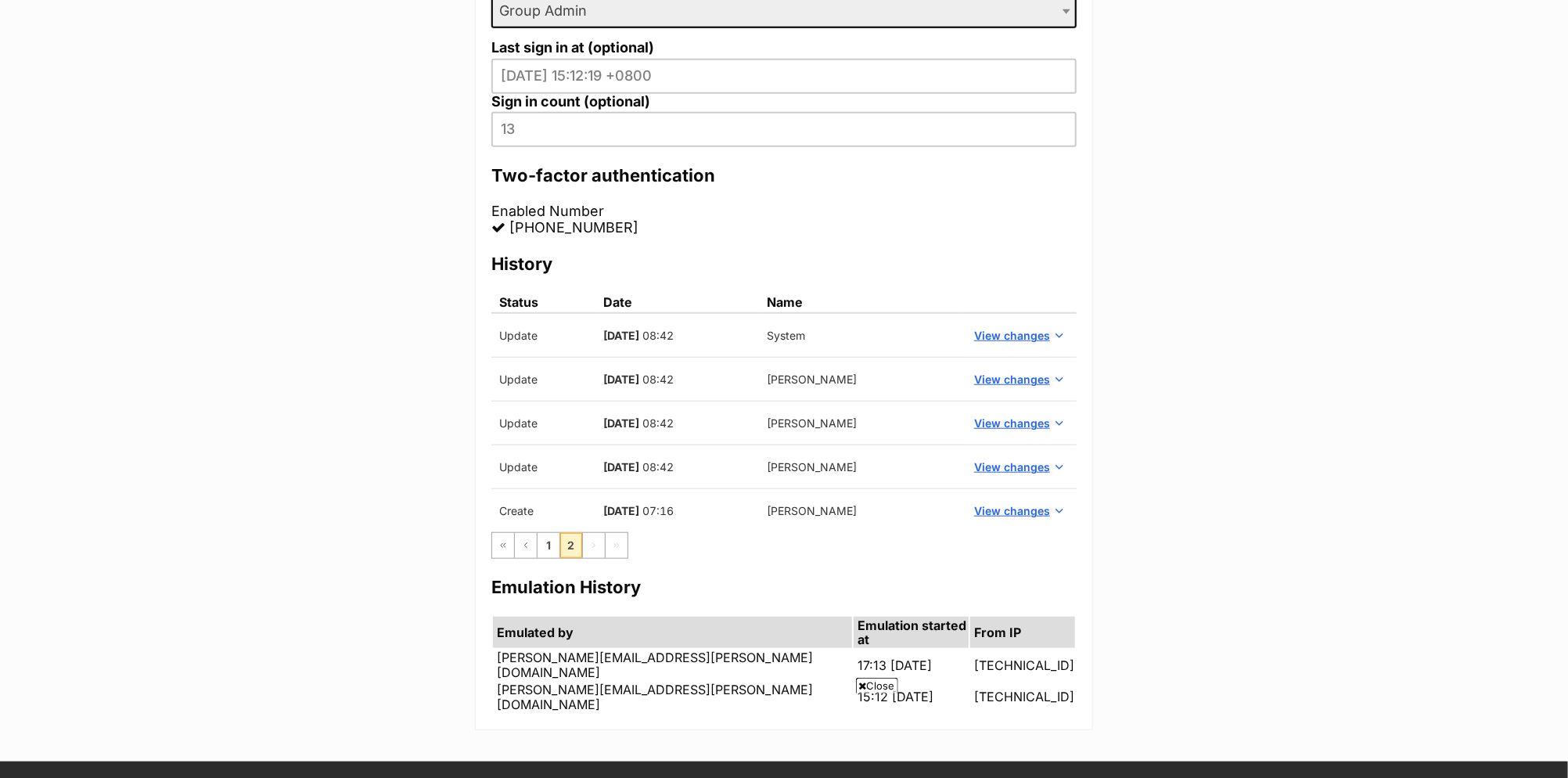
scroll to position [614, 0]
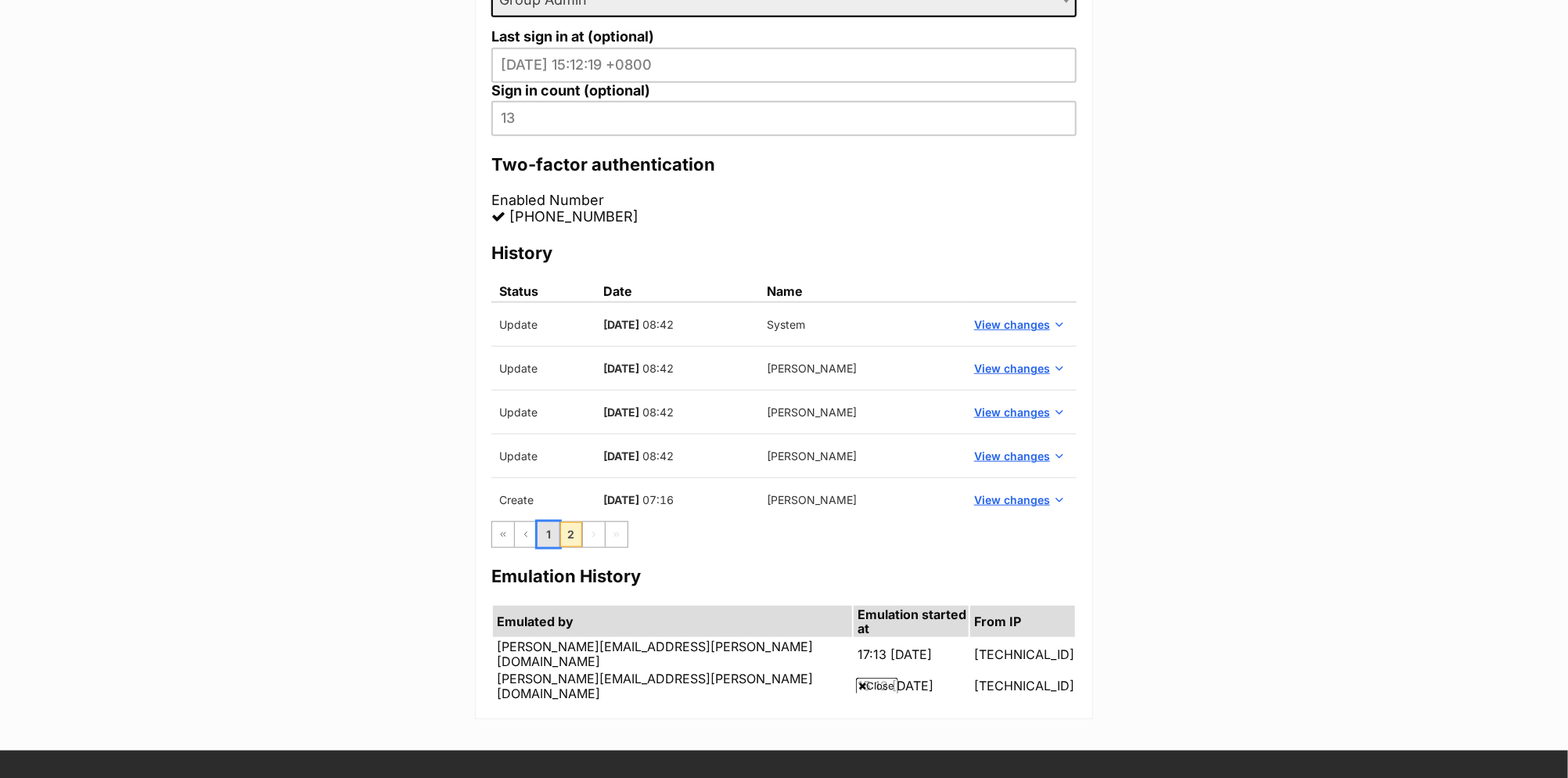
click at [548, 537] on link "1" at bounding box center [548, 534] width 22 height 25
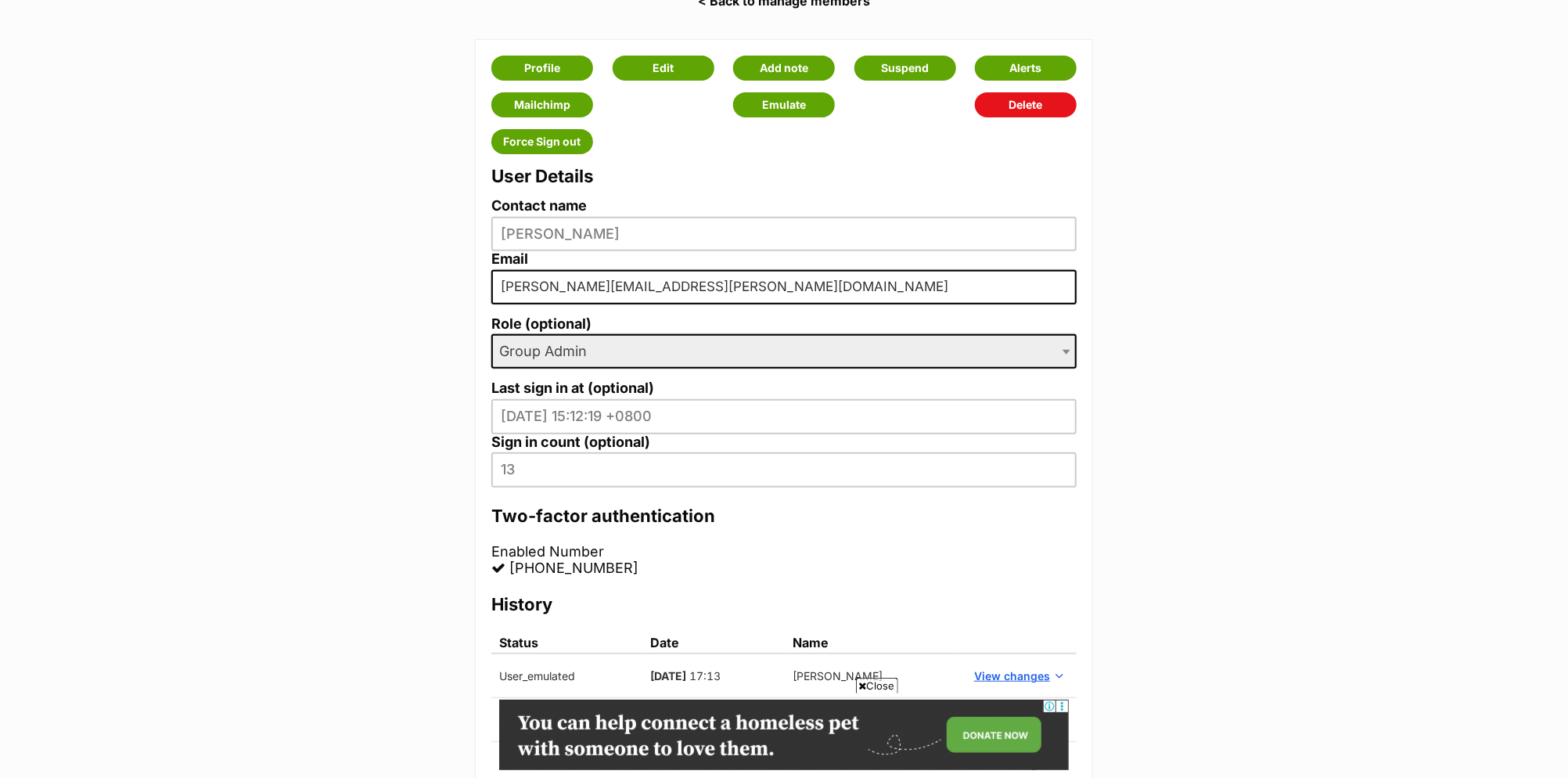
scroll to position [295, 0]
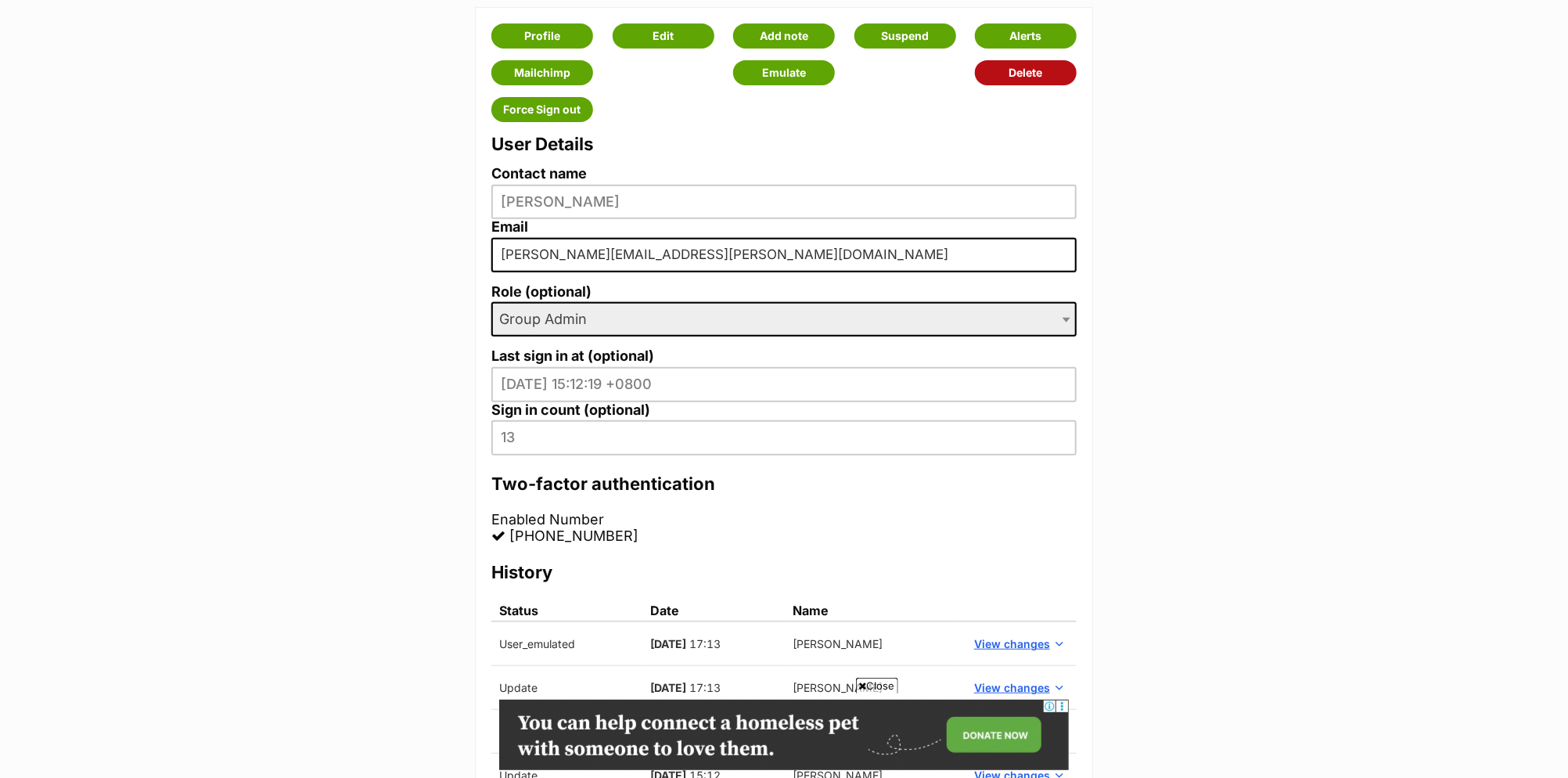
click at [1030, 75] on link "Delete" at bounding box center [1026, 72] width 102 height 25
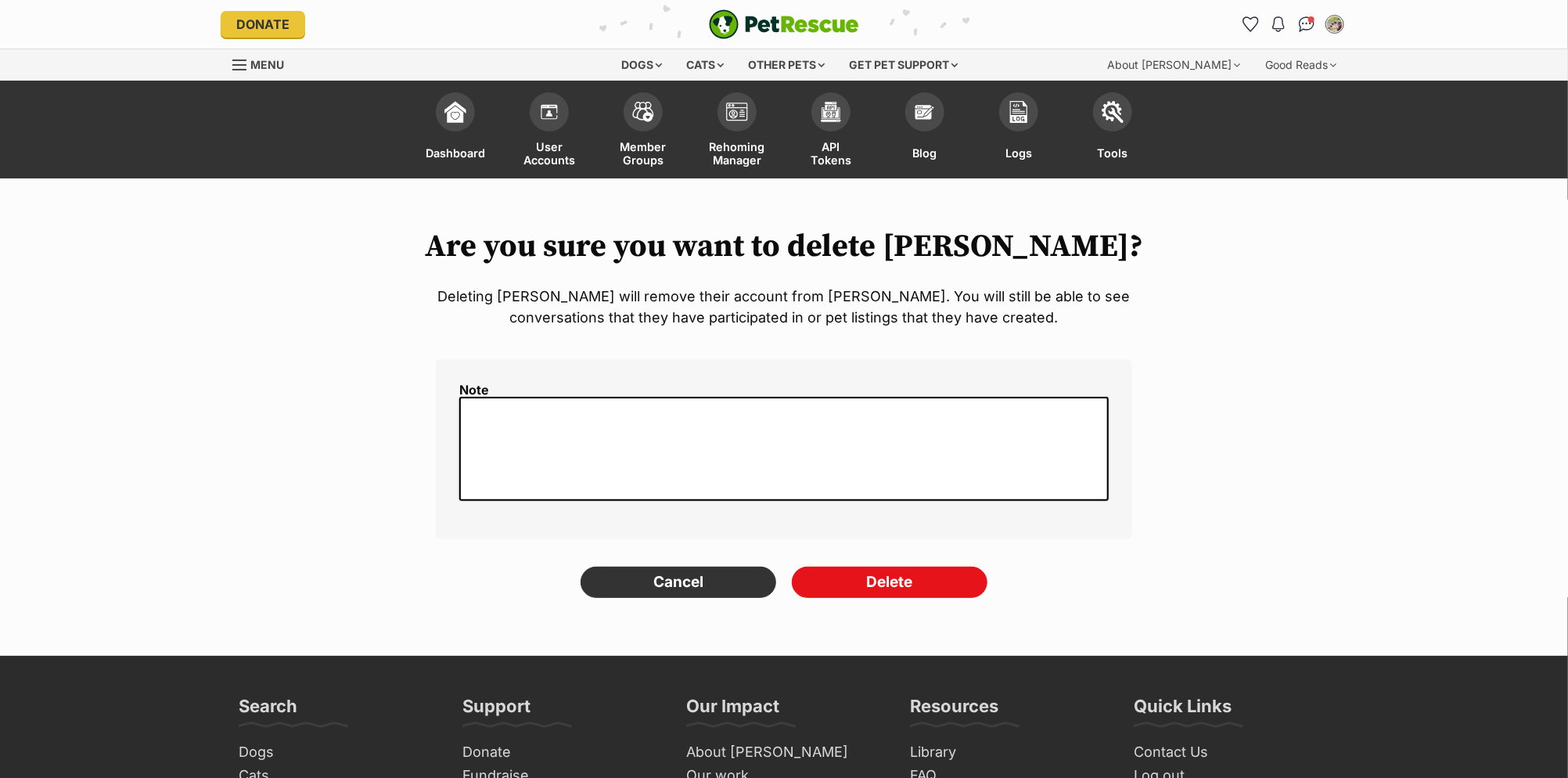
click at [564, 417] on textarea at bounding box center [784, 448] width 650 height 104
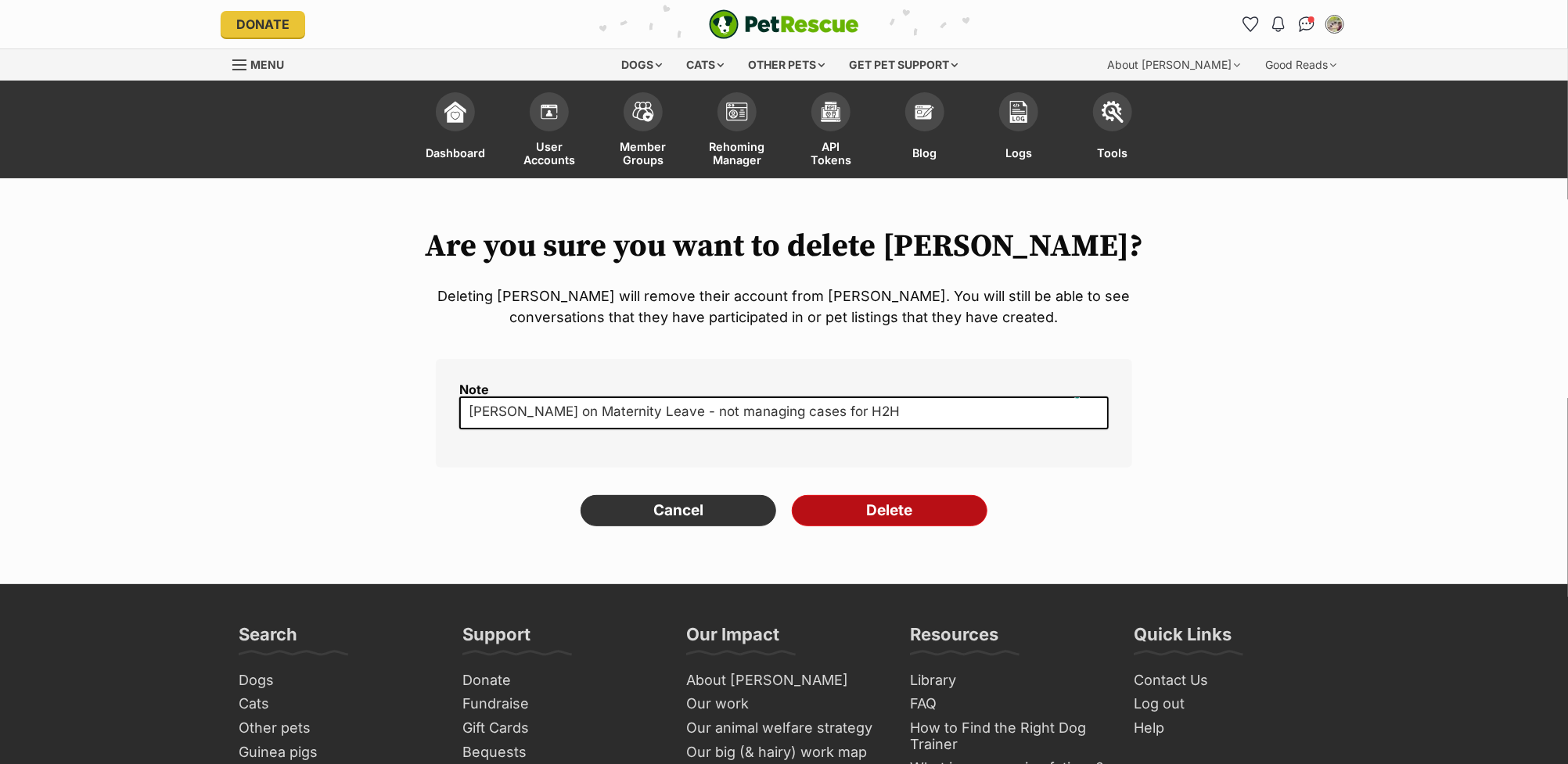
type textarea "Emily on Maternity Leave - not managing cases for H2H"
click at [913, 507] on input "Delete" at bounding box center [889, 511] width 196 height 31
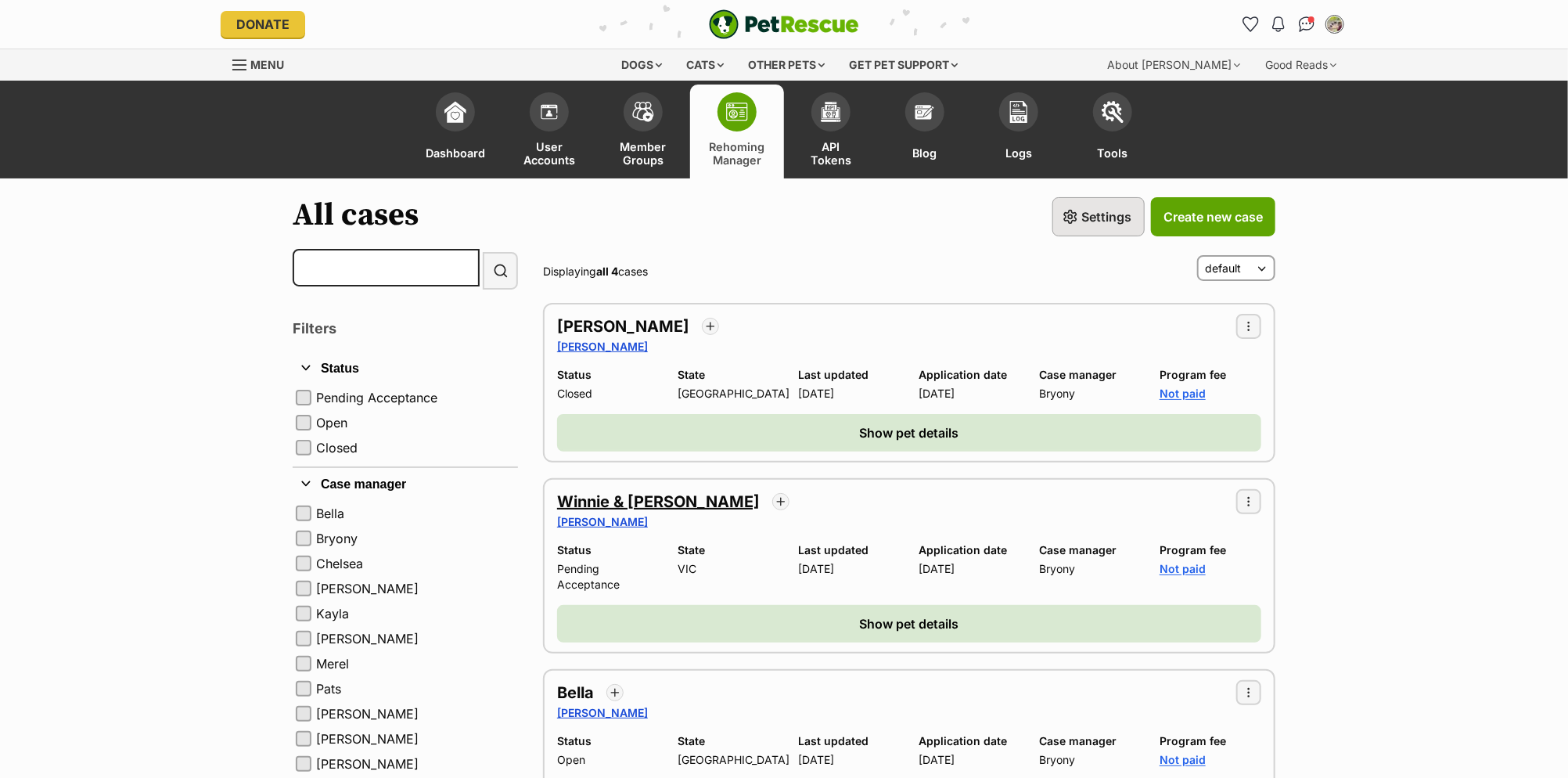
click at [653, 491] on h2 "Winnie & [PERSON_NAME]" at bounding box center [659, 502] width 202 height 22
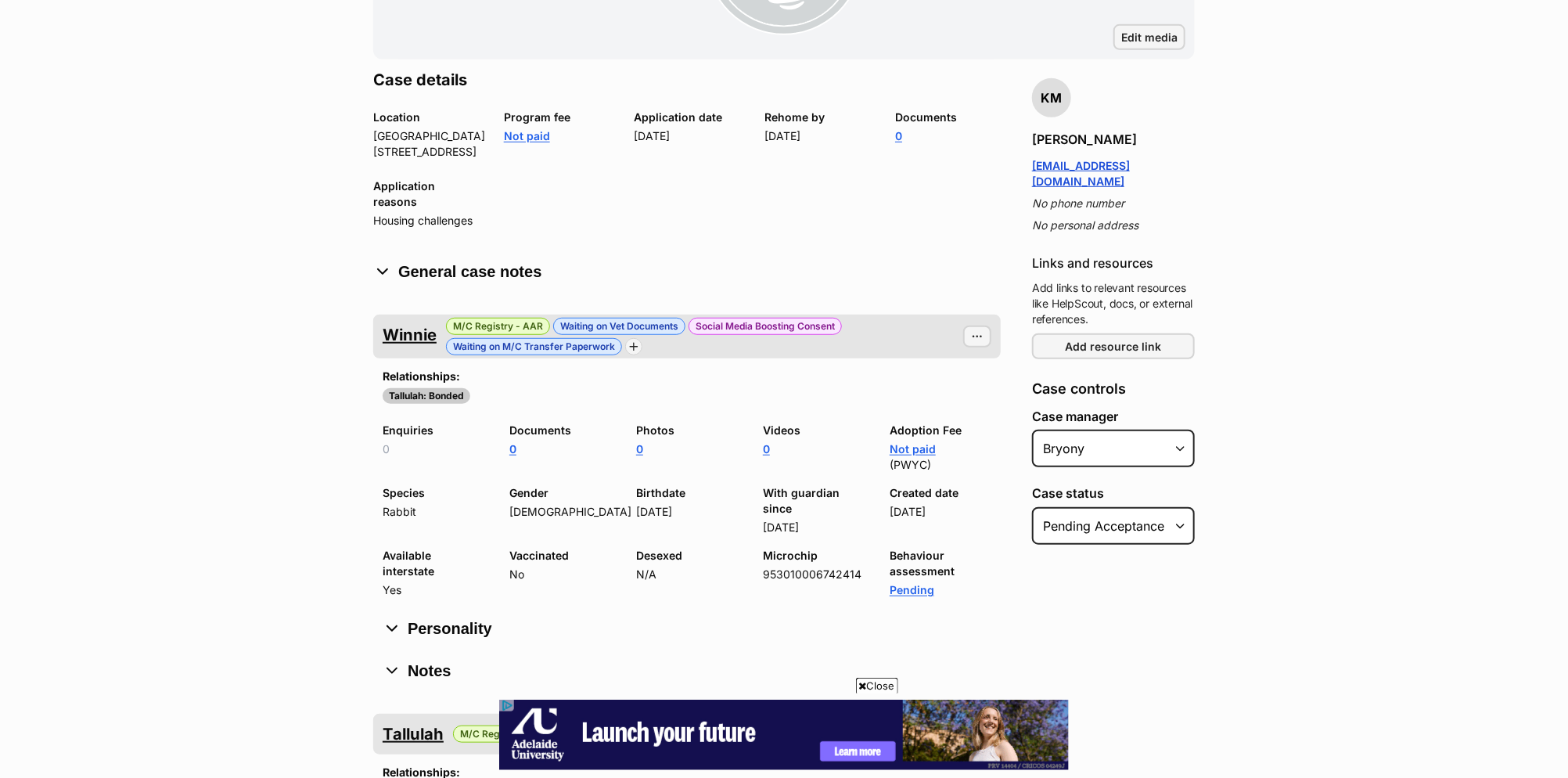
scroll to position [525, 0]
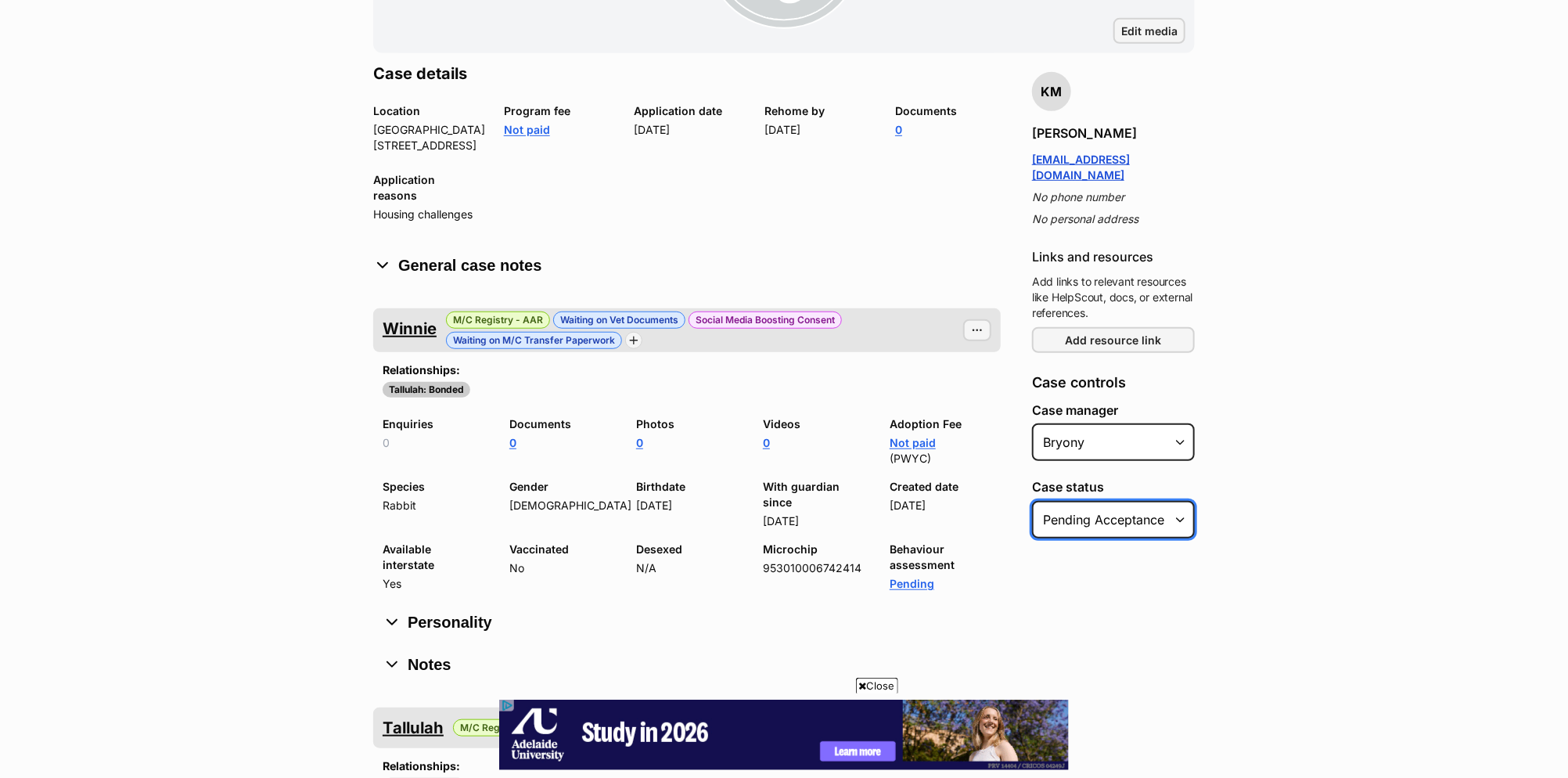
click at [1151, 501] on select "Select Status Pending acceptance Open Closed" at bounding box center [1113, 519] width 163 height 37
select select "closed"
click at [1032, 501] on select "Select Status Pending acceptance Open Closed" at bounding box center [1113, 519] width 163 height 37
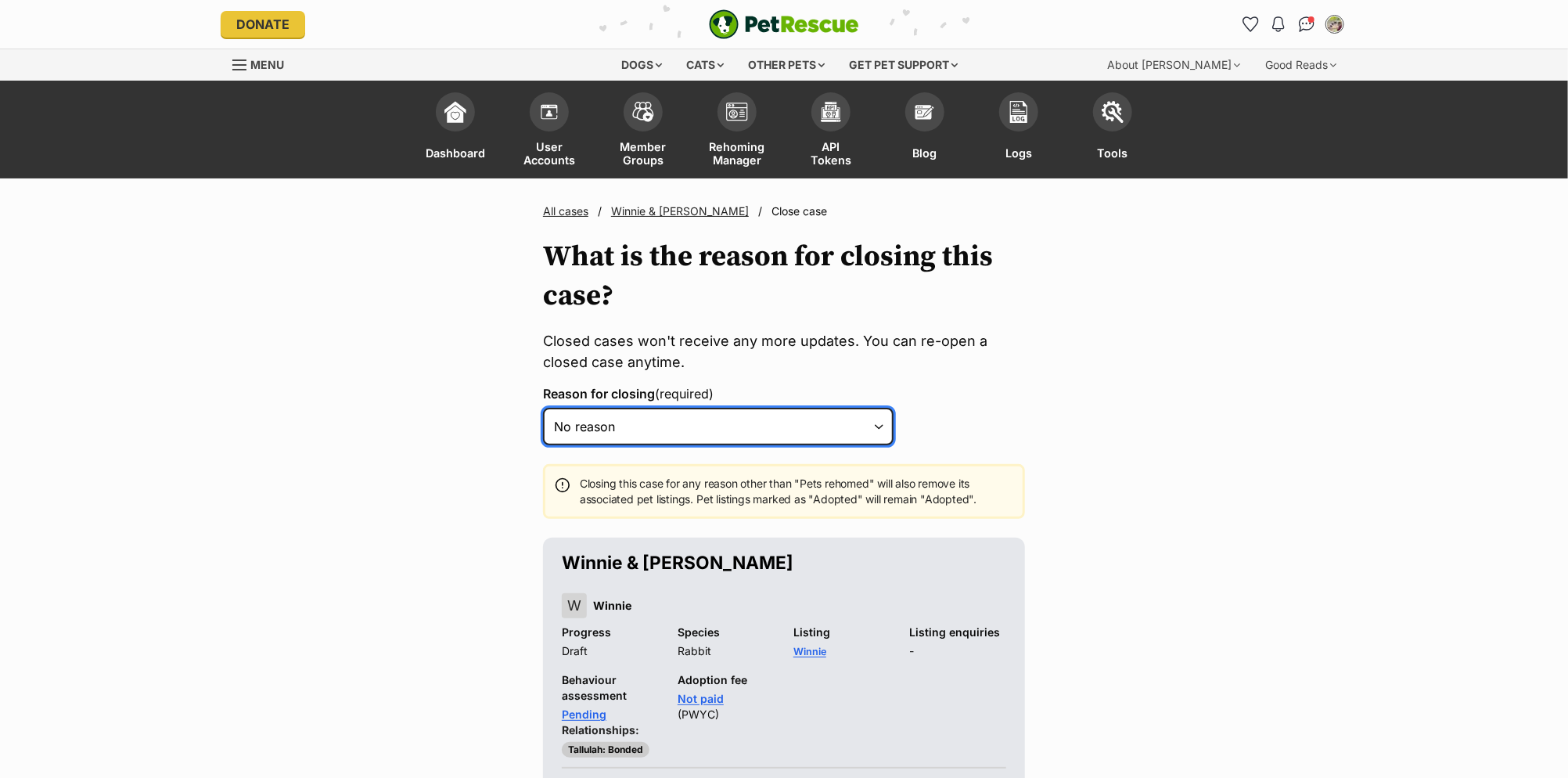
click at [879, 427] on select "Select a reason No reason Pets are rehomed Pets are ineligible Rejected Inactiv…" at bounding box center [718, 426] width 351 height 37
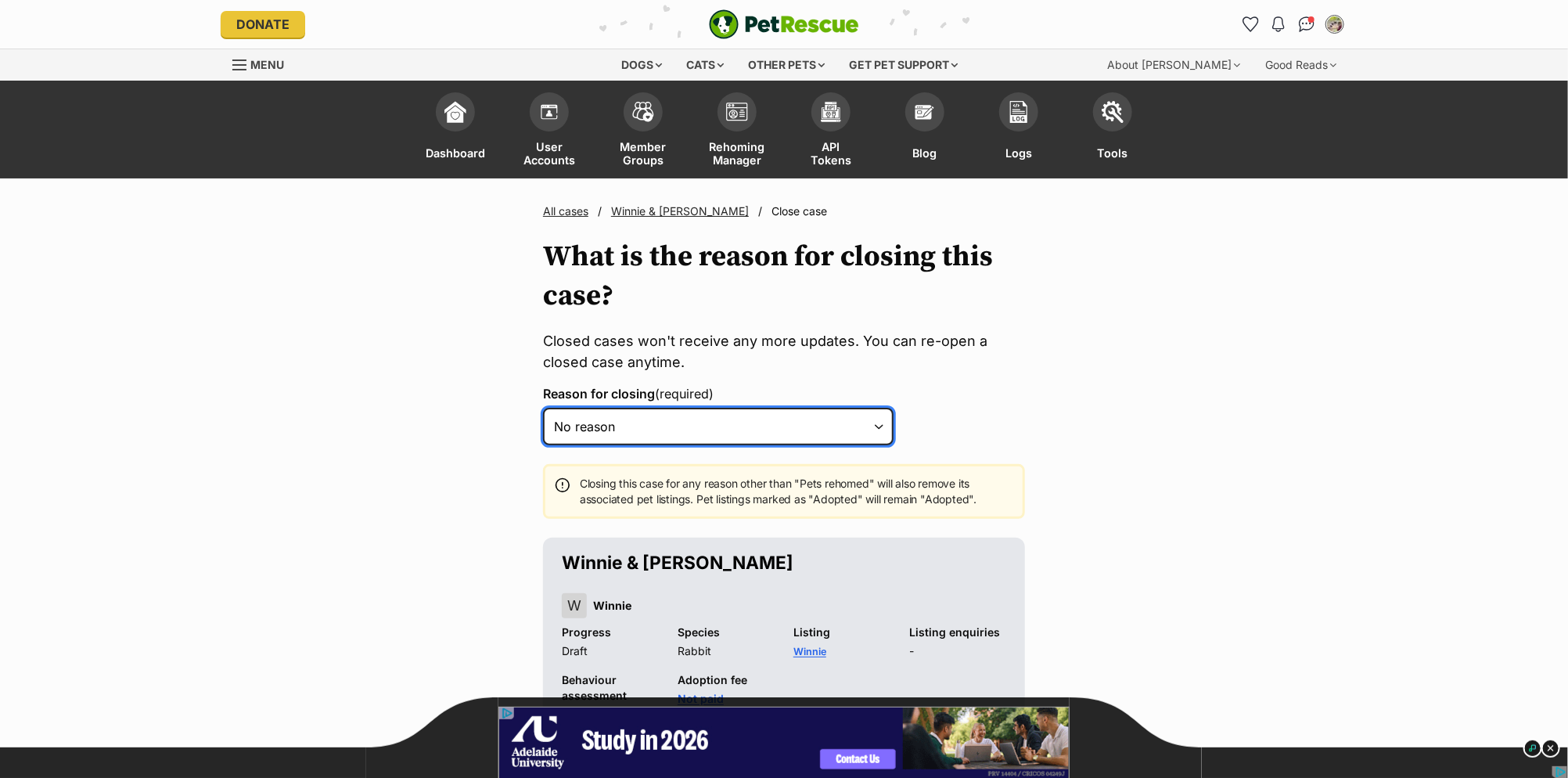
click at [875, 425] on select "Select a reason No reason Pets are rehomed Pets are ineligible Rejected Inactiv…" at bounding box center [718, 426] width 351 height 37
click at [878, 423] on select "Select a reason No reason Pets are rehomed Pets are ineligible Rejected Inactiv…" at bounding box center [718, 426] width 351 height 37
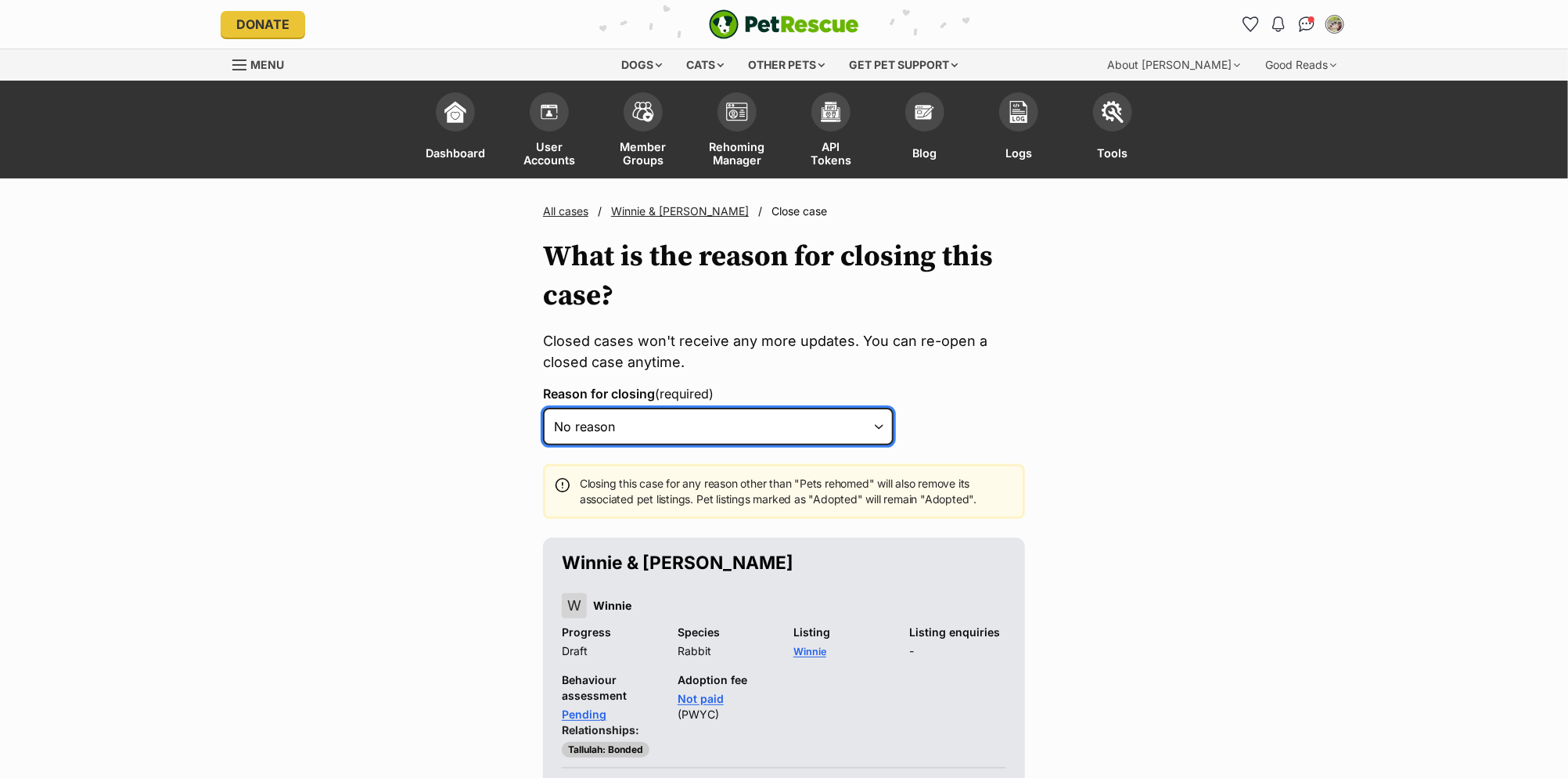
click at [800, 419] on select "Select a reason No reason Pets are rehomed Pets are ineligible Rejected Inactiv…" at bounding box center [718, 426] width 351 height 37
click at [881, 424] on select "Select a reason No reason Pets are rehomed Pets are ineligible Rejected Inactiv…" at bounding box center [718, 426] width 351 height 37
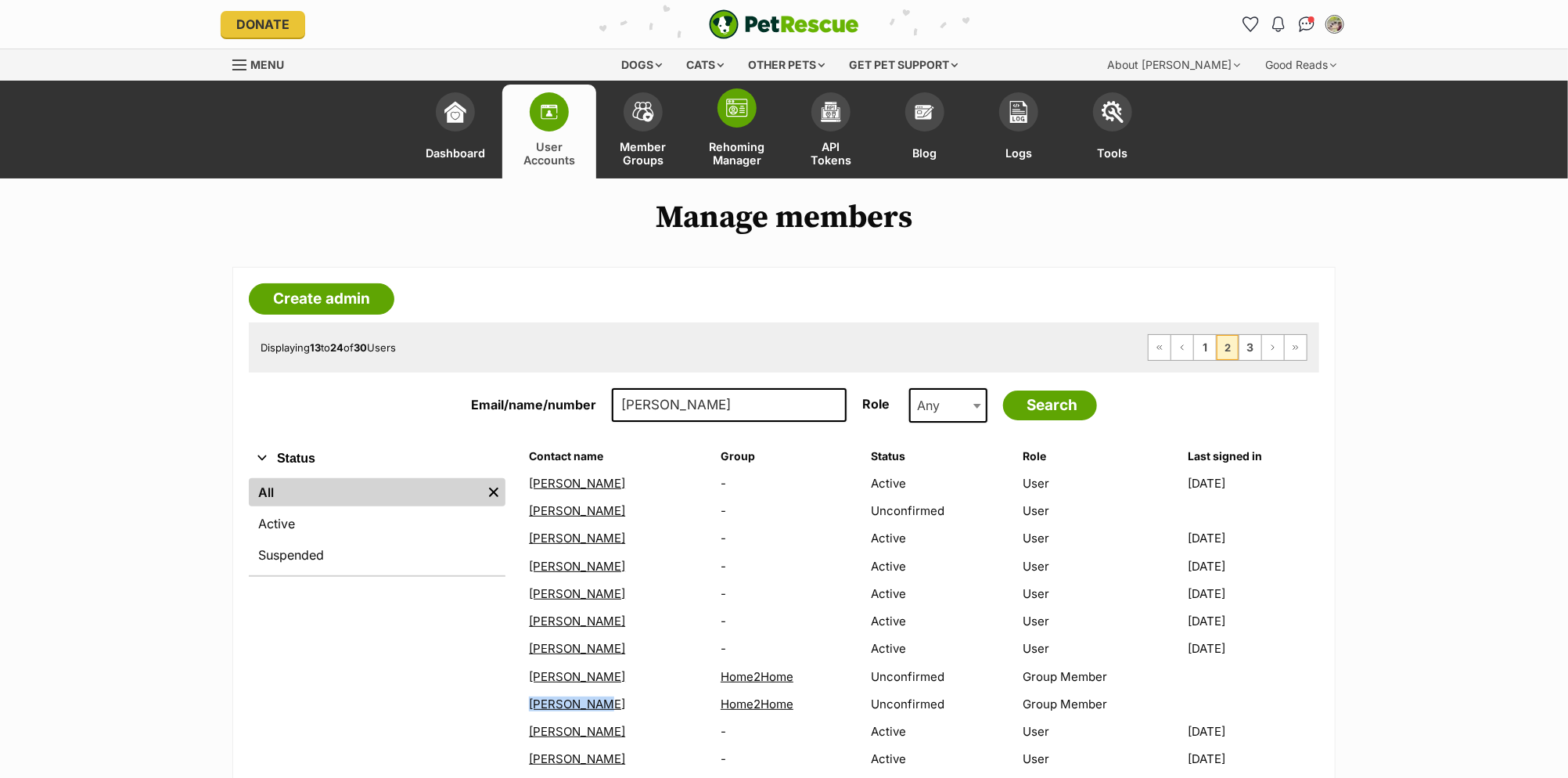
click at [746, 162] on span "Rehoming Manager" at bounding box center [737, 153] width 56 height 27
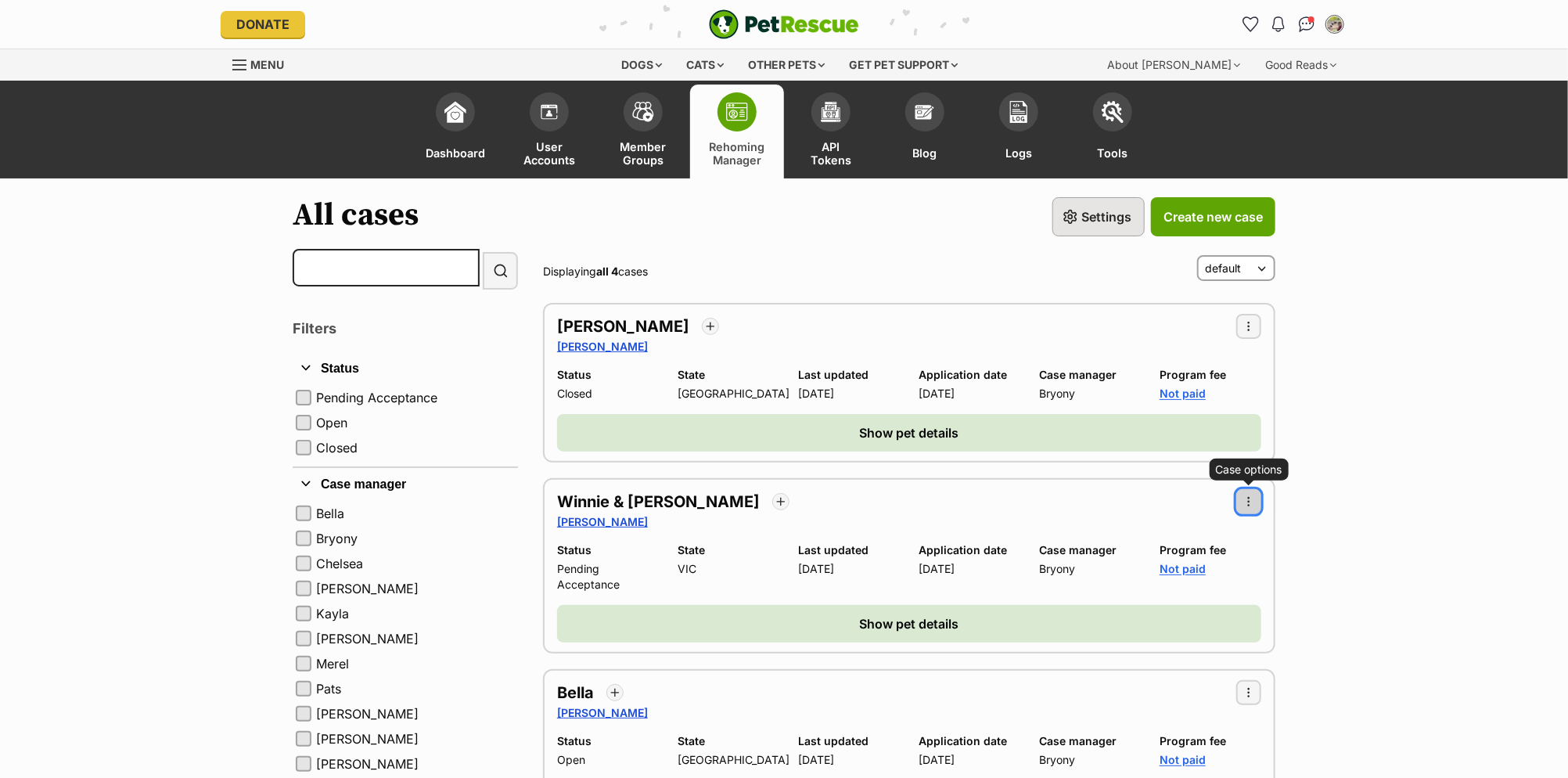
click at [1254, 496] on span "button" at bounding box center [1249, 502] width 13 height 13
click at [652, 491] on h2 "Winnie & Tallulah" at bounding box center [659, 502] width 202 height 22
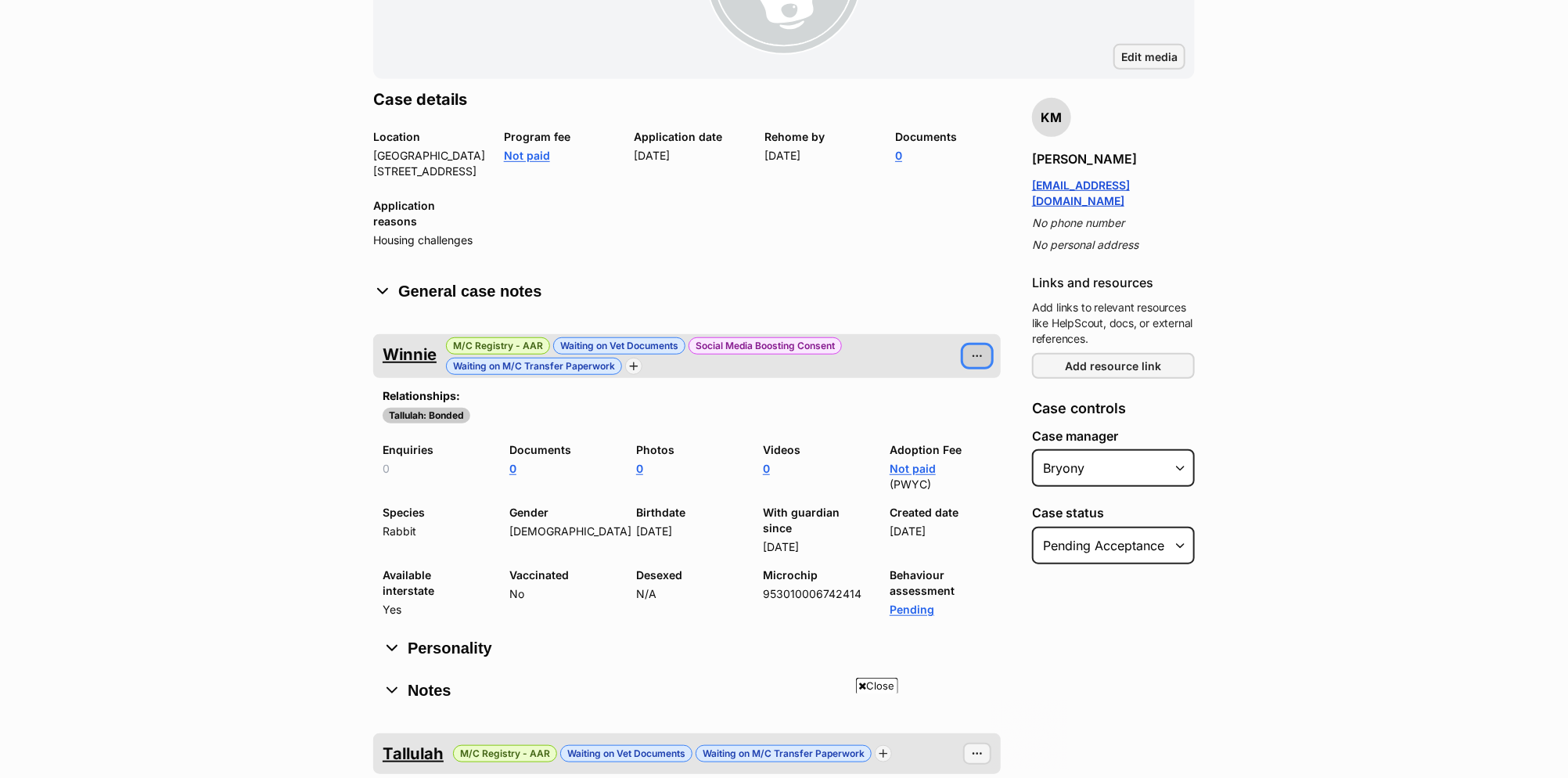
click at [981, 350] on span "button" at bounding box center [978, 356] width 13 height 13
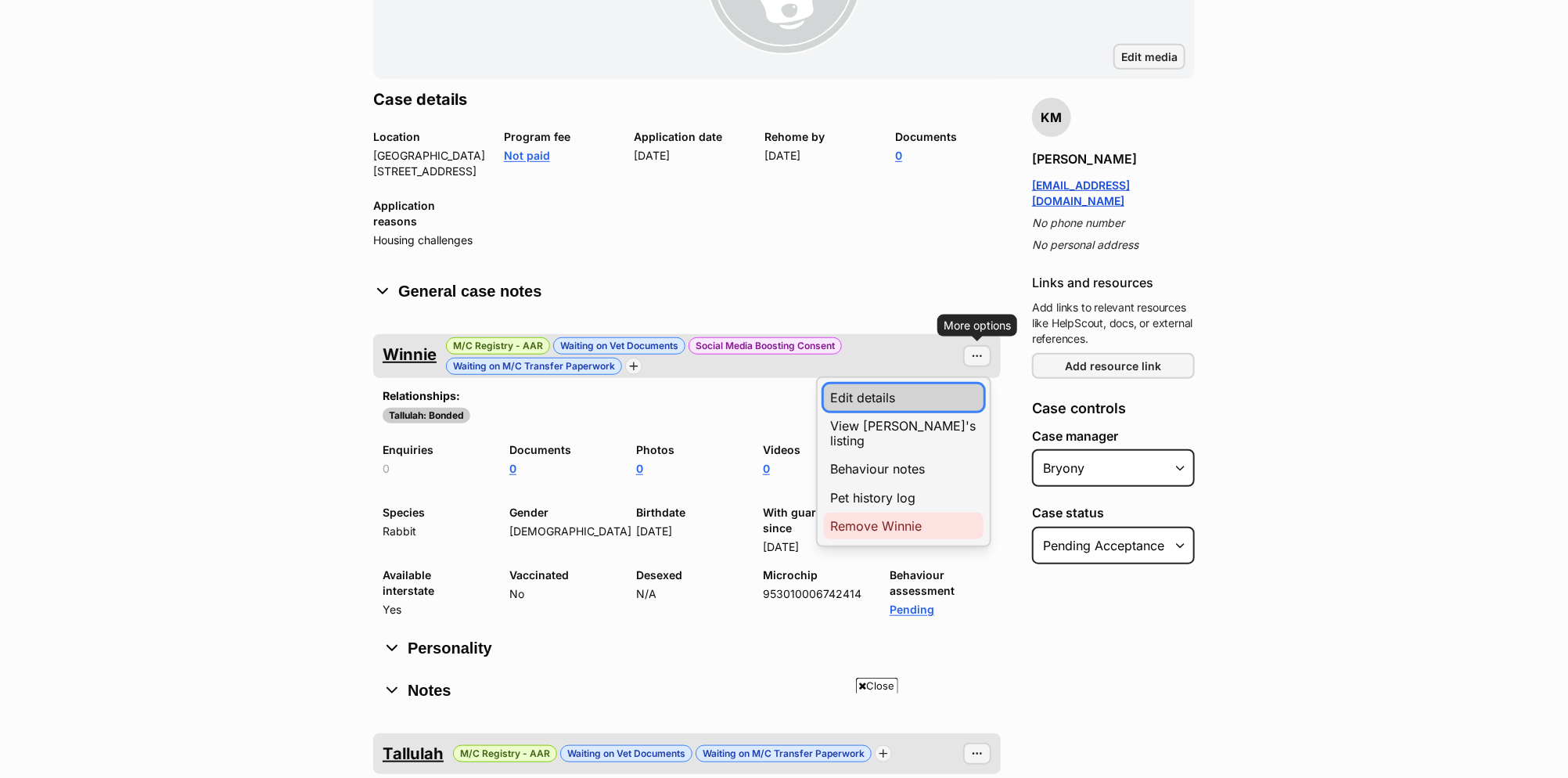
click at [934, 384] on link "Edit details" at bounding box center [903, 397] width 159 height 26
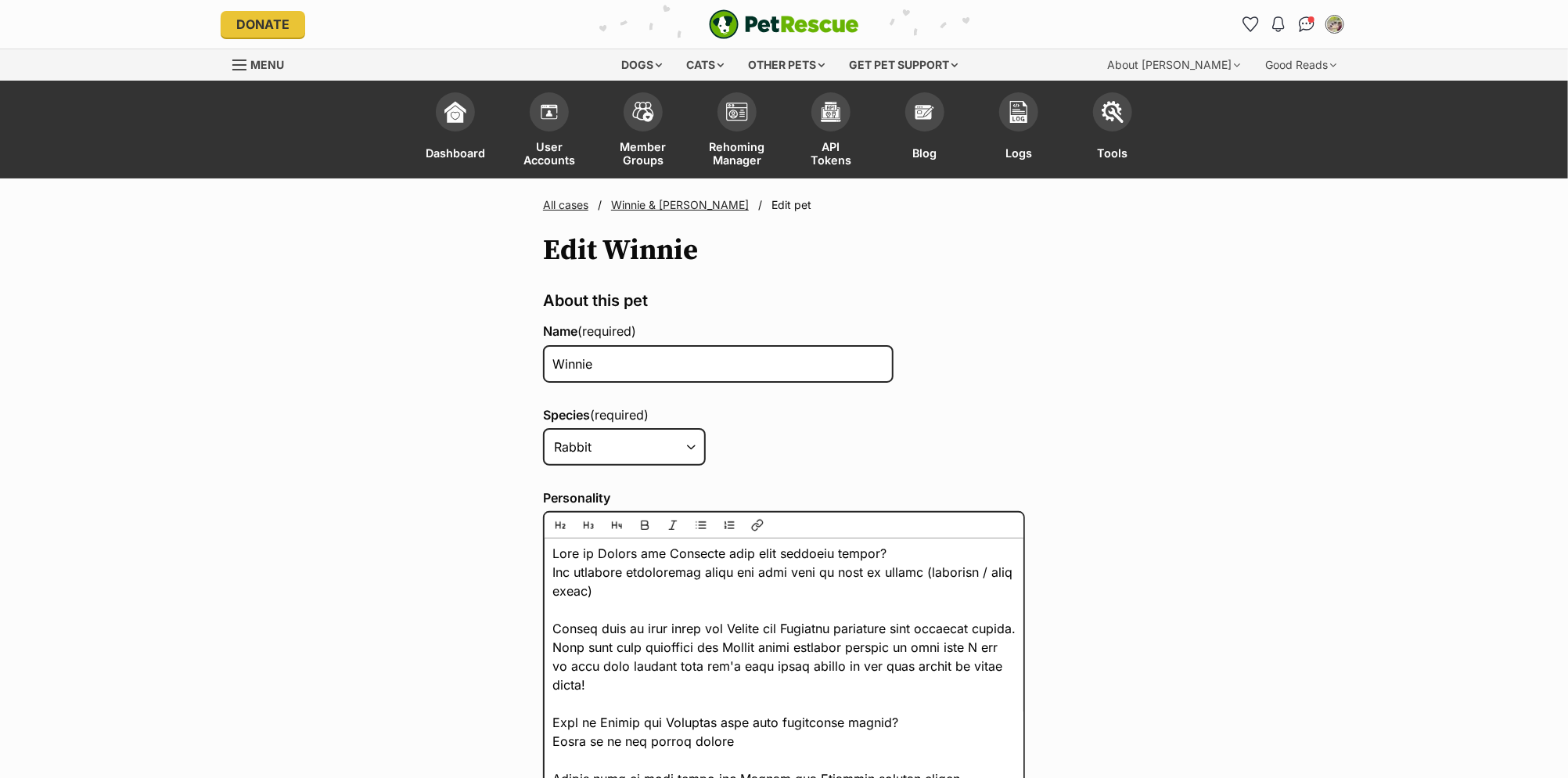
click at [576, 208] on link "All cases" at bounding box center [566, 204] width 46 height 14
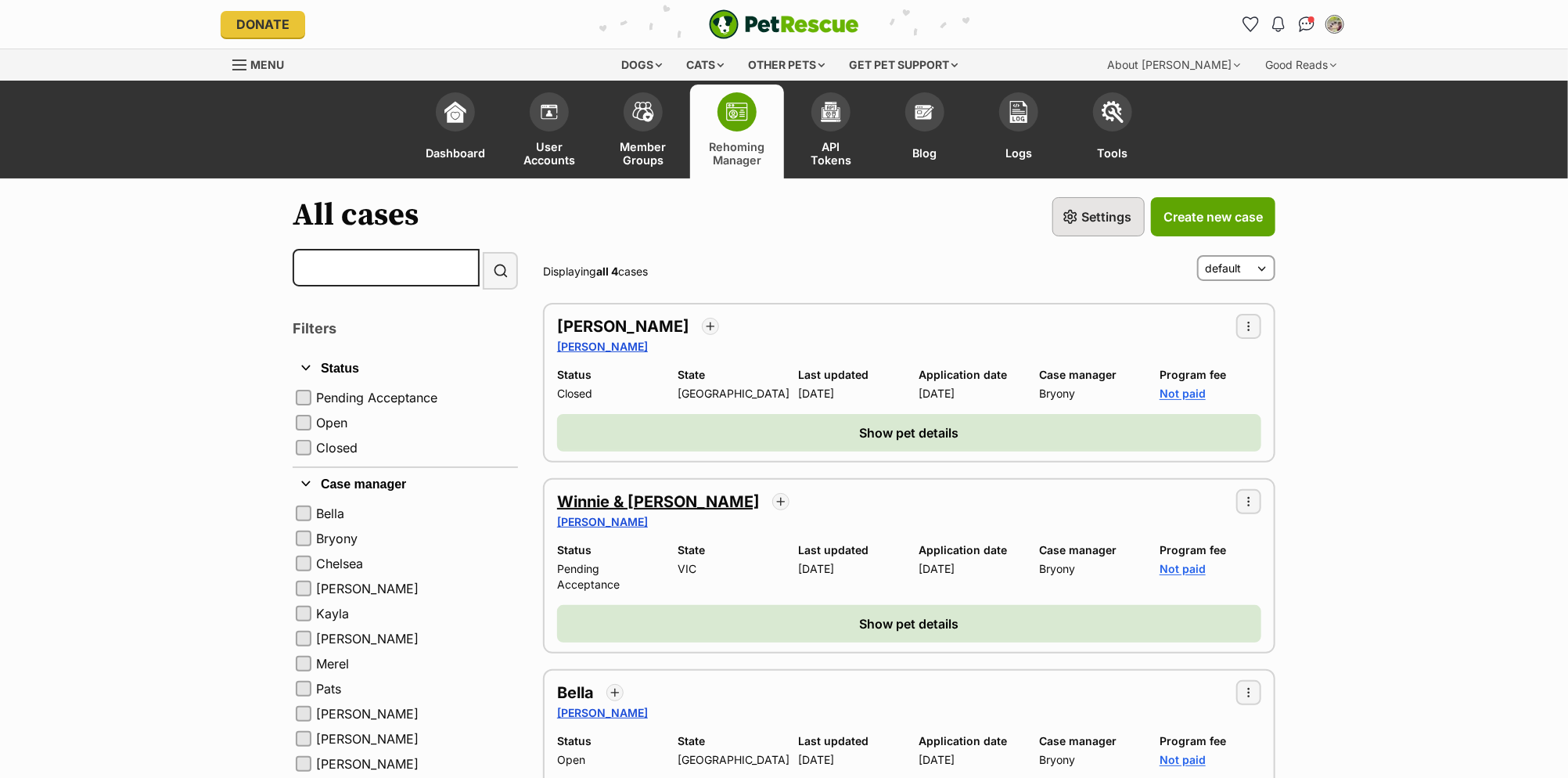
click at [622, 491] on h2 "Winnie & [PERSON_NAME]" at bounding box center [659, 502] width 202 height 22
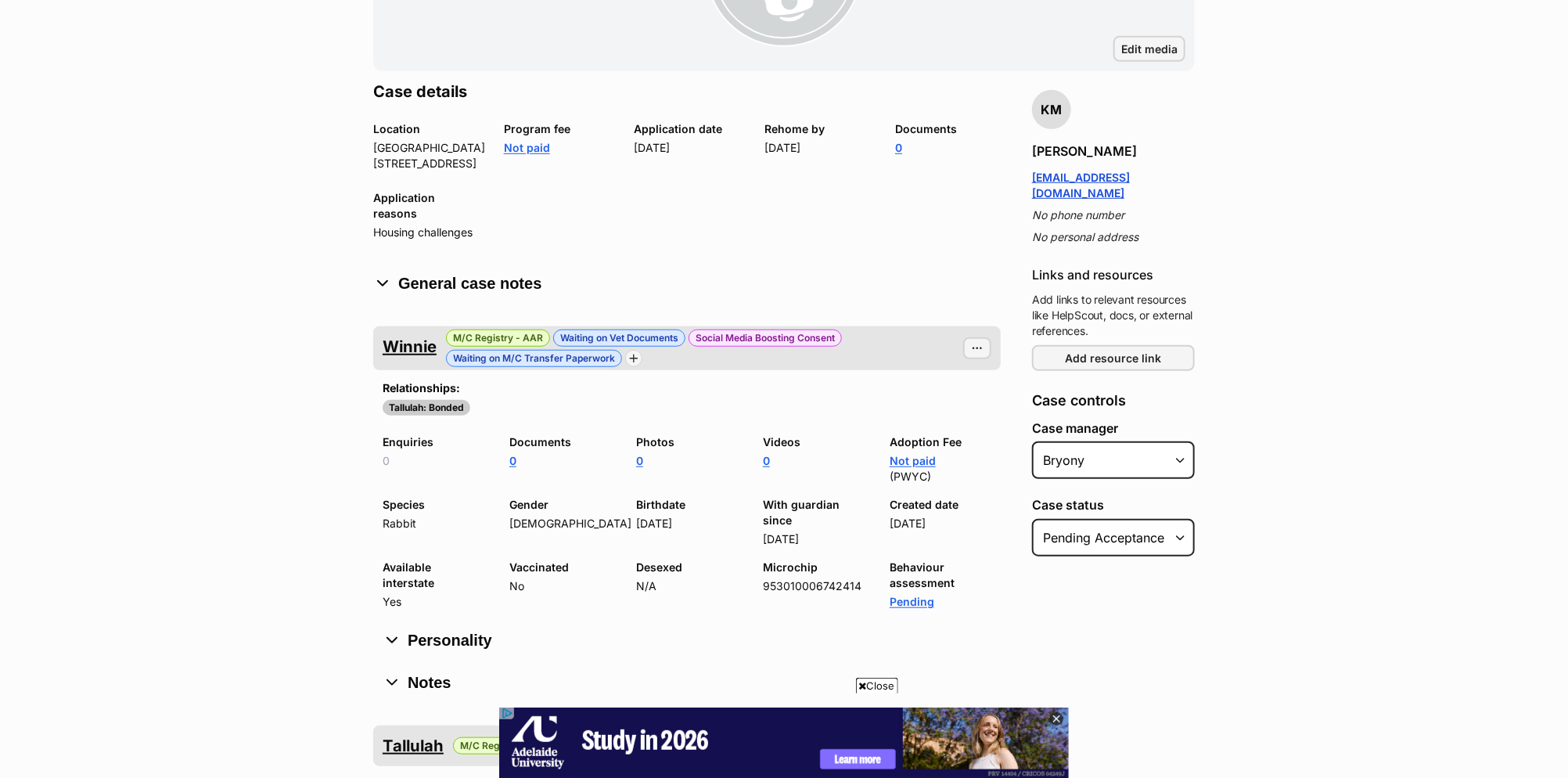
scroll to position [507, 0]
click at [1123, 518] on select "Select Status Pending acceptance Open Closed" at bounding box center [1113, 537] width 163 height 37
select select "closed"
click at [1032, 518] on select "Select Status Pending acceptance Open Closed" at bounding box center [1113, 537] width 163 height 37
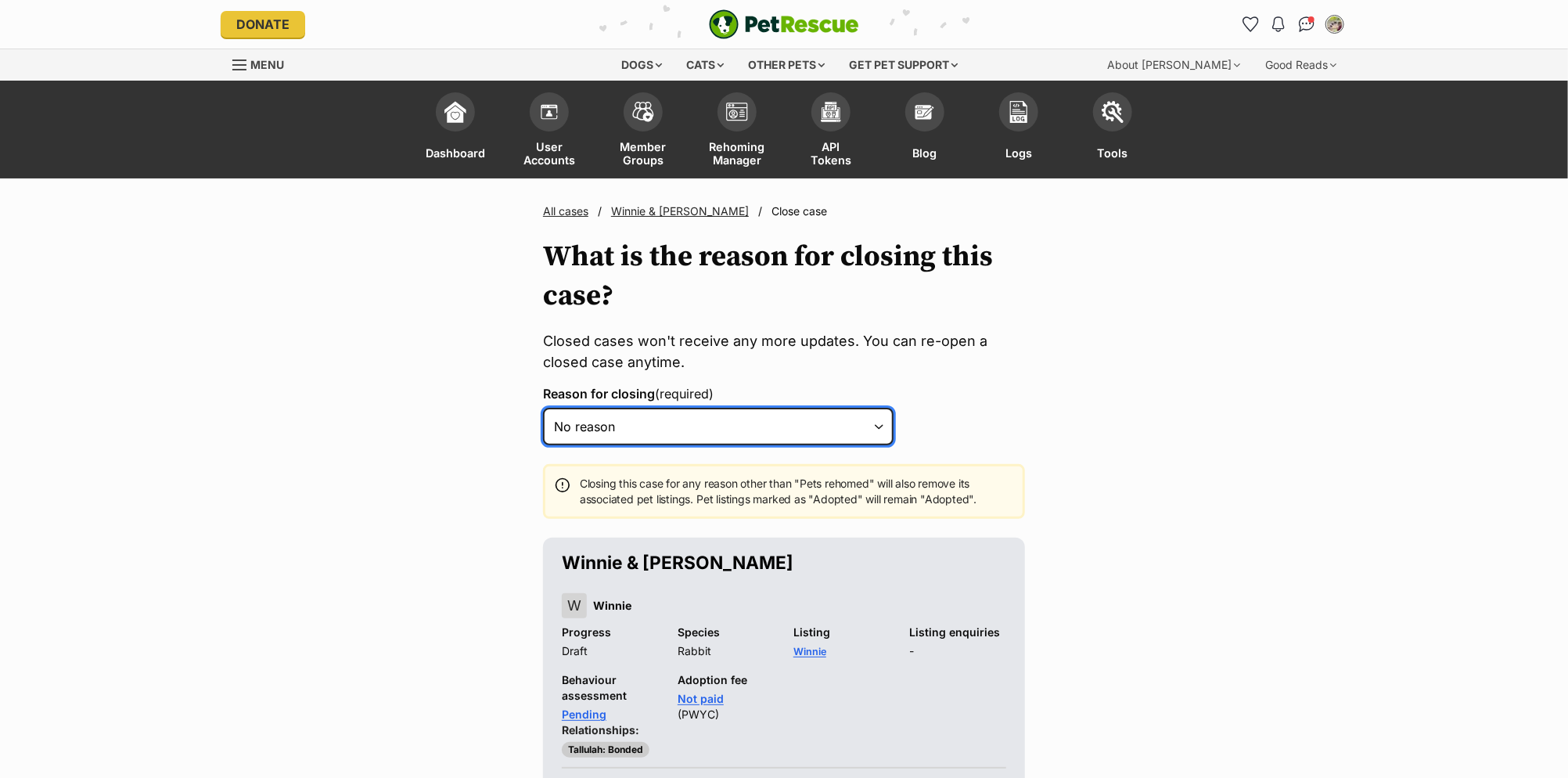
click at [728, 433] on select "Select a reason No reason Pets are rehomed Pets are ineligible Rejected Inactiv…" at bounding box center [718, 426] width 351 height 37
click at [568, 217] on link "All cases" at bounding box center [566, 210] width 46 height 14
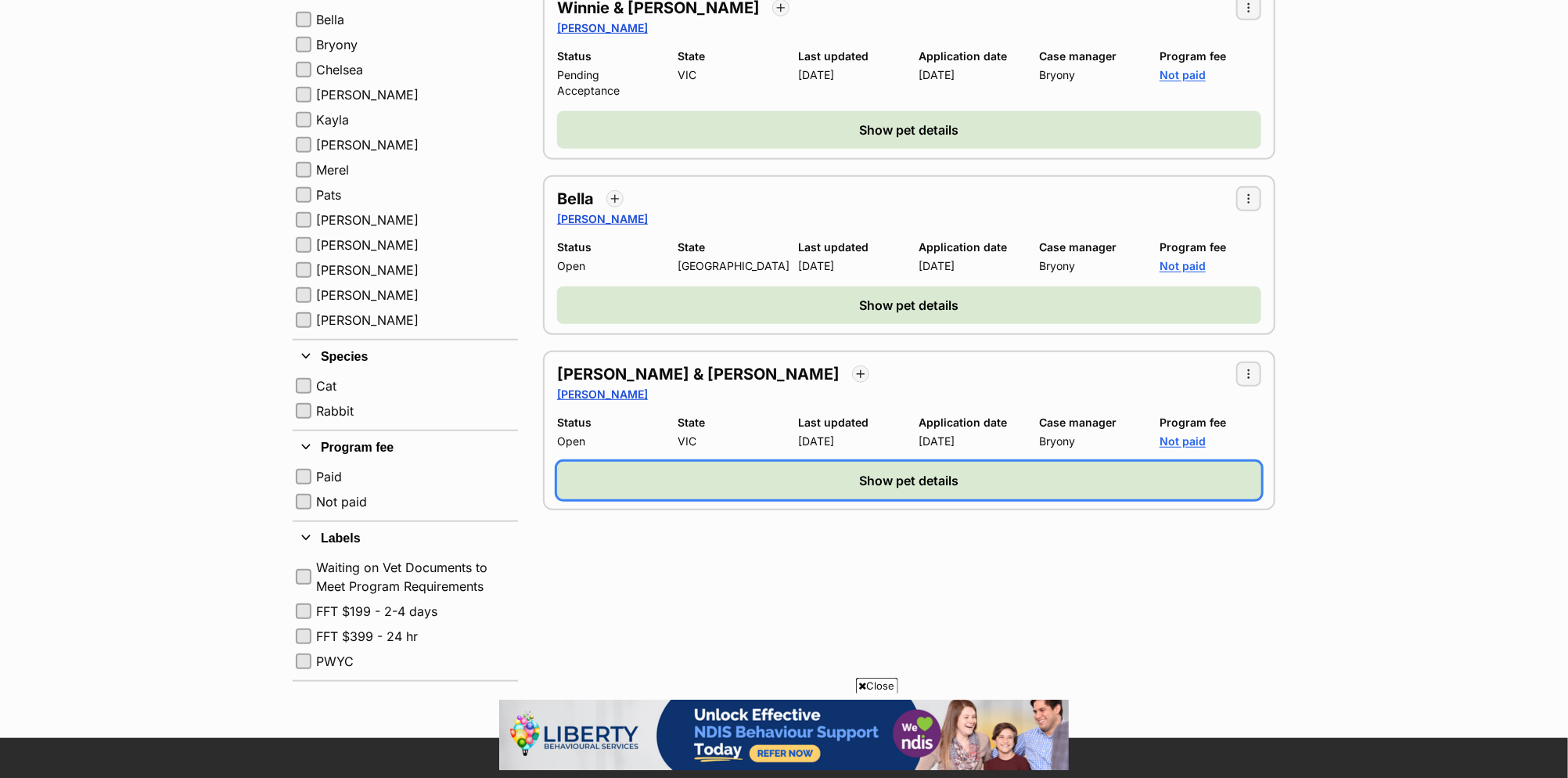
click at [753, 462] on button "Show pet details" at bounding box center [909, 480] width 704 height 37
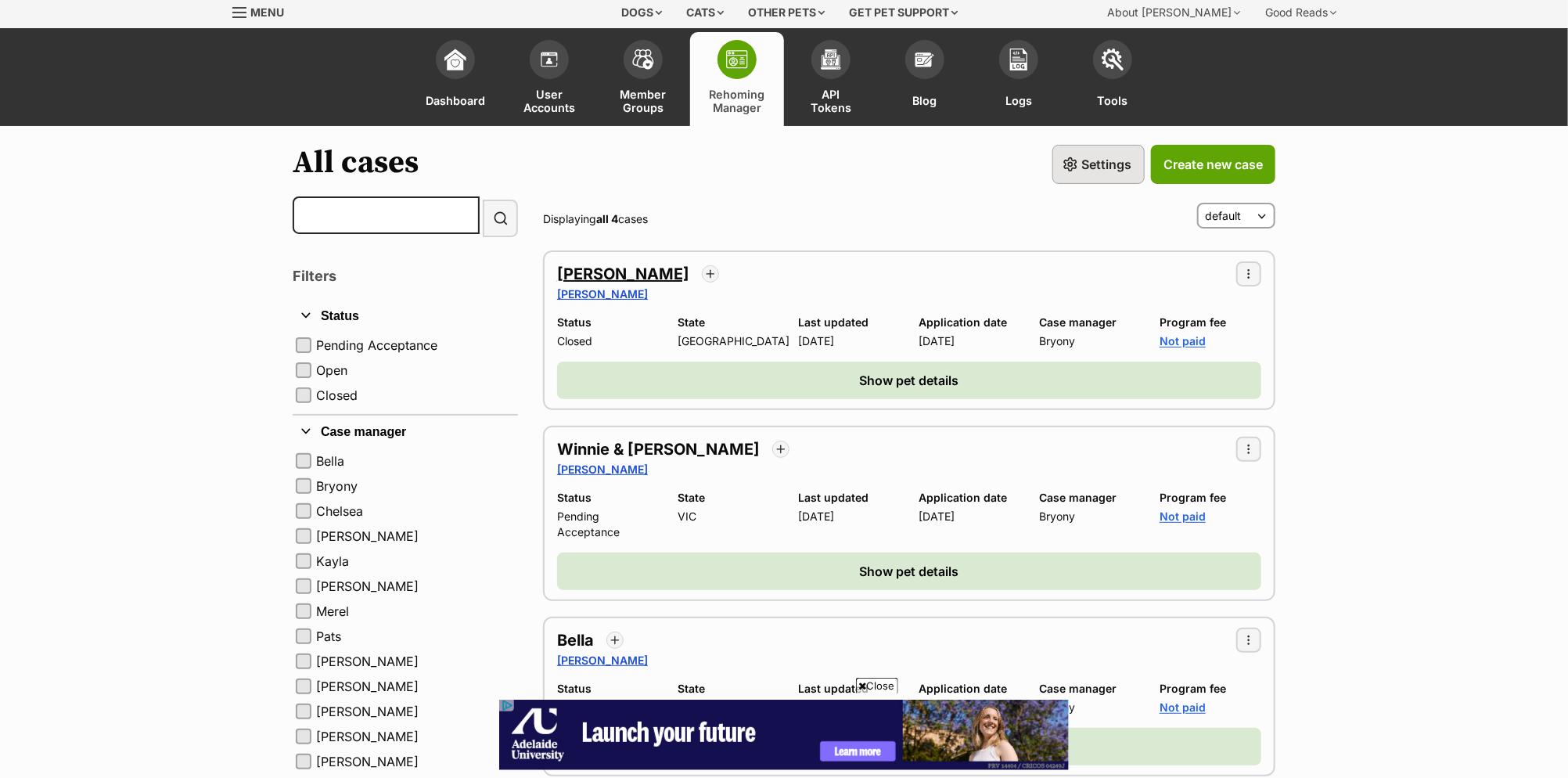
click at [582, 272] on h2 "Stevie" at bounding box center [623, 274] width 132 height 22
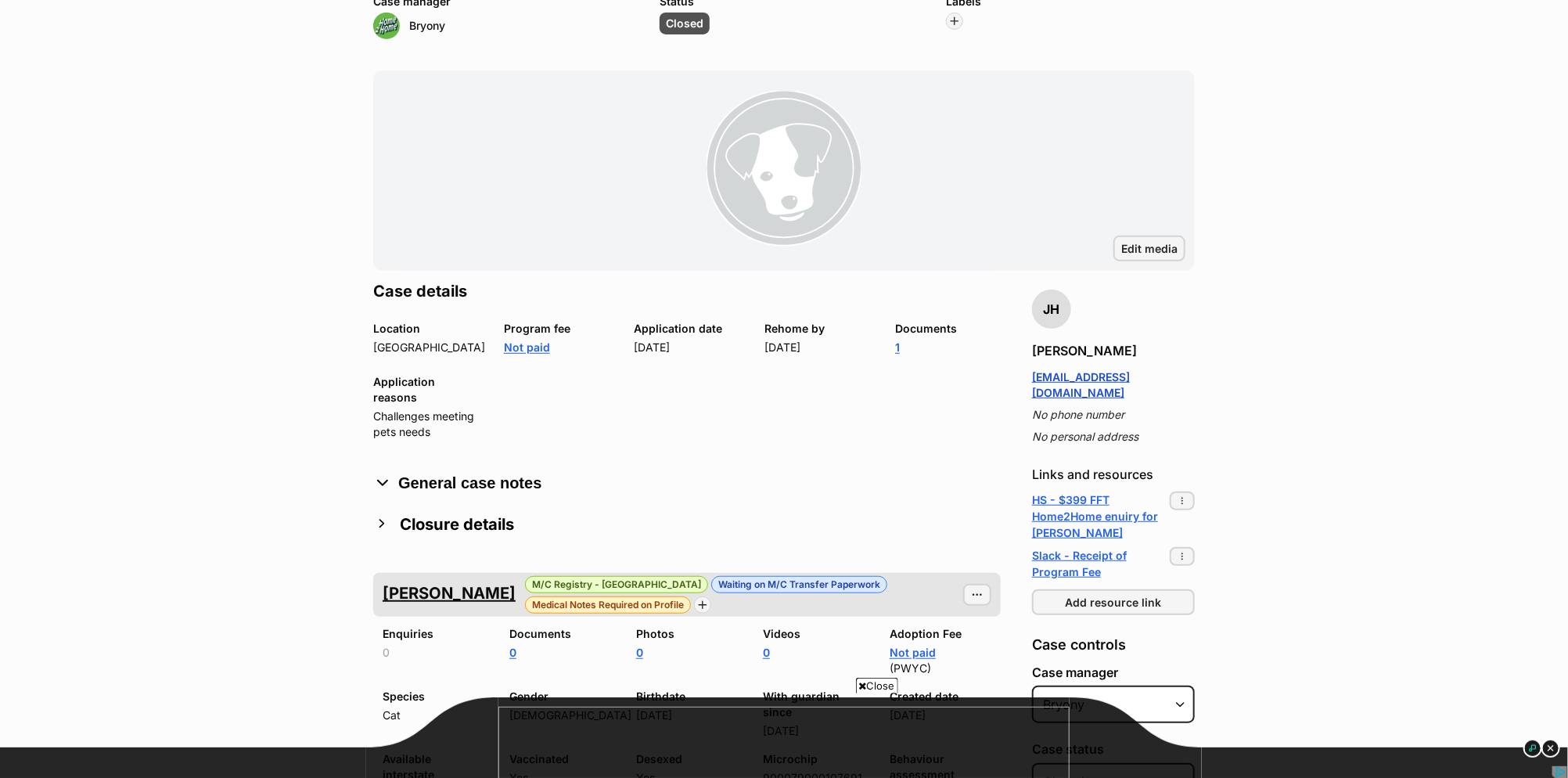
click at [381, 524] on img "button" at bounding box center [382, 523] width 17 height 17
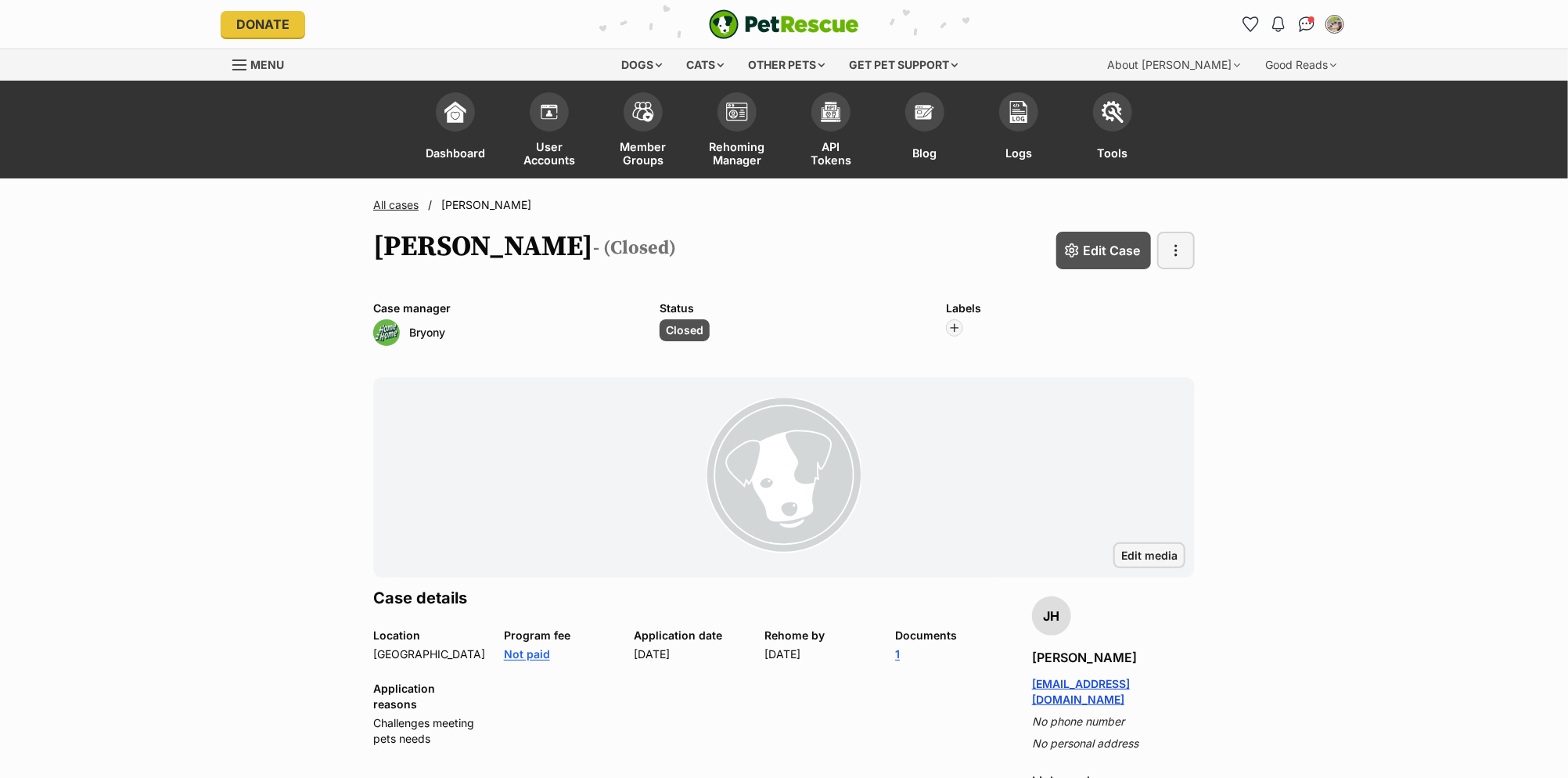
click at [383, 205] on link "All cases" at bounding box center [396, 204] width 46 height 14
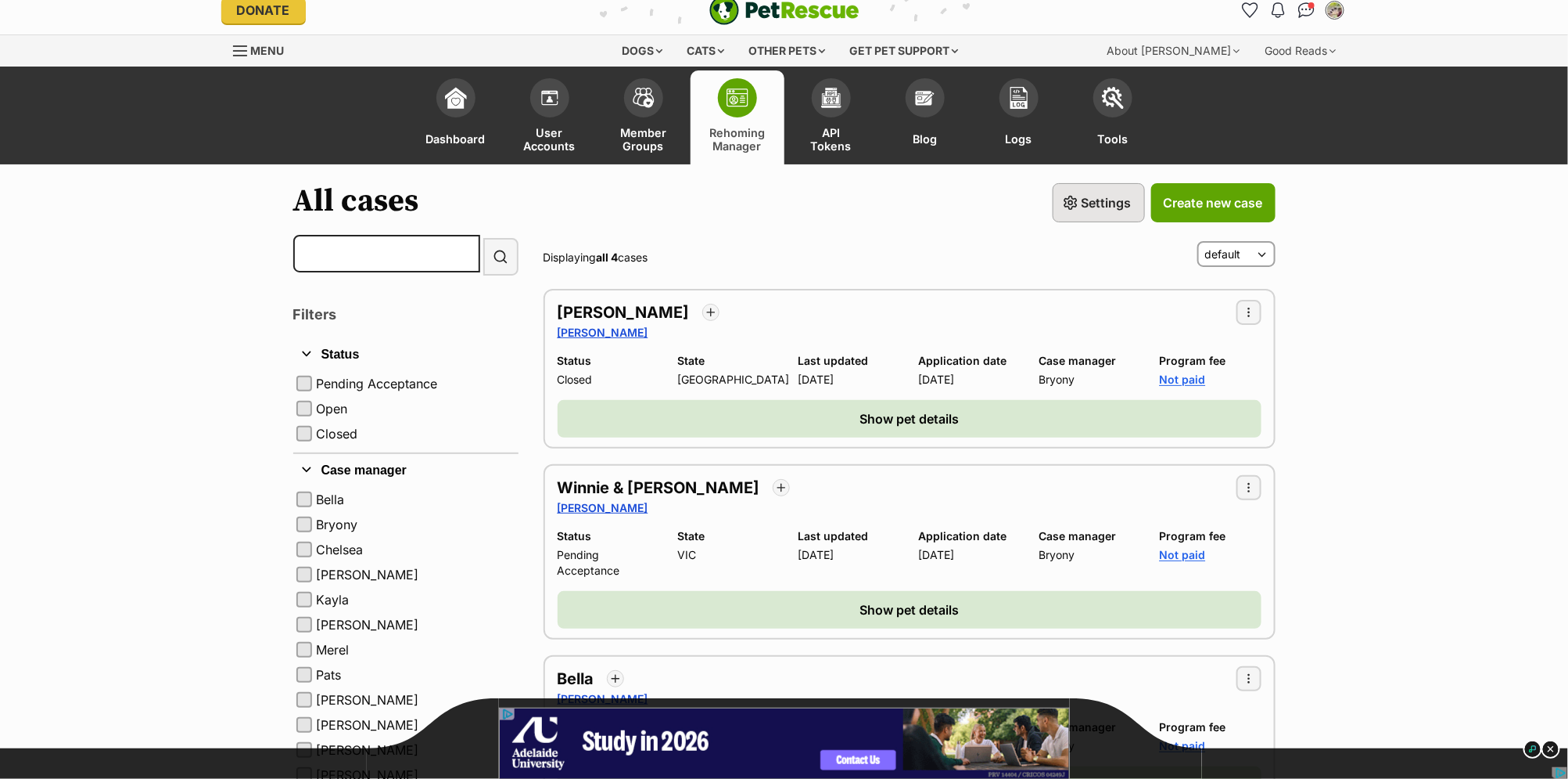
scroll to position [26, 0]
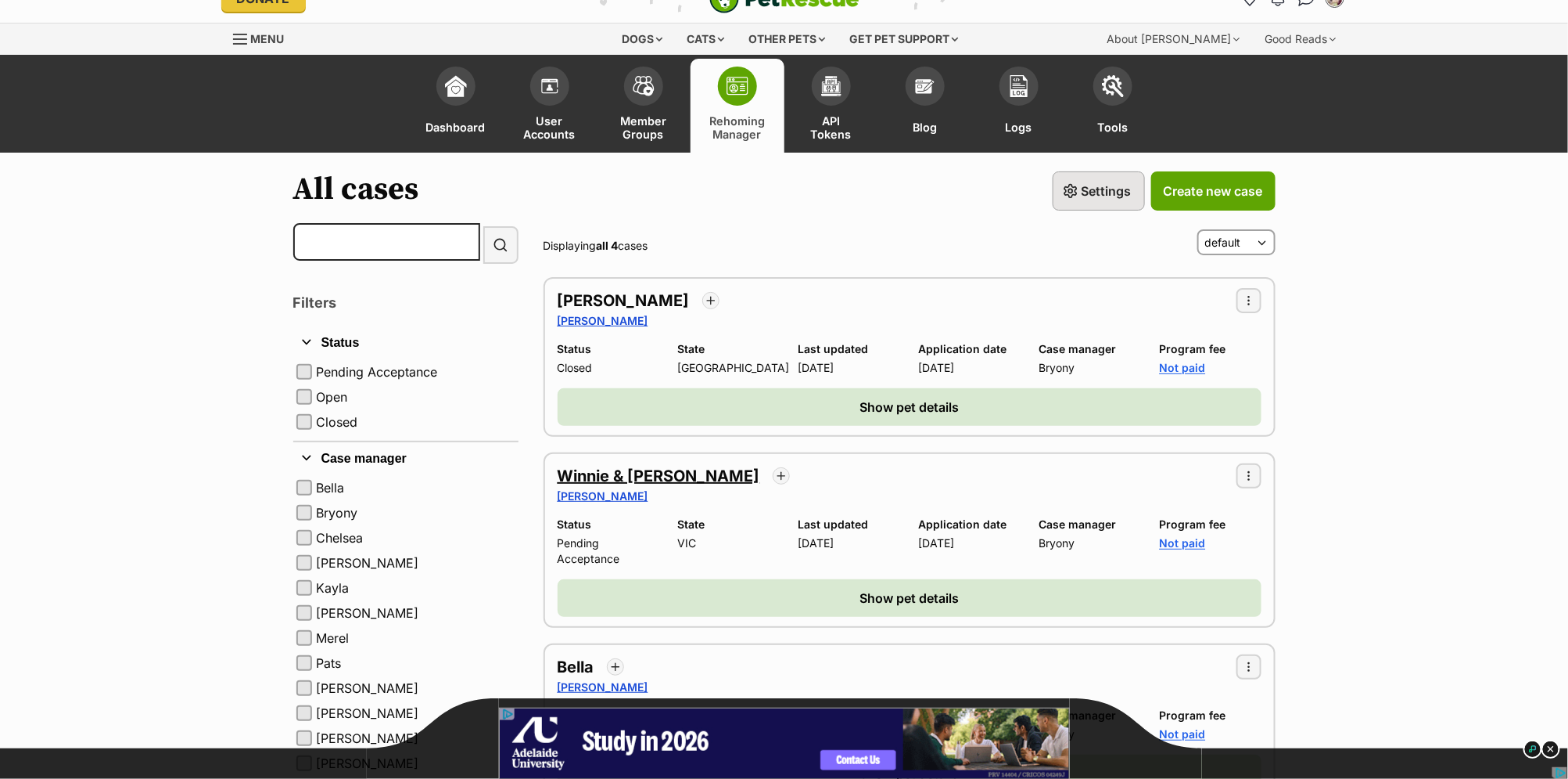
click at [616, 468] on h2 "Winnie & [PERSON_NAME]" at bounding box center [658, 476] width 202 height 22
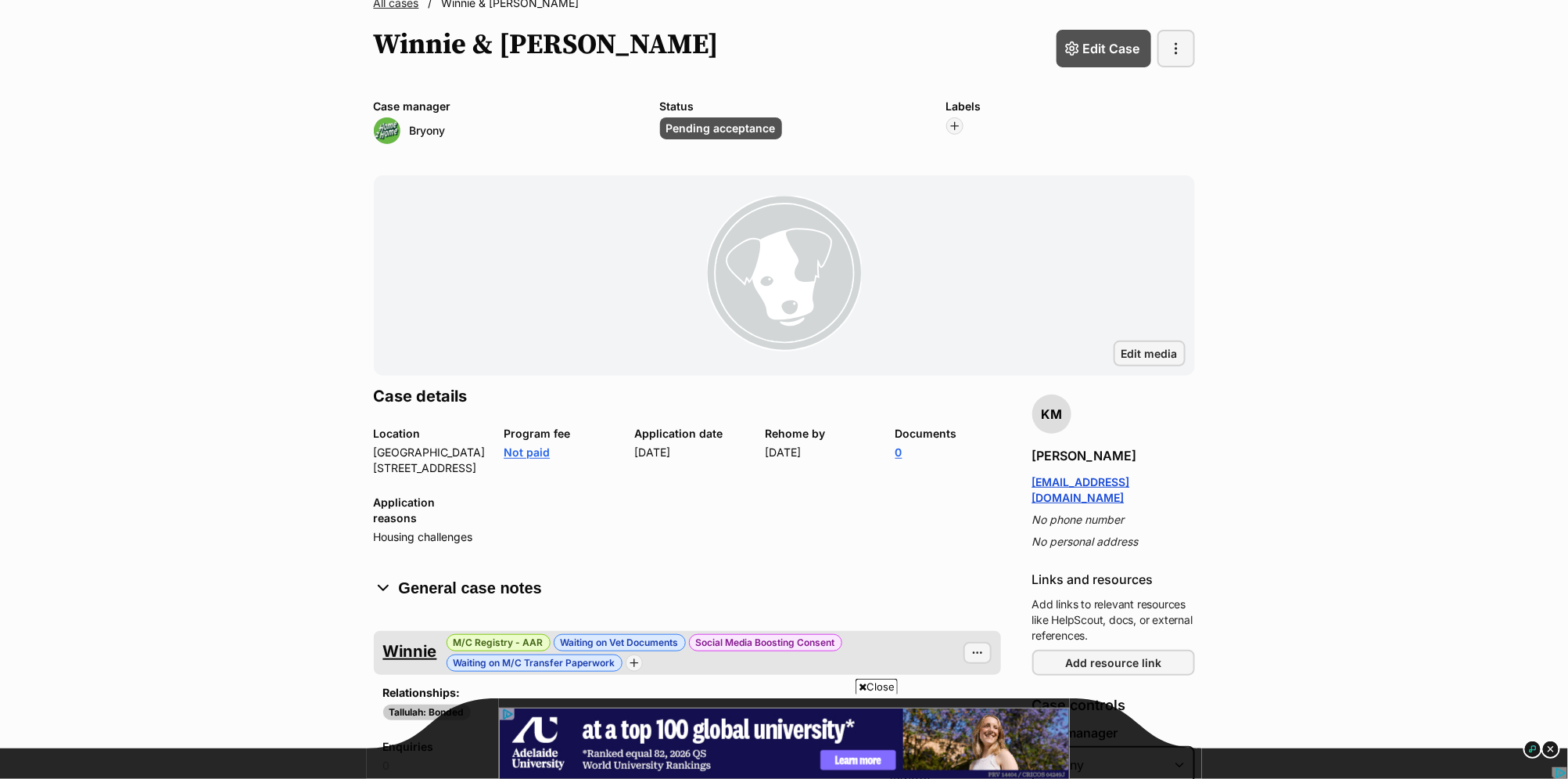
scroll to position [200, 0]
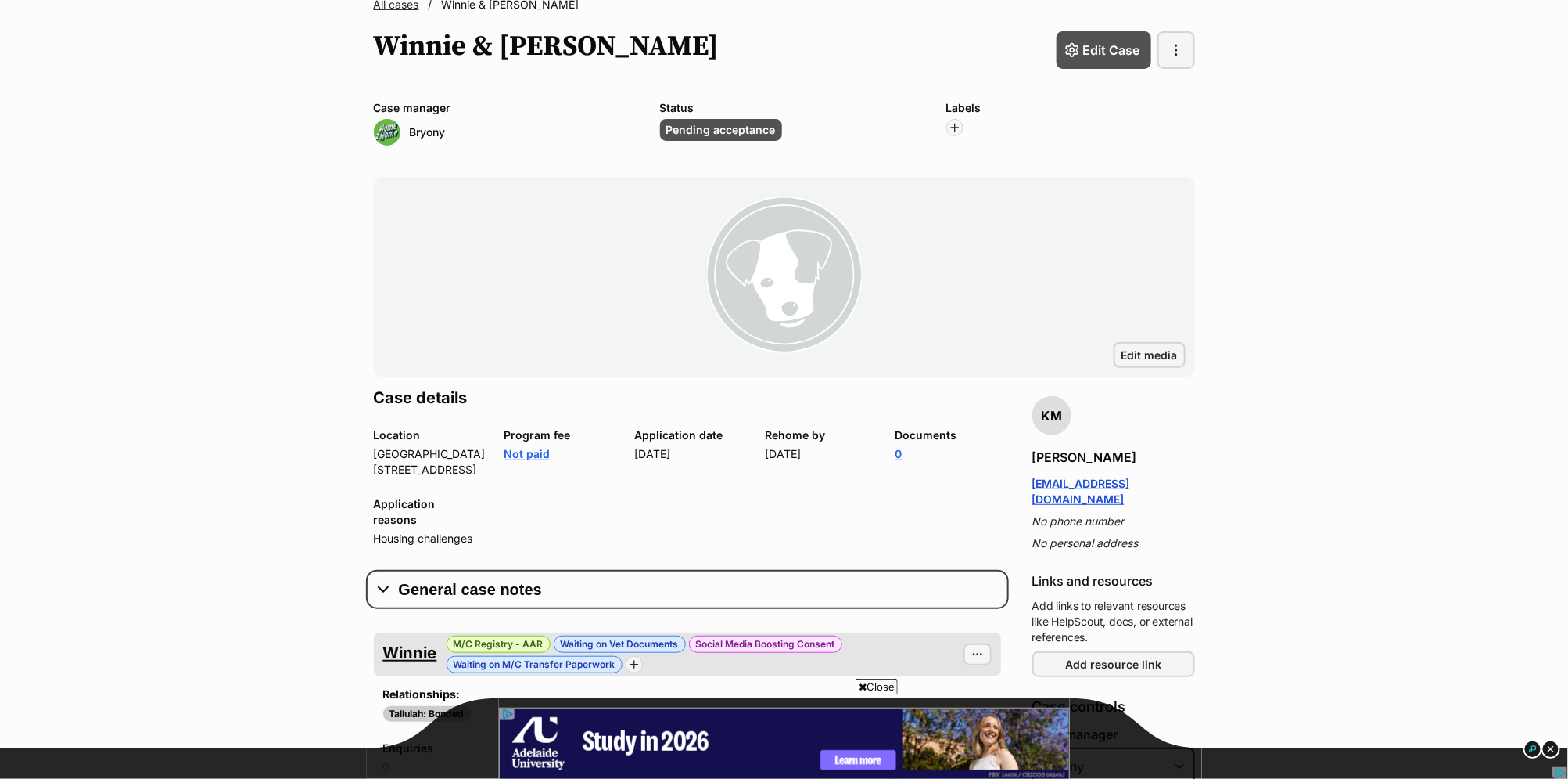
click at [498, 578] on button "General case notes" at bounding box center [687, 589] width 627 height 24
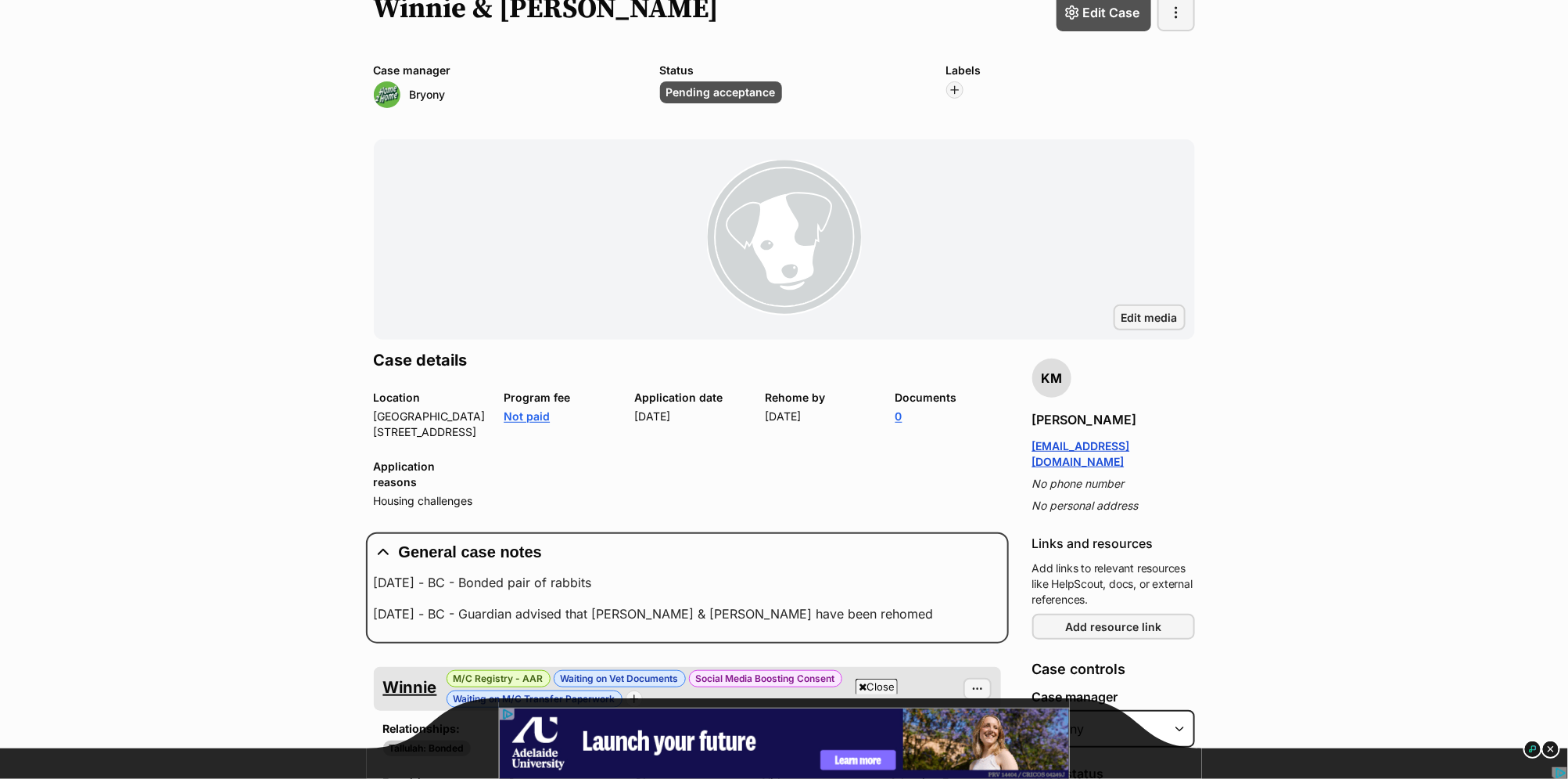
scroll to position [0, 0]
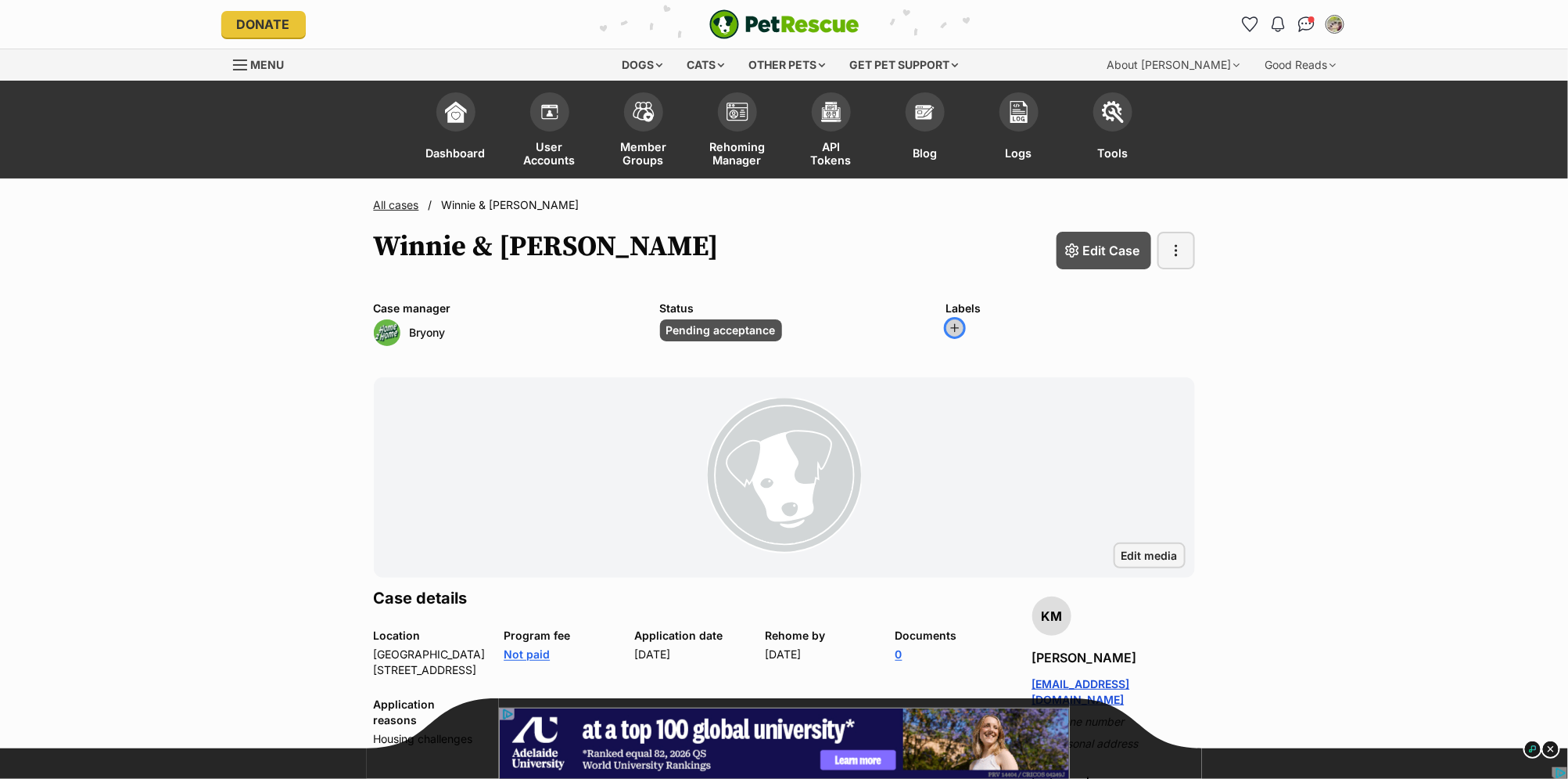
click at [959, 326] on span "button" at bounding box center [955, 328] width 13 height 13
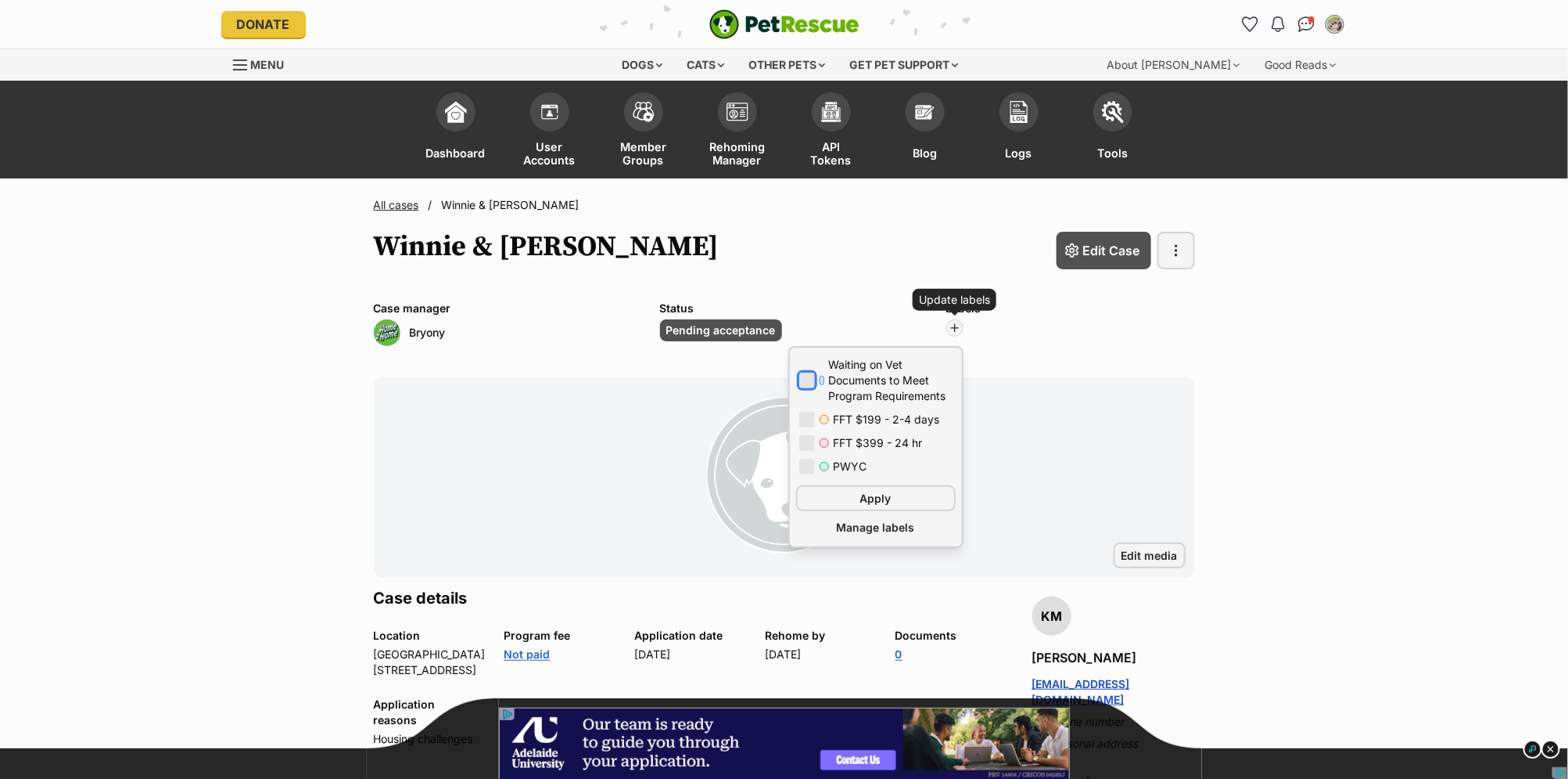
click at [809, 380] on button "button" at bounding box center [807, 380] width 15 height 15
checkbox input "true"
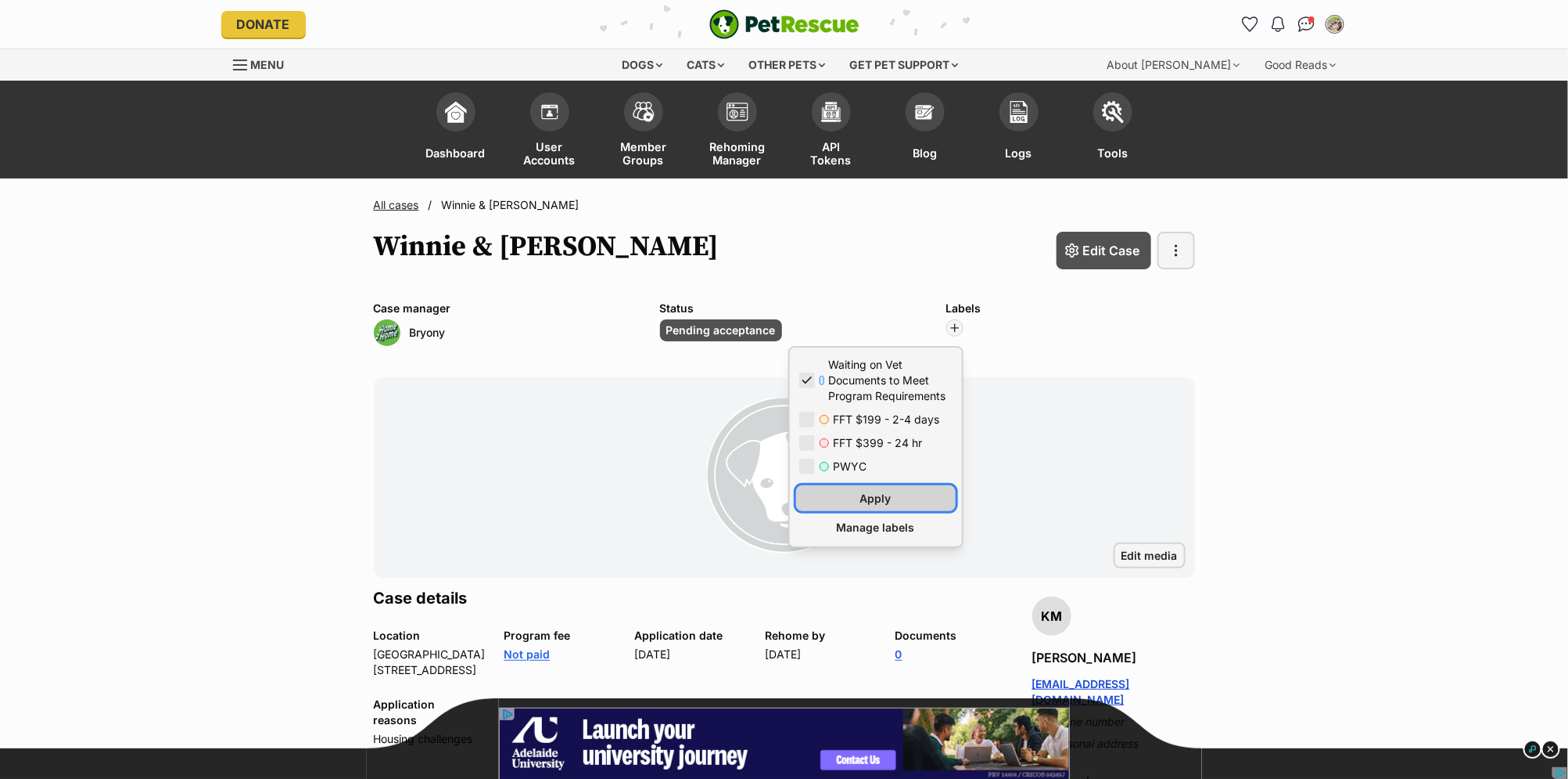
click at [896, 489] on button "Apply" at bounding box center [875, 498] width 159 height 26
